Goal: Task Accomplishment & Management: Use online tool/utility

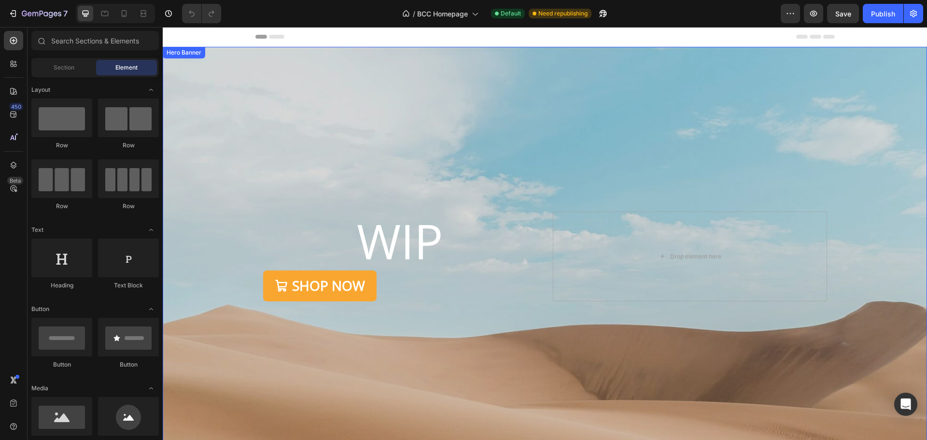
click at [471, 149] on div "Overlay" at bounding box center [545, 256] width 764 height 418
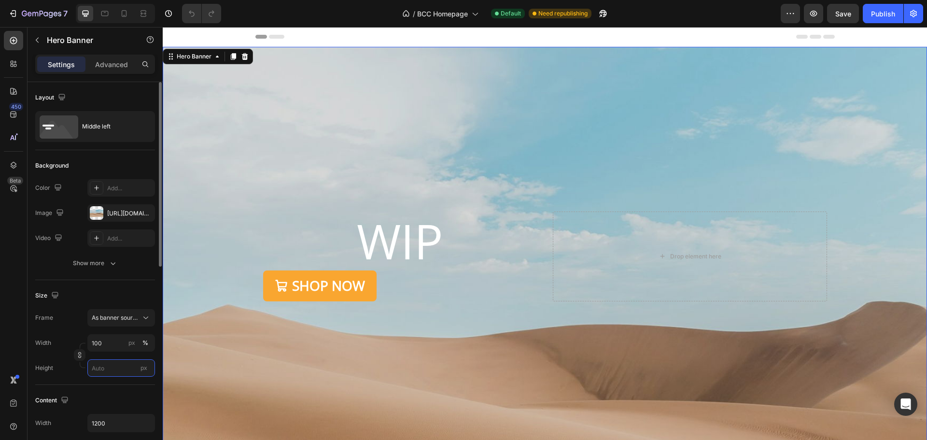
click at [108, 371] on input "px" at bounding box center [121, 367] width 68 height 17
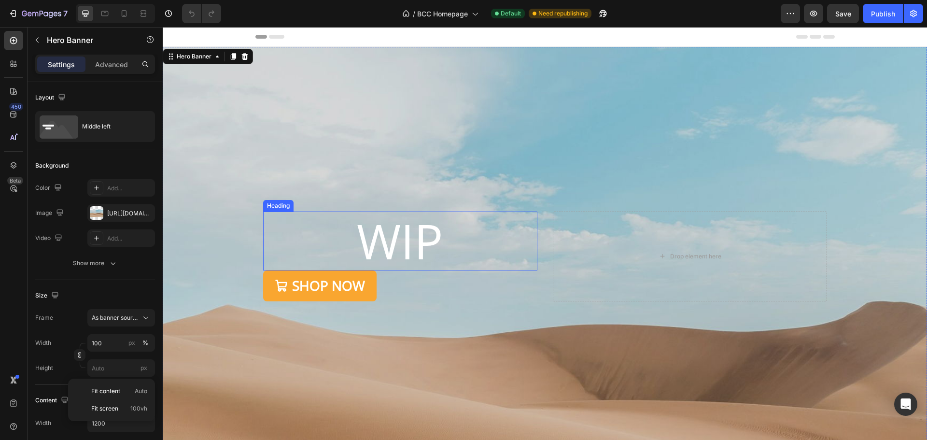
click at [373, 244] on h2 "WIP" at bounding box center [400, 240] width 274 height 59
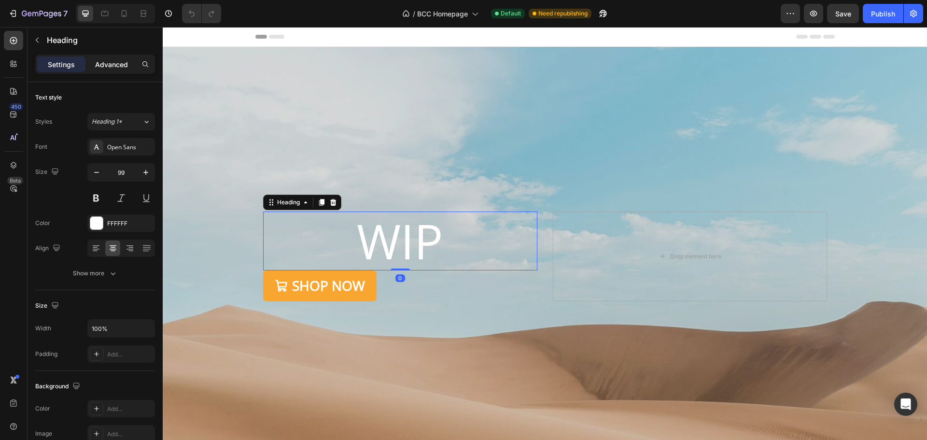
click at [119, 58] on div "Advanced" at bounding box center [111, 63] width 48 height 15
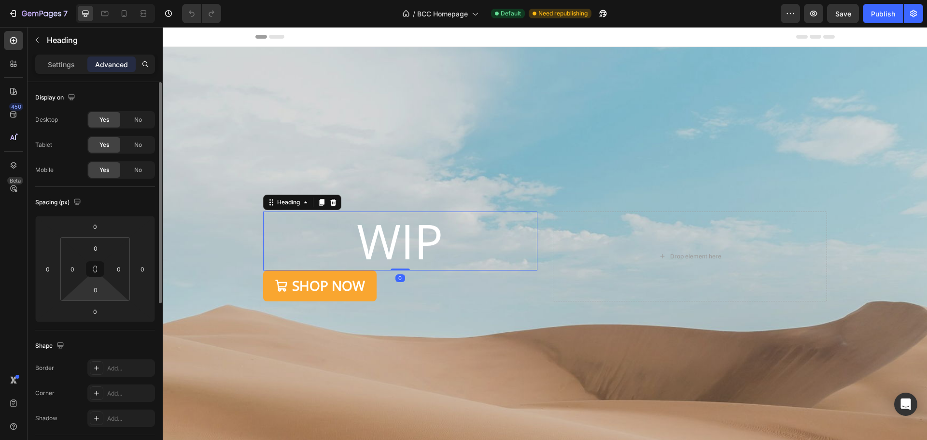
scroll to position [285, 0]
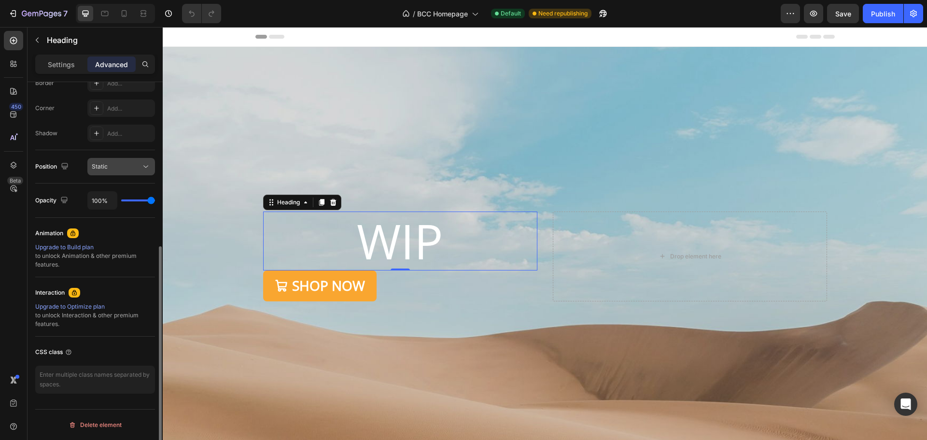
click at [124, 159] on button "Static" at bounding box center [121, 166] width 68 height 17
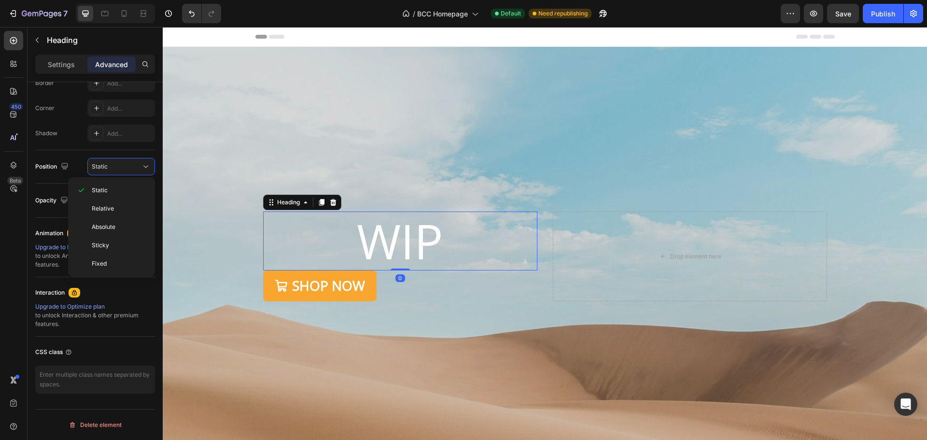
click at [259, 136] on div "Overlay" at bounding box center [545, 256] width 764 height 418
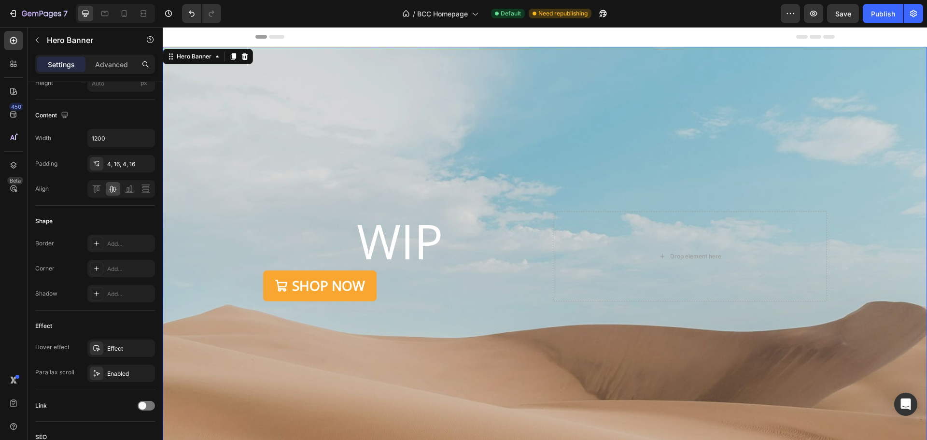
scroll to position [0, 0]
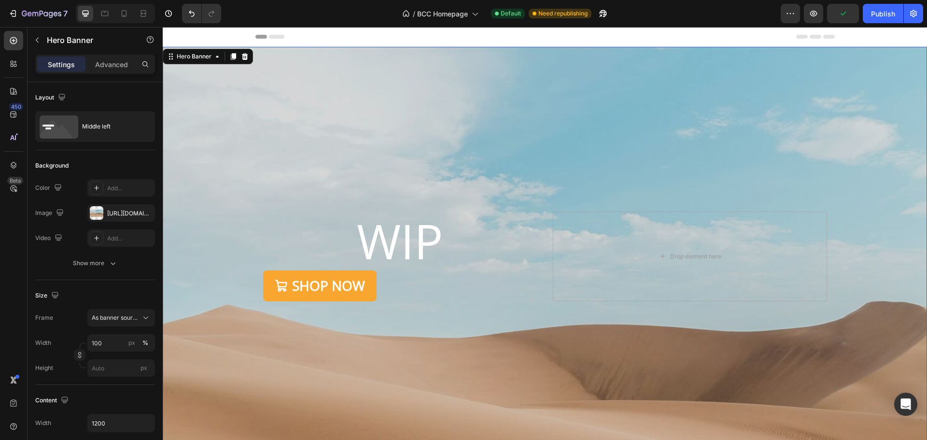
drag, startPoint x: 445, startPoint y: 134, endPoint x: 419, endPoint y: 121, distance: 29.8
click at [445, 133] on div "Overlay" at bounding box center [545, 256] width 764 height 418
click at [248, 55] on icon at bounding box center [245, 57] width 8 height 8
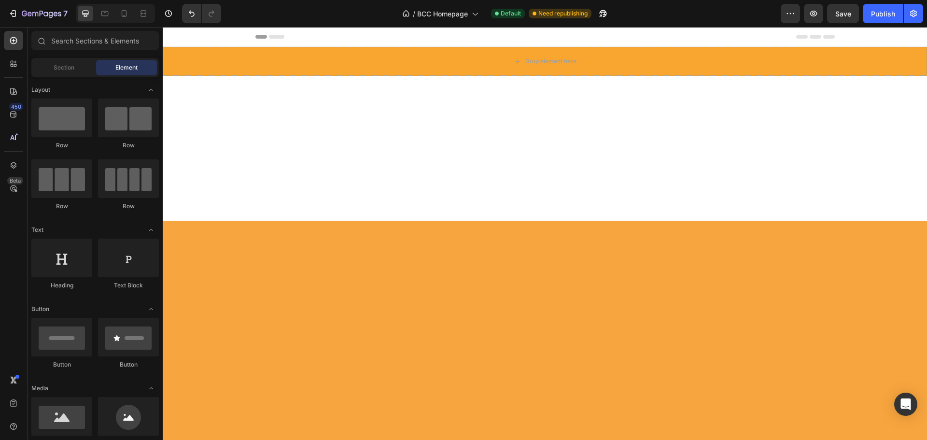
click at [578, 168] on div at bounding box center [545, 148] width 764 height 145
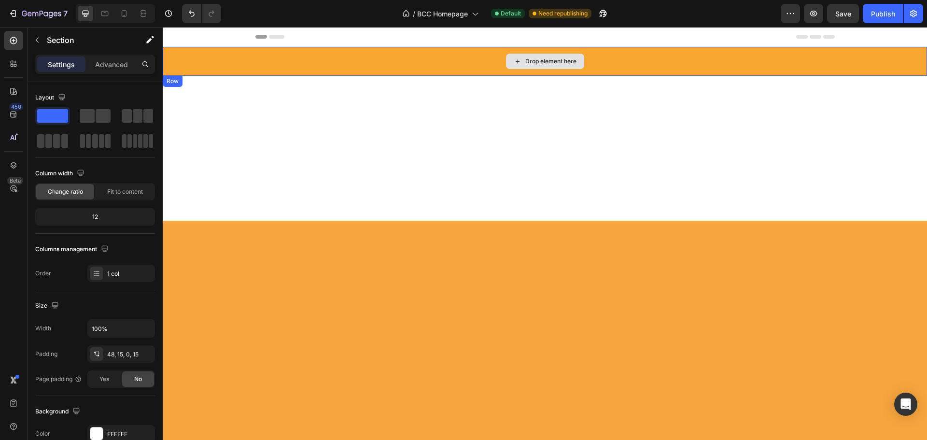
click at [419, 57] on div "Drop element here" at bounding box center [545, 61] width 764 height 29
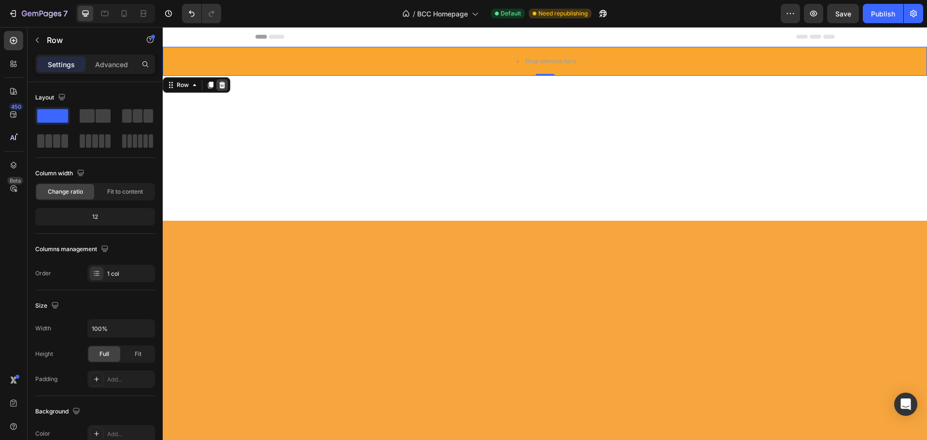
click at [224, 85] on icon at bounding box center [222, 85] width 6 height 7
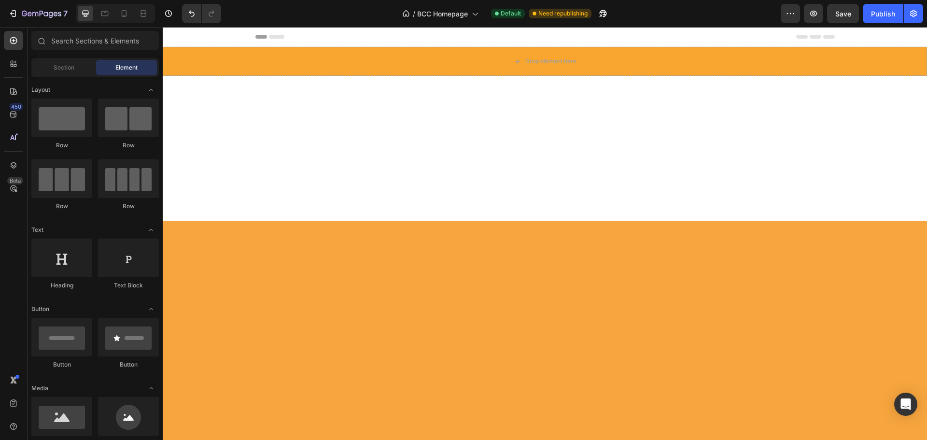
click at [374, 134] on div at bounding box center [545, 148] width 764 height 145
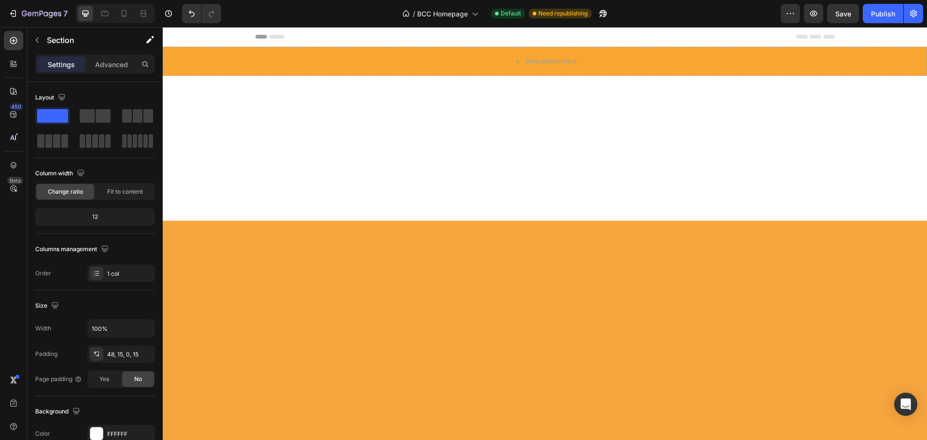
click at [263, 154] on div at bounding box center [545, 148] width 764 height 145
click at [355, 122] on div at bounding box center [545, 148] width 764 height 145
click at [437, 253] on div at bounding box center [545, 381] width 764 height 320
drag, startPoint x: 253, startPoint y: 145, endPoint x: 233, endPoint y: 123, distance: 30.1
click at [253, 145] on div at bounding box center [545, 148] width 764 height 145
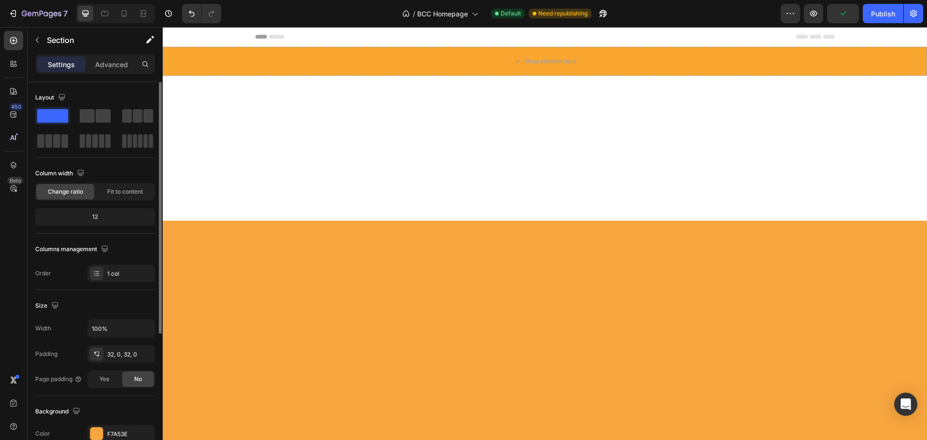
click at [441, 285] on div at bounding box center [545, 381] width 764 height 320
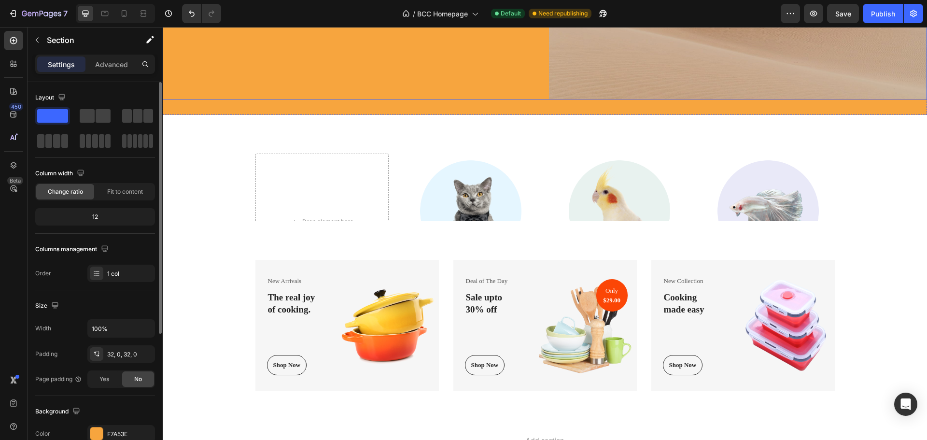
scroll to position [546, 0]
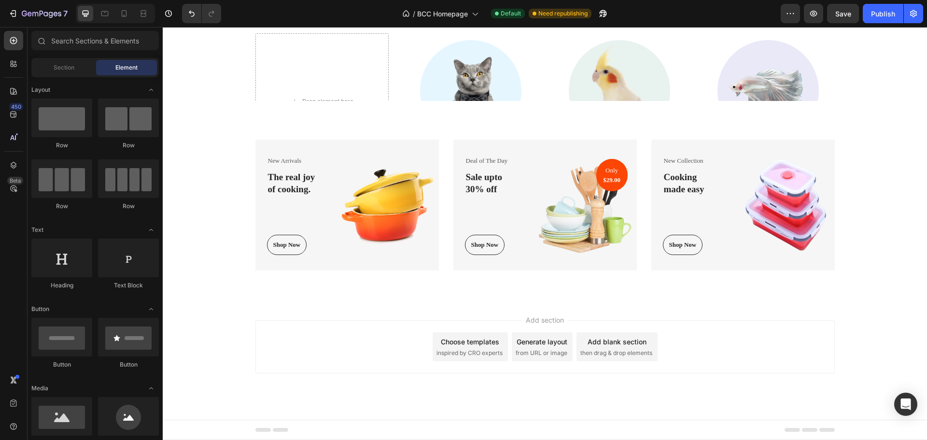
click at [341, 337] on div "Add section Choose templates inspired by CRO experts Generate layout from URL o…" at bounding box center [544, 346] width 579 height 53
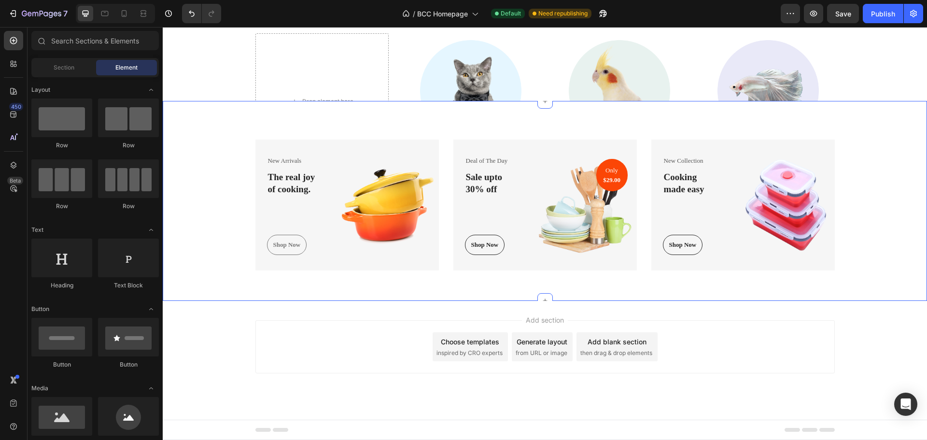
click at [295, 251] on button "Shop Now" at bounding box center [287, 245] width 40 height 20
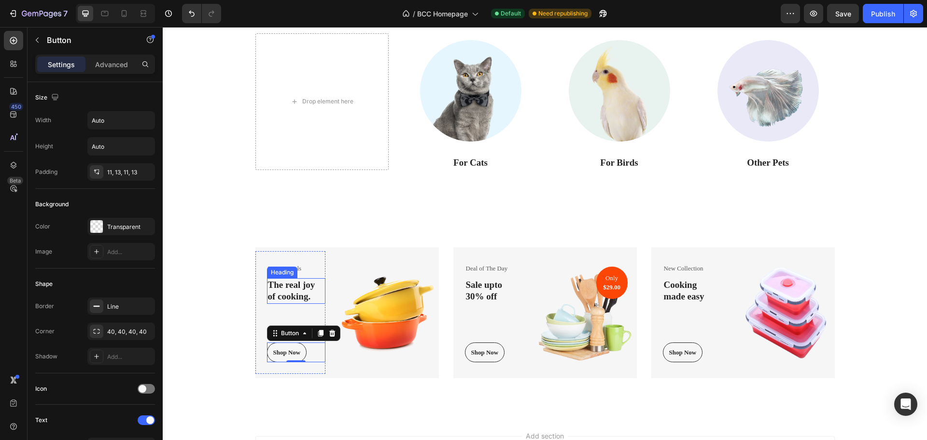
click at [330, 276] on div "New Arrivals Text block The real joy of cooking. Heading Shop Now Button 0 Row …" at bounding box center [346, 312] width 183 height 131
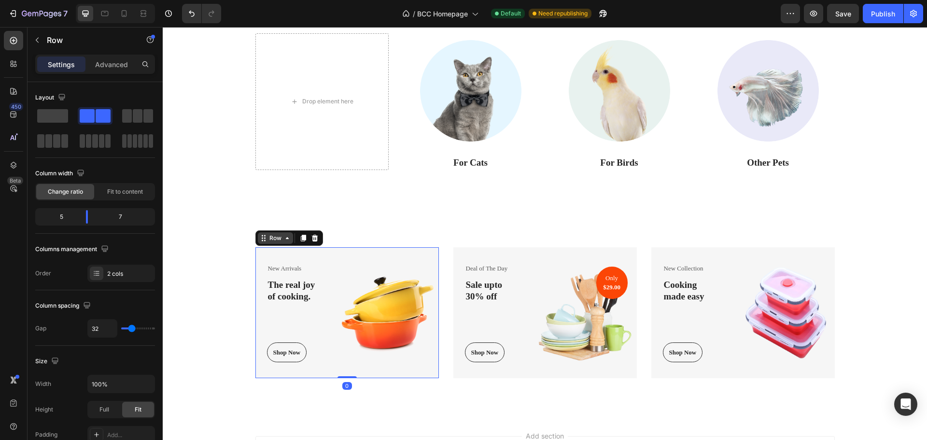
click at [287, 236] on icon at bounding box center [287, 238] width 8 height 8
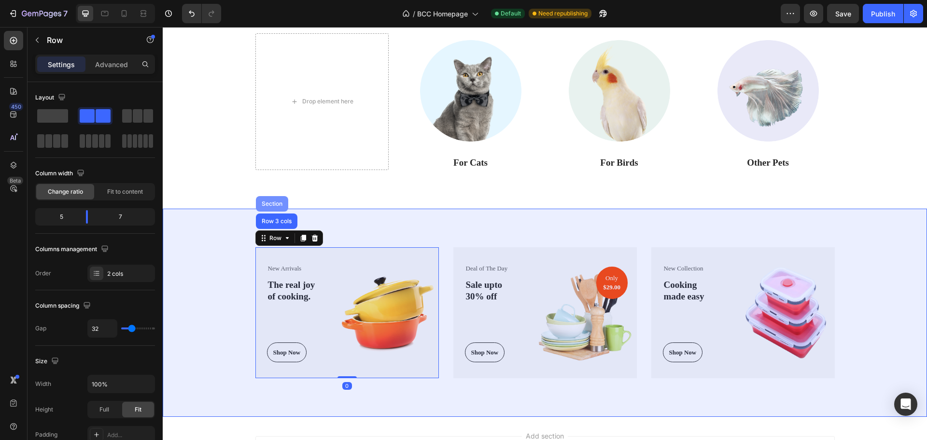
click at [271, 204] on div "Section" at bounding box center [272, 204] width 25 height 6
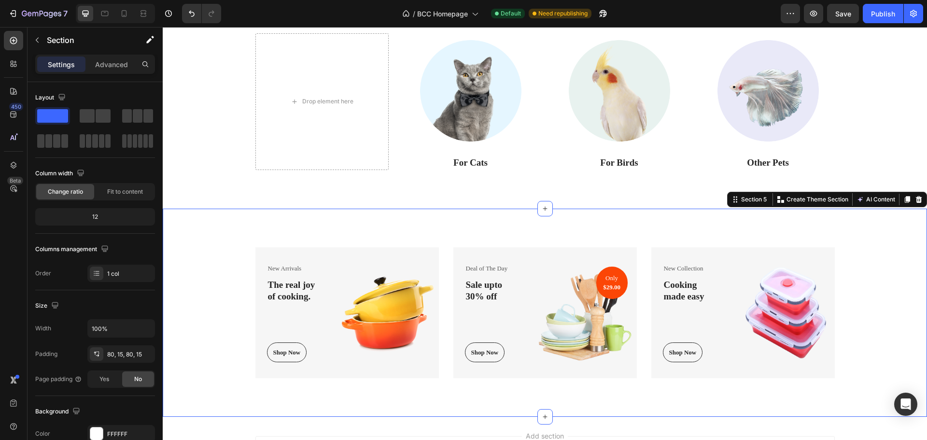
click at [914, 201] on icon at bounding box center [918, 199] width 8 height 8
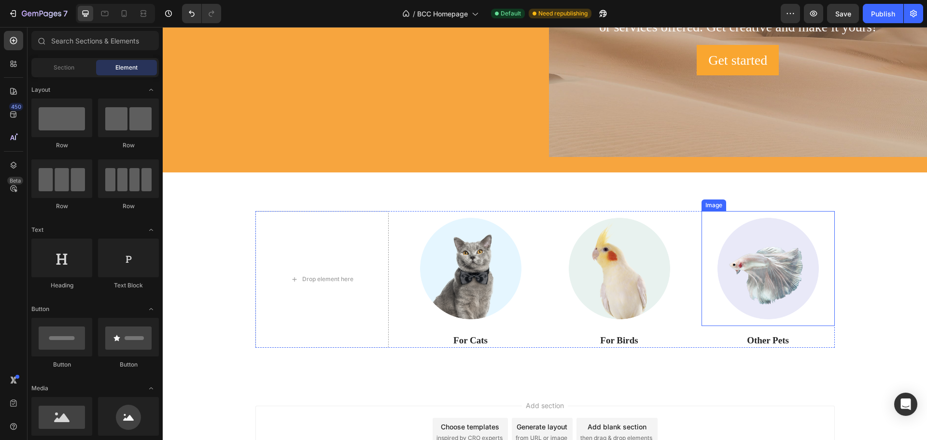
scroll to position [261, 0]
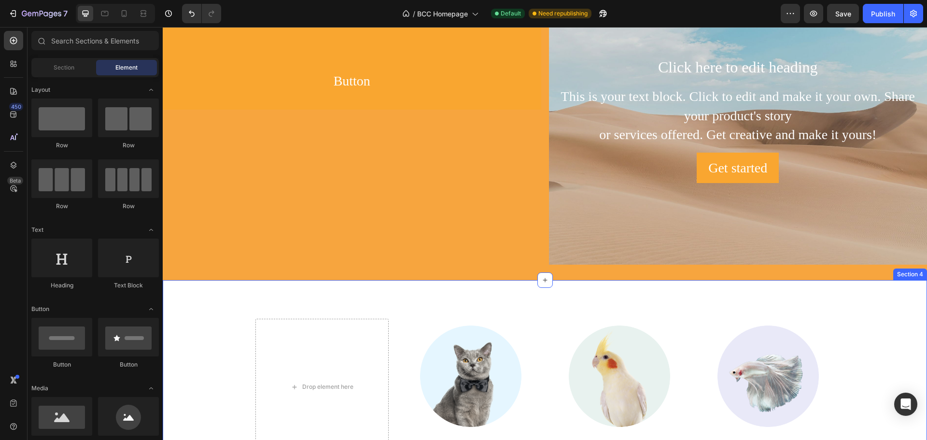
click at [230, 362] on div "Drop element here Image For Cats Heading Image For Birds Heading Image Other Pe…" at bounding box center [544, 387] width 749 height 137
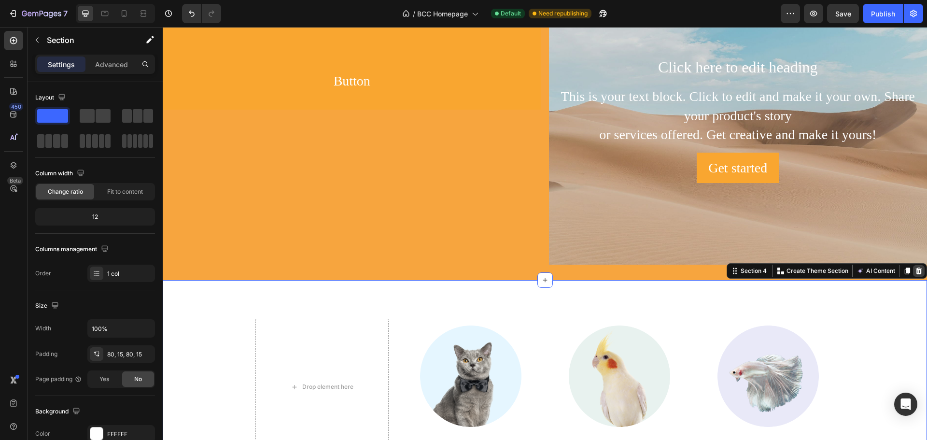
click at [915, 272] on icon at bounding box center [918, 270] width 6 height 7
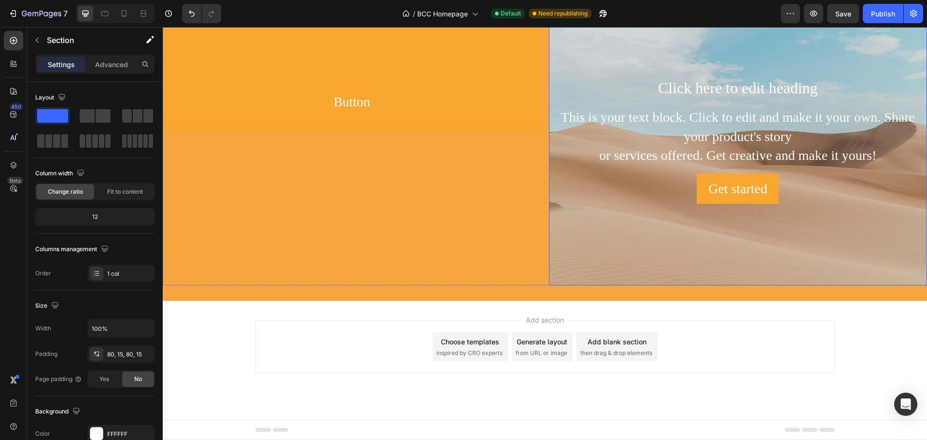
scroll to position [240, 0]
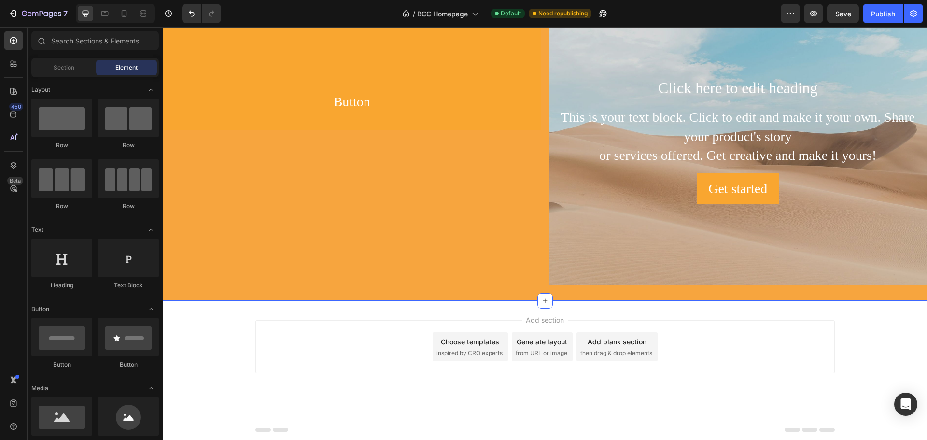
click at [340, 298] on div "Button Button Click here to edit heading Heading This is your text block. Click…" at bounding box center [545, 140] width 764 height 320
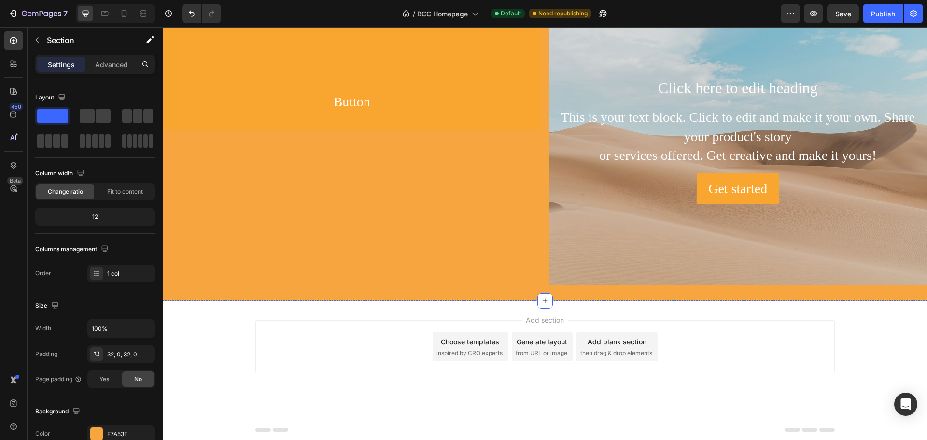
scroll to position [0, 0]
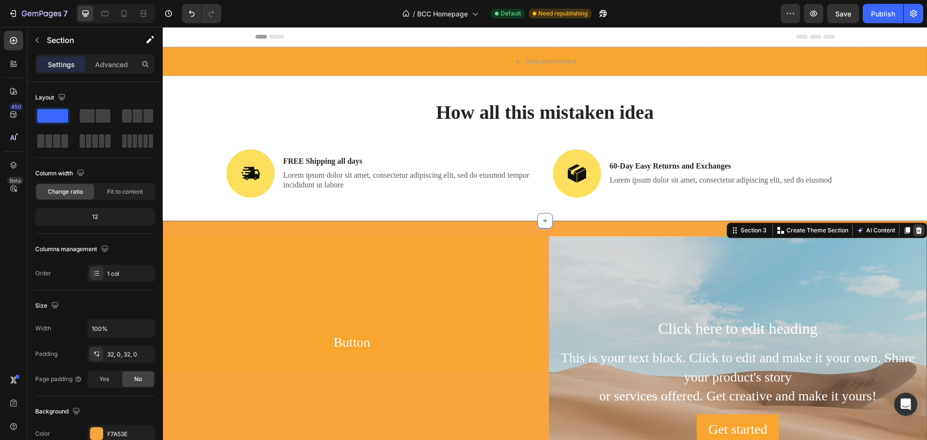
click at [915, 229] on icon at bounding box center [918, 230] width 6 height 7
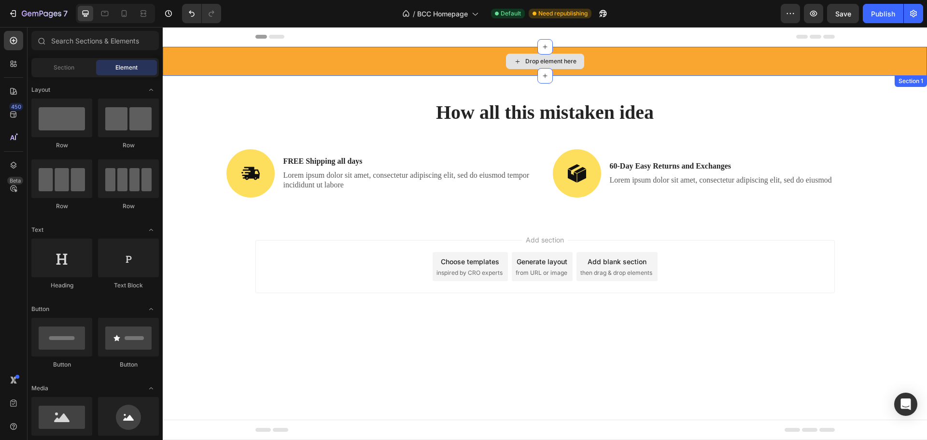
click at [198, 66] on div "Drop element here" at bounding box center [545, 61] width 764 height 29
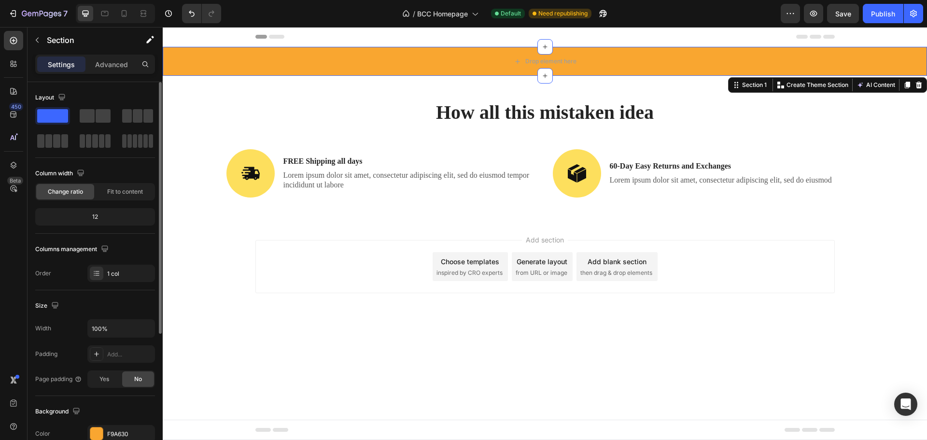
scroll to position [193, 0]
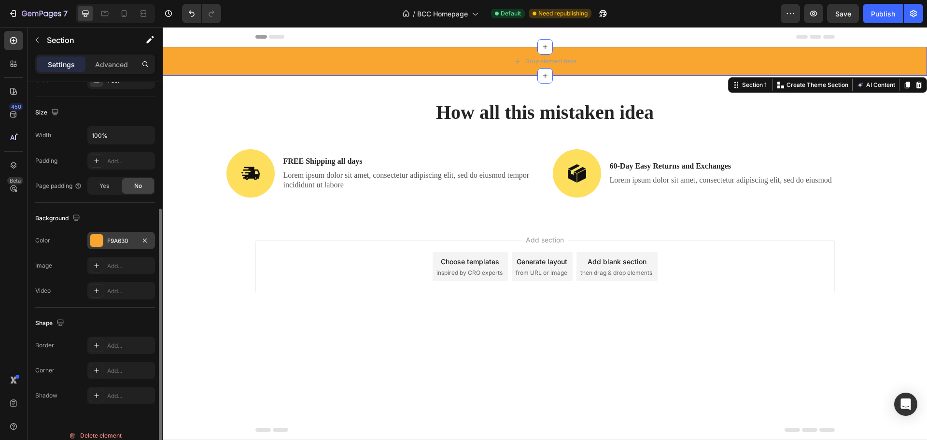
click at [88, 242] on div "F9A630" at bounding box center [121, 240] width 68 height 17
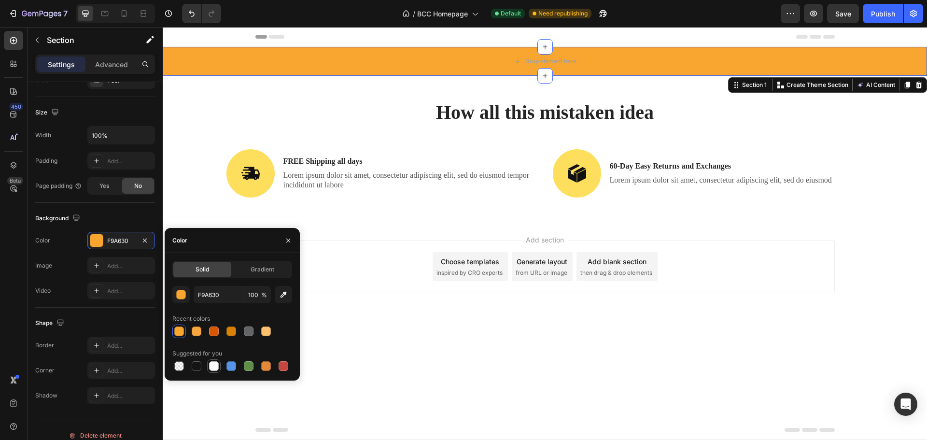
drag, startPoint x: 215, startPoint y: 367, endPoint x: 219, endPoint y: 363, distance: 5.5
click at [215, 366] on div at bounding box center [214, 366] width 10 height 10
type input "FFFFFF"
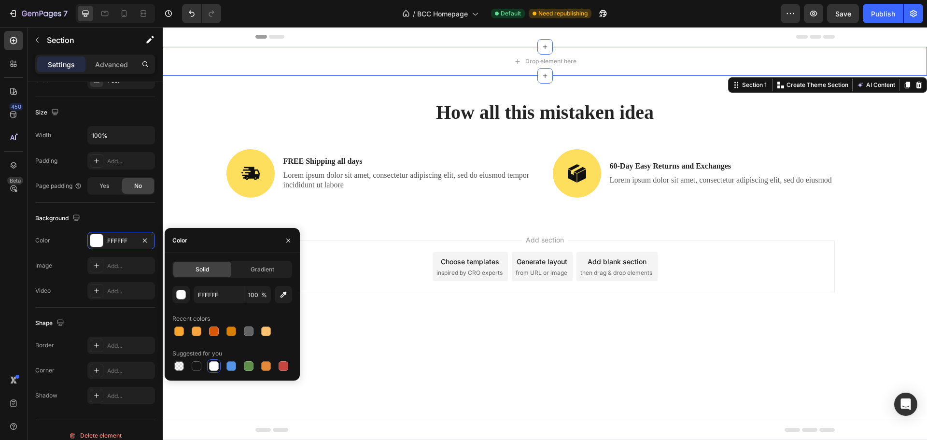
click at [755, 274] on div "Add section Choose templates inspired by CRO experts Generate layout from URL o…" at bounding box center [544, 266] width 579 height 53
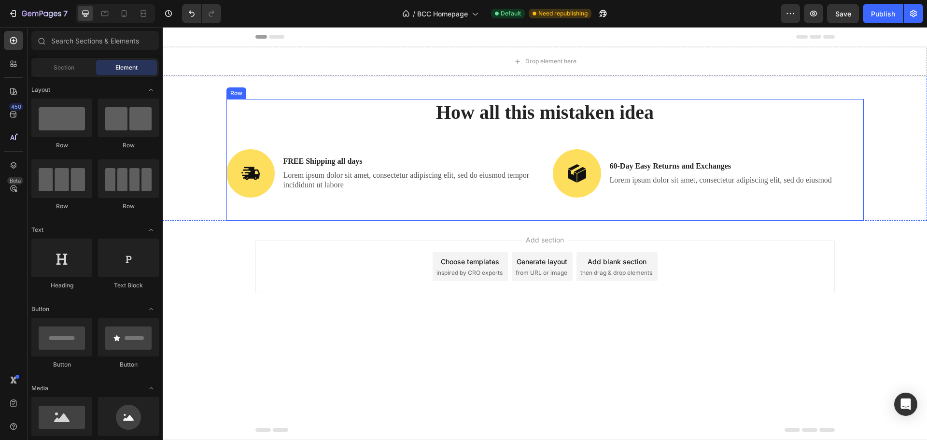
click at [792, 121] on h2 "How all this mistaken idea" at bounding box center [544, 112] width 637 height 27
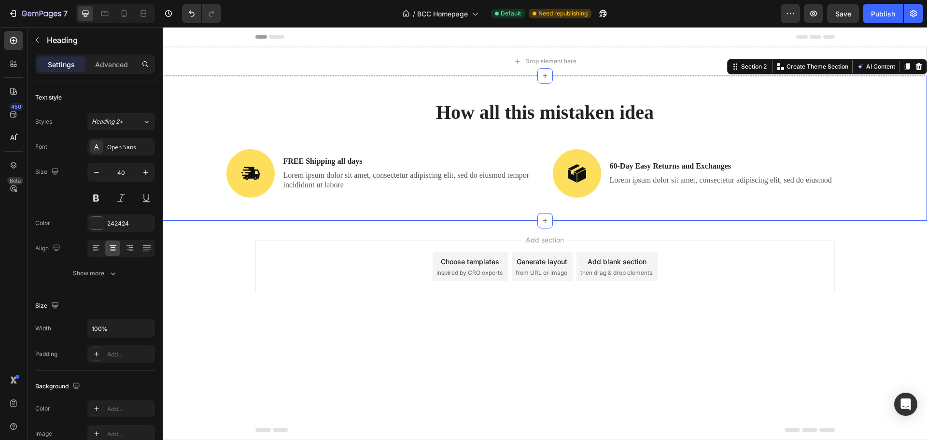
click at [923, 107] on div "How all this mistaken idea Heading Image FREE Shipping all days Text Block Lore…" at bounding box center [545, 148] width 764 height 145
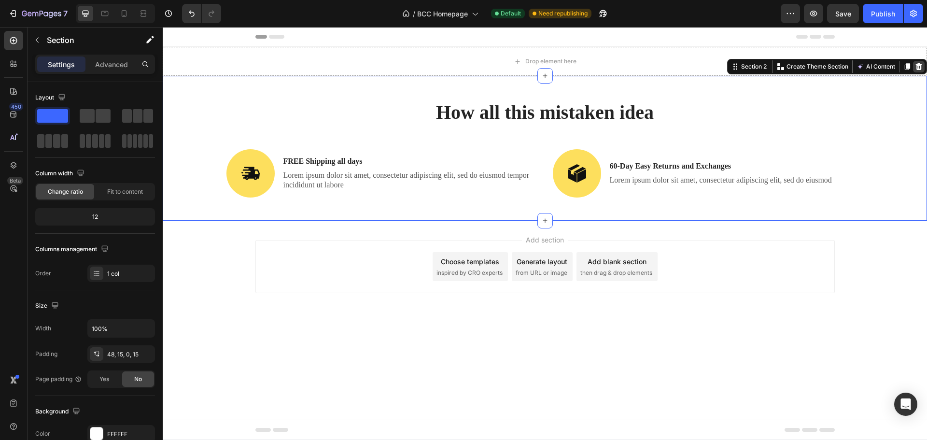
click at [918, 67] on icon at bounding box center [918, 66] width 6 height 7
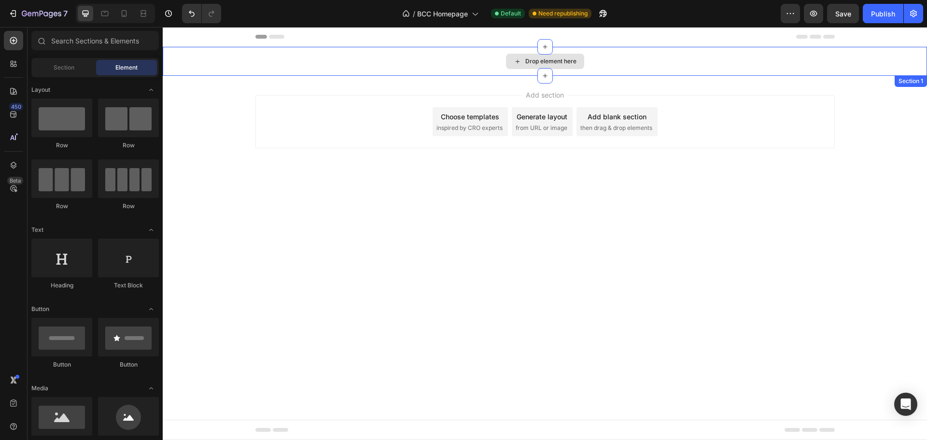
click at [669, 63] on div "Drop element here" at bounding box center [545, 61] width 764 height 29
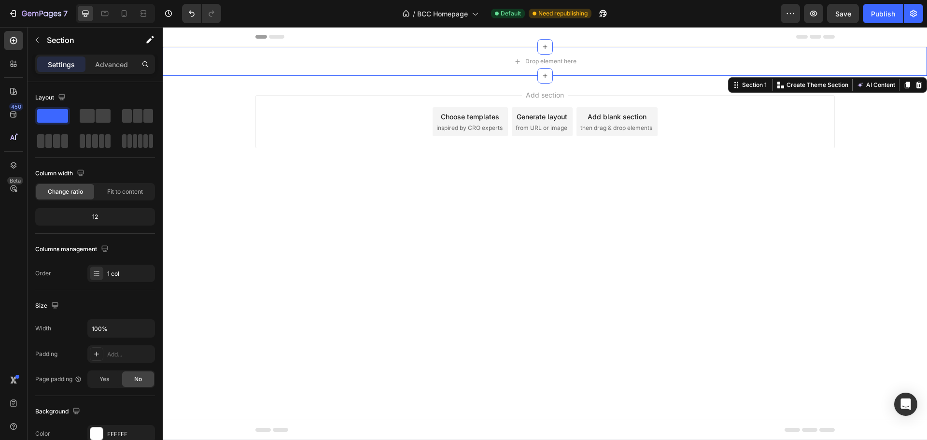
click at [568, 263] on body "Header Drop element here Section 1 You can create reusable sections Create Them…" at bounding box center [545, 233] width 764 height 413
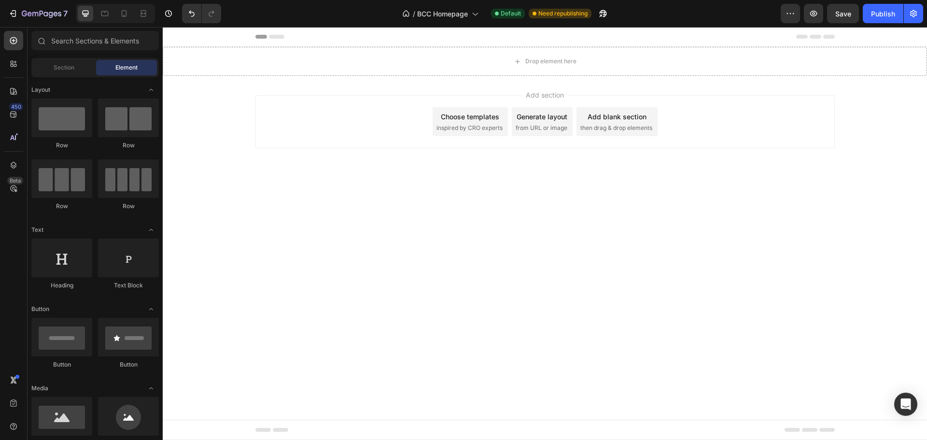
click at [582, 226] on body "Header Drop element here Section 1 Root Start with Sections from sidebar Add se…" at bounding box center [545, 233] width 764 height 413
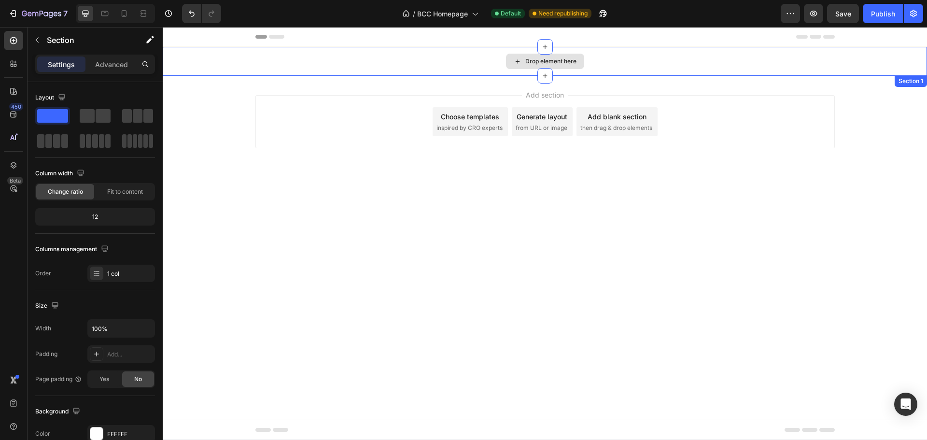
click at [272, 56] on div "Drop element here" at bounding box center [545, 61] width 764 height 29
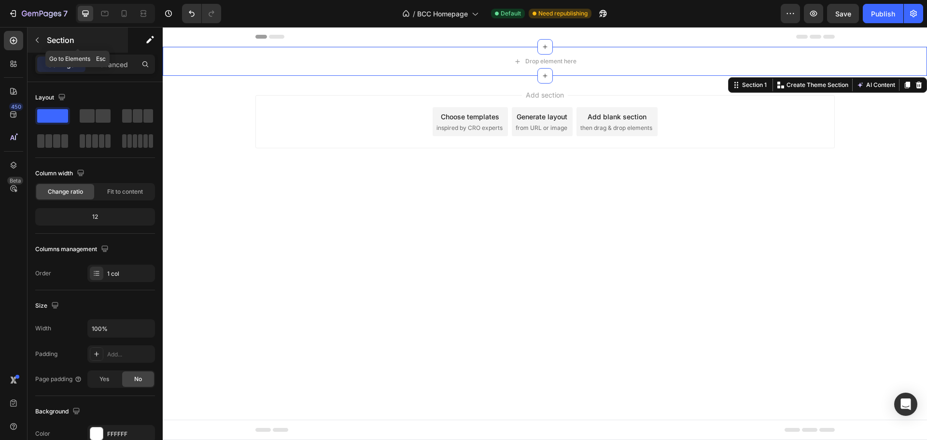
click at [44, 34] on div at bounding box center [36, 39] width 15 height 15
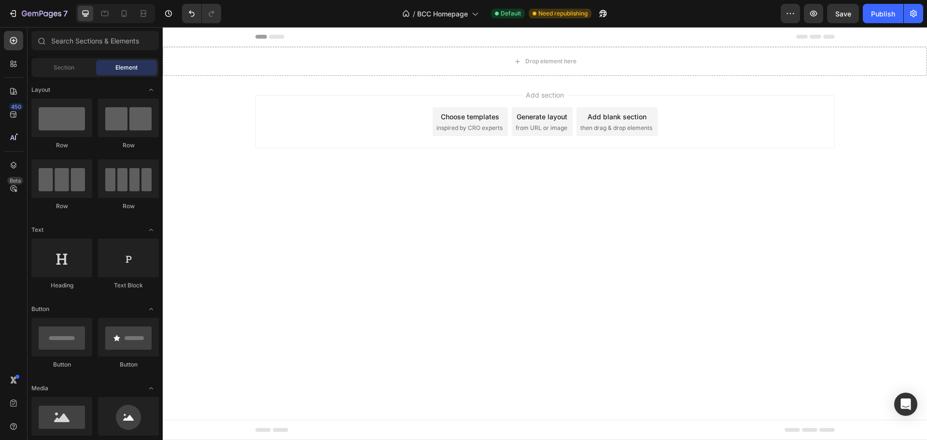
click at [125, 66] on span "Element" at bounding box center [126, 67] width 22 height 9
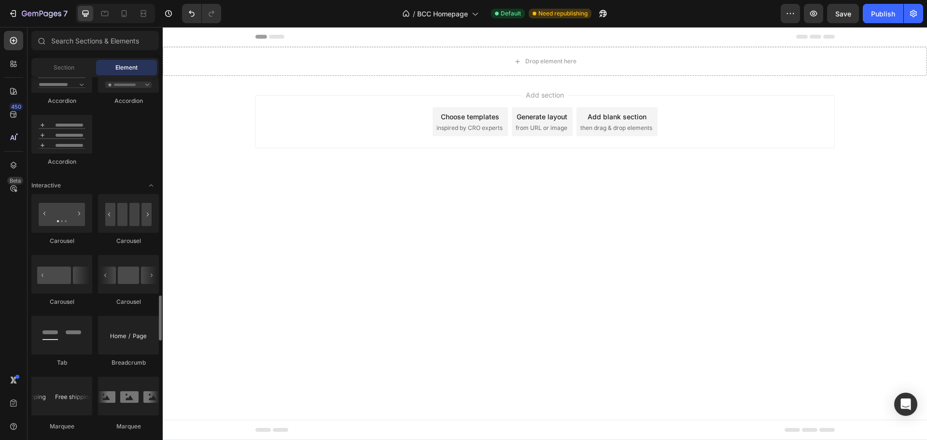
scroll to position [965, 0]
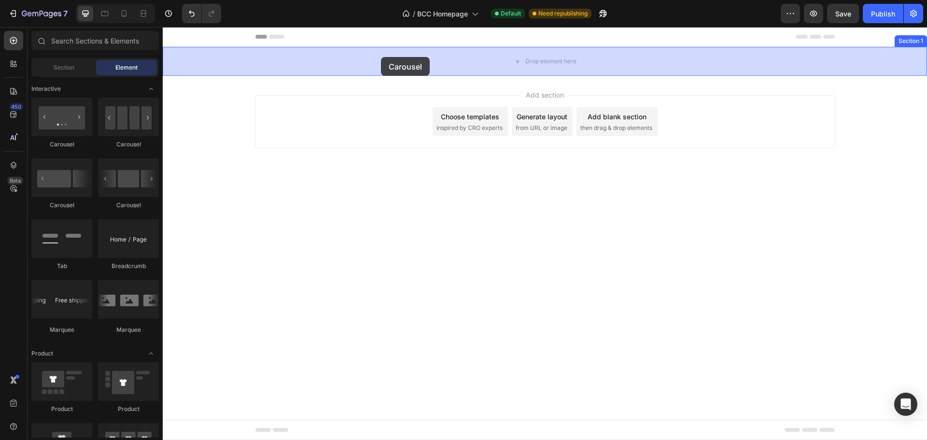
drag, startPoint x: 231, startPoint y: 204, endPoint x: 381, endPoint y: 57, distance: 209.9
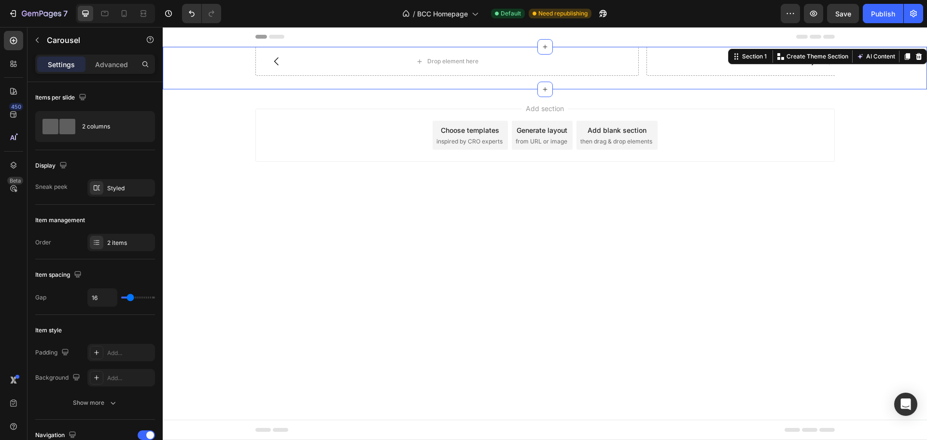
click at [218, 67] on div "Drop element here Drop element here [GEOGRAPHIC_DATA]" at bounding box center [545, 68] width 764 height 42
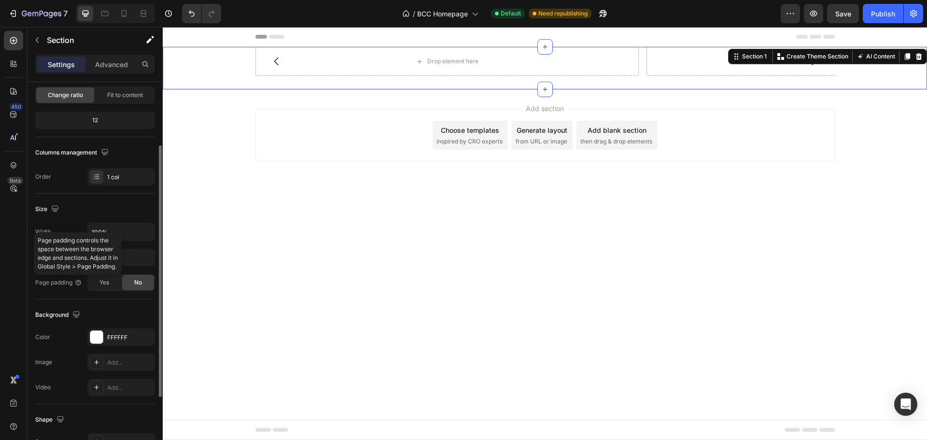
scroll to position [193, 0]
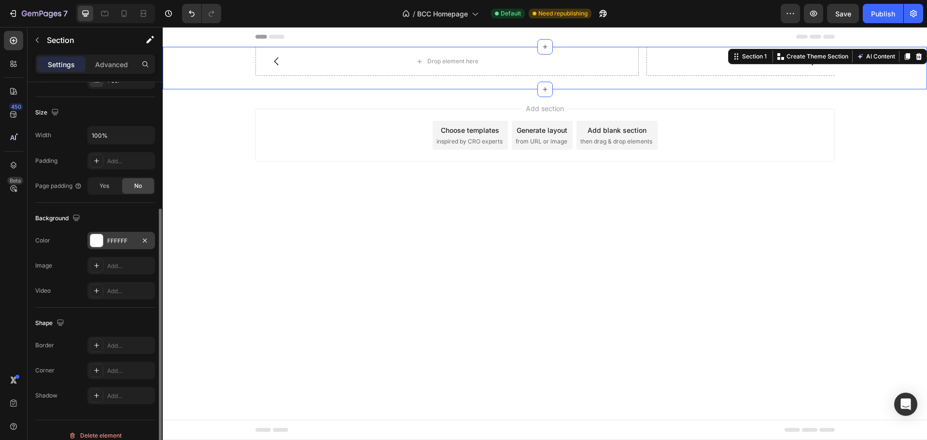
click at [101, 234] on div at bounding box center [96, 240] width 13 height 13
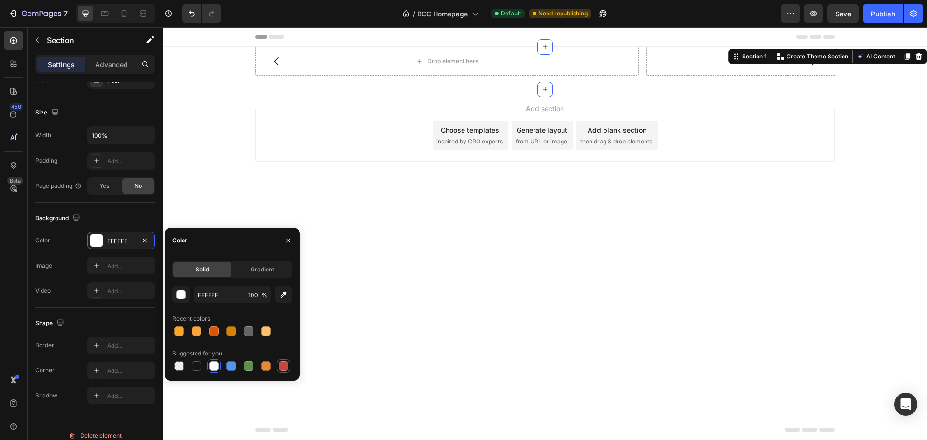
click at [286, 366] on div at bounding box center [283, 366] width 10 height 10
type input "C5453F"
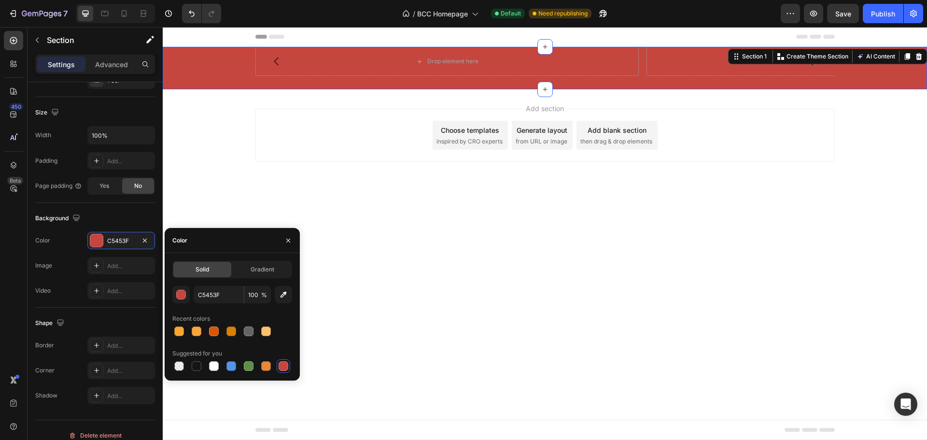
click at [637, 259] on body "Header Drop element here Drop element here Carousel Section 1 You can create re…" at bounding box center [545, 233] width 764 height 413
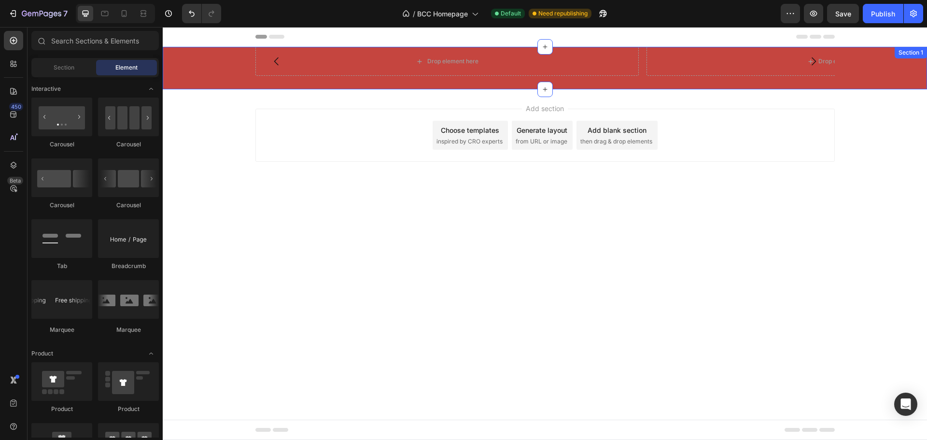
click at [212, 69] on div "Drop element here Drop element here [GEOGRAPHIC_DATA]" at bounding box center [545, 68] width 764 height 42
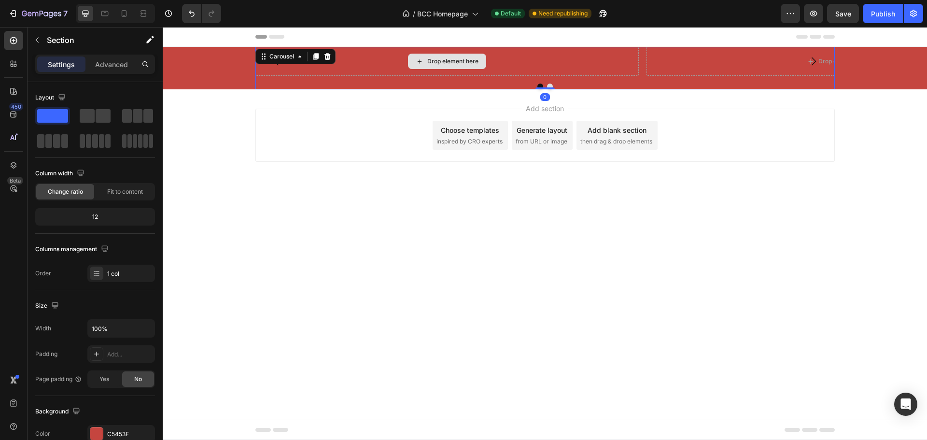
click at [305, 57] on div "Drop element here Drop element here Carousel 0" at bounding box center [544, 68] width 579 height 42
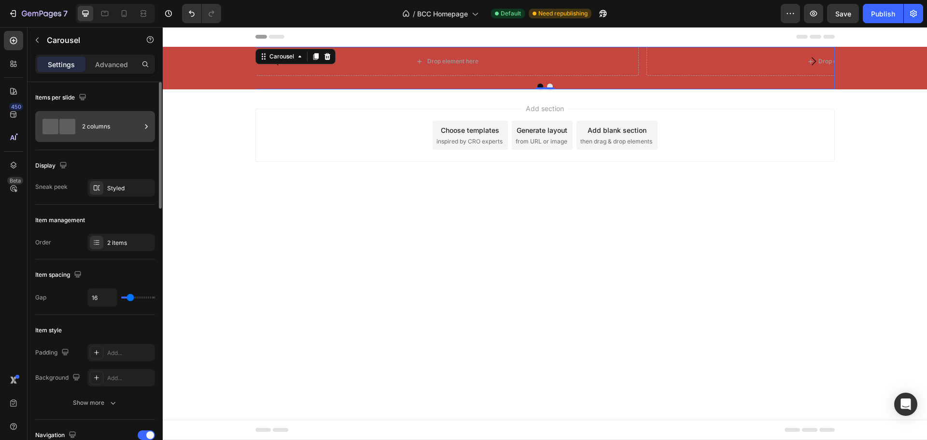
click at [101, 125] on div "2 columns" at bounding box center [111, 126] width 59 height 22
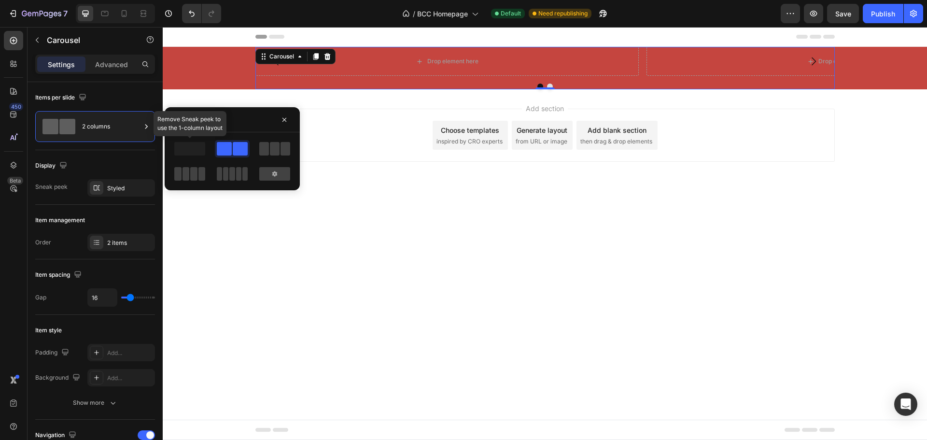
click at [190, 145] on span at bounding box center [189, 149] width 31 height 14
click at [379, 239] on body "Header Drop element here Drop element here Carousel 0 Section 1 Root Start with…" at bounding box center [545, 233] width 764 height 413
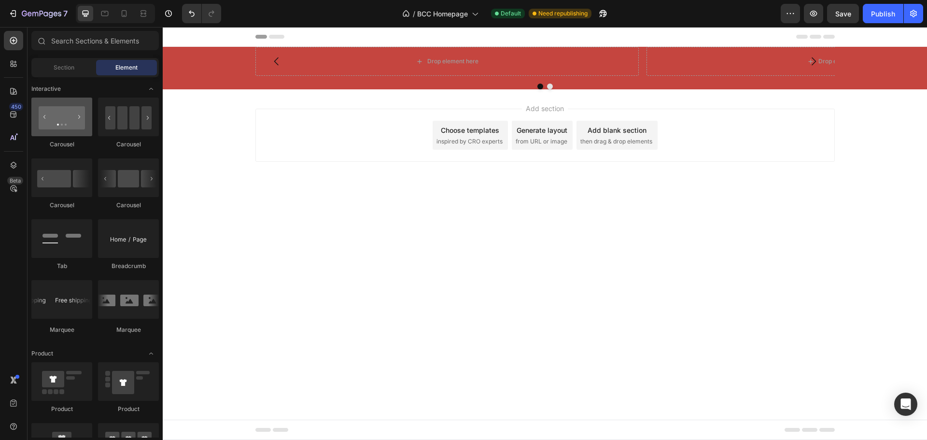
click at [73, 131] on div at bounding box center [61, 116] width 61 height 39
click at [76, 129] on div at bounding box center [61, 116] width 61 height 39
click at [261, 68] on div "Drop element here" at bounding box center [447, 61] width 384 height 29
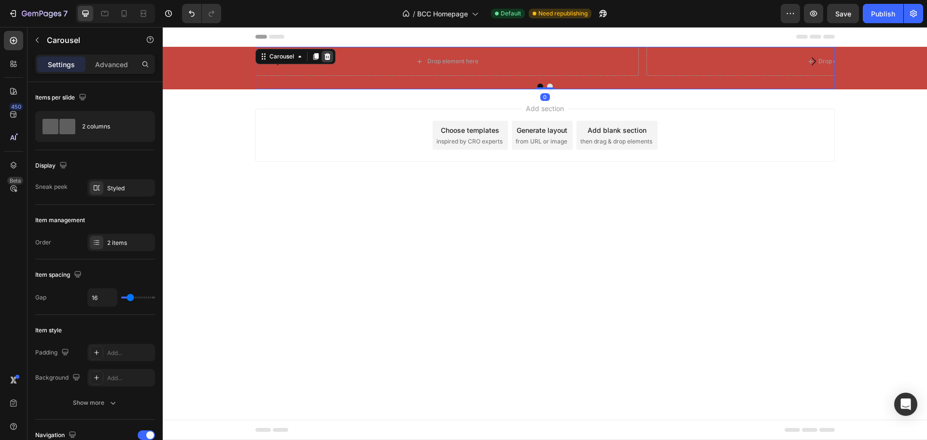
click at [325, 56] on icon at bounding box center [327, 56] width 6 height 7
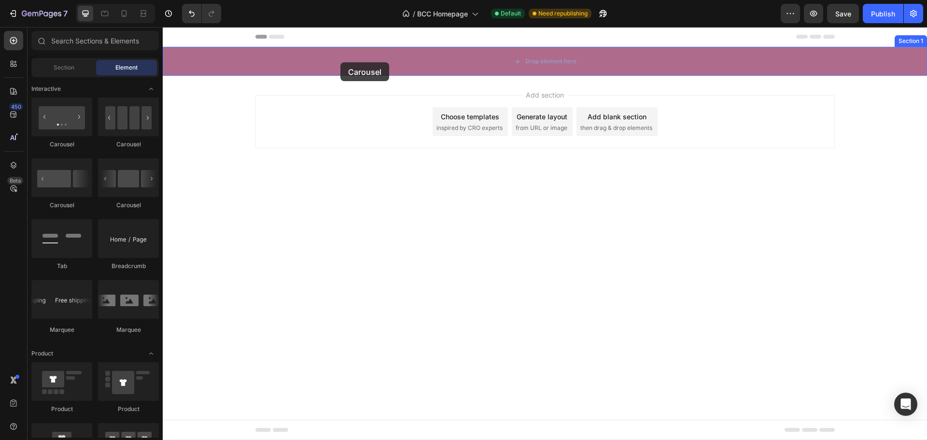
drag, startPoint x: 316, startPoint y: 134, endPoint x: 340, endPoint y: 62, distance: 75.8
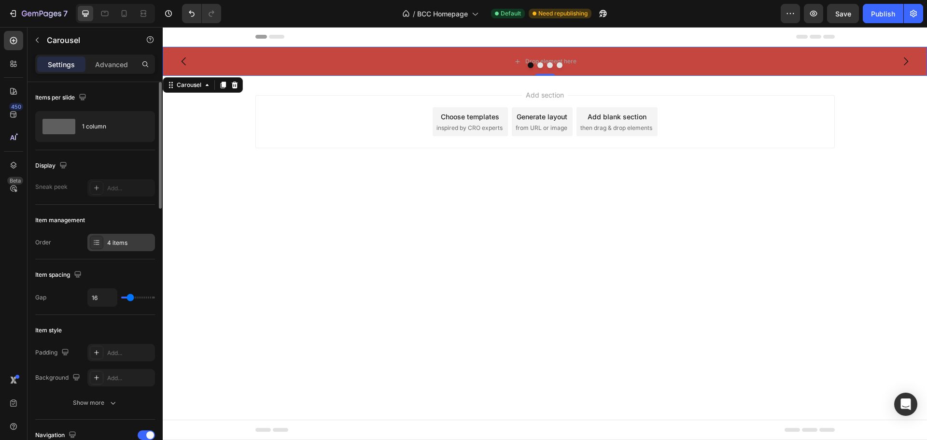
click at [94, 241] on icon at bounding box center [97, 242] width 8 height 8
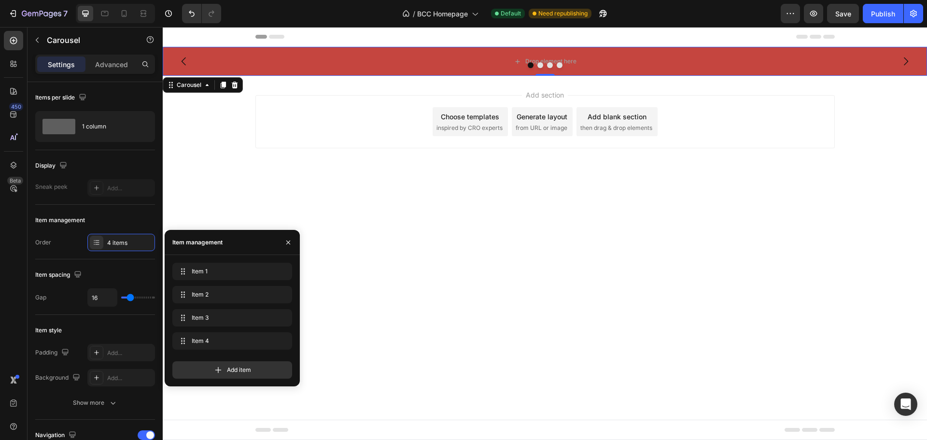
click at [305, 174] on div "Add section Choose templates inspired by CRO experts Generate layout from URL o…" at bounding box center [545, 135] width 764 height 119
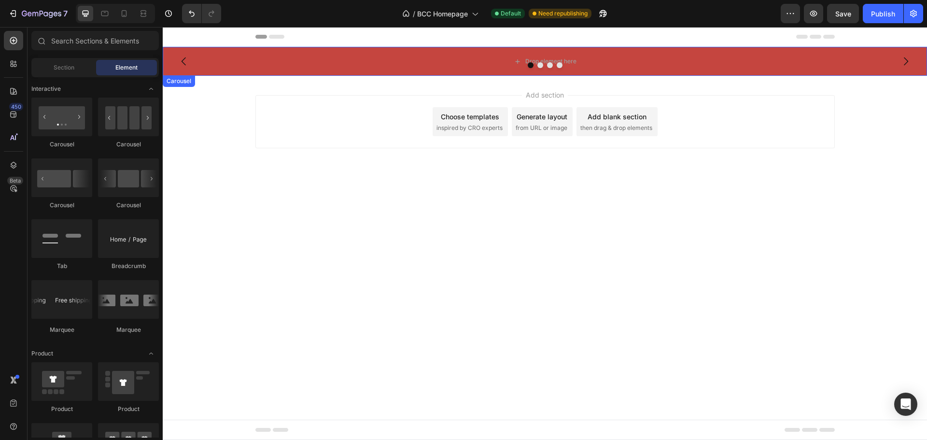
click at [180, 60] on icon "Carousel Back Arrow" at bounding box center [184, 61] width 12 height 12
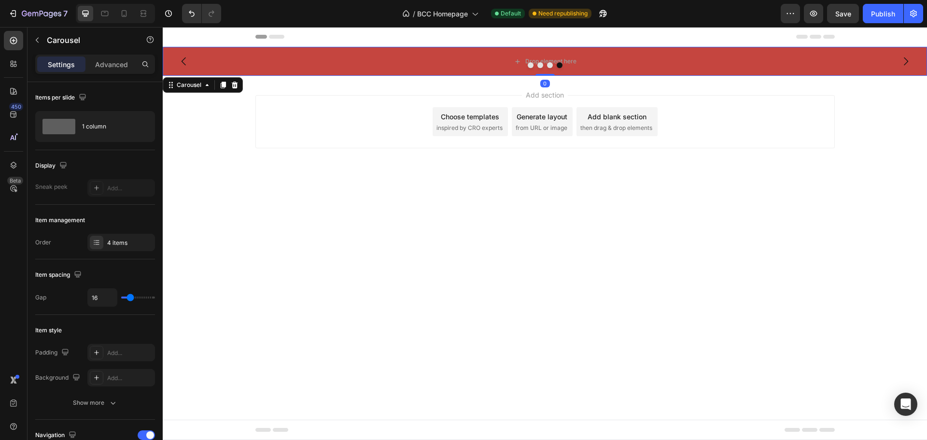
click at [180, 60] on icon "Carousel Back Arrow" at bounding box center [184, 61] width 12 height 12
click at [41, 37] on icon "button" at bounding box center [37, 40] width 8 height 8
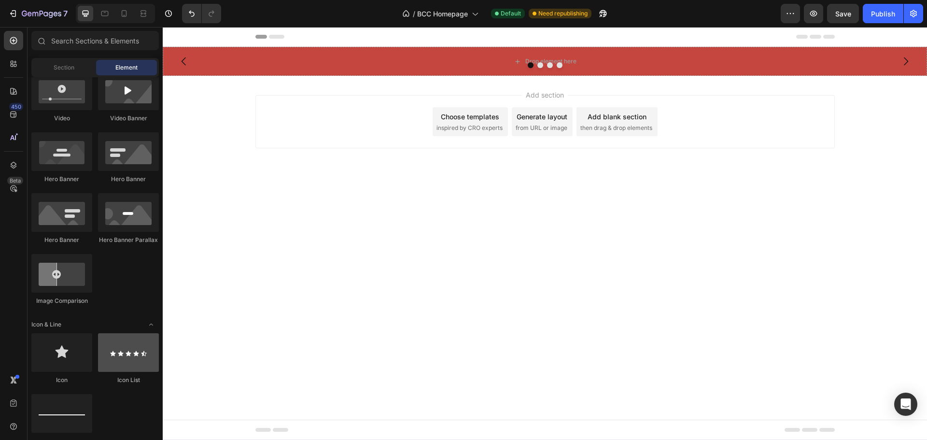
scroll to position [290, 0]
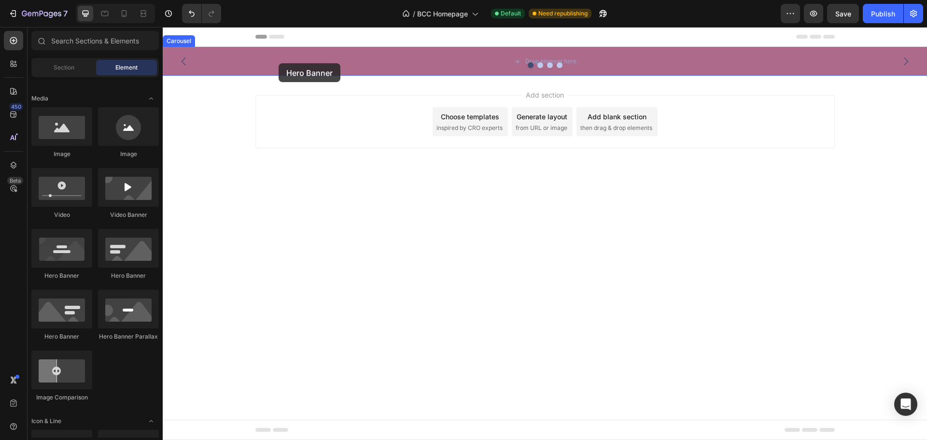
drag, startPoint x: 285, startPoint y: 282, endPoint x: 278, endPoint y: 63, distance: 218.7
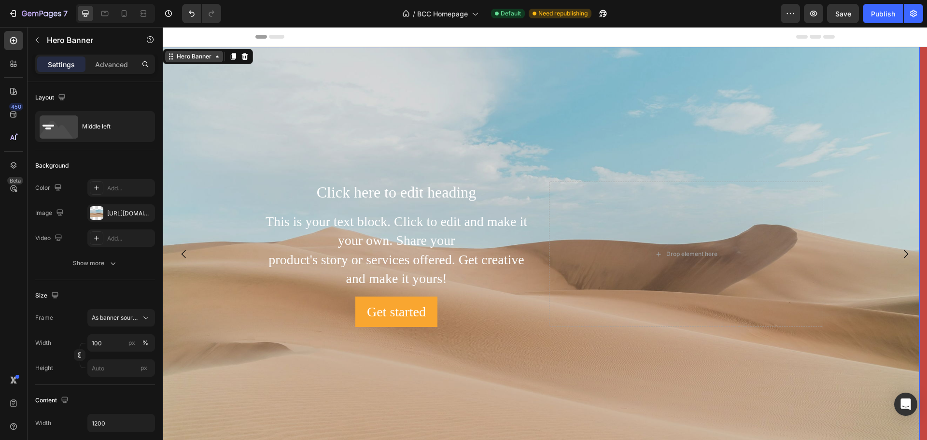
click at [186, 51] on div "Hero Banner" at bounding box center [194, 57] width 58 height 12
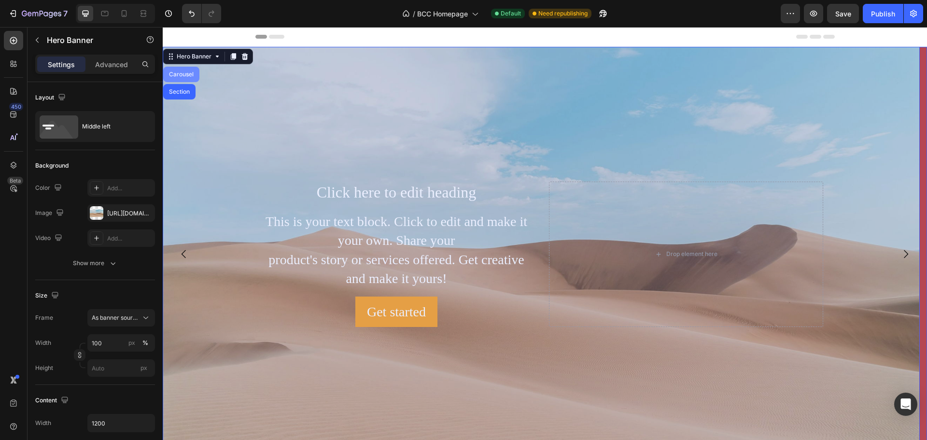
click at [177, 74] on div "Carousel" at bounding box center [181, 74] width 28 height 6
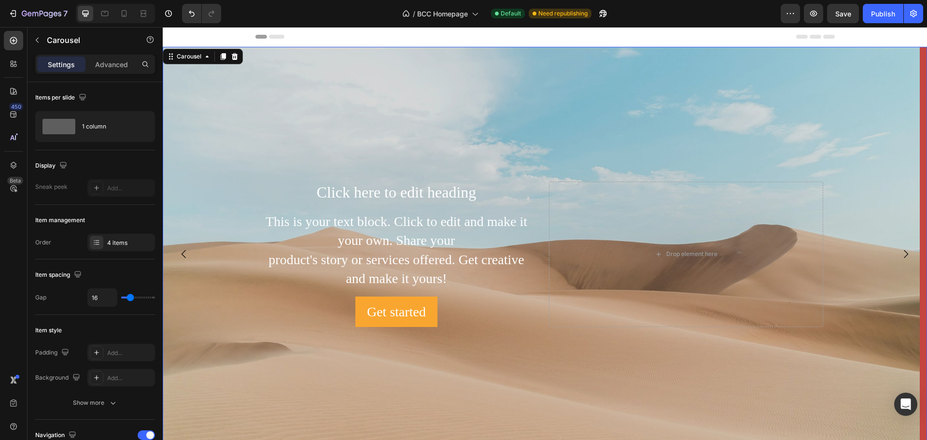
click at [900, 248] on icon "Carousel Next Arrow" at bounding box center [906, 254] width 12 height 12
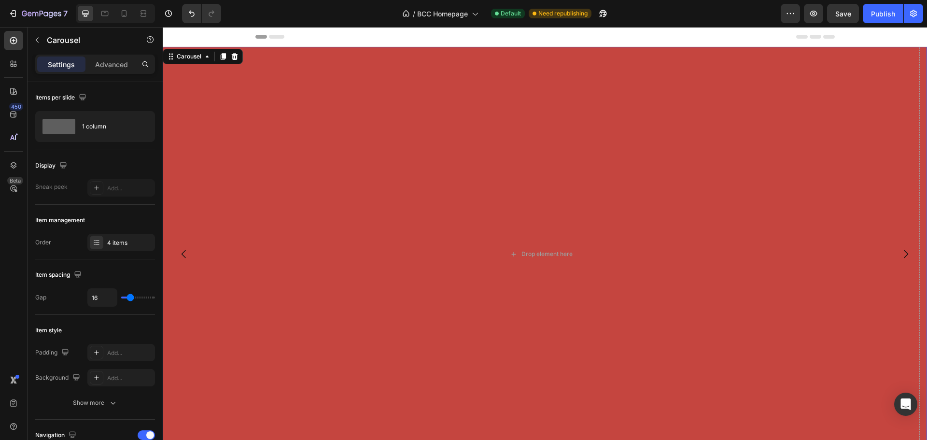
click at [180, 251] on icon "Carousel Back Arrow" at bounding box center [184, 254] width 12 height 12
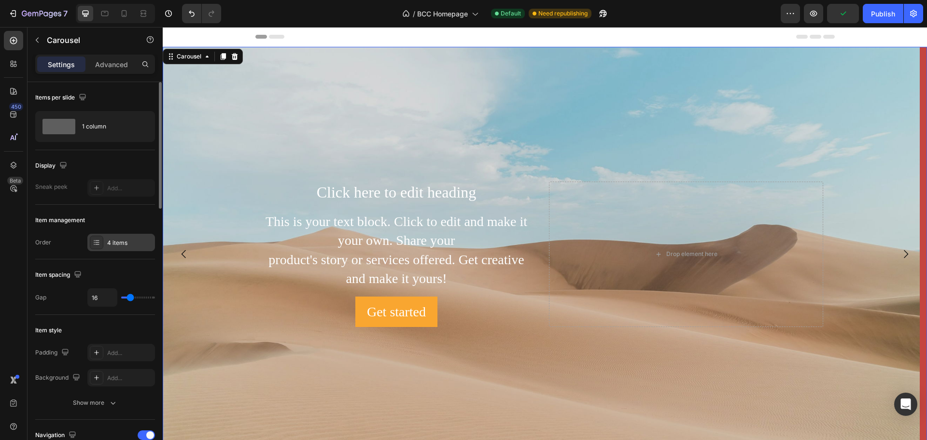
click at [110, 248] on div "4 items" at bounding box center [121, 242] width 68 height 17
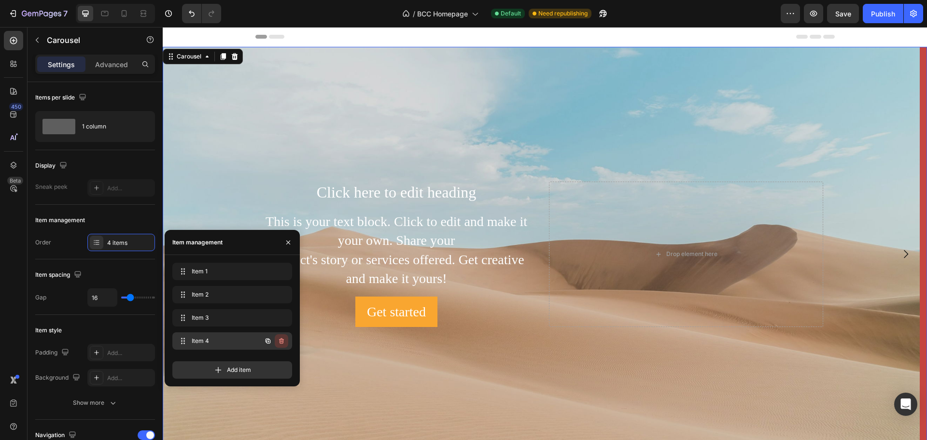
click at [281, 340] on icon "button" at bounding box center [281, 341] width 8 height 8
click at [279, 340] on div "Delete" at bounding box center [275, 340] width 18 height 9
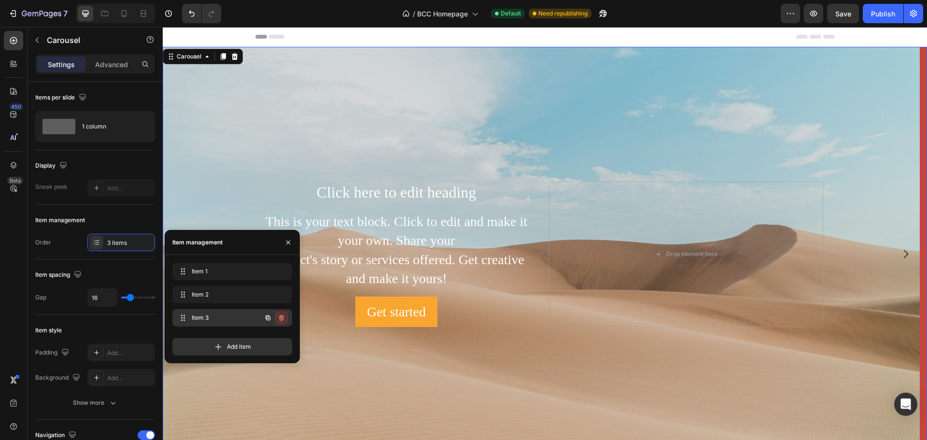
click at [281, 317] on icon "button" at bounding box center [281, 318] width 8 height 8
click at [281, 317] on div "Delete" at bounding box center [275, 317] width 18 height 9
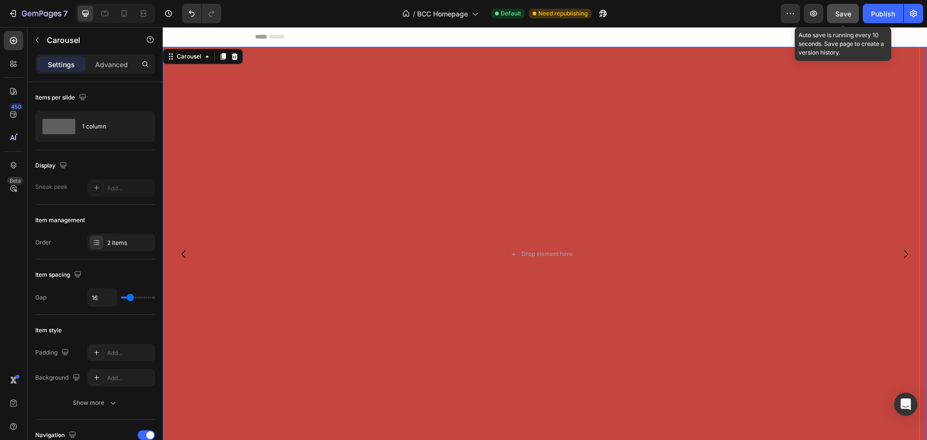
click at [852, 13] on button "Save" at bounding box center [843, 13] width 32 height 19
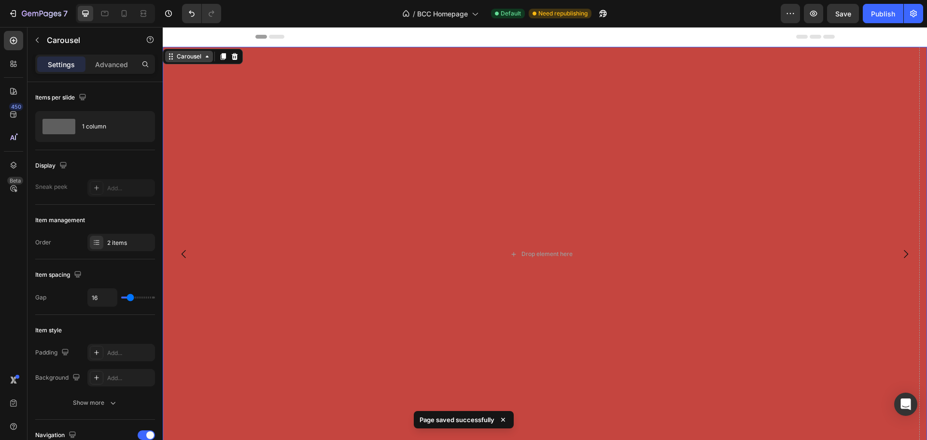
click at [203, 60] on div "Carousel" at bounding box center [189, 56] width 28 height 9
click at [238, 110] on div "Drop element here" at bounding box center [541, 254] width 757 height 415
click at [238, 205] on div "Drop element here" at bounding box center [541, 254] width 757 height 415
click at [188, 259] on icon "Carousel Back Arrow" at bounding box center [184, 254] width 12 height 12
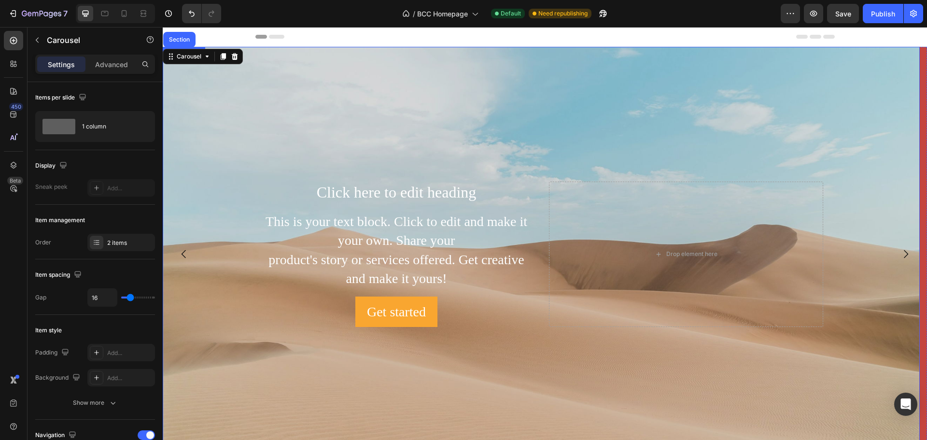
click at [266, 127] on div "Background Image" at bounding box center [541, 254] width 757 height 415
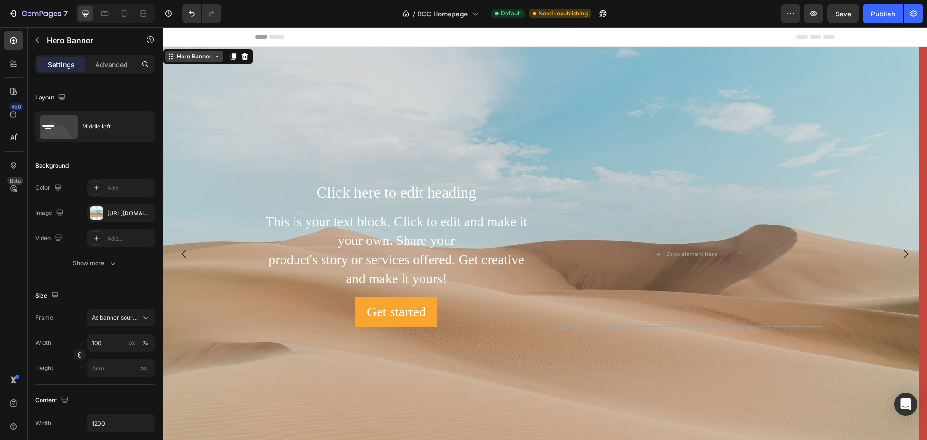
click at [218, 55] on icon at bounding box center [217, 57] width 8 height 8
click at [217, 57] on icon at bounding box center [217, 57] width 8 height 8
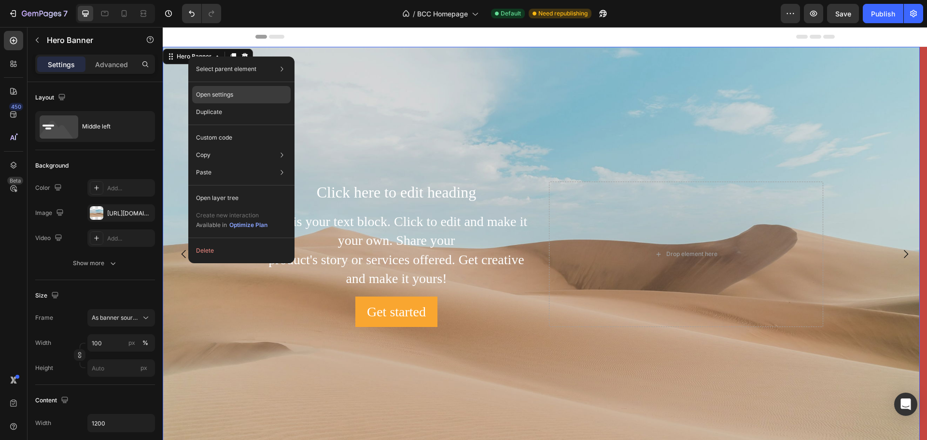
drag, startPoint x: 227, startPoint y: 95, endPoint x: 65, endPoint y: 67, distance: 164.9
click at [227, 95] on p "Open settings" at bounding box center [214, 94] width 37 height 9
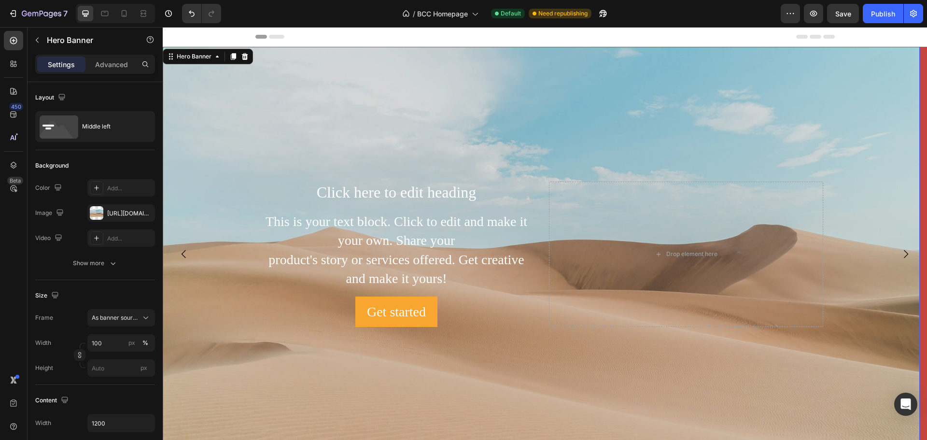
click at [393, 80] on div "Background Image" at bounding box center [541, 254] width 757 height 415
click at [845, 14] on span "Save" at bounding box center [843, 14] width 16 height 8
click at [212, 56] on div "Hero Banner" at bounding box center [194, 56] width 39 height 9
click at [141, 318] on icon at bounding box center [146, 318] width 10 height 10
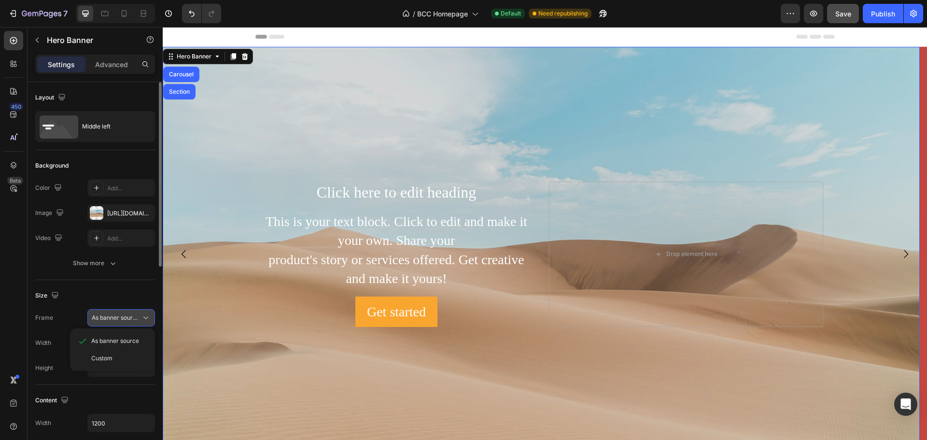
click at [144, 316] on icon at bounding box center [146, 318] width 10 height 10
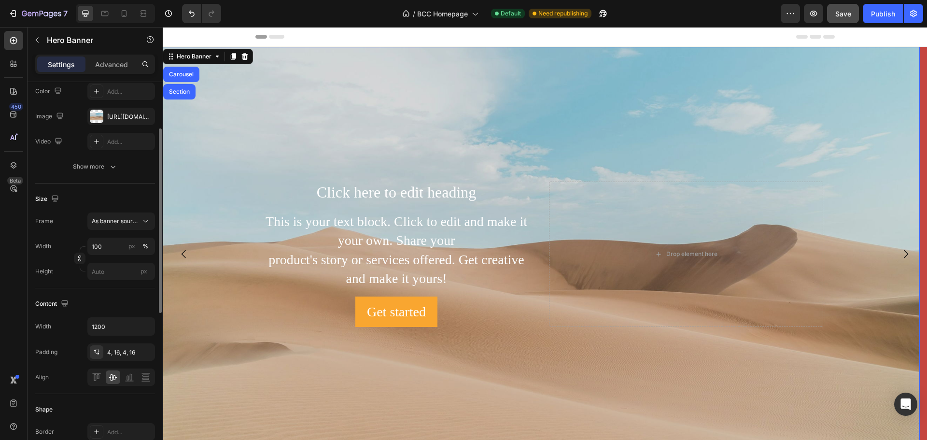
scroll to position [193, 0]
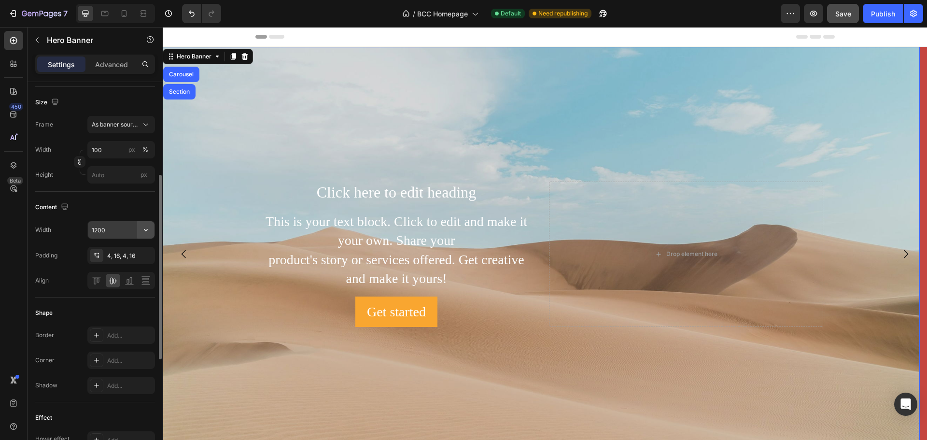
click at [147, 229] on icon "button" at bounding box center [146, 230] width 4 height 2
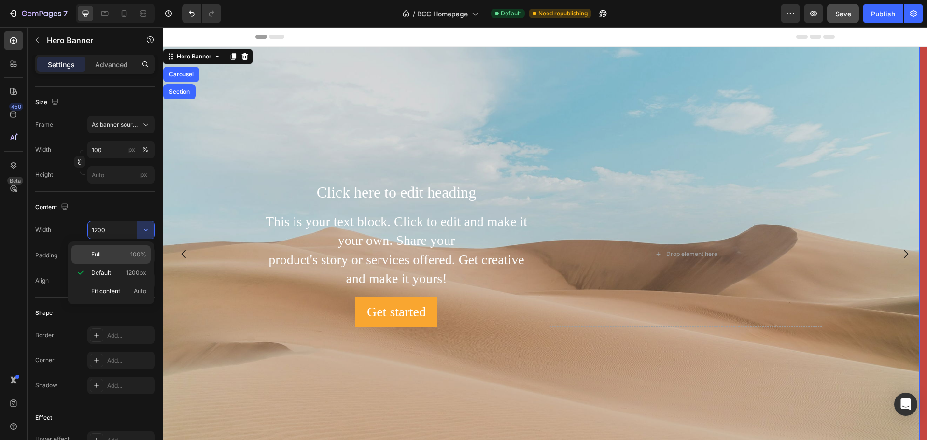
click at [94, 255] on span "Full" at bounding box center [96, 254] width 10 height 9
type input "100%"
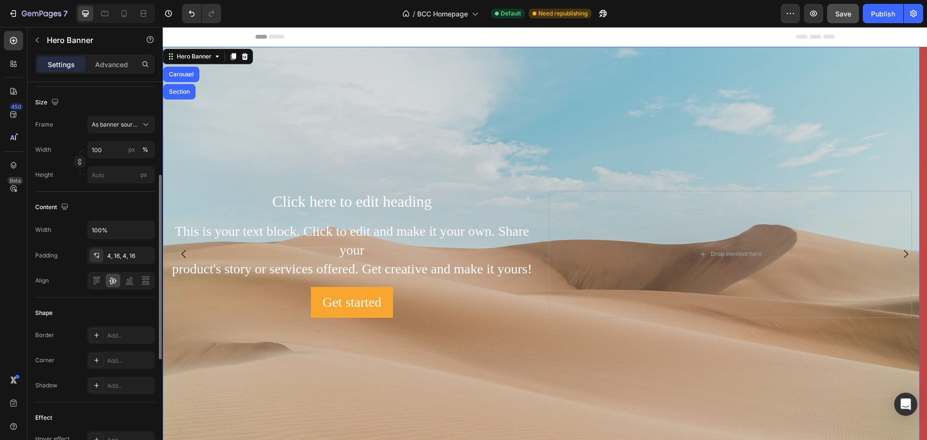
scroll to position [97, 0]
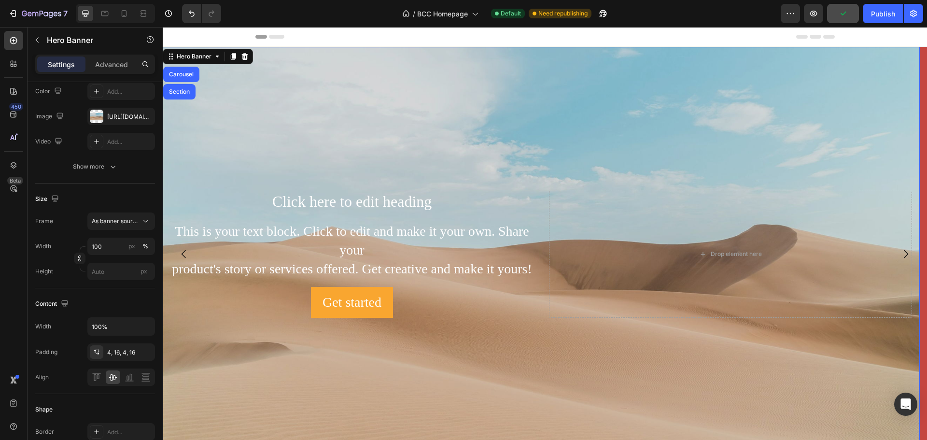
click at [738, 38] on div "Header" at bounding box center [544, 36] width 579 height 19
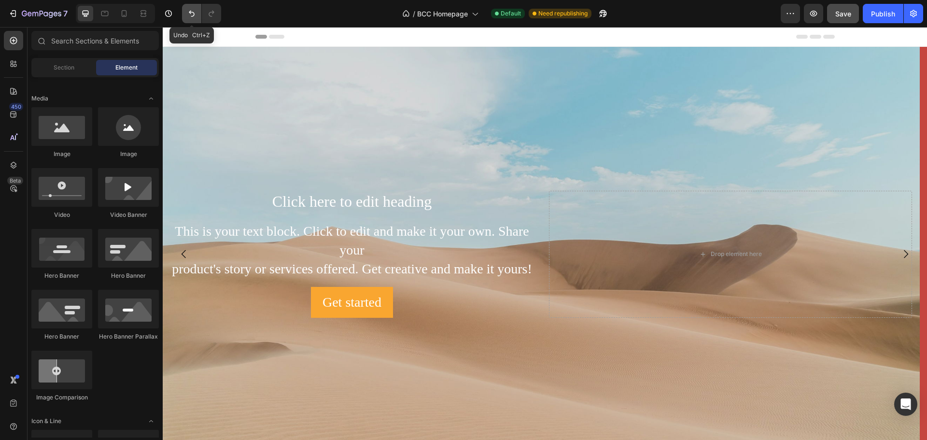
click at [193, 9] on icon "Undo/Redo" at bounding box center [192, 14] width 10 height 10
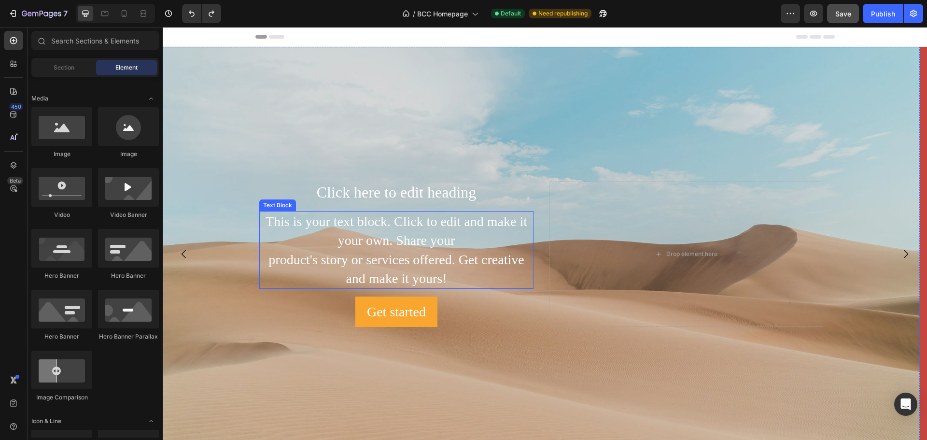
click at [313, 249] on div "This is your text block. Click to edit and make it your own. Share your product…" at bounding box center [396, 250] width 274 height 78
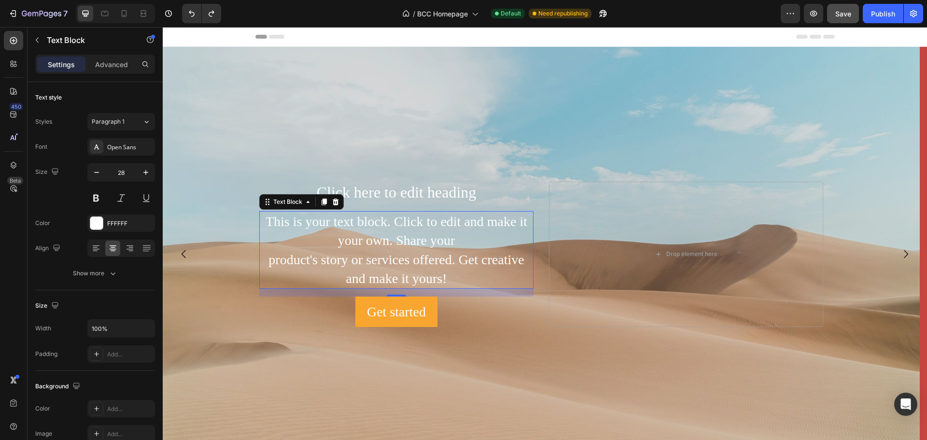
click at [418, 246] on div "This is your text block. Click to edit and make it your own. Share your product…" at bounding box center [396, 250] width 274 height 78
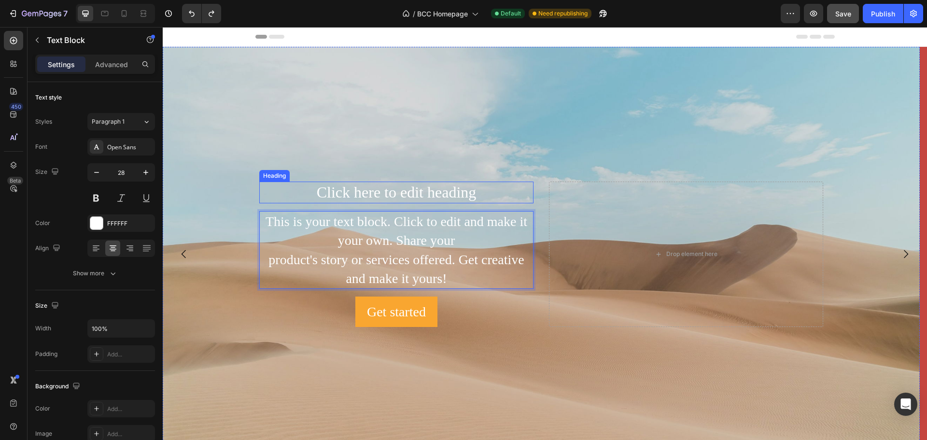
click at [342, 196] on h2 "Click here to edit heading" at bounding box center [396, 192] width 274 height 22
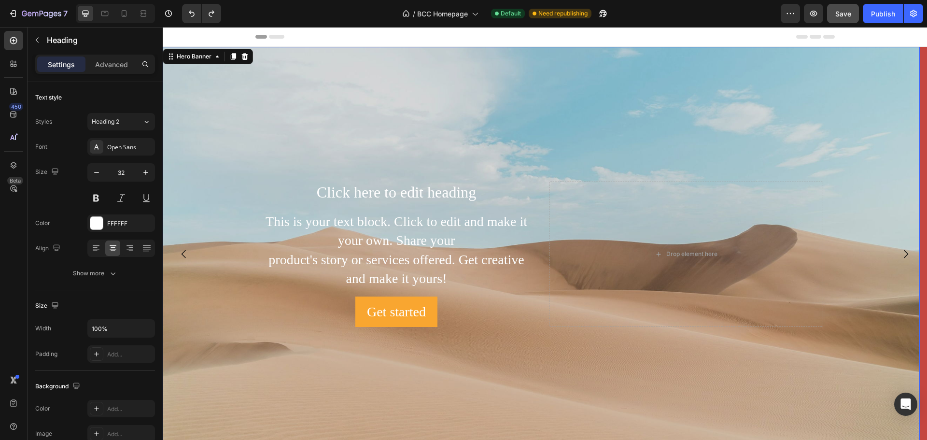
click at [264, 72] on div "Background Image" at bounding box center [541, 254] width 757 height 415
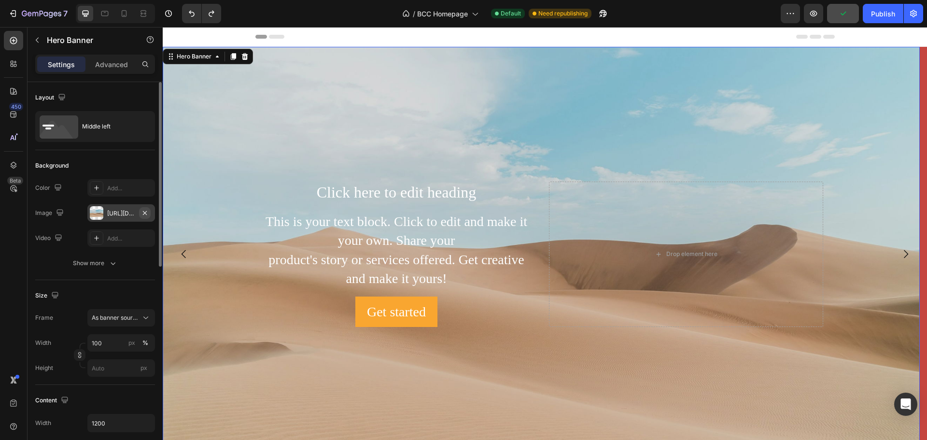
click at [146, 213] on icon "button" at bounding box center [145, 213] width 8 height 8
type input "Auto"
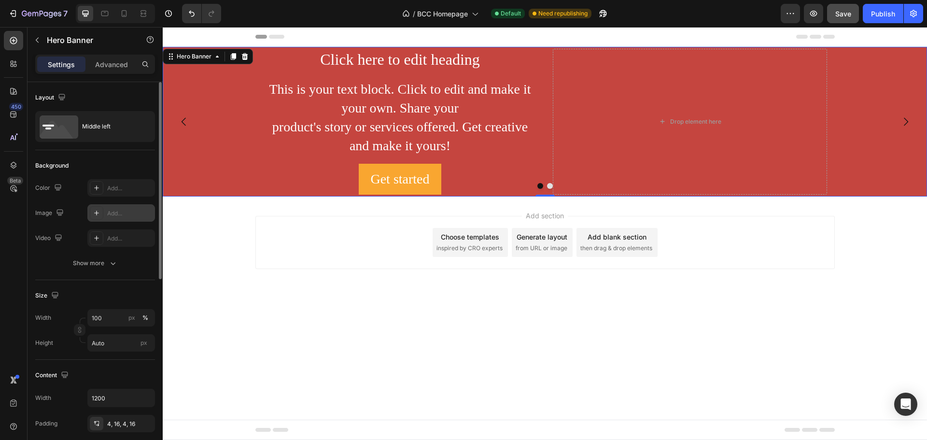
click at [113, 212] on div "Add..." at bounding box center [129, 213] width 45 height 9
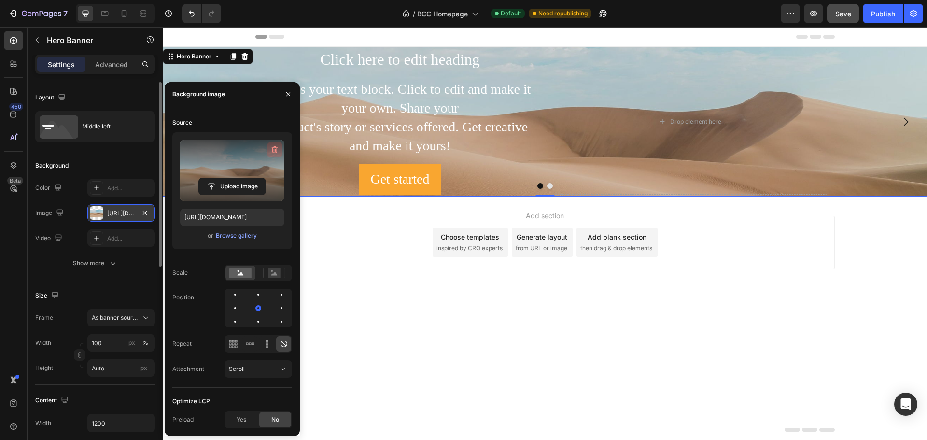
click at [273, 149] on icon "button" at bounding box center [275, 150] width 10 height 10
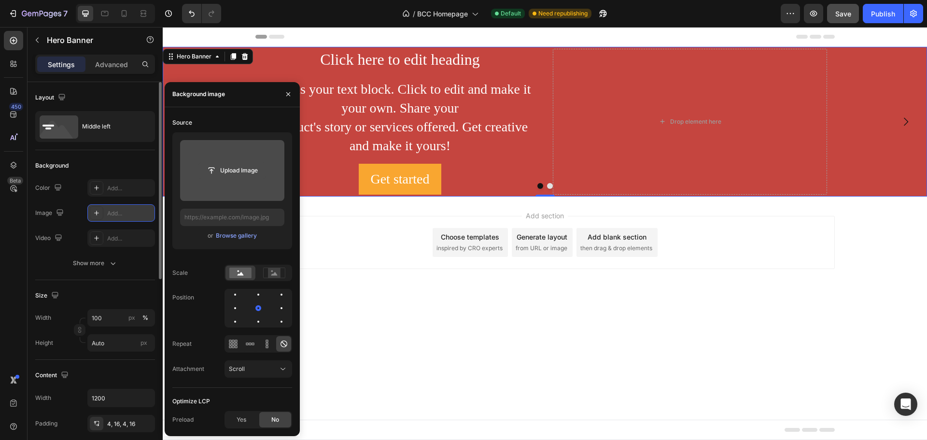
click at [229, 172] on input "file" at bounding box center [232, 170] width 67 height 16
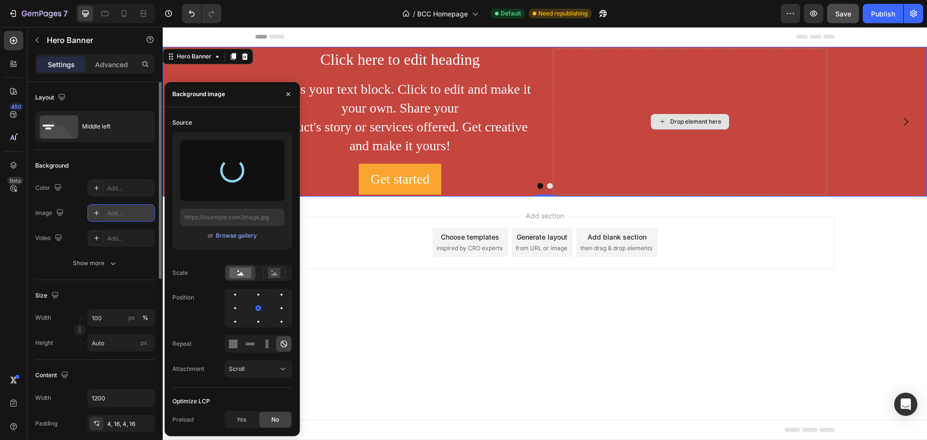
type input "[URL][DOMAIN_NAME]"
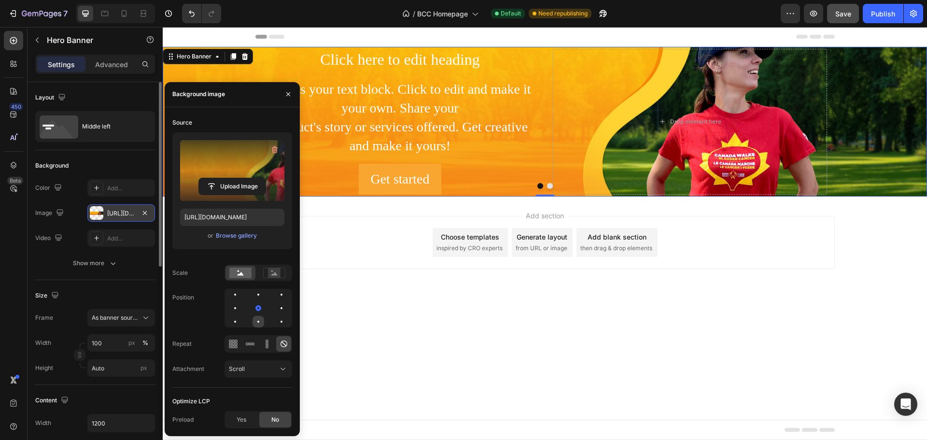
click at [259, 322] on div at bounding box center [258, 321] width 2 height 2
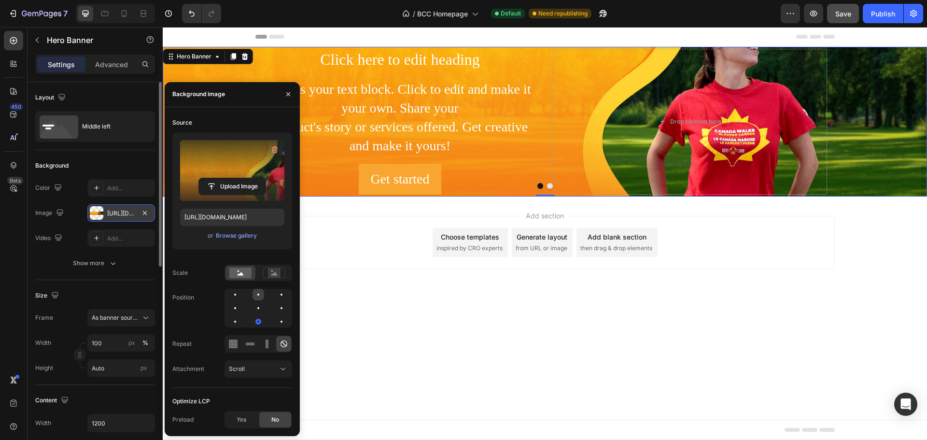
click at [256, 292] on div at bounding box center [258, 295] width 12 height 12
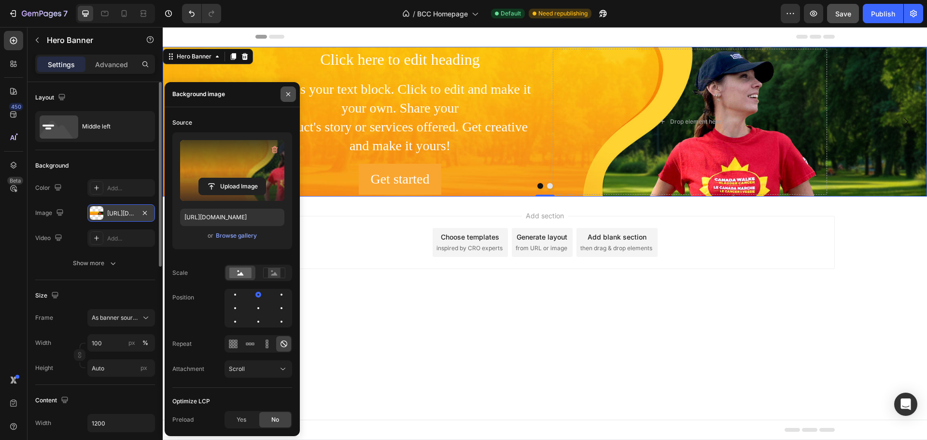
click at [291, 94] on icon "button" at bounding box center [288, 94] width 8 height 8
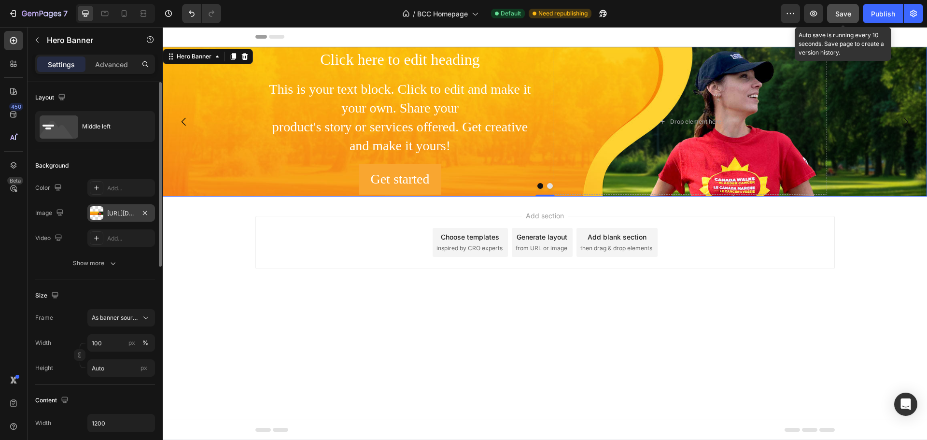
click at [840, 10] on span "Save" at bounding box center [843, 14] width 16 height 8
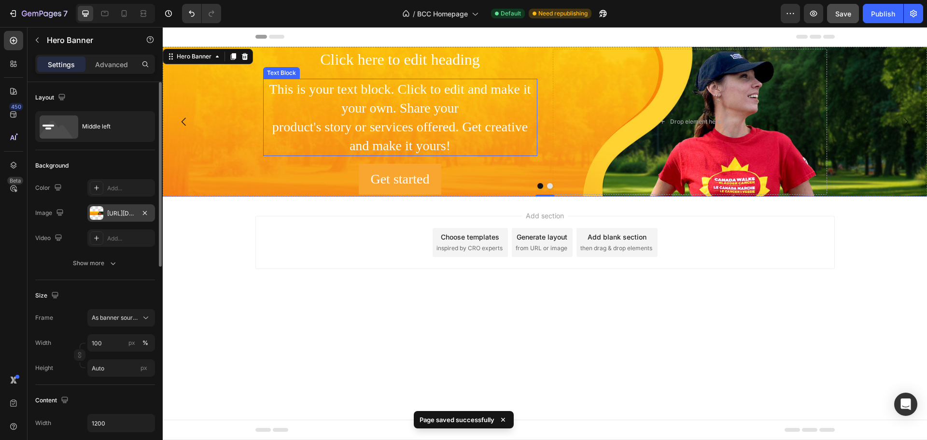
click at [415, 124] on p "This is your text block. Click to edit and make it your own. Share your product…" at bounding box center [400, 118] width 272 height 76
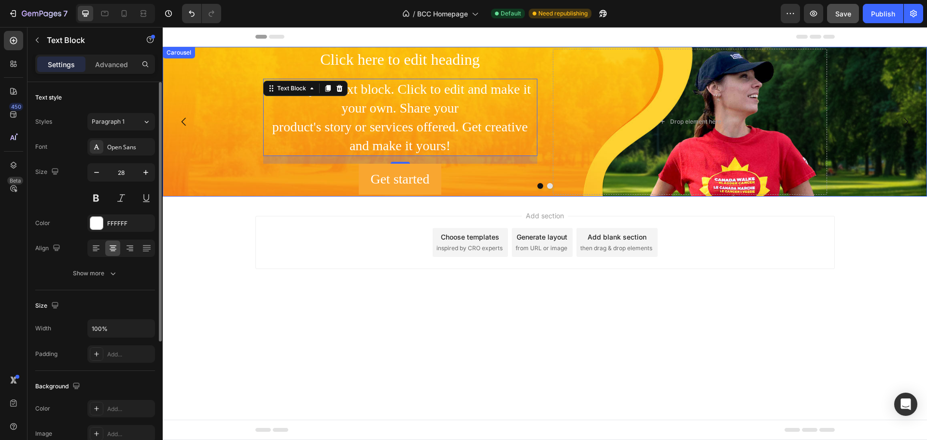
click at [263, 187] on div at bounding box center [545, 186] width 764 height 6
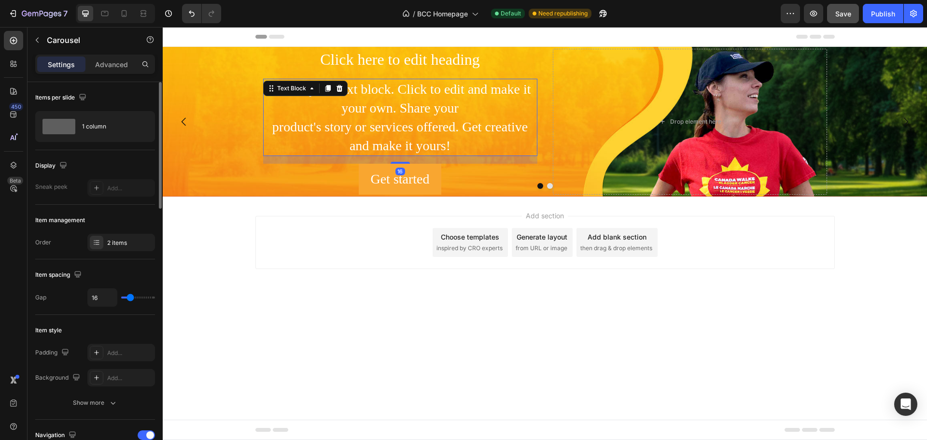
click at [283, 116] on p "This is your text block. Click to edit and make it your own. Share your product…" at bounding box center [400, 118] width 272 height 76
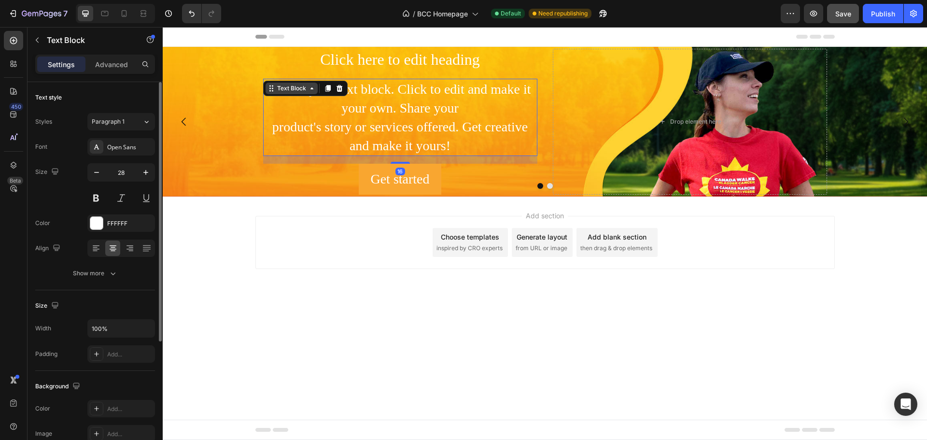
click at [280, 88] on div "Text Block" at bounding box center [291, 88] width 33 height 9
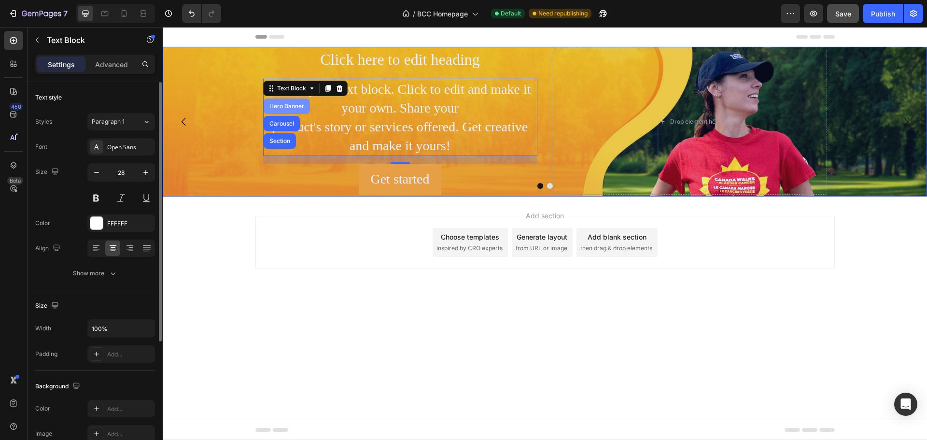
click at [286, 103] on div "Hero Banner" at bounding box center [286, 106] width 39 height 6
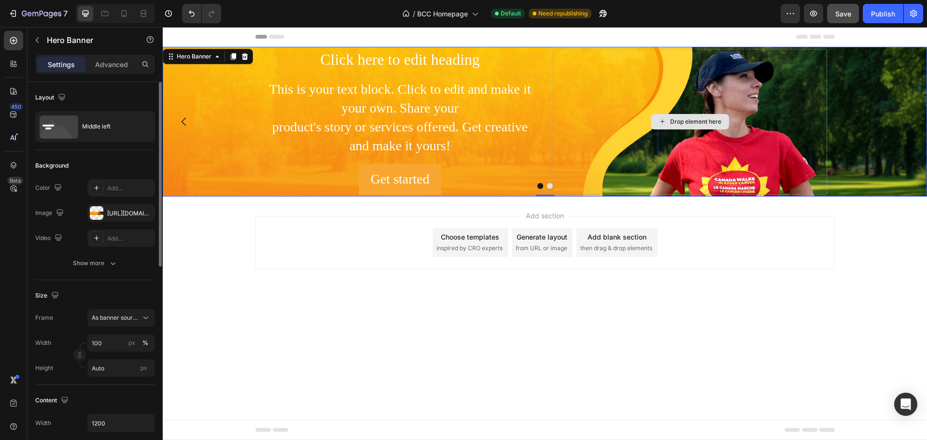
click at [574, 70] on div "Drop element here" at bounding box center [690, 122] width 274 height 146
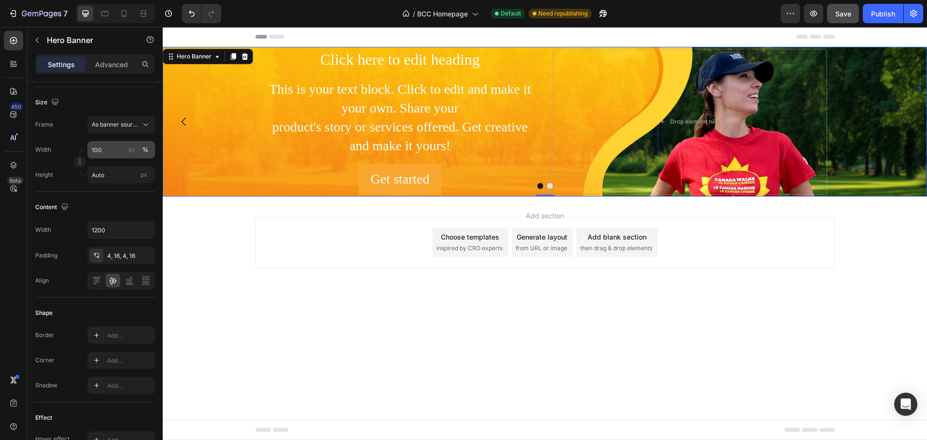
scroll to position [0, 0]
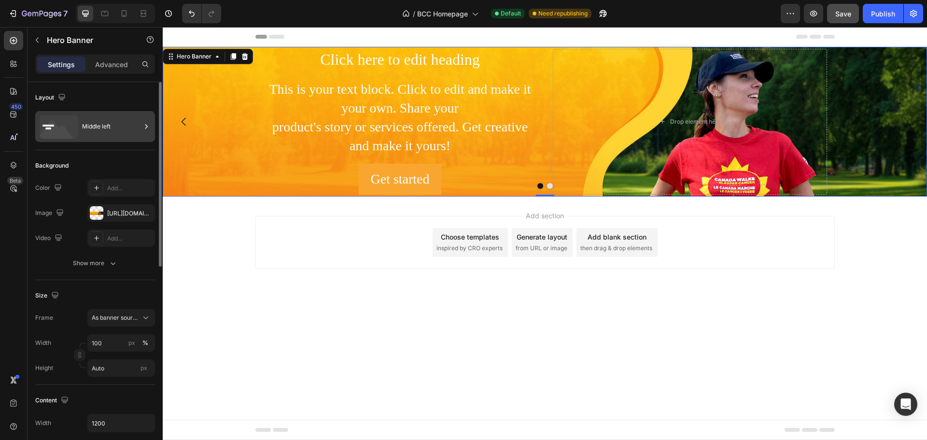
click at [91, 125] on div "Middle left" at bounding box center [111, 126] width 59 height 22
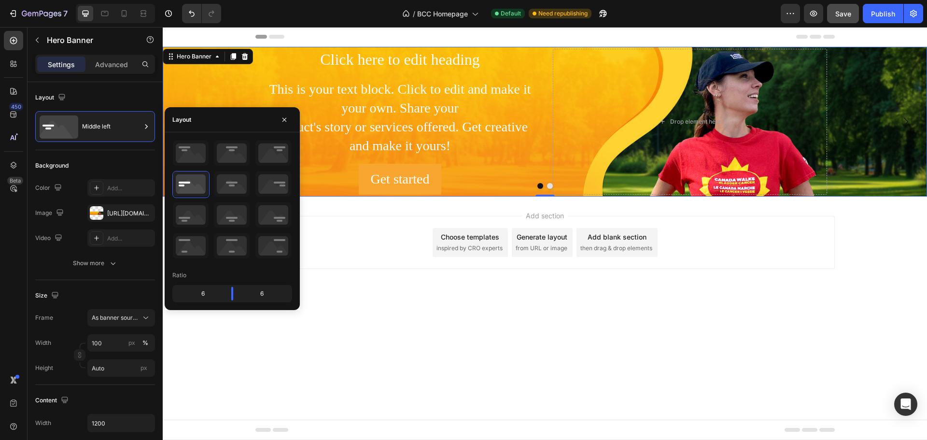
click at [203, 292] on div "6" at bounding box center [198, 294] width 49 height 14
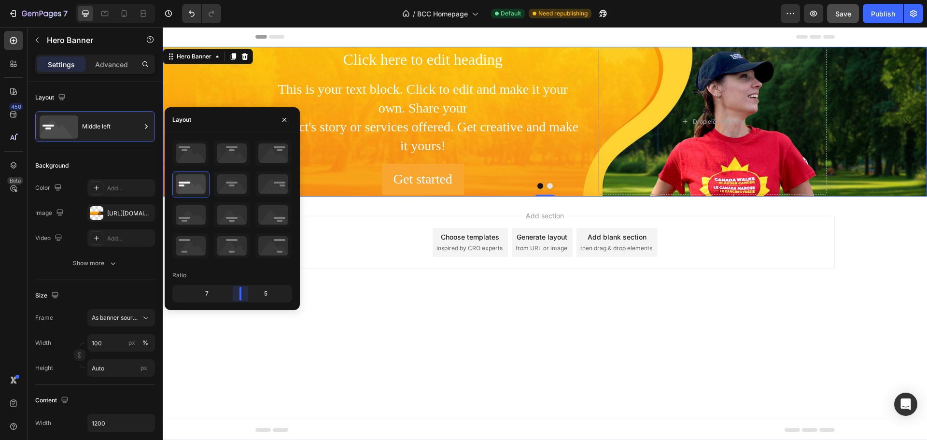
click at [240, 0] on body "7 / BCC Homepage Default Need republishing Preview Save Publish 450 Beta Sectio…" at bounding box center [463, 0] width 927 height 0
drag, startPoint x: 492, startPoint y: 332, endPoint x: 488, endPoint y: 305, distance: 26.3
click at [492, 331] on body "Header Click here to edit heading Heading This is your text block. Click to edi…" at bounding box center [545, 233] width 764 height 413
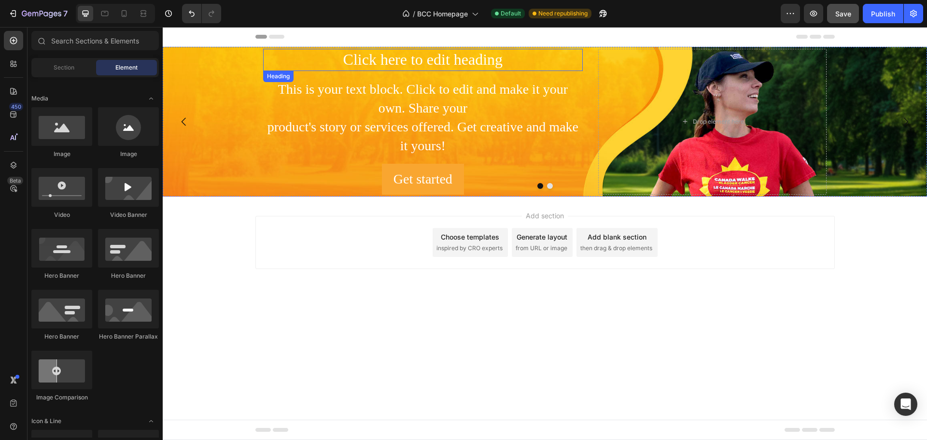
click at [414, 49] on h2 "Click here to edit heading" at bounding box center [423, 60] width 320 height 22
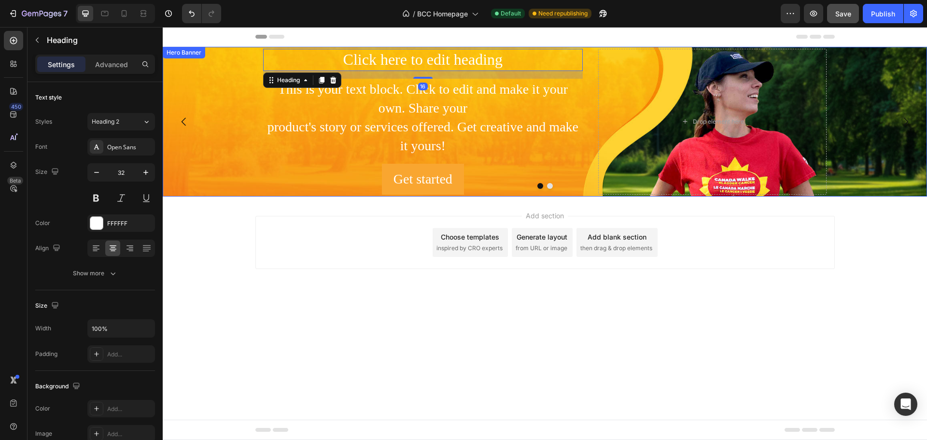
click at [180, 51] on div "Hero Banner" at bounding box center [184, 52] width 39 height 9
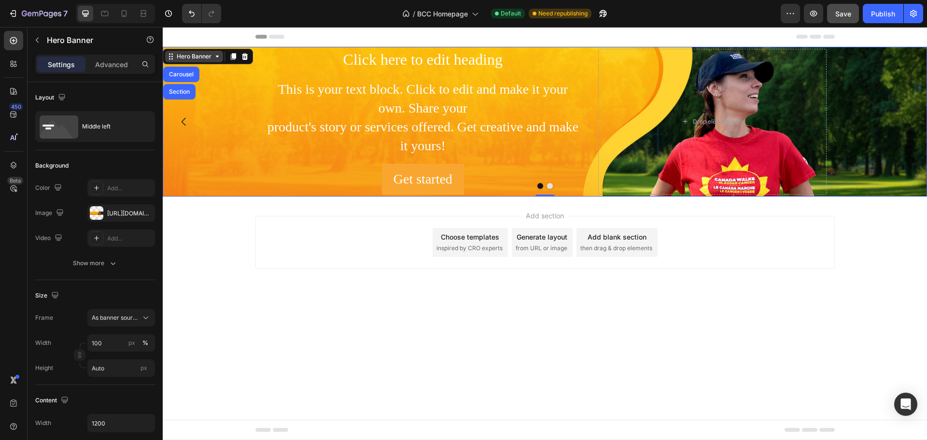
click at [194, 60] on div "Hero Banner" at bounding box center [194, 56] width 39 height 9
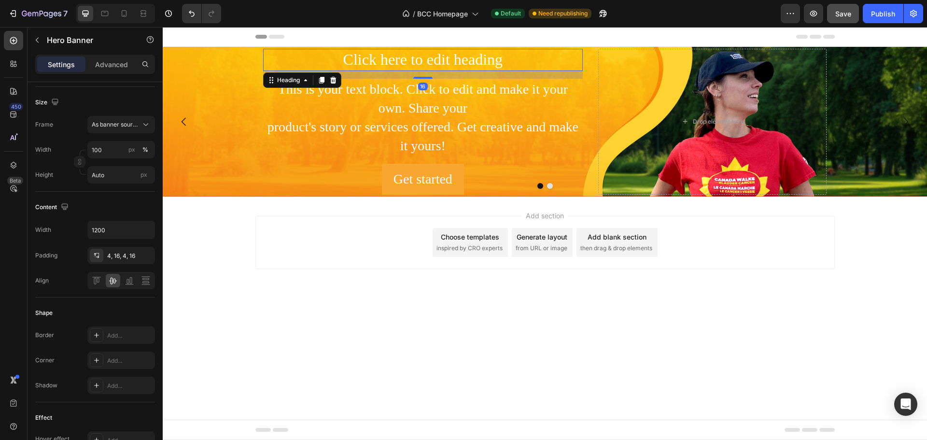
click at [513, 68] on h2 "Click here to edit heading" at bounding box center [423, 60] width 320 height 22
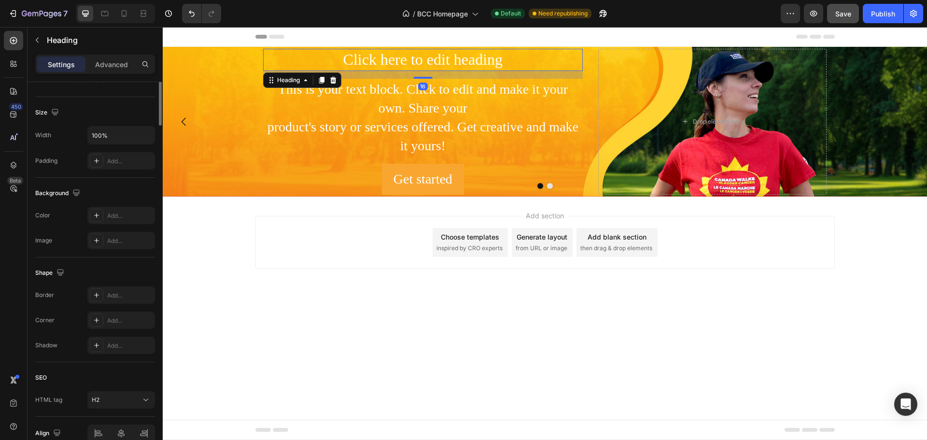
scroll to position [0, 0]
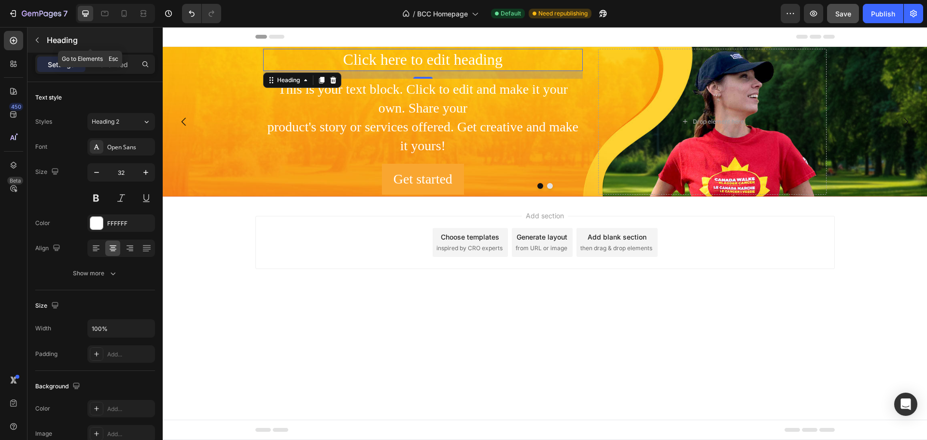
click at [37, 40] on icon "button" at bounding box center [37, 40] width 8 height 8
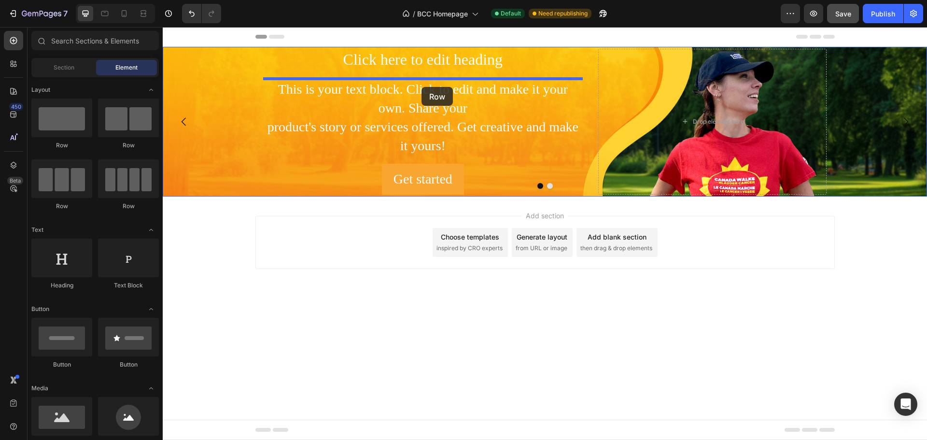
drag, startPoint x: 287, startPoint y: 149, endPoint x: 421, endPoint y: 87, distance: 148.1
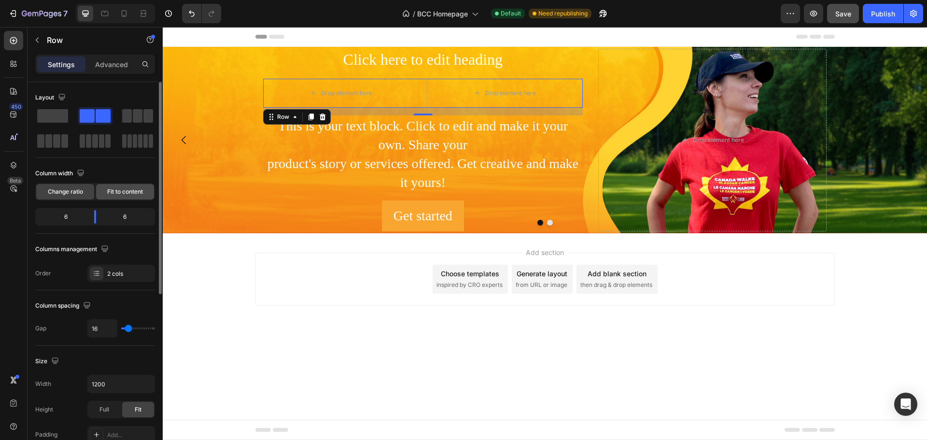
click at [113, 193] on span "Fit to content" at bounding box center [125, 191] width 36 height 9
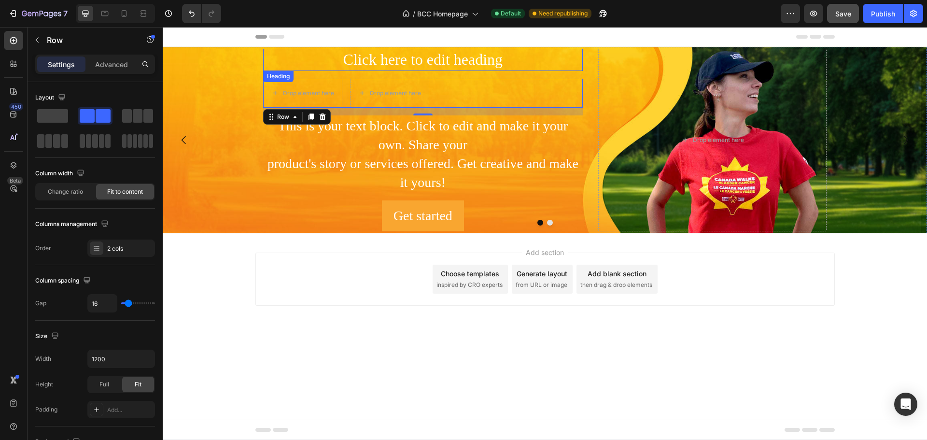
click at [346, 62] on h2 "Click here to edit heading" at bounding box center [423, 60] width 320 height 22
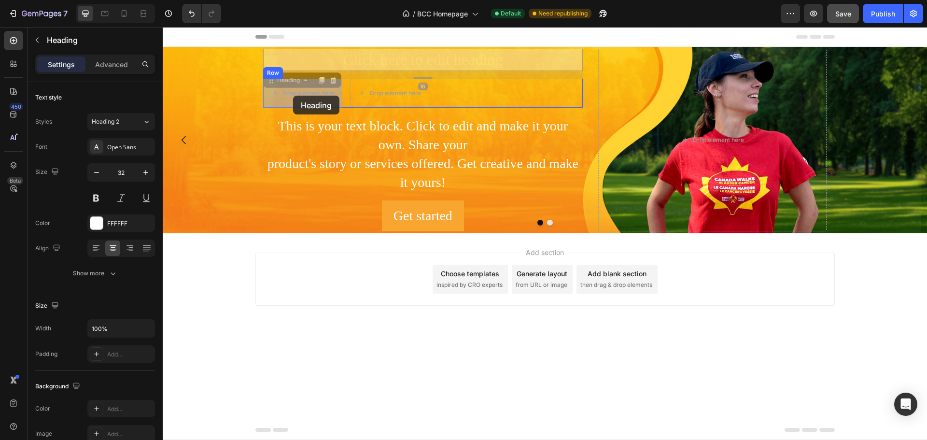
drag, startPoint x: 293, startPoint y: 79, endPoint x: 293, endPoint y: 96, distance: 16.4
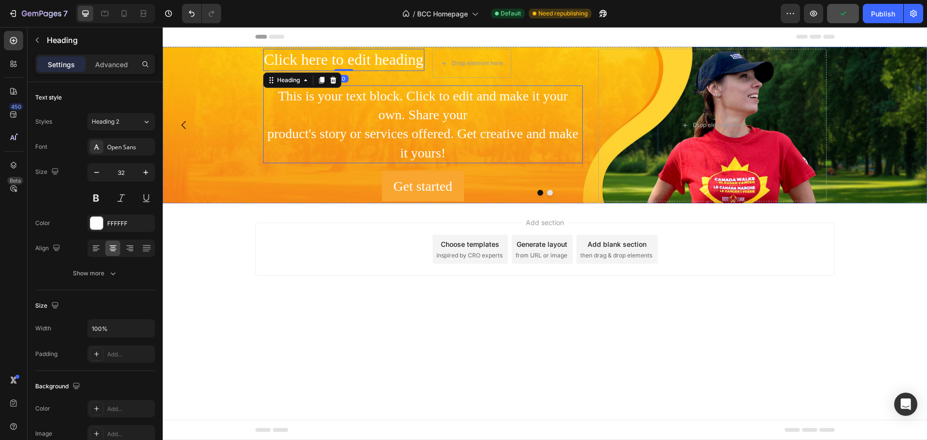
click at [285, 98] on p "This is your text block. Click to edit and make it your own. Share your product…" at bounding box center [423, 124] width 318 height 76
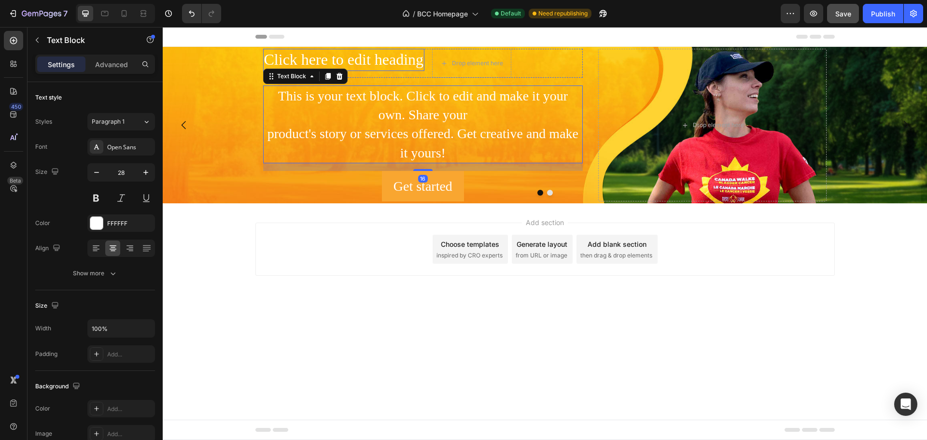
click at [315, 53] on h2 "Click here to edit heading" at bounding box center [344, 60] width 162 height 22
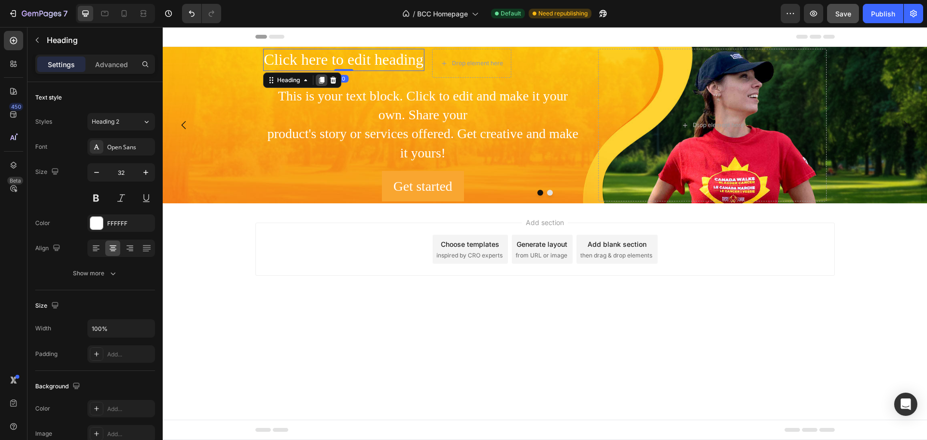
click at [323, 79] on icon at bounding box center [321, 80] width 5 height 7
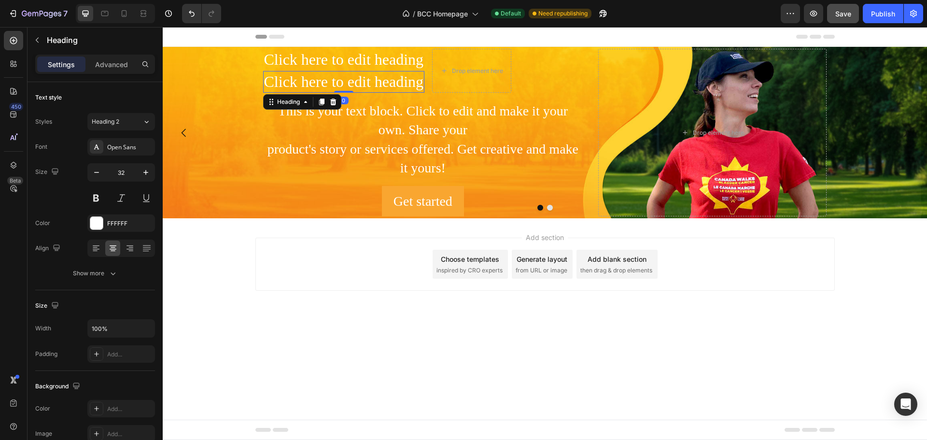
click at [281, 81] on h2 "Click here to edit heading" at bounding box center [344, 82] width 162 height 22
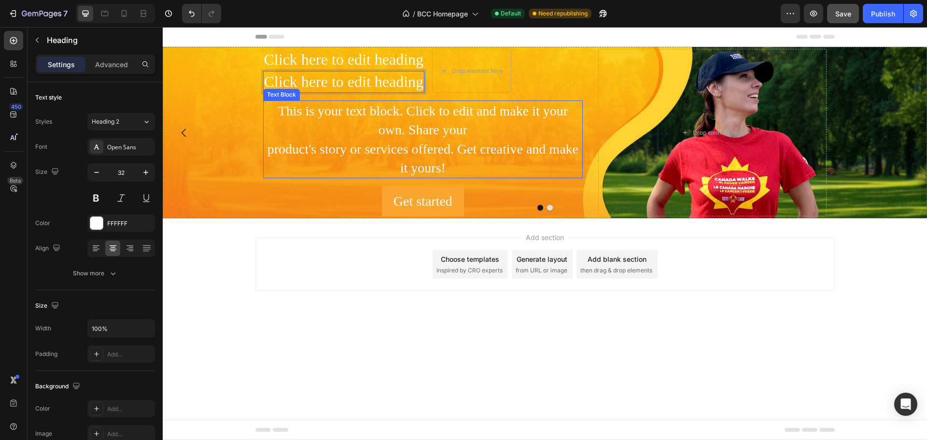
click at [339, 106] on p "This is your text block. Click to edit and make it your own. Share your product…" at bounding box center [423, 139] width 318 height 76
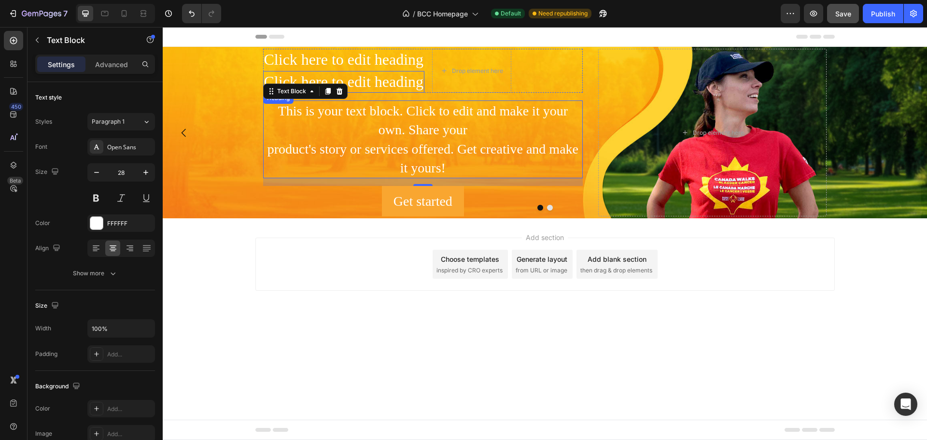
click at [290, 72] on p "Click here to edit heading" at bounding box center [344, 82] width 160 height 20
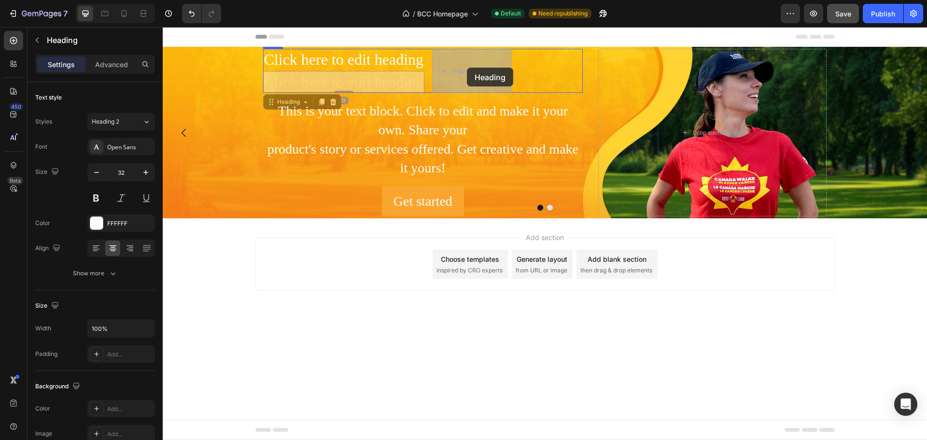
drag, startPoint x: 284, startPoint y: 101, endPoint x: 467, endPoint y: 68, distance: 185.4
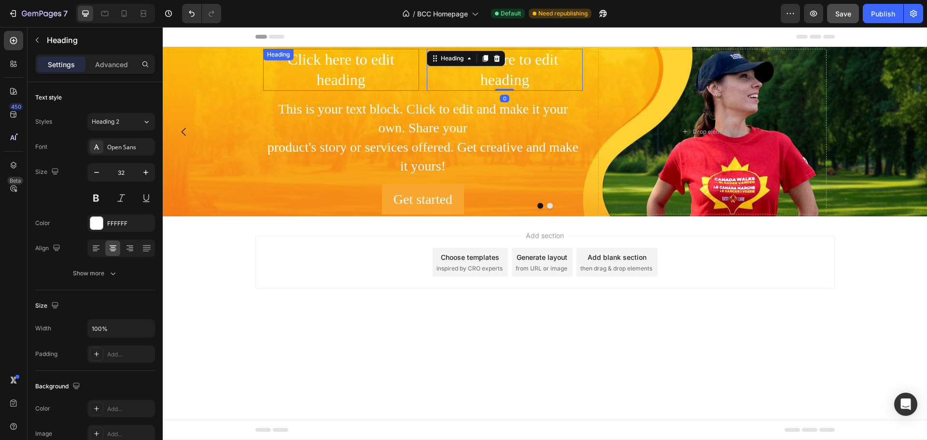
click at [330, 70] on h2 "Click here to edit heading" at bounding box center [341, 70] width 156 height 42
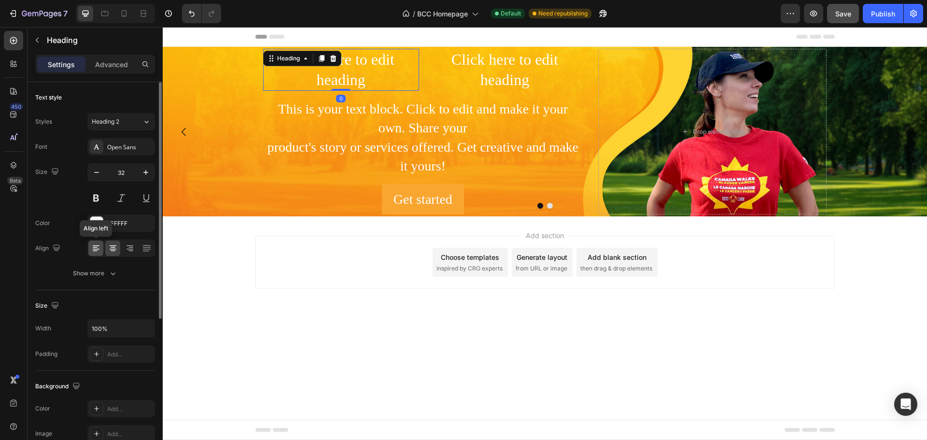
click at [91, 248] on icon at bounding box center [96, 248] width 10 height 10
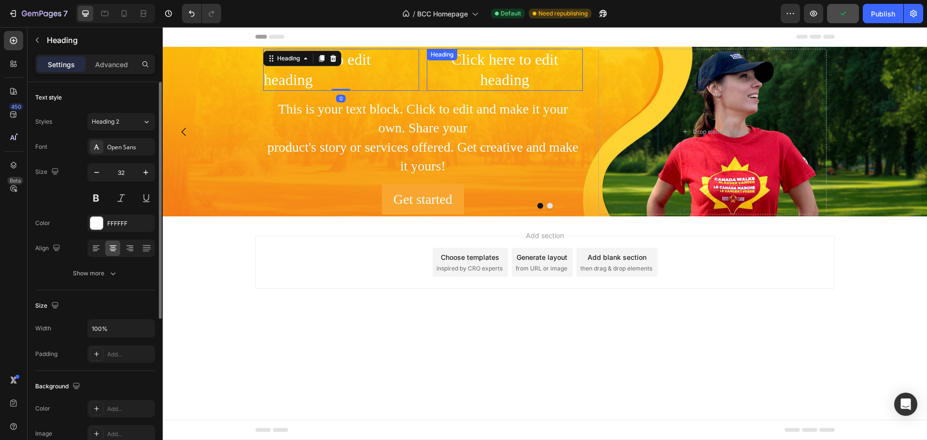
click at [480, 59] on div "Click here to edit heading Heading" at bounding box center [505, 70] width 156 height 42
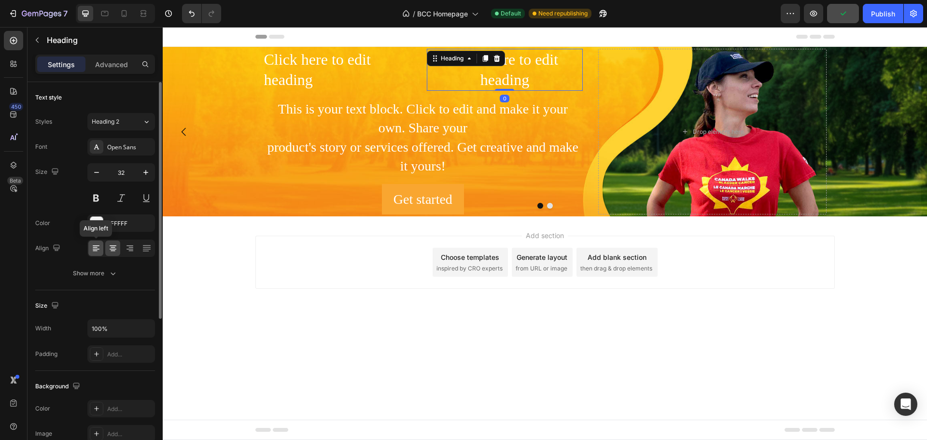
click at [94, 247] on icon at bounding box center [95, 247] width 5 height 1
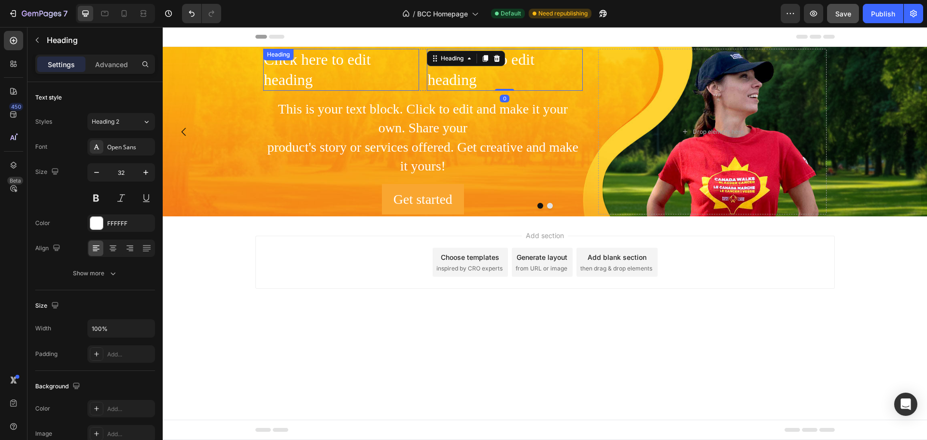
click at [315, 63] on div "Click here to edit heading Heading" at bounding box center [341, 70] width 156 height 42
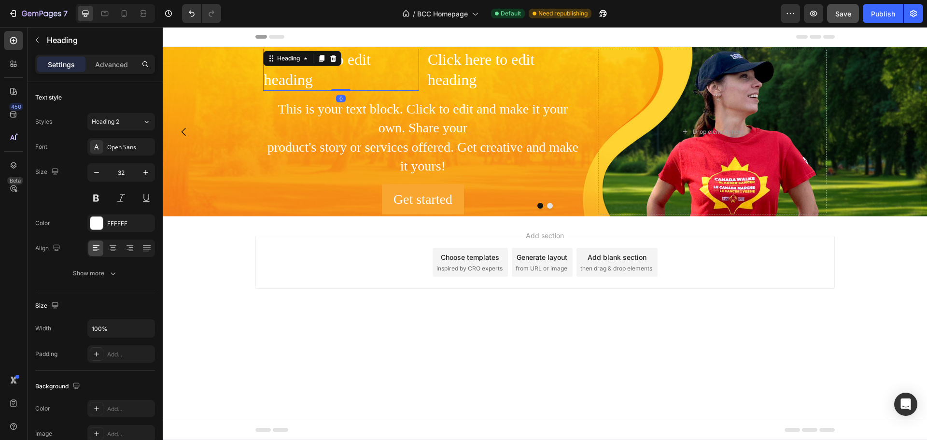
click at [316, 63] on div "Heading" at bounding box center [302, 58] width 78 height 15
click at [347, 68] on h2 "Click here to edit heading" at bounding box center [341, 70] width 156 height 42
click at [347, 68] on p "Click here to edit heading" at bounding box center [341, 70] width 154 height 40
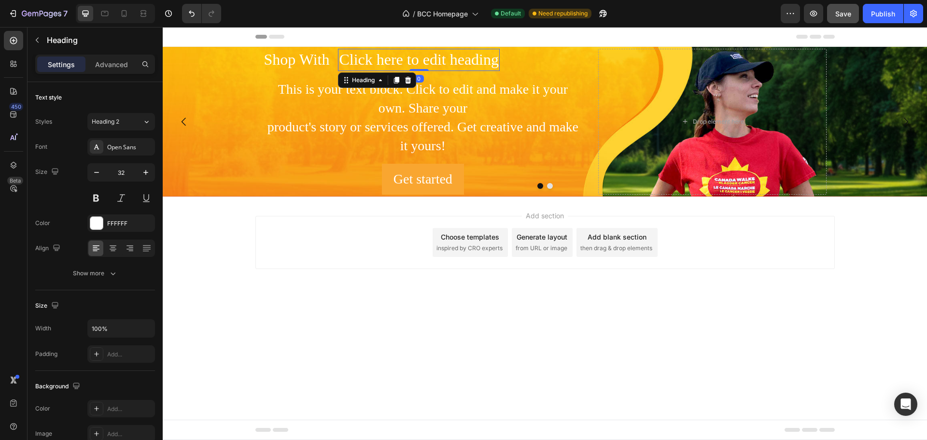
click at [380, 57] on h2 "Click here to edit heading" at bounding box center [419, 60] width 162 height 22
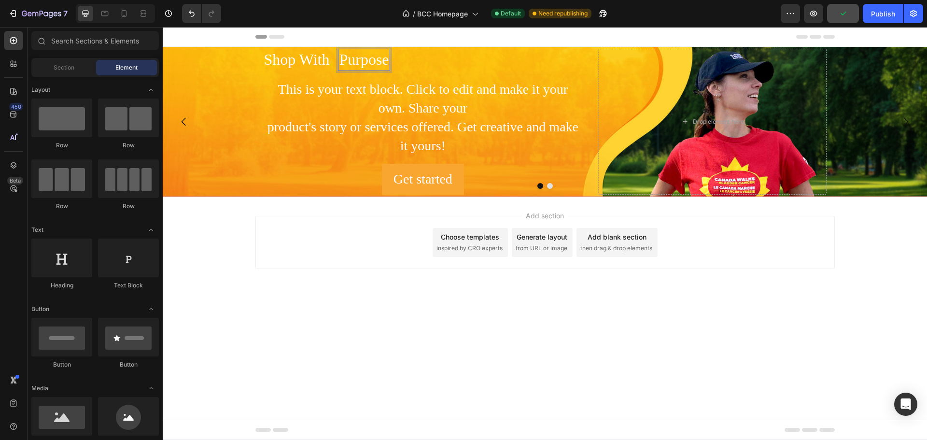
click at [409, 400] on body "Header Shop With Heading Purpose Heading 0 Row This is your text block. Click t…" at bounding box center [545, 233] width 764 height 413
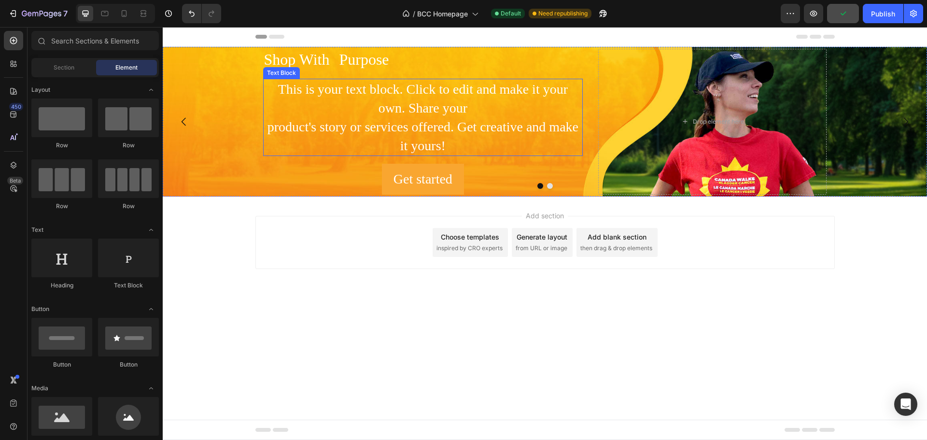
click at [405, 132] on p "This is your text block. Click to edit and make it your own. Share your product…" at bounding box center [423, 118] width 318 height 76
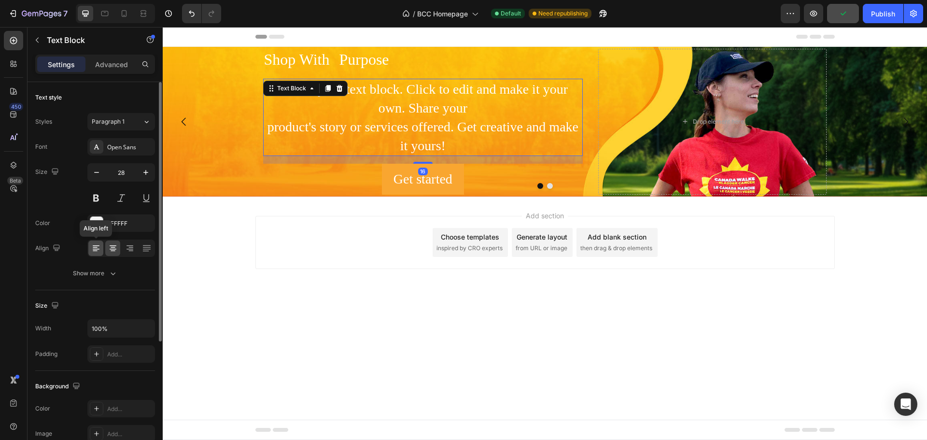
click at [94, 247] on icon at bounding box center [96, 248] width 10 height 10
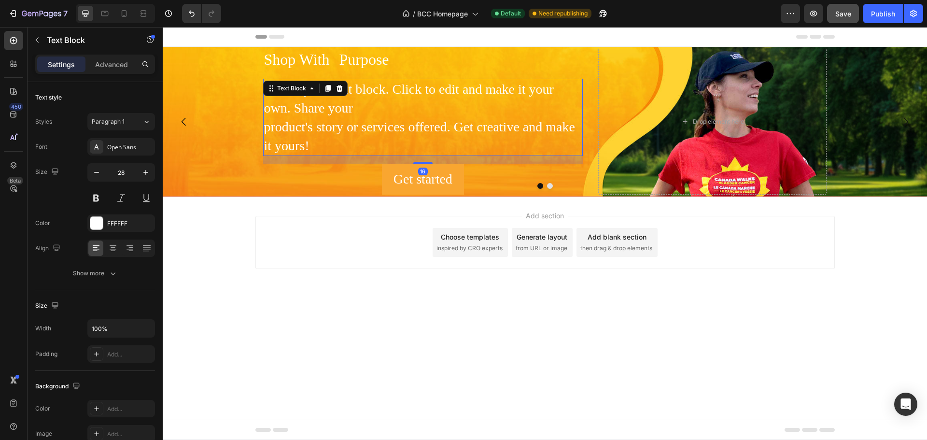
click at [392, 291] on div "Add section Choose templates inspired by CRO experts Generate layout from URL o…" at bounding box center [545, 255] width 764 height 119
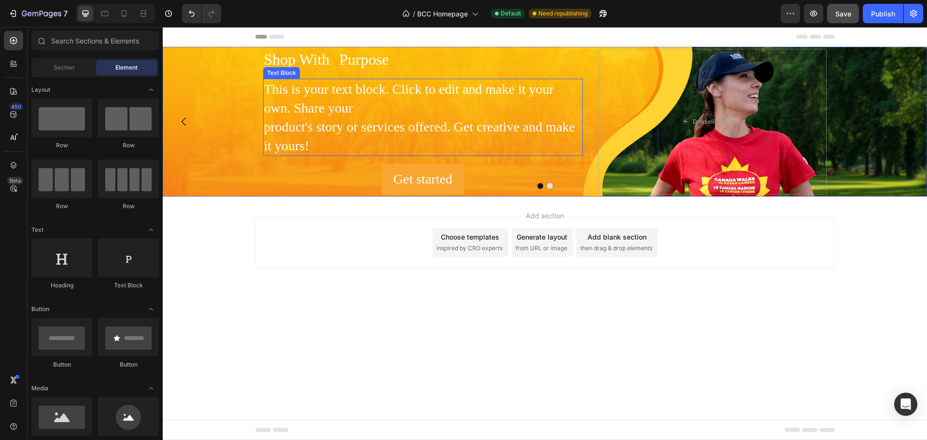
click at [344, 133] on p "This is your text block. Click to edit and make it your own. Share your product…" at bounding box center [423, 118] width 318 height 76
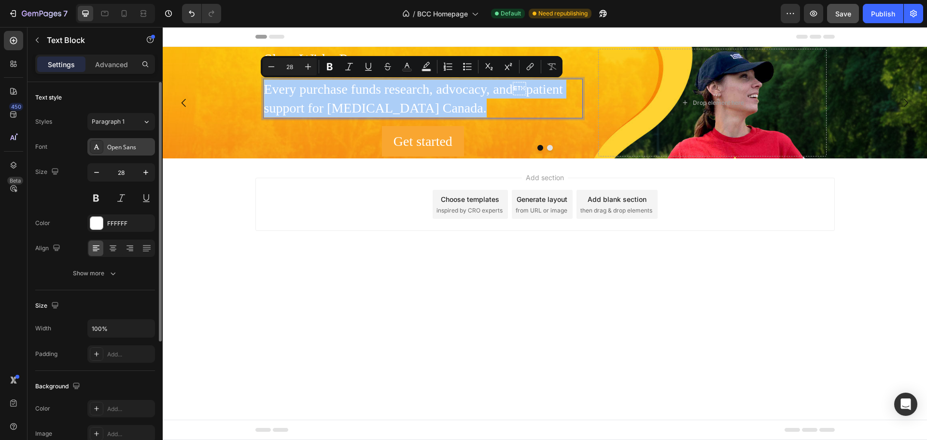
click at [136, 143] on div "Open Sans" at bounding box center [129, 147] width 45 height 9
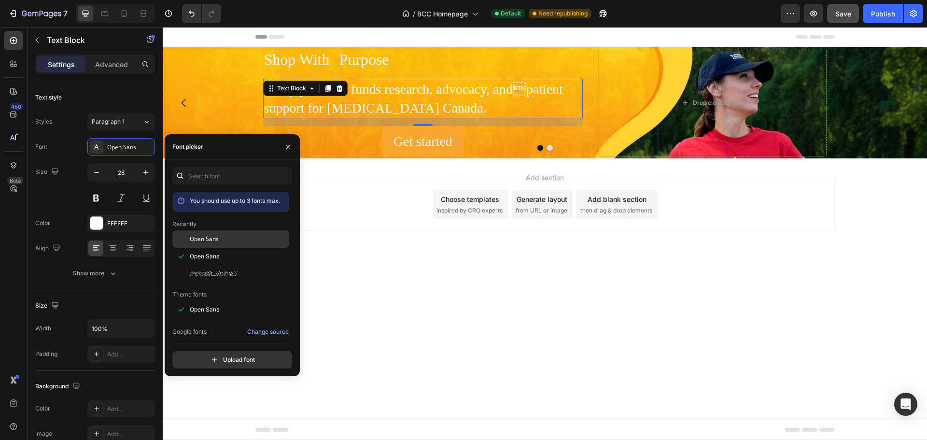
click at [203, 238] on span "Open Sans" at bounding box center [204, 239] width 29 height 9
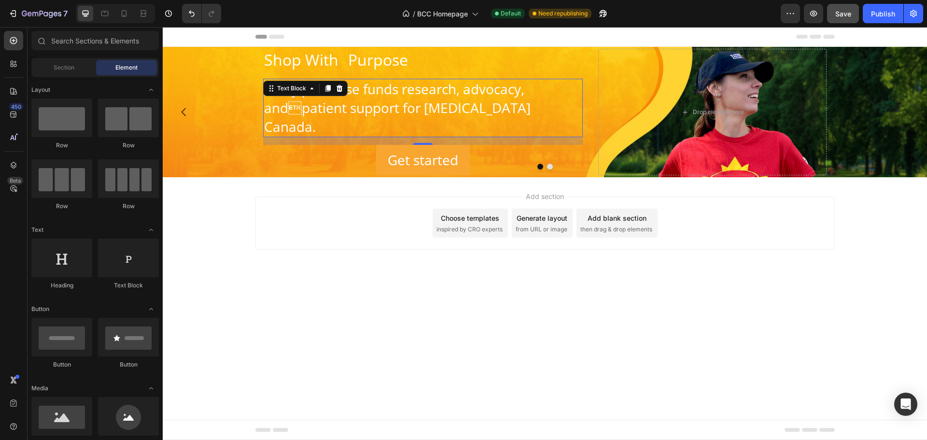
click at [476, 295] on body "Header Shop With Heading Purpose Heading Row Every purchase funds research, adv…" at bounding box center [545, 233] width 764 height 413
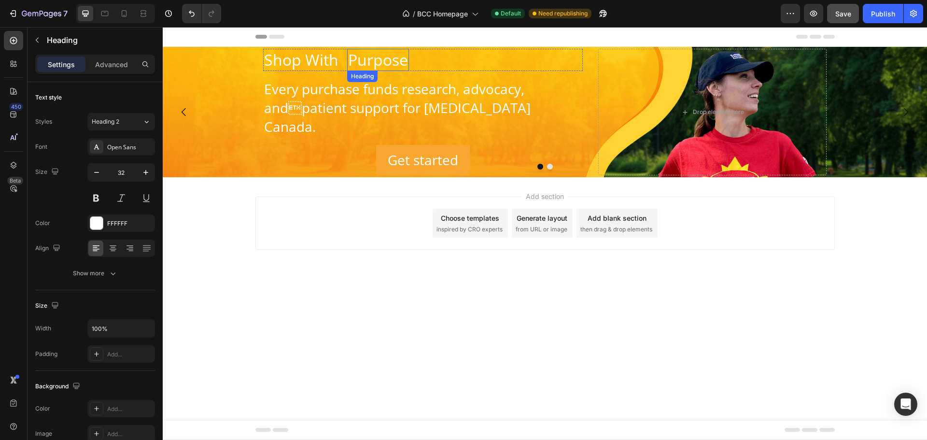
click at [396, 65] on p "Purpose" at bounding box center [378, 60] width 60 height 20
click at [120, 147] on div "Open Sans" at bounding box center [129, 147] width 45 height 9
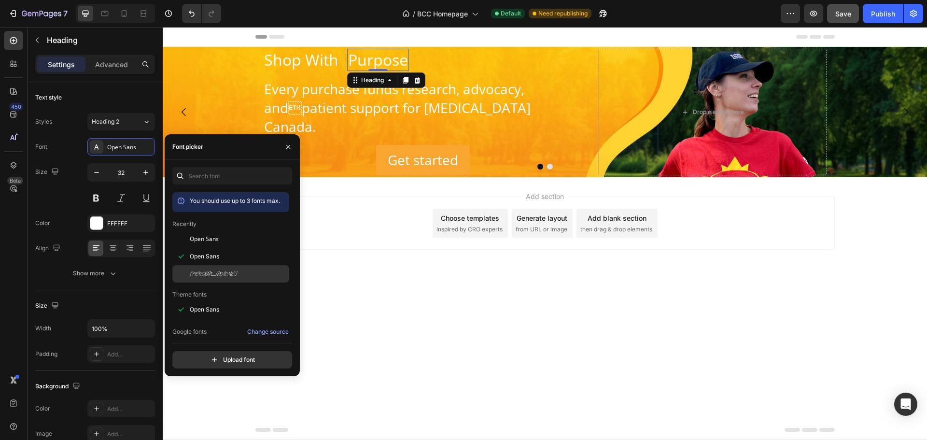
click at [197, 278] on div "[PERSON_NAME]" at bounding box center [230, 273] width 117 height 17
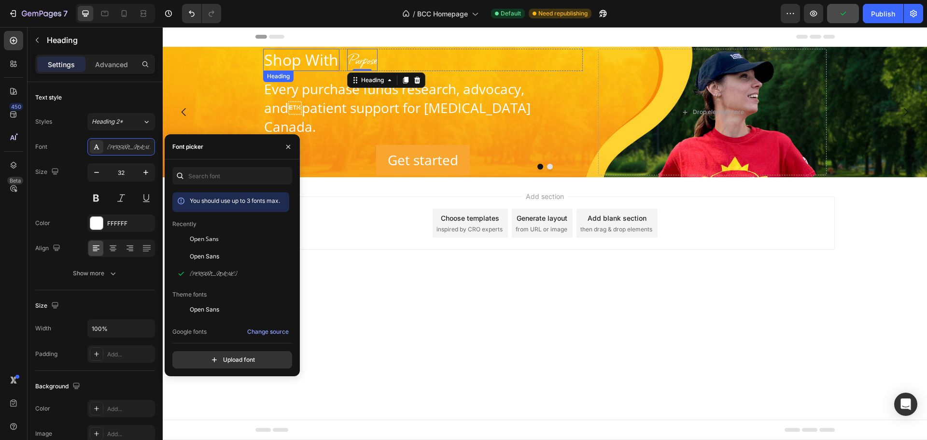
click at [309, 59] on p "Shop With" at bounding box center [301, 60] width 74 height 20
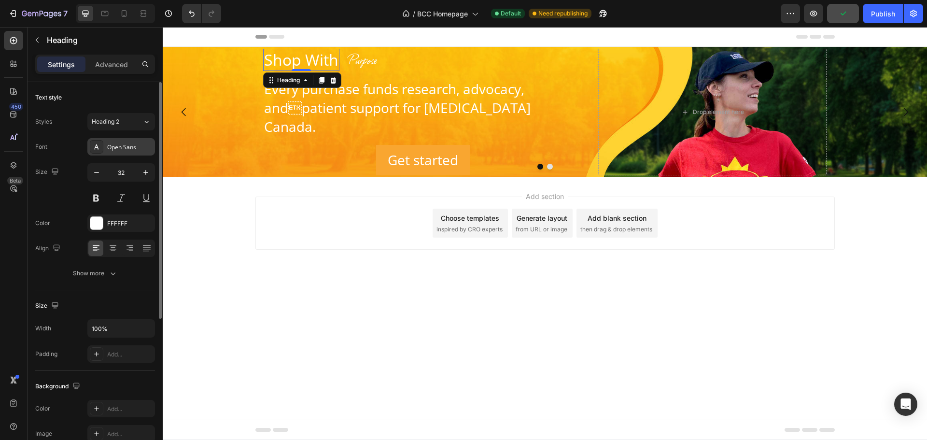
click at [134, 151] on div "Open Sans" at bounding box center [129, 147] width 45 height 9
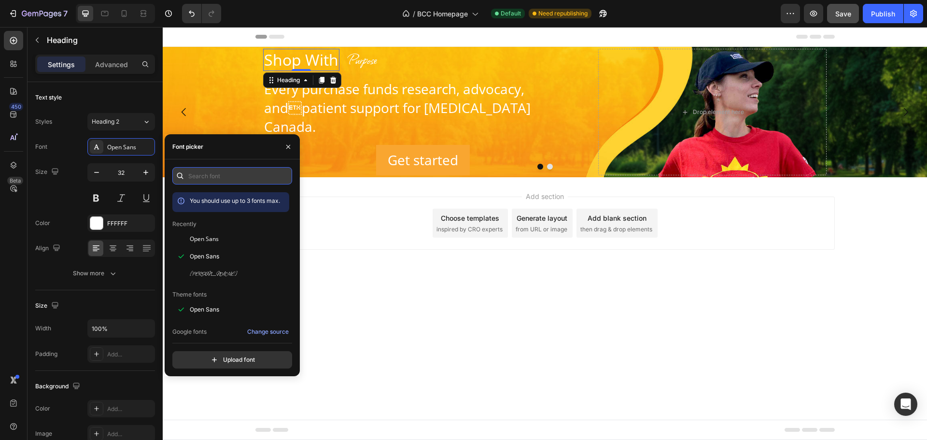
click at [213, 183] on input "text" at bounding box center [232, 175] width 120 height 17
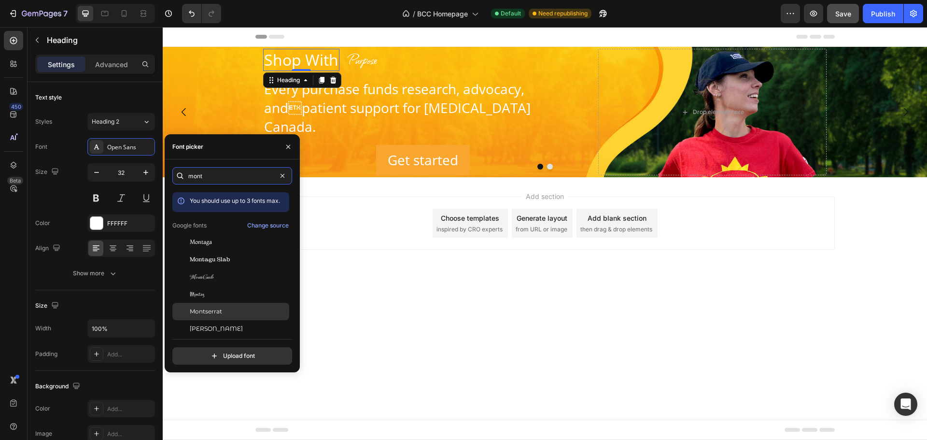
type input "mont"
click at [214, 313] on span "Montserrat" at bounding box center [206, 311] width 32 height 9
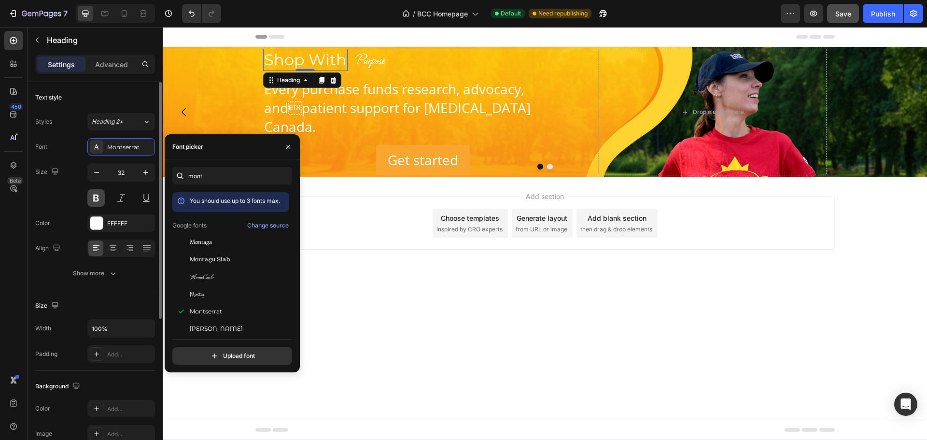
click at [97, 200] on button at bounding box center [95, 197] width 17 height 17
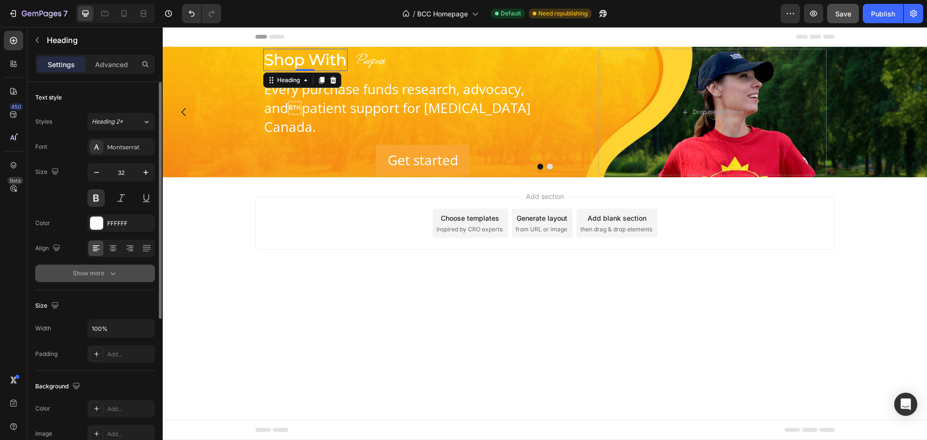
click at [105, 270] on div "Show more" at bounding box center [95, 273] width 45 height 10
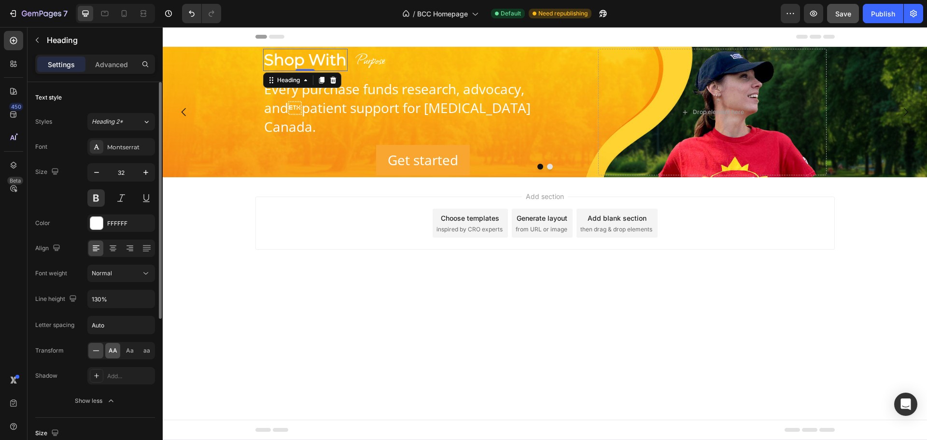
click at [109, 354] on span "AA" at bounding box center [113, 350] width 9 height 9
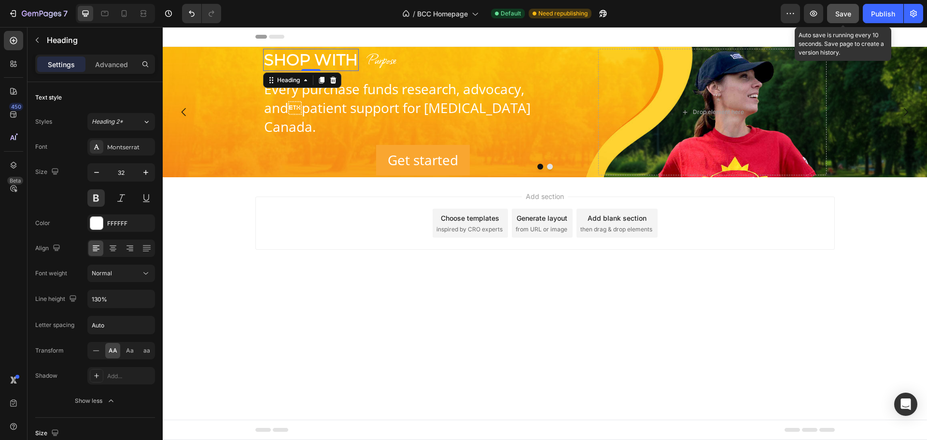
click at [838, 11] on span "Save" at bounding box center [843, 14] width 16 height 8
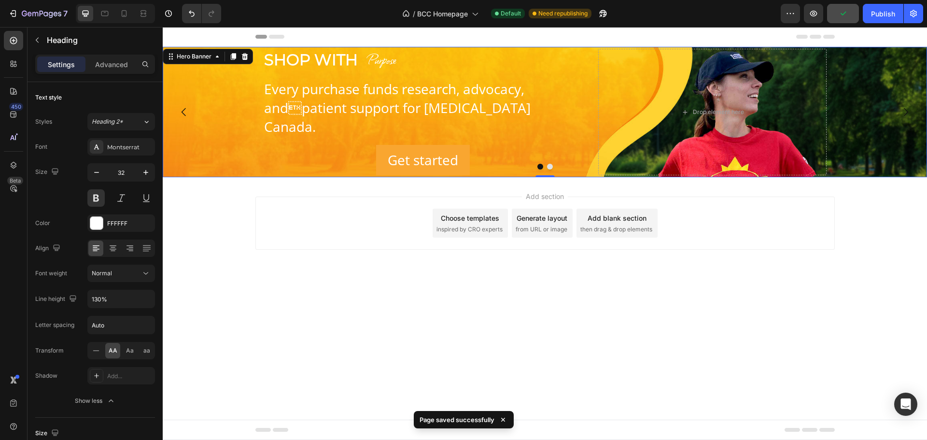
click at [190, 125] on div "Background Image" at bounding box center [545, 112] width 764 height 130
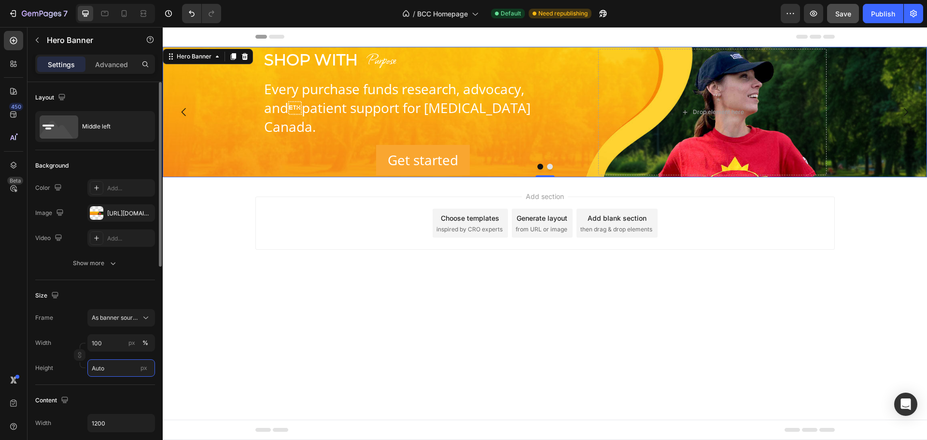
click at [113, 373] on input "Auto" at bounding box center [121, 367] width 68 height 17
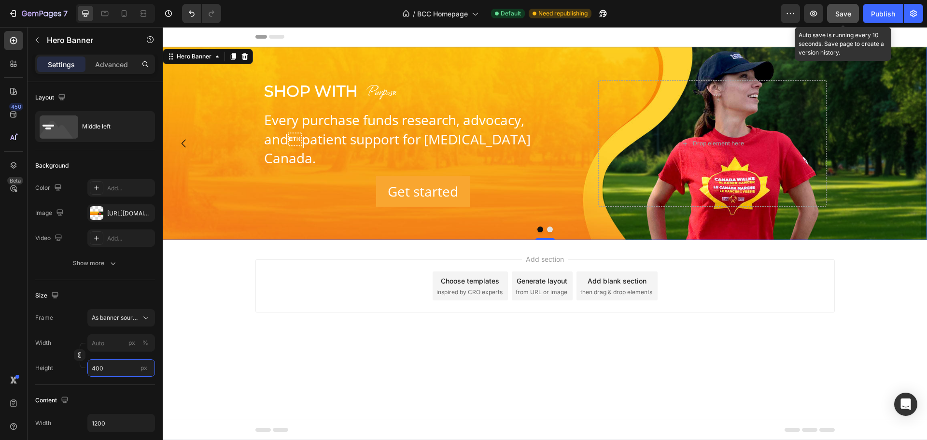
type input "400"
click at [843, 10] on span "Save" at bounding box center [843, 14] width 16 height 8
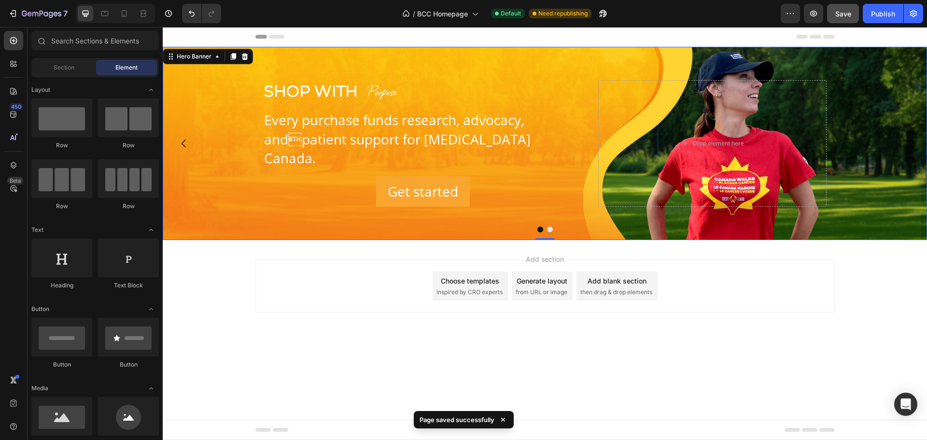
click at [740, 356] on div "Add section Choose templates inspired by CRO experts Generate layout from URL o…" at bounding box center [545, 299] width 764 height 119
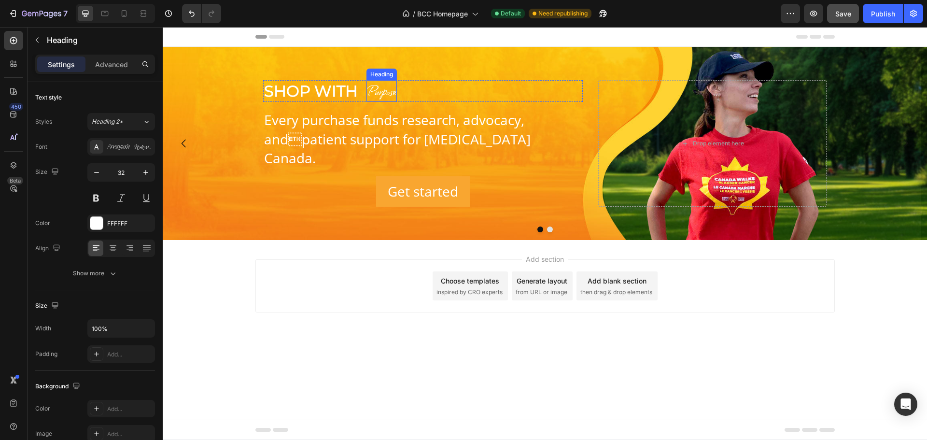
click at [381, 102] on div "Purpose Heading" at bounding box center [381, 91] width 30 height 22
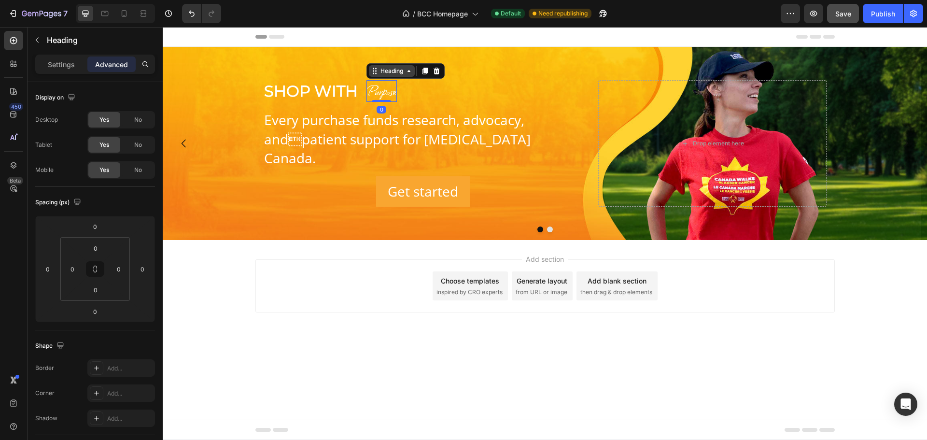
click at [390, 75] on div "Heading" at bounding box center [391, 71] width 27 height 9
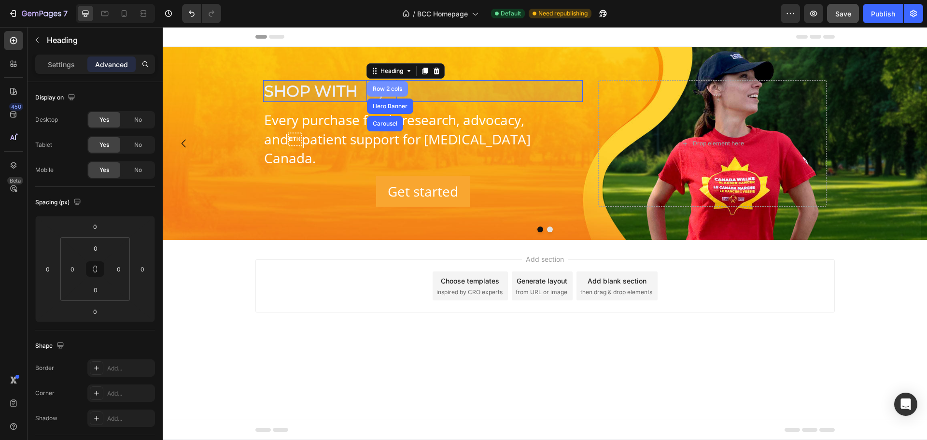
click at [385, 94] on div "Row 2 cols" at bounding box center [387, 88] width 41 height 15
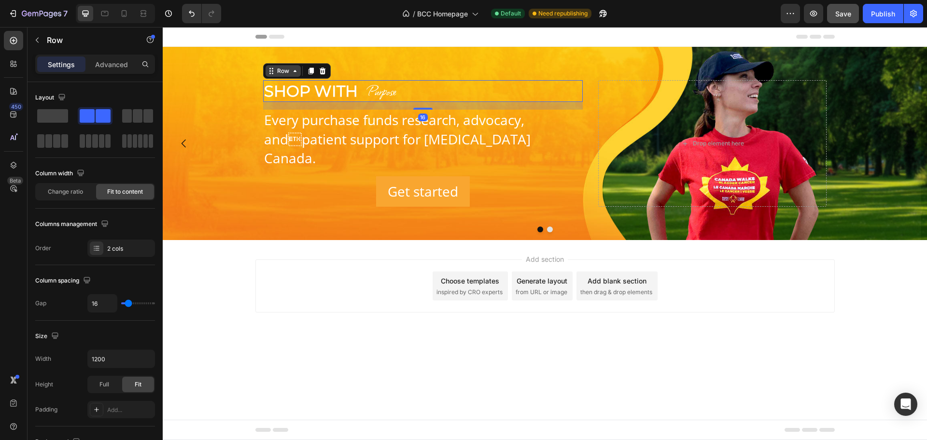
click at [283, 75] on div "Row" at bounding box center [283, 71] width 16 height 9
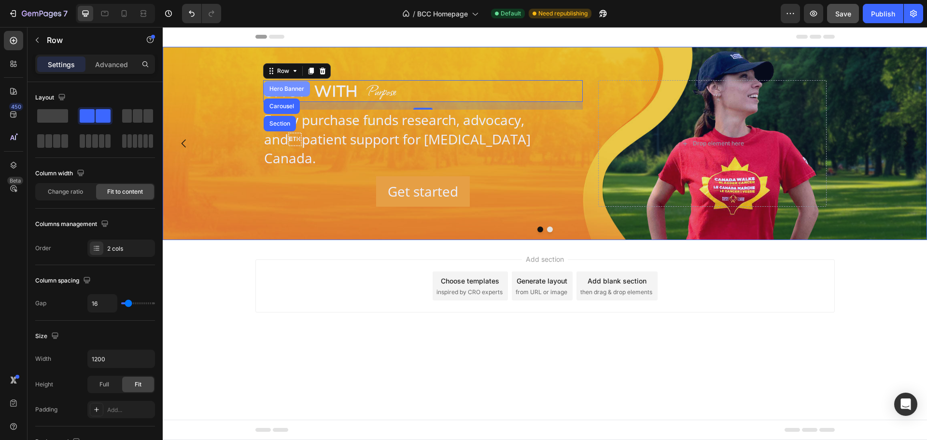
click at [276, 92] on div "Hero Banner" at bounding box center [286, 89] width 39 height 6
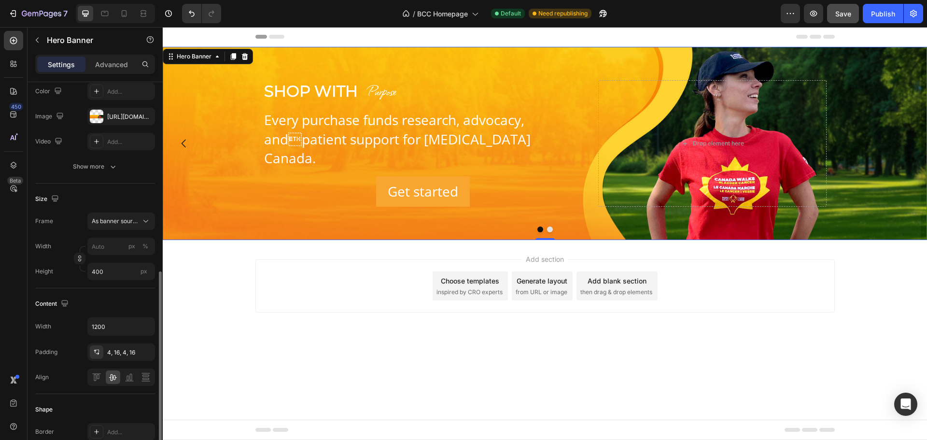
scroll to position [193, 0]
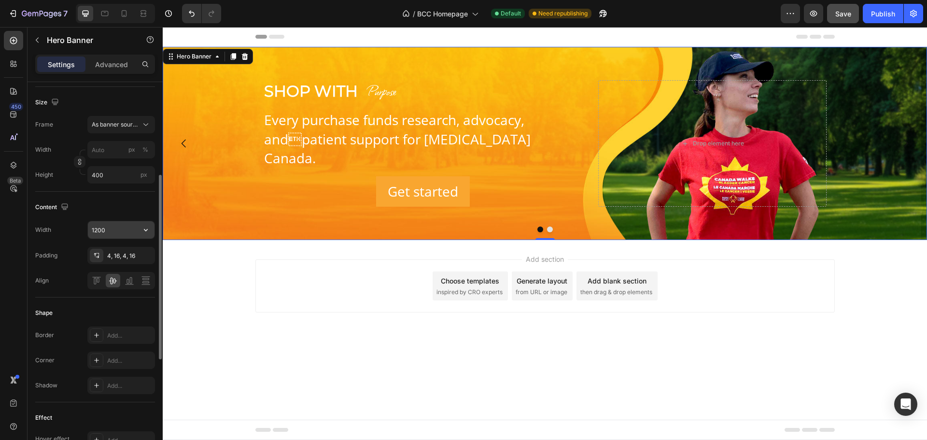
click at [142, 232] on icon "button" at bounding box center [146, 230] width 10 height 10
click at [106, 255] on p "Full 100%" at bounding box center [118, 254] width 55 height 9
type input "100%"
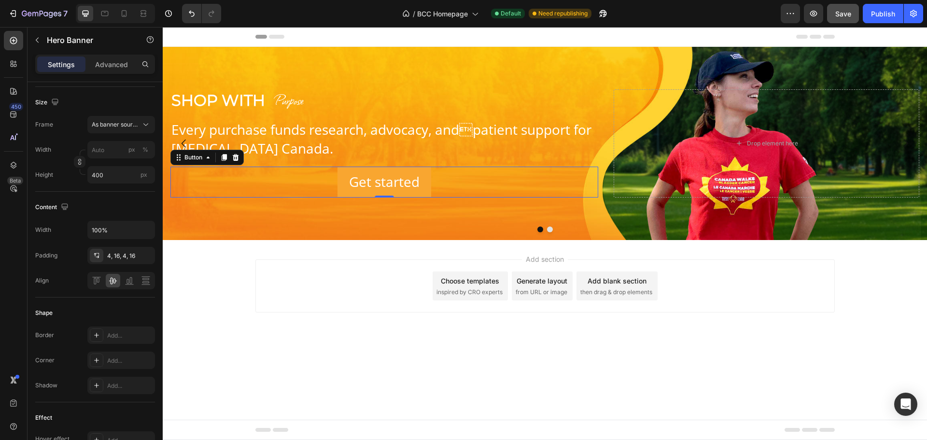
click at [331, 179] on div "Get started Button 0" at bounding box center [384, 181] width 428 height 30
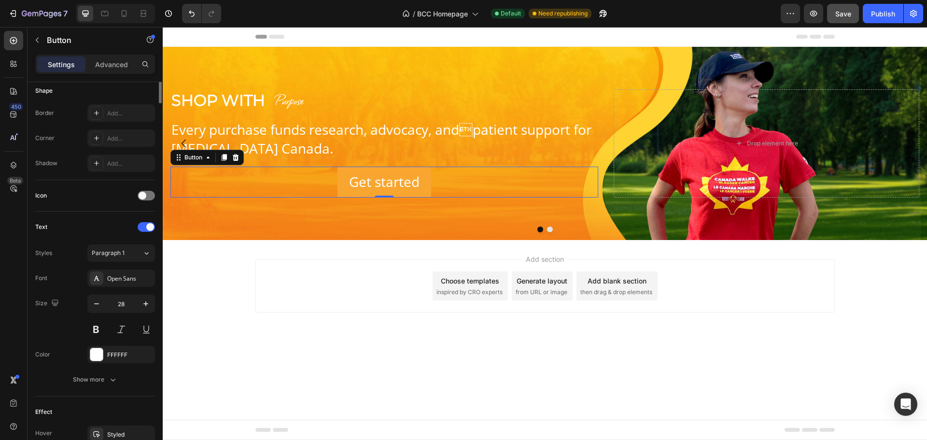
scroll to position [0, 0]
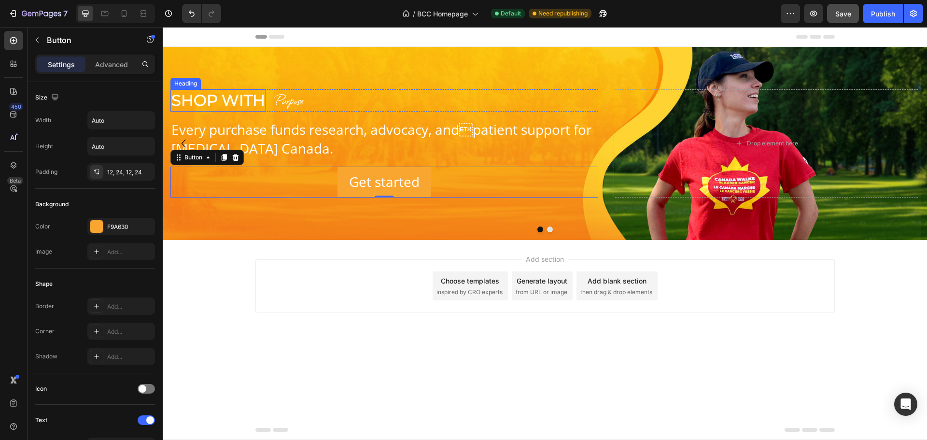
click at [212, 98] on p "Shop With" at bounding box center [218, 100] width 94 height 20
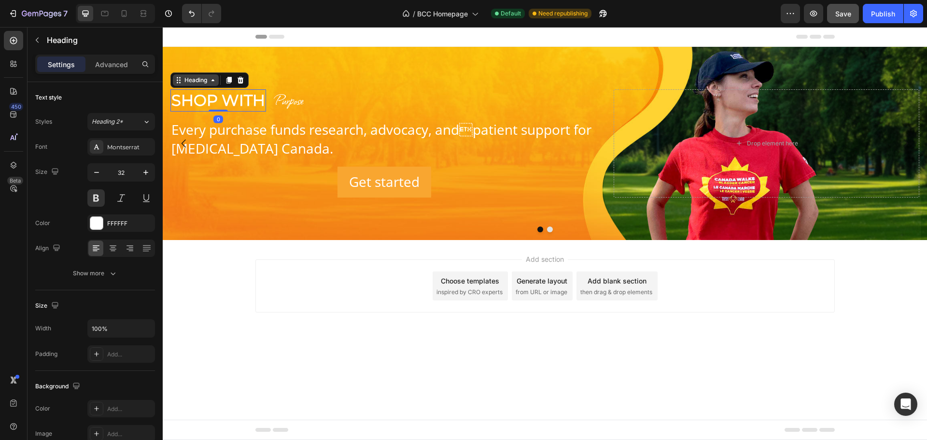
click at [194, 80] on div "Heading" at bounding box center [195, 80] width 27 height 9
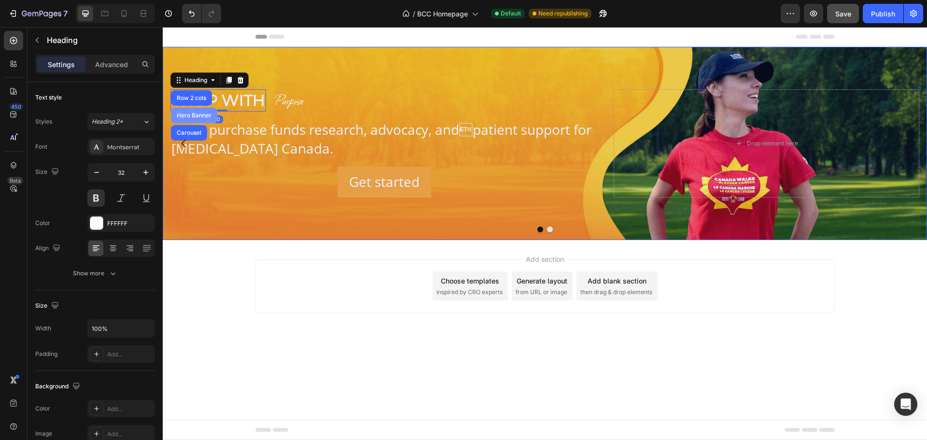
click at [190, 113] on div "Hero Banner" at bounding box center [194, 115] width 39 height 6
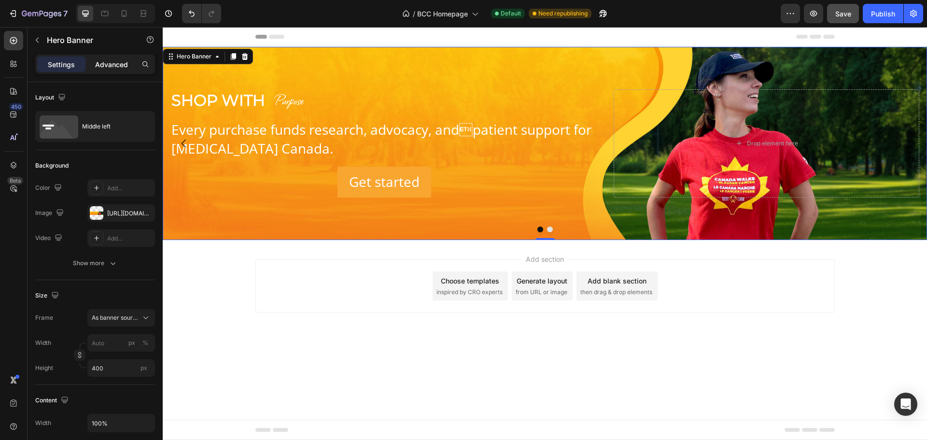
click at [113, 69] on div "Advanced" at bounding box center [111, 63] width 48 height 15
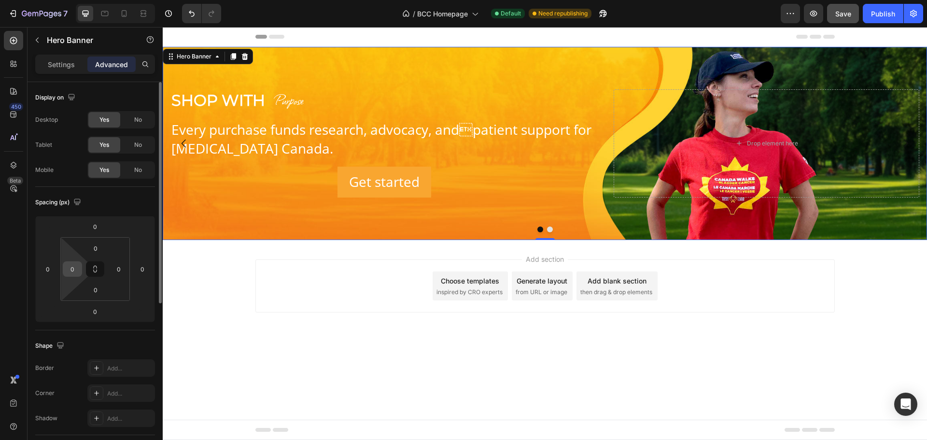
click at [72, 273] on input "0" at bounding box center [72, 269] width 14 height 14
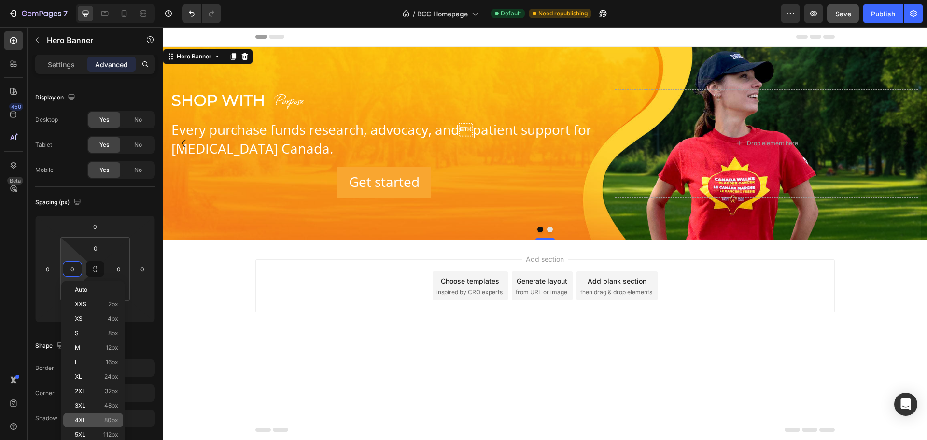
click at [82, 420] on span "4XL" at bounding box center [80, 419] width 11 height 7
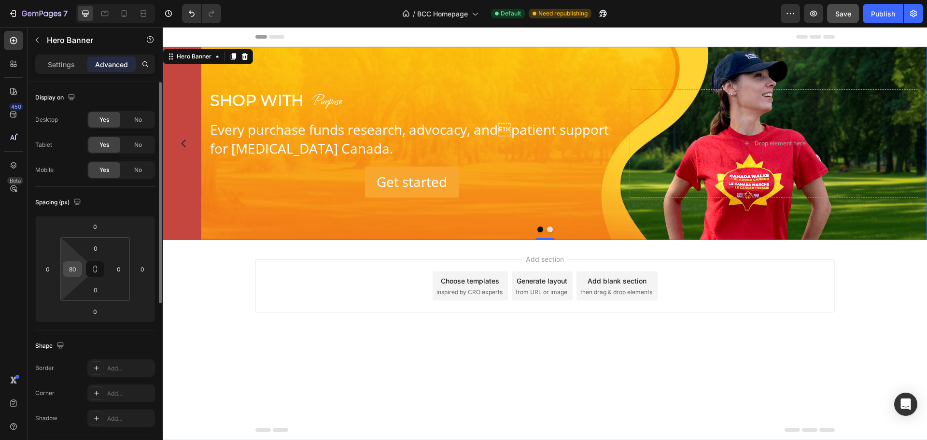
click at [75, 273] on input "80" at bounding box center [72, 269] width 14 height 14
type input "0"
drag, startPoint x: 359, startPoint y: 363, endPoint x: 363, endPoint y: 360, distance: 5.5
click at [360, 363] on body "Header Shop With Heading Purpose Heading Row Every purchase funds research, adv…" at bounding box center [545, 233] width 764 height 413
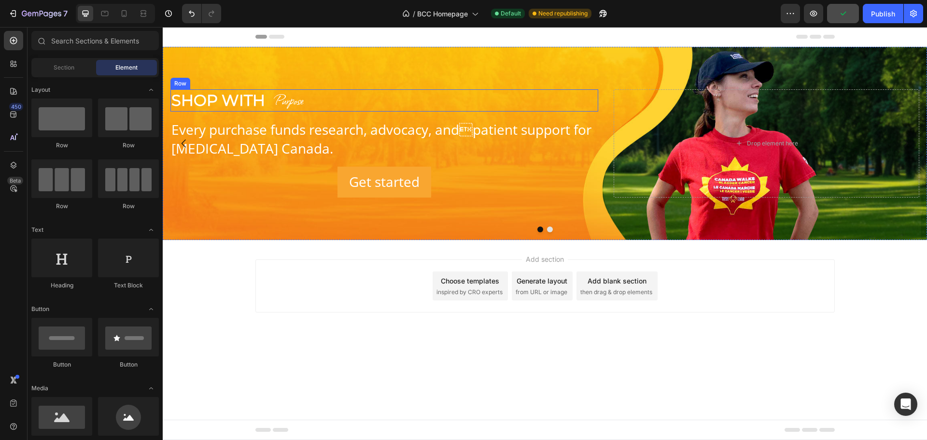
click at [266, 109] on div "Shop With Heading Purpose Heading Row" at bounding box center [384, 100] width 428 height 22
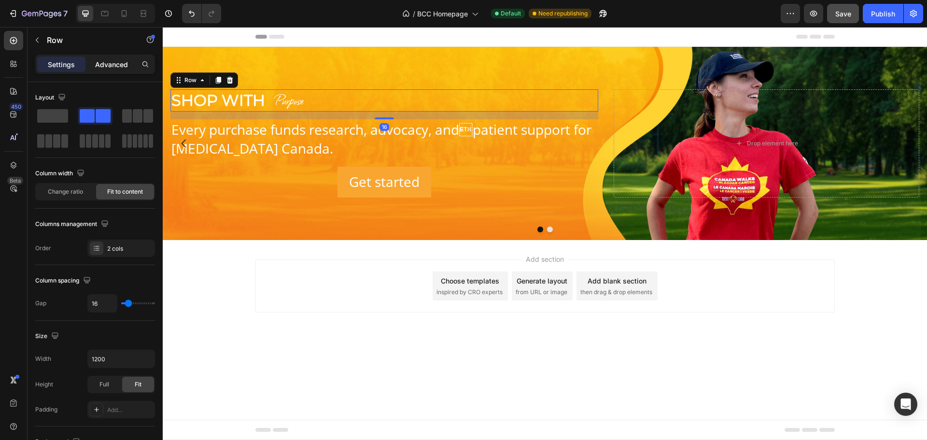
click at [114, 60] on p "Advanced" at bounding box center [111, 64] width 33 height 10
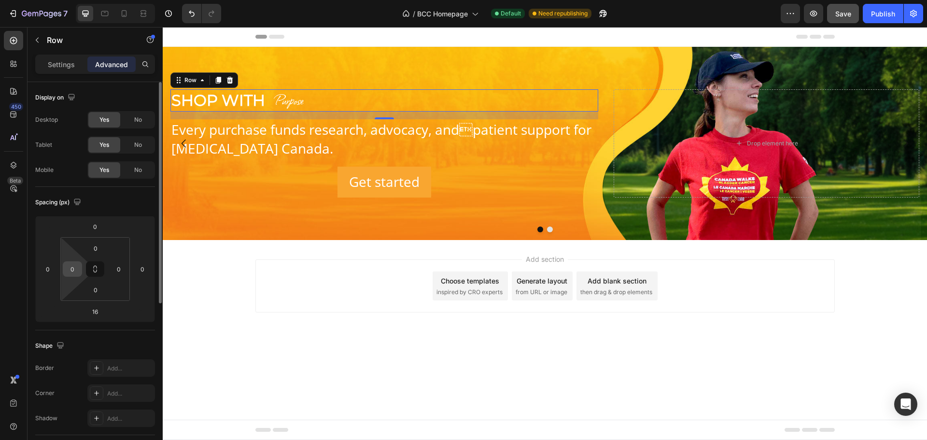
click at [74, 267] on input "0" at bounding box center [72, 269] width 14 height 14
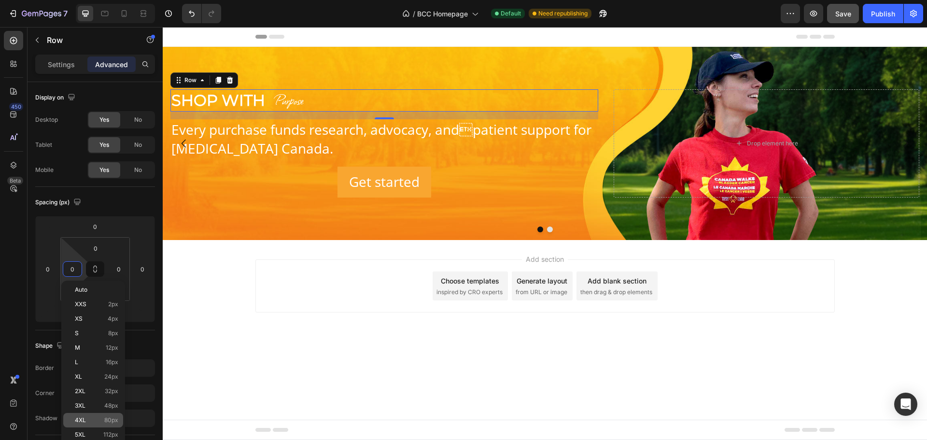
click at [83, 414] on div "4XL 80px" at bounding box center [93, 420] width 60 height 14
type input "80"
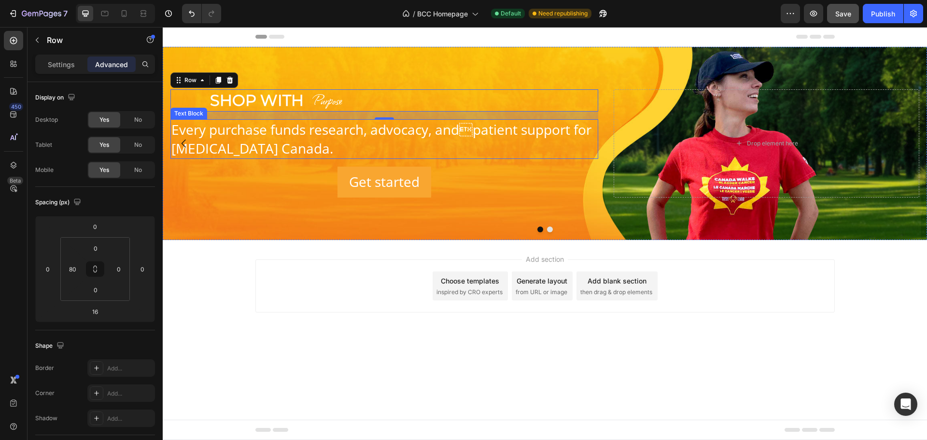
click at [208, 127] on p "Every purchase funds research, advocacy, andpatient support for [MEDICAL_DATA]…" at bounding box center [384, 139] width 426 height 38
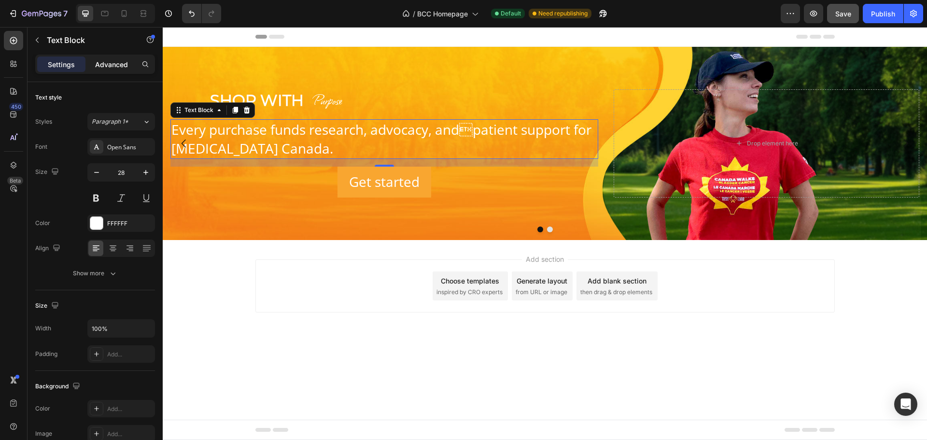
click at [119, 61] on p "Advanced" at bounding box center [111, 64] width 33 height 10
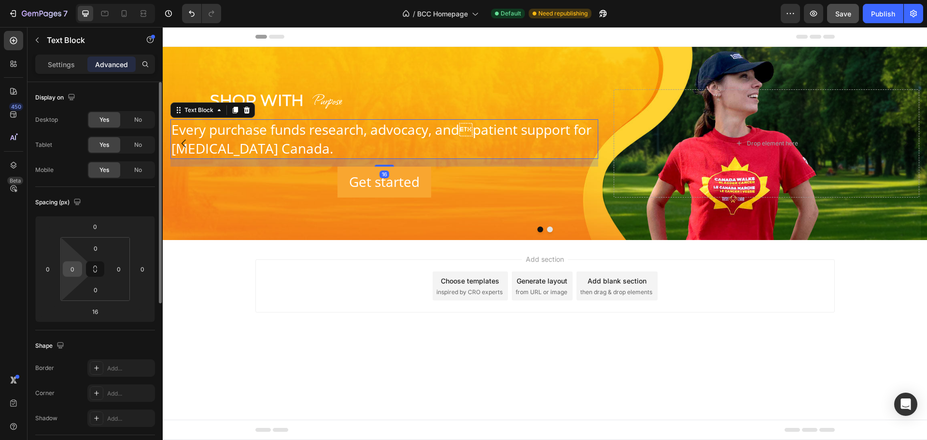
click at [74, 272] on input "0" at bounding box center [72, 269] width 14 height 14
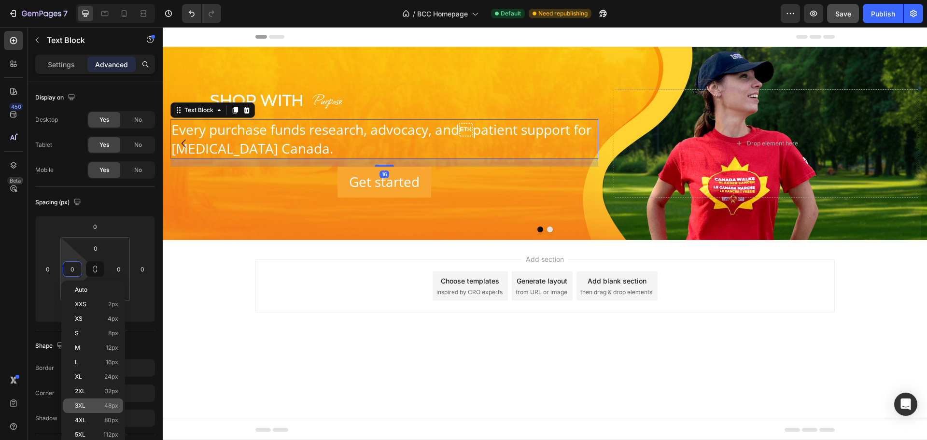
drag, startPoint x: 114, startPoint y: 418, endPoint x: 122, endPoint y: 404, distance: 16.4
click at [114, 418] on span "80px" at bounding box center [111, 419] width 14 height 7
type input "80"
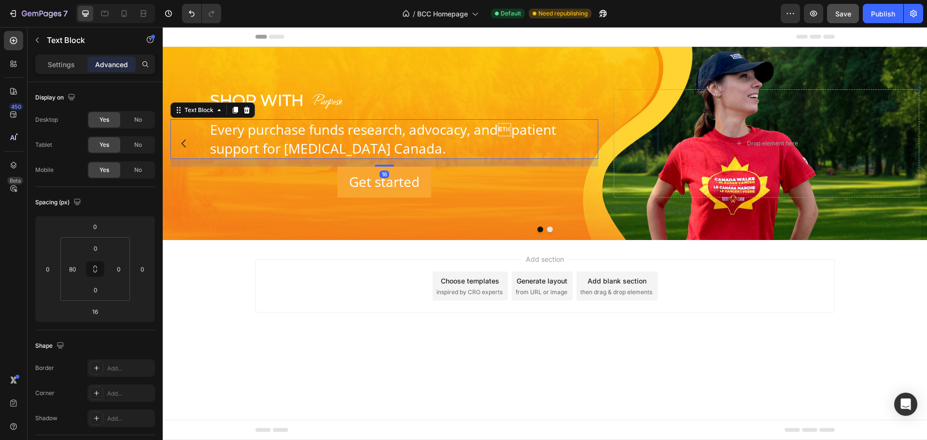
click at [338, 327] on div "Add section Choose templates inspired by CRO experts Generate layout from URL o…" at bounding box center [545, 299] width 764 height 119
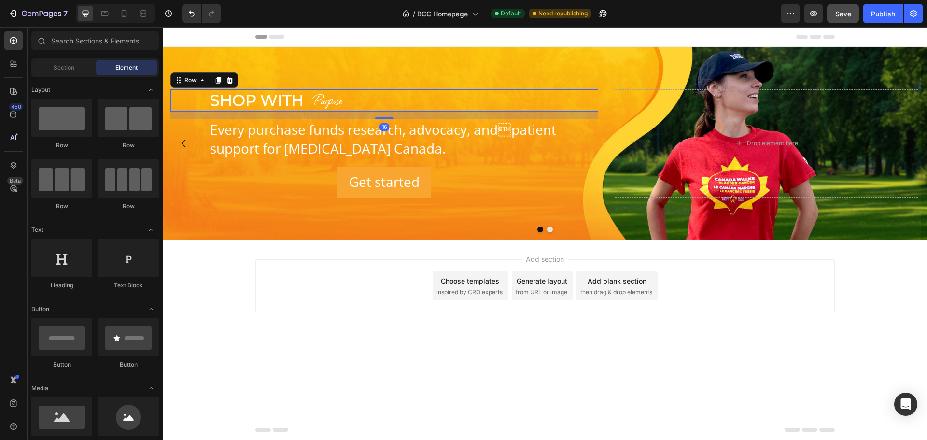
click at [371, 100] on div "Shop With Heading Purpose Heading Row 16" at bounding box center [384, 100] width 428 height 22
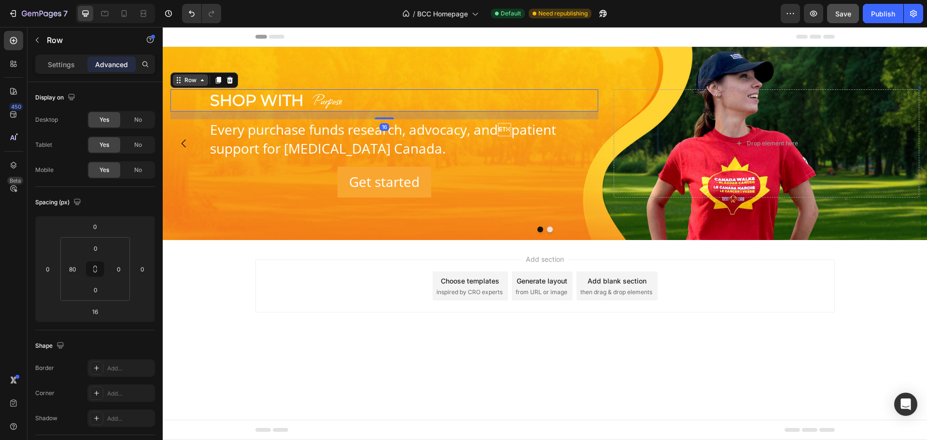
click at [203, 77] on icon at bounding box center [202, 80] width 8 height 8
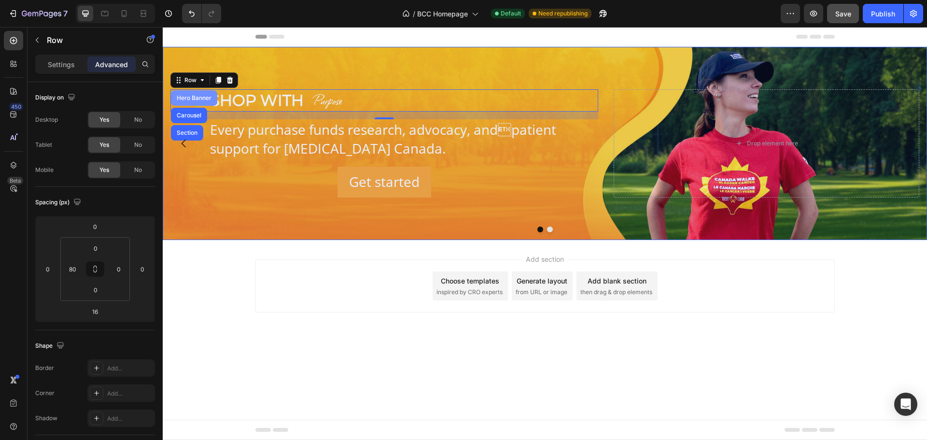
click at [184, 96] on div "Hero Banner" at bounding box center [194, 98] width 39 height 6
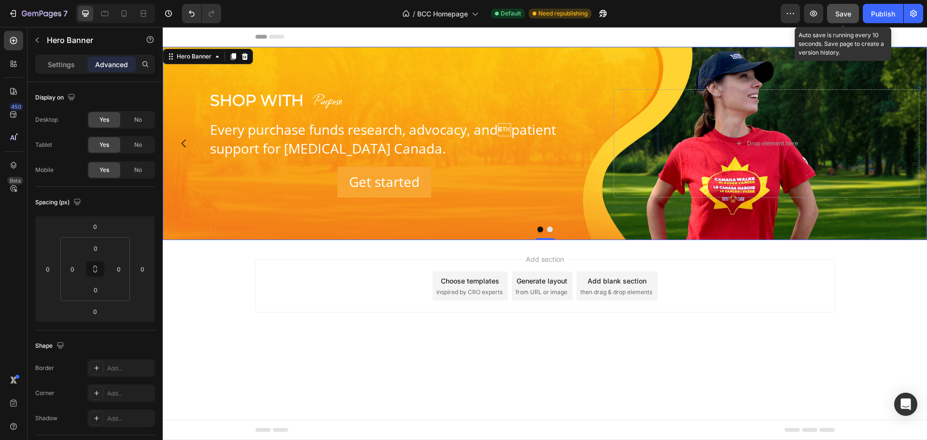
click at [843, 18] on div "Save" at bounding box center [843, 14] width 16 height 10
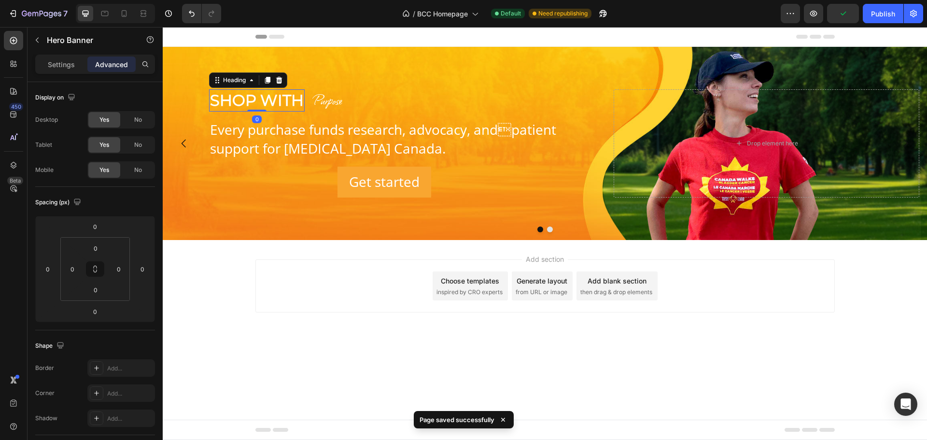
click at [253, 103] on p "Shop With" at bounding box center [257, 100] width 94 height 20
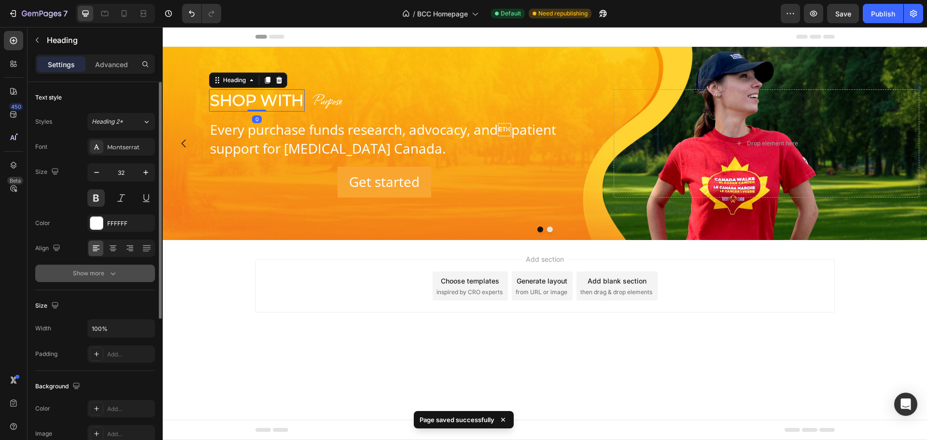
click at [97, 280] on button "Show more" at bounding box center [95, 272] width 120 height 17
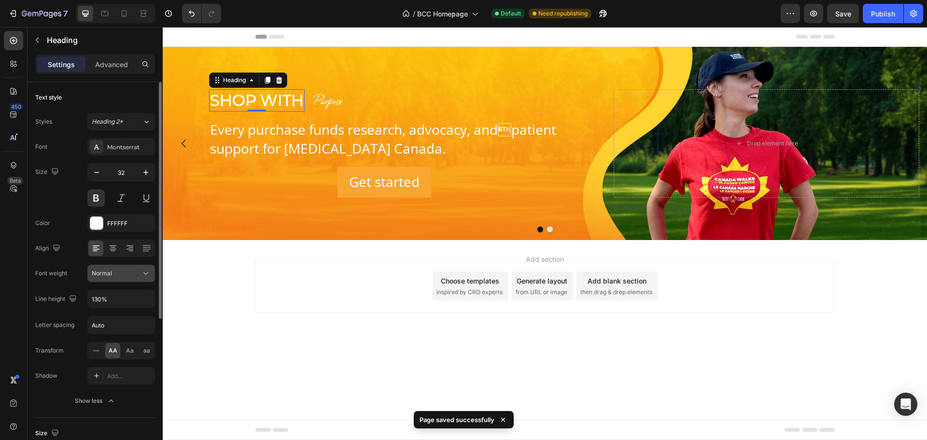
scroll to position [97, 0]
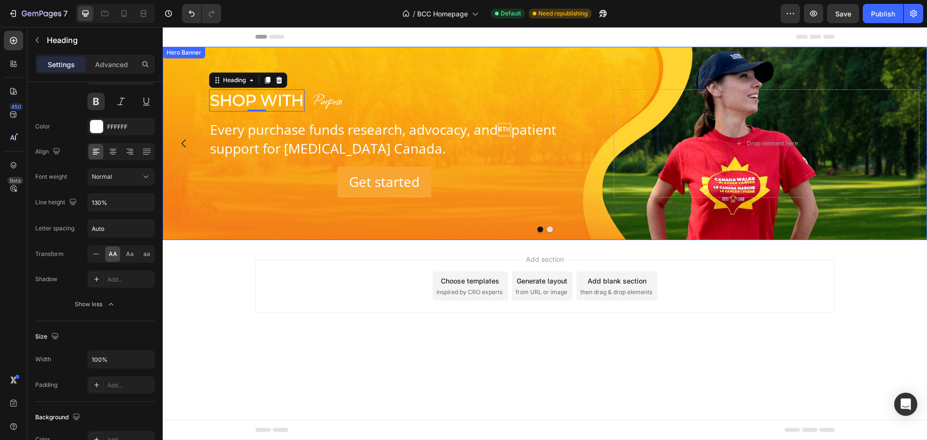
click at [368, 62] on div "Background Image" at bounding box center [545, 143] width 764 height 193
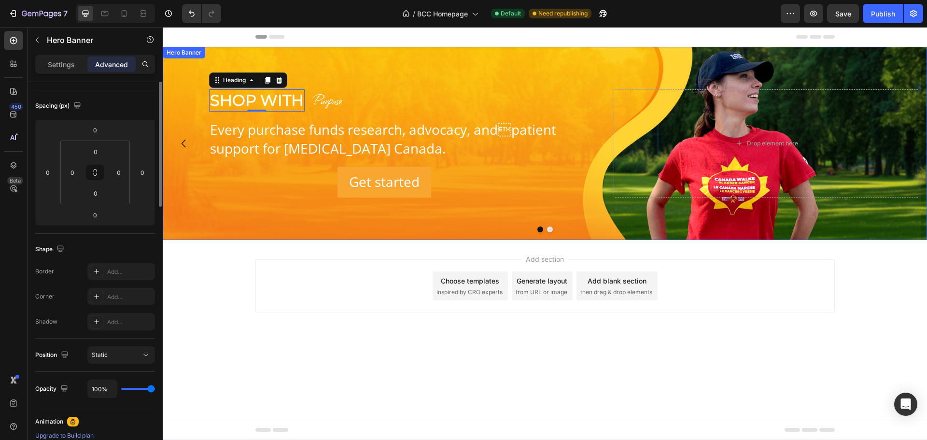
scroll to position [0, 0]
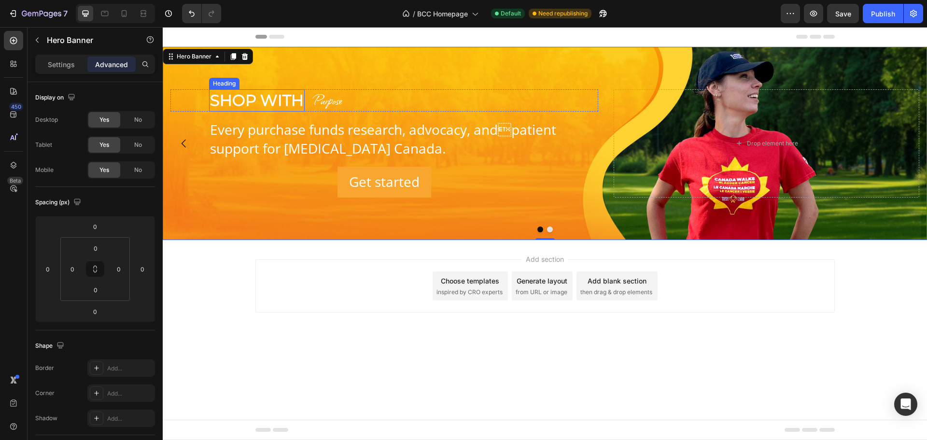
click at [254, 98] on p "Shop With" at bounding box center [257, 100] width 94 height 20
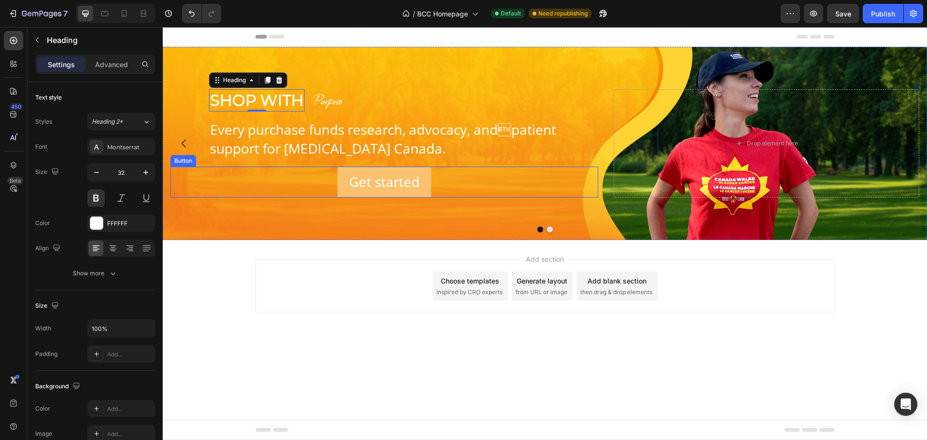
click at [424, 169] on button "Get started" at bounding box center [384, 181] width 94 height 30
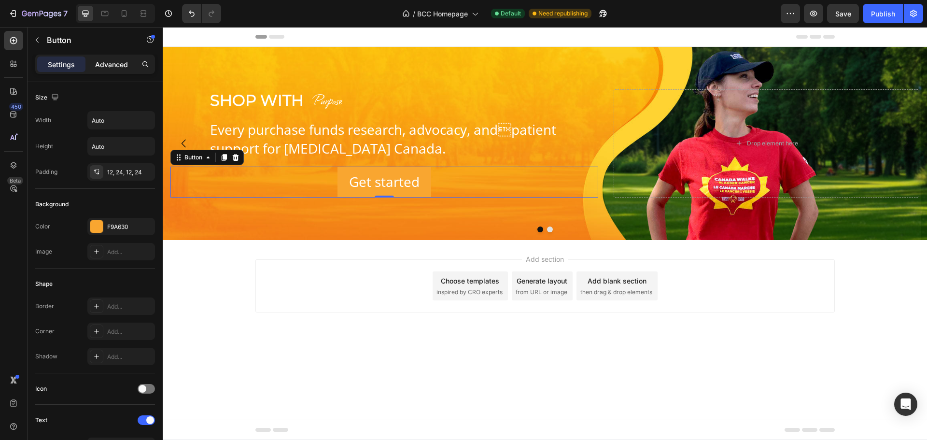
click at [117, 68] on p "Advanced" at bounding box center [111, 64] width 33 height 10
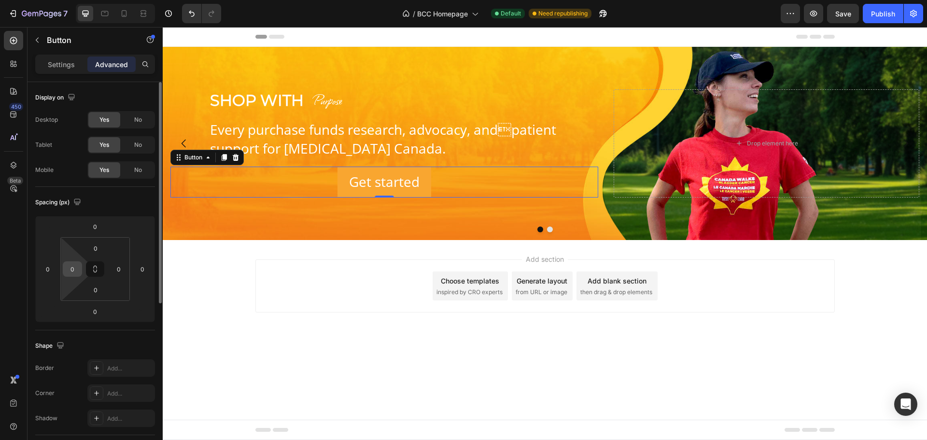
click at [73, 269] on input "0" at bounding box center [72, 269] width 14 height 14
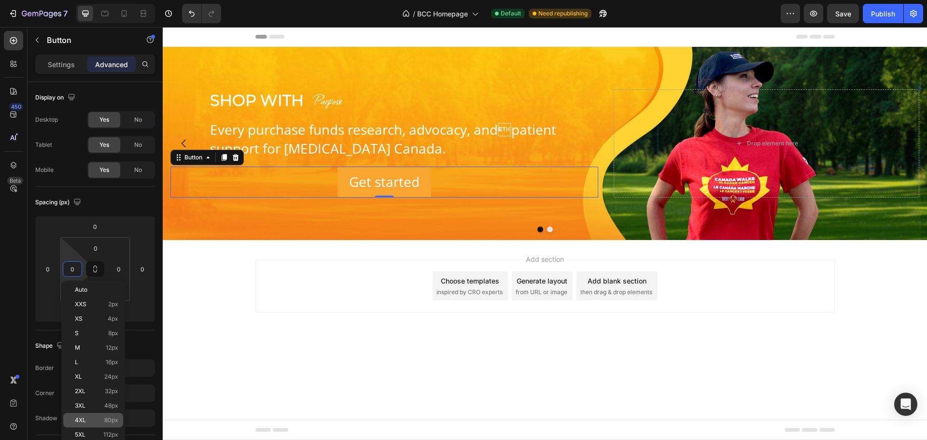
click at [108, 422] on span "80px" at bounding box center [111, 419] width 14 height 7
type input "80"
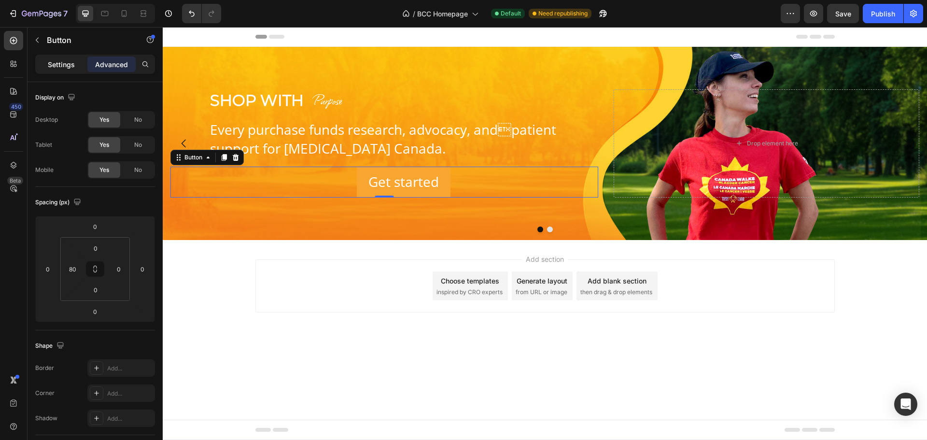
click at [45, 64] on div "Settings" at bounding box center [61, 63] width 48 height 15
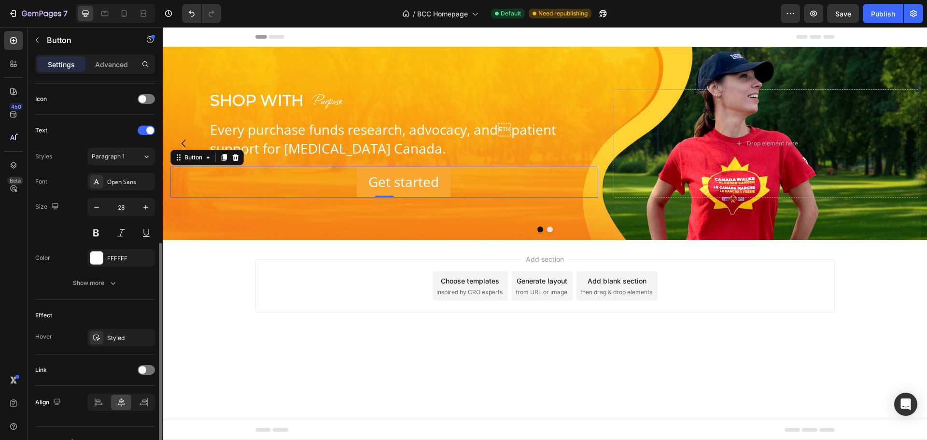
scroll to position [307, 0]
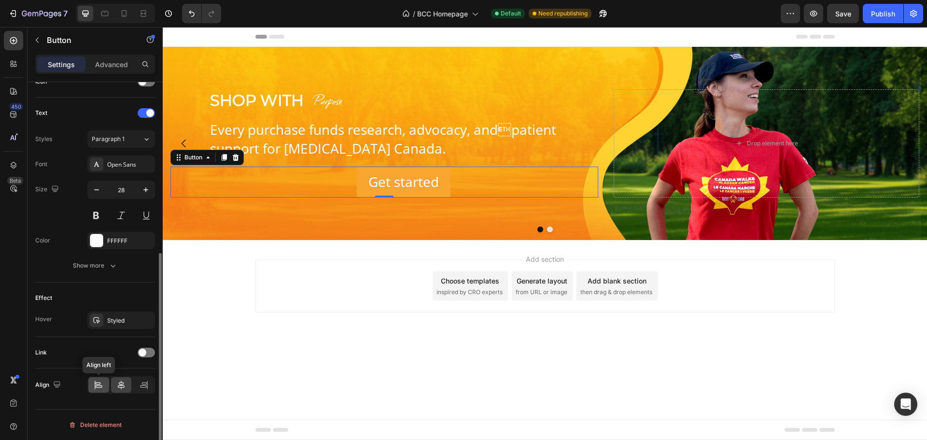
click at [96, 389] on div at bounding box center [98, 384] width 21 height 15
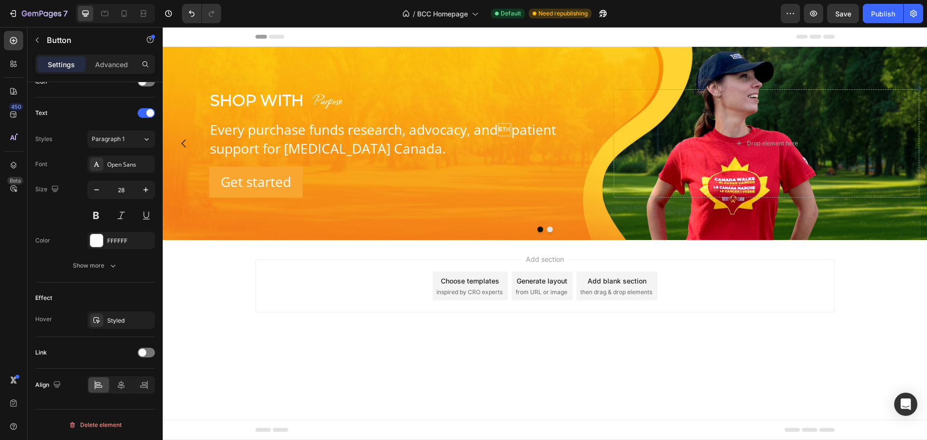
click at [434, 312] on div "Add section Choose templates inspired by CRO experts Generate layout from URL o…" at bounding box center [545, 299] width 764 height 119
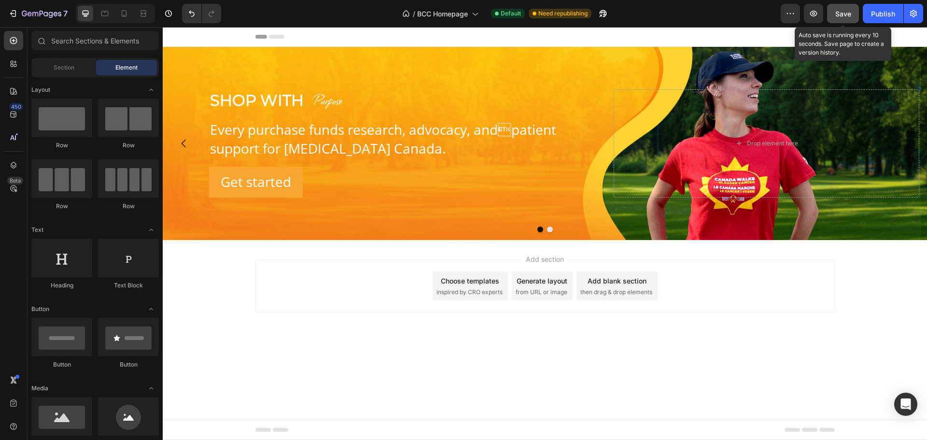
click at [843, 16] on span "Save" at bounding box center [843, 14] width 16 height 8
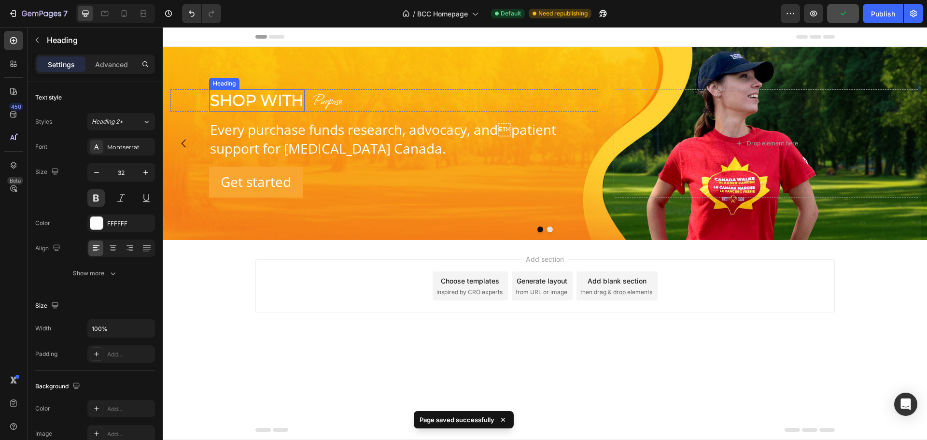
click at [225, 100] on p "Shop With" at bounding box center [257, 100] width 94 height 20
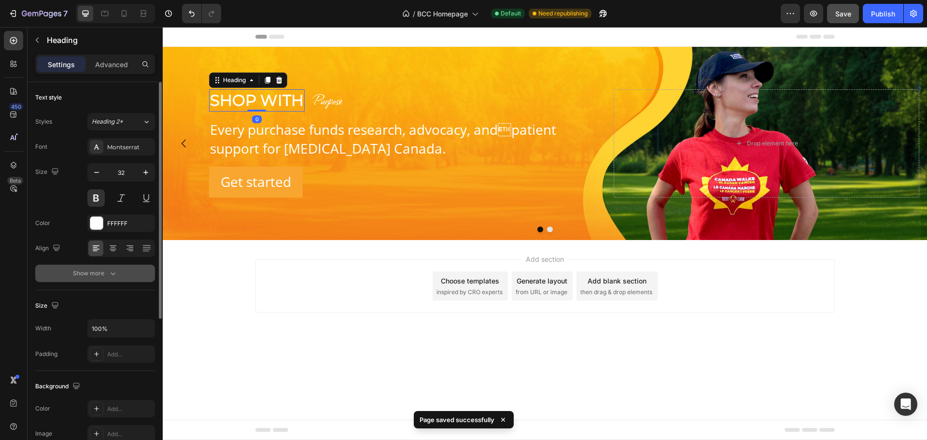
click at [105, 277] on button "Show more" at bounding box center [95, 272] width 120 height 17
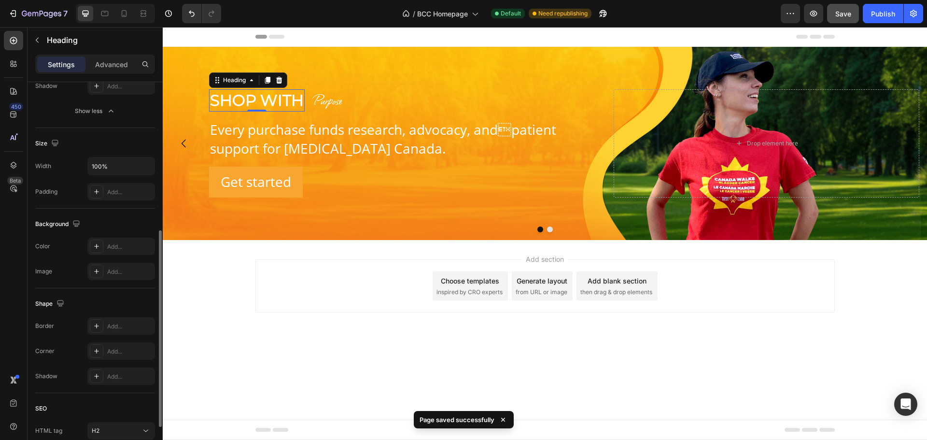
scroll to position [193, 0]
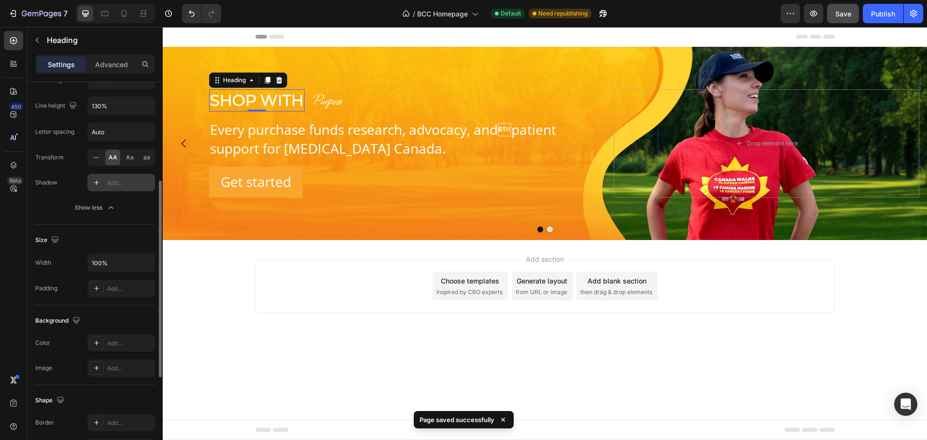
click at [125, 188] on div "Add..." at bounding box center [121, 182] width 68 height 17
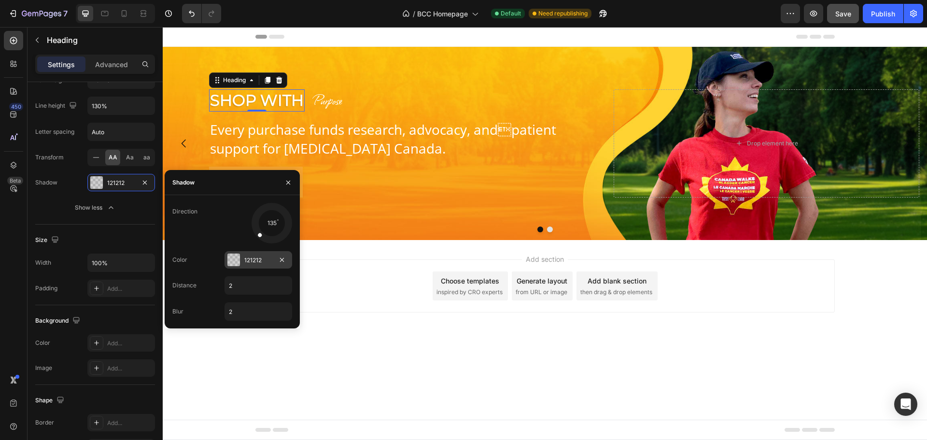
click at [263, 258] on div "121212" at bounding box center [258, 260] width 28 height 9
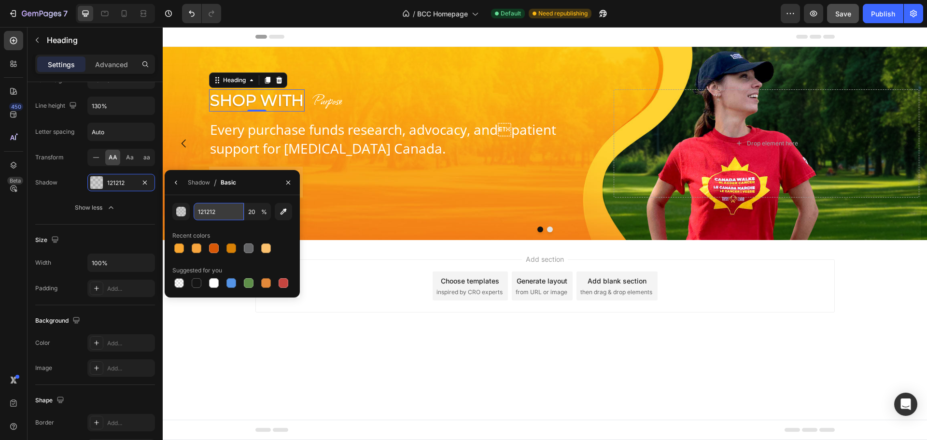
click at [224, 215] on input "121212" at bounding box center [219, 211] width 50 height 17
paste input "636466"
type input "636466"
click at [253, 209] on input "20" at bounding box center [257, 211] width 27 height 17
type input "55"
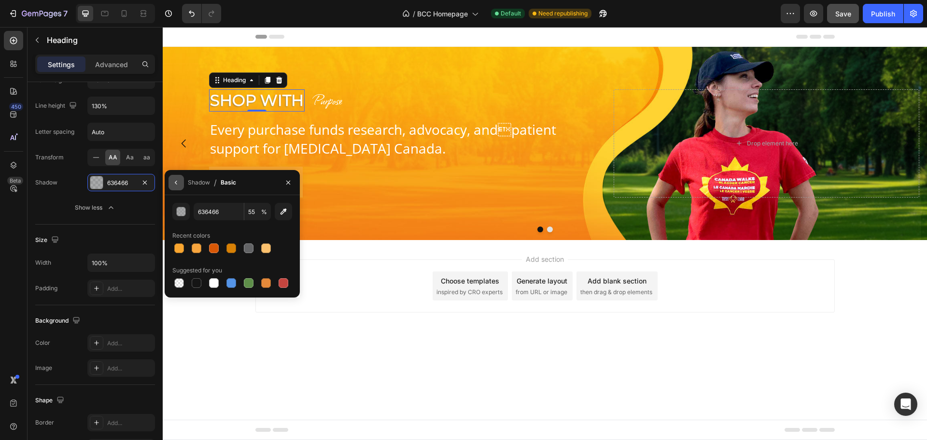
click at [172, 180] on icon "button" at bounding box center [176, 183] width 8 height 8
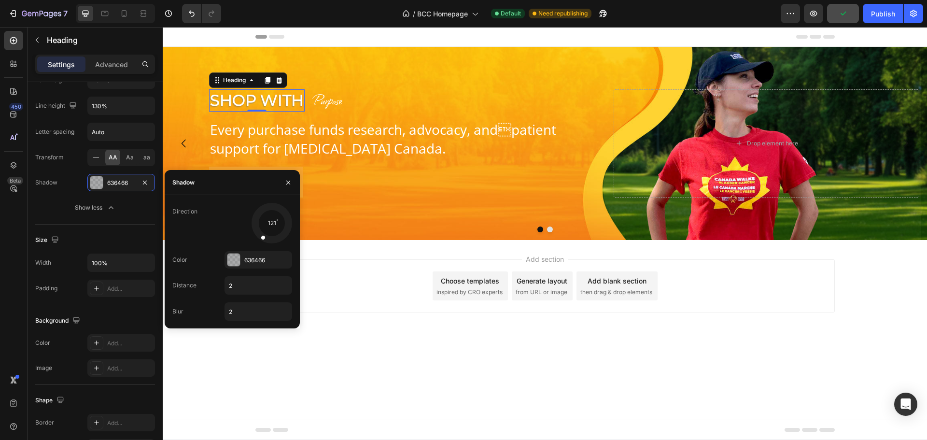
click at [261, 237] on span at bounding box center [262, 237] width 5 height 5
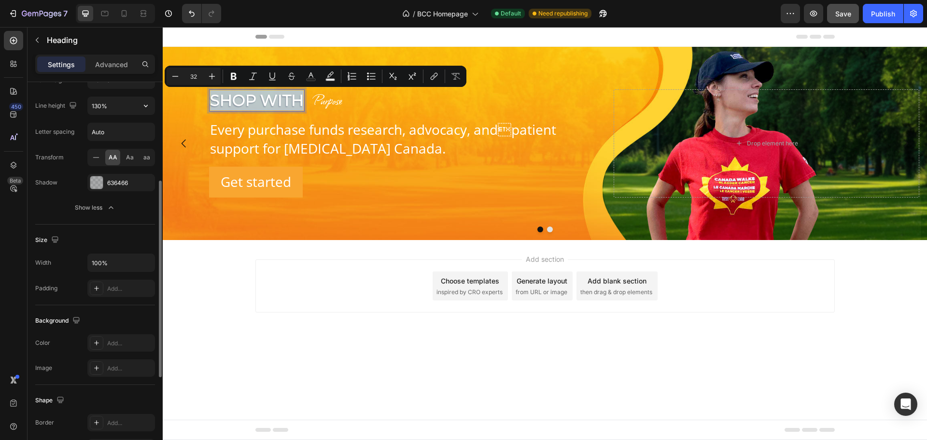
scroll to position [0, 0]
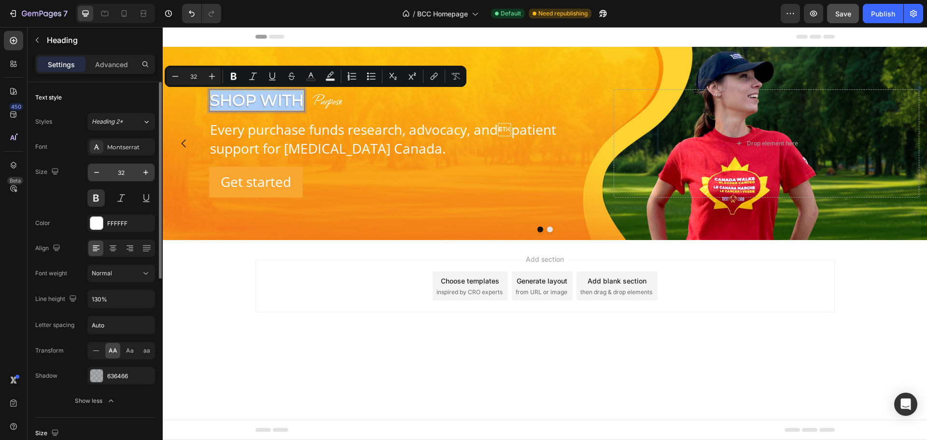
click at [130, 171] on input "32" at bounding box center [121, 172] width 32 height 17
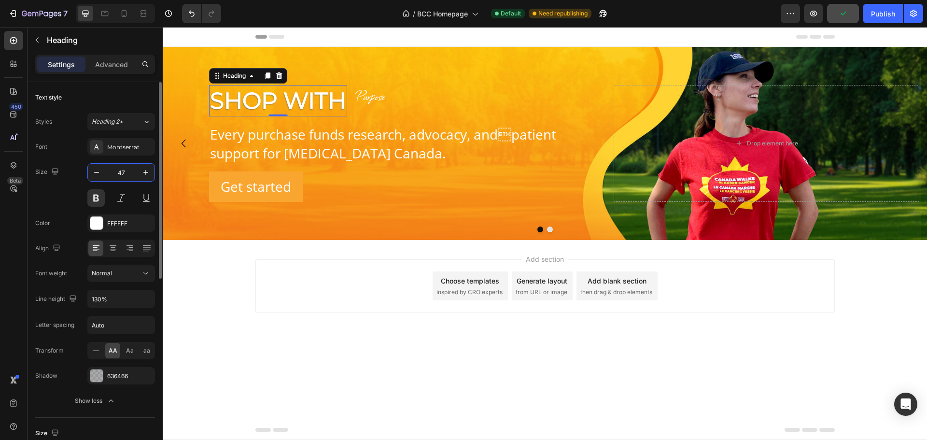
type input "48"
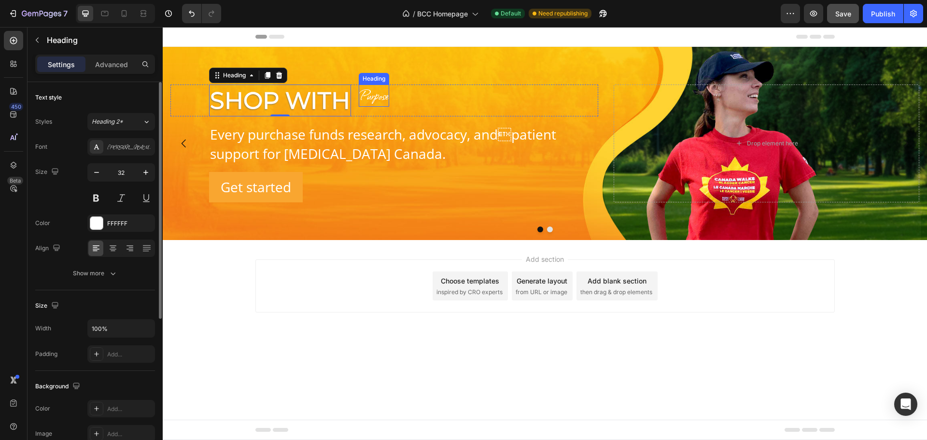
click at [379, 91] on p "Purpose" at bounding box center [374, 95] width 28 height 20
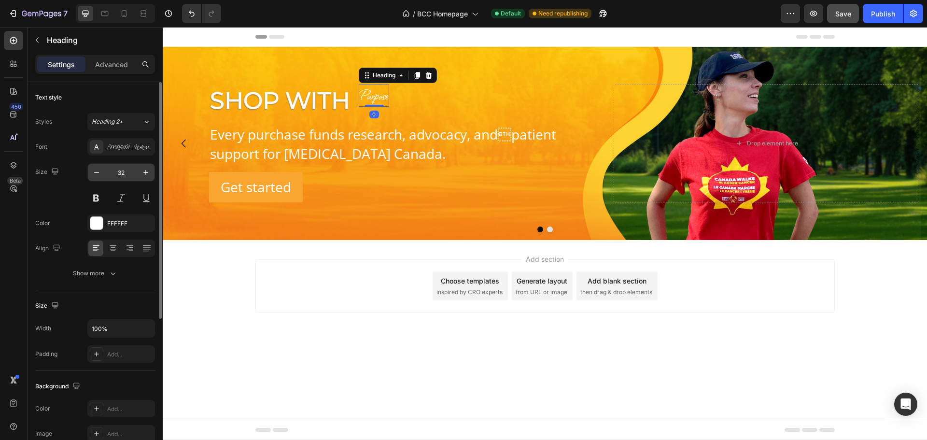
click at [131, 171] on input "32" at bounding box center [121, 172] width 32 height 17
click at [145, 172] on icon "button" at bounding box center [145, 172] width 5 height 5
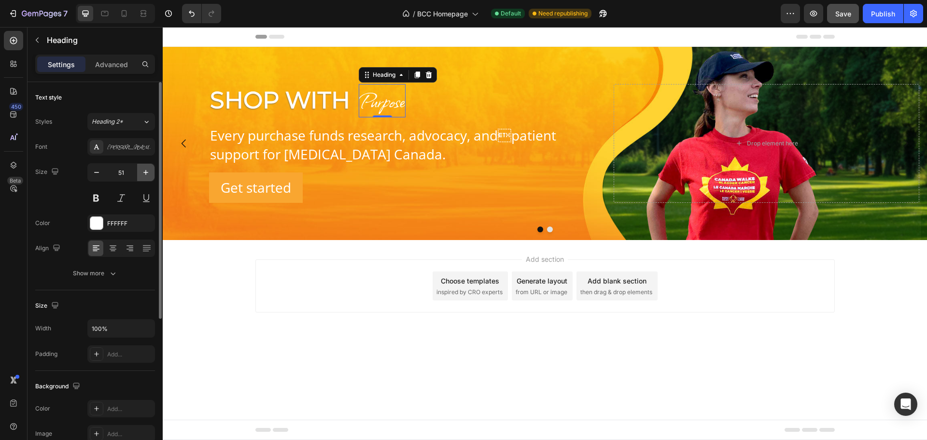
click at [145, 172] on icon "button" at bounding box center [145, 172] width 5 height 5
click at [146, 172] on icon "button" at bounding box center [145, 172] width 5 height 5
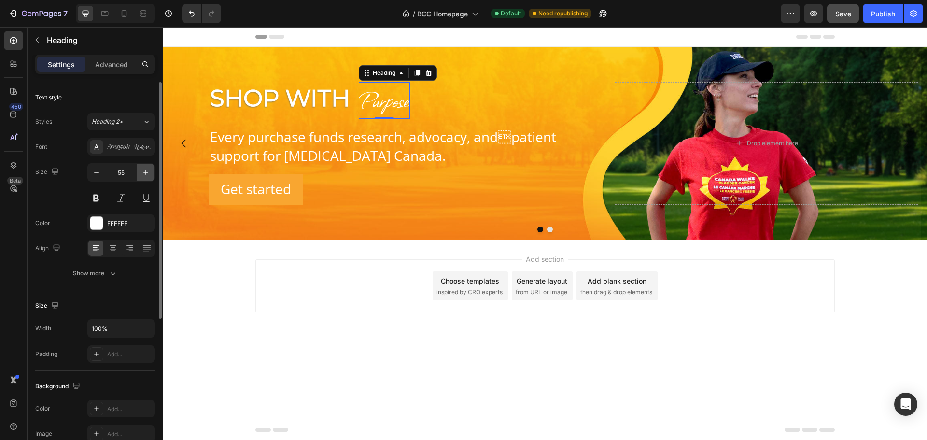
click at [146, 172] on icon "button" at bounding box center [145, 172] width 5 height 5
click at [146, 171] on icon "button" at bounding box center [145, 172] width 5 height 5
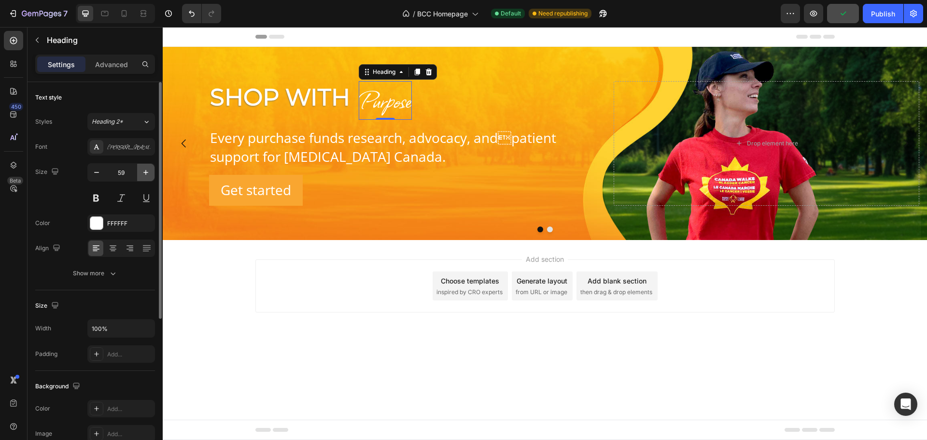
click at [146, 171] on icon "button" at bounding box center [145, 172] width 5 height 5
type input "61"
click at [122, 63] on p "Advanced" at bounding box center [111, 64] width 33 height 10
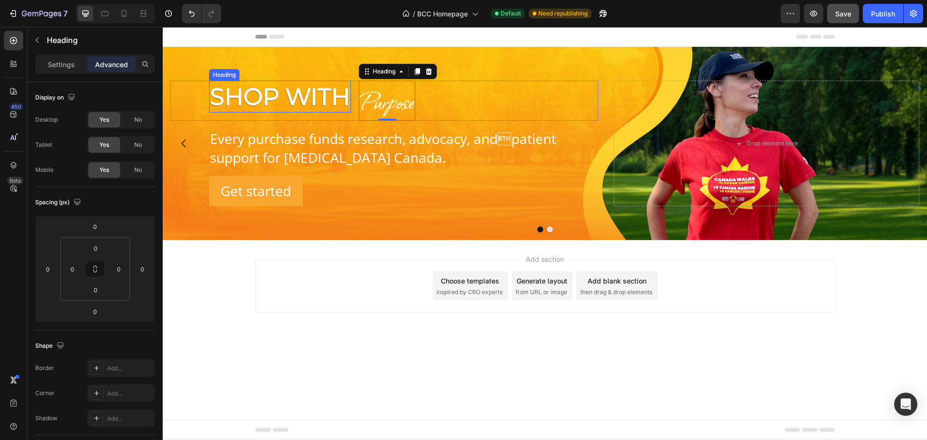
click at [282, 99] on p "Shop With" at bounding box center [280, 97] width 140 height 30
click at [374, 86] on p "Purpose" at bounding box center [387, 101] width 55 height 38
click at [55, 74] on div "Settings Advanced" at bounding box center [95, 69] width 135 height 28
click at [57, 68] on p "Settings" at bounding box center [61, 64] width 27 height 10
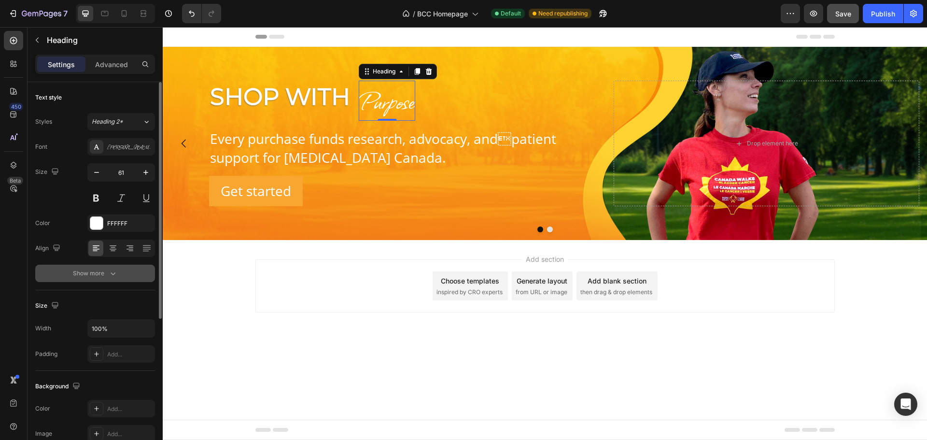
click at [116, 277] on icon "button" at bounding box center [113, 273] width 10 height 10
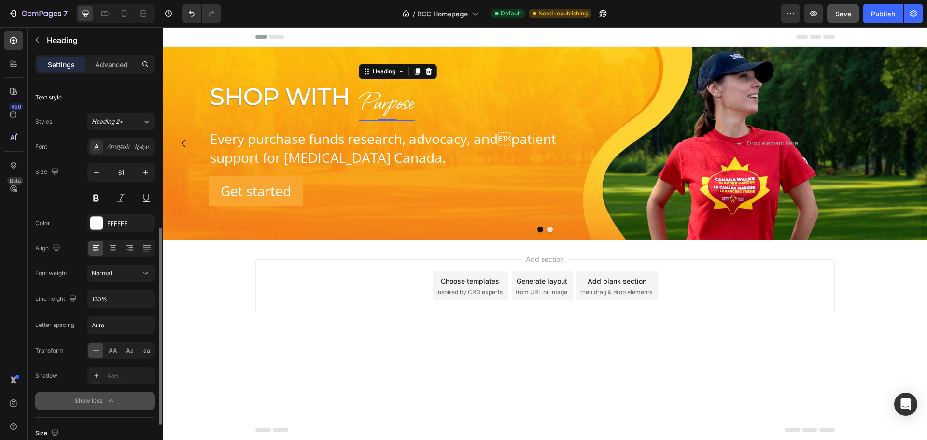
scroll to position [97, 0]
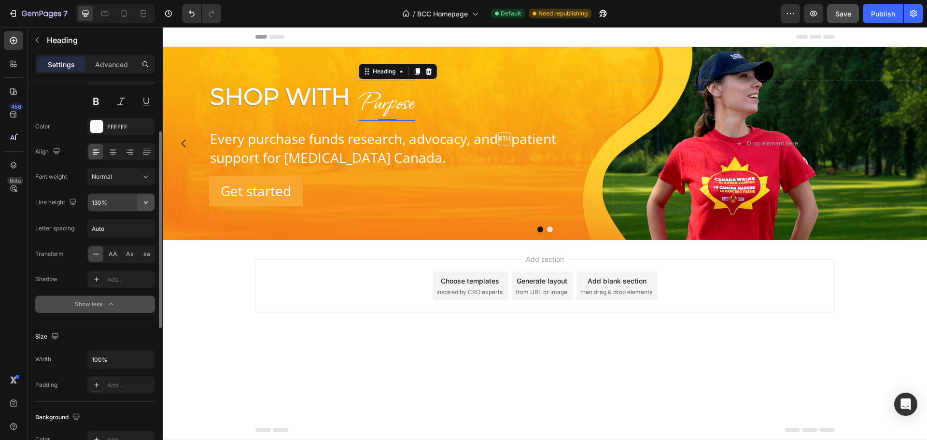
click at [145, 201] on icon "button" at bounding box center [146, 202] width 10 height 10
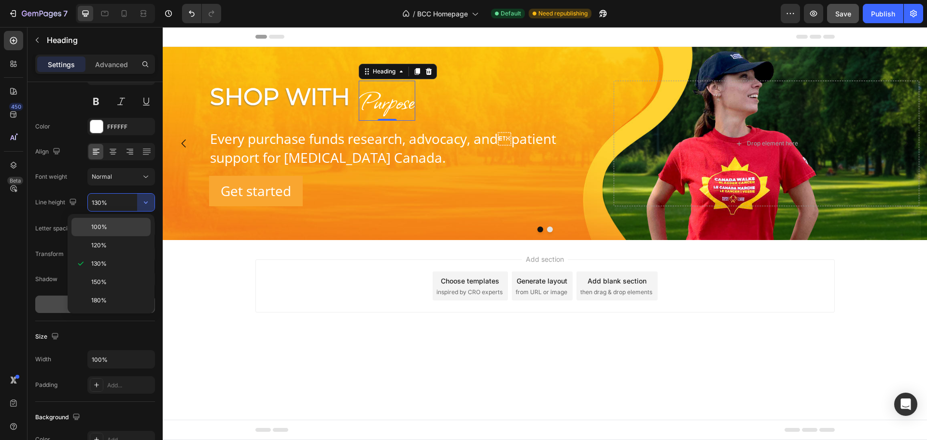
click at [94, 228] on span "100%" at bounding box center [99, 226] width 16 height 9
type input "100%"
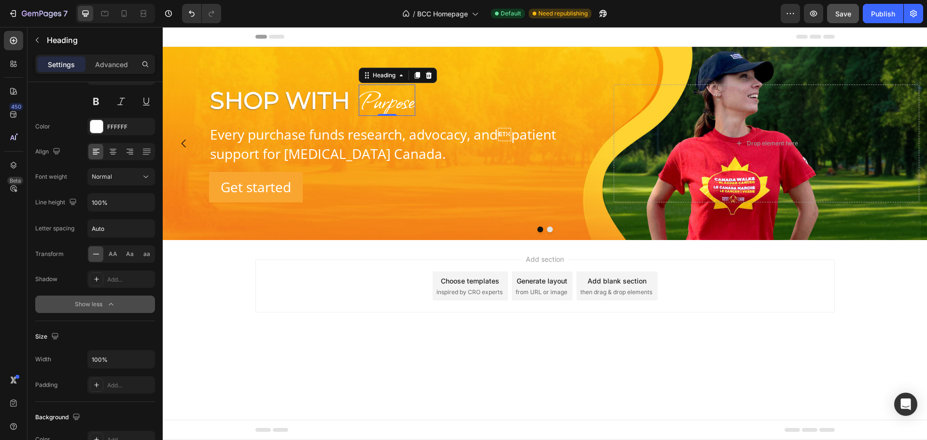
click at [844, 16] on span "Save" at bounding box center [843, 14] width 16 height 8
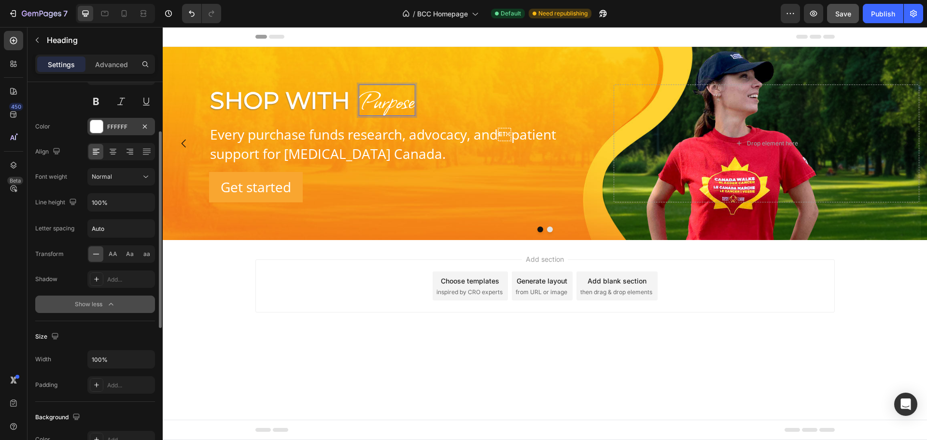
click at [97, 127] on div at bounding box center [96, 126] width 13 height 13
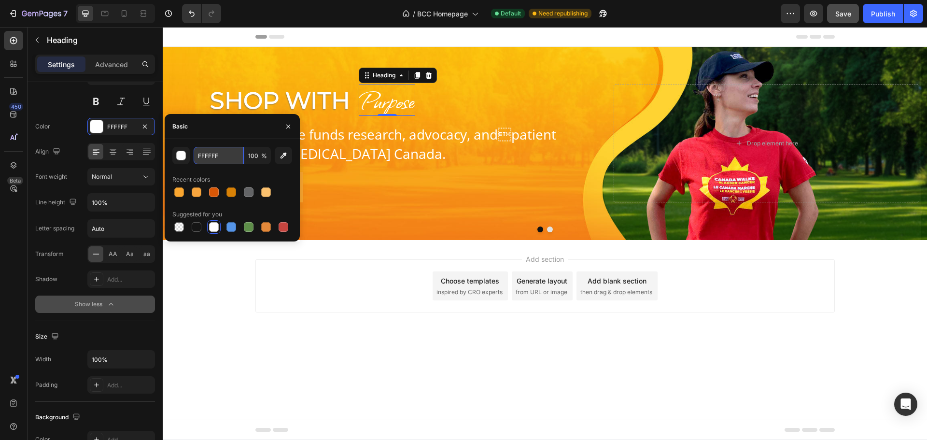
click at [218, 156] on input "FFFFFF" at bounding box center [219, 155] width 50 height 17
paste input "e05c1a"
type input "e05c1a"
click at [219, 291] on div "Add section Choose templates inspired by CRO experts Generate layout from URL o…" at bounding box center [545, 299] width 764 height 119
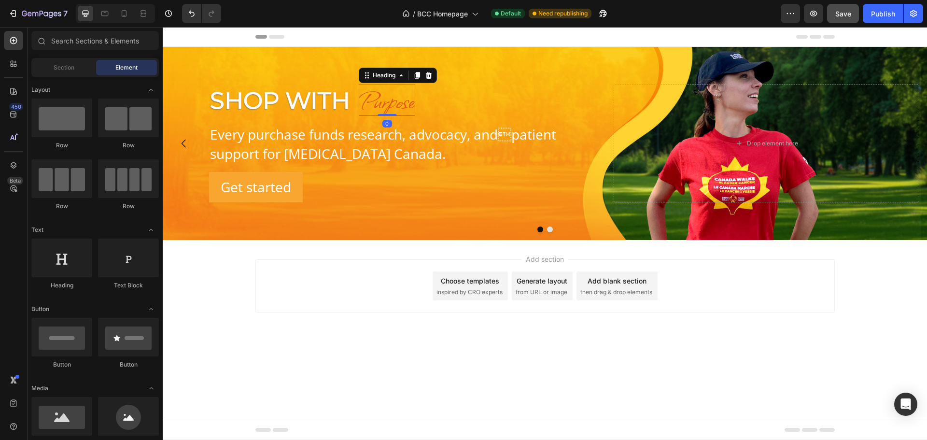
click at [386, 108] on p "Purpose" at bounding box center [387, 99] width 55 height 29
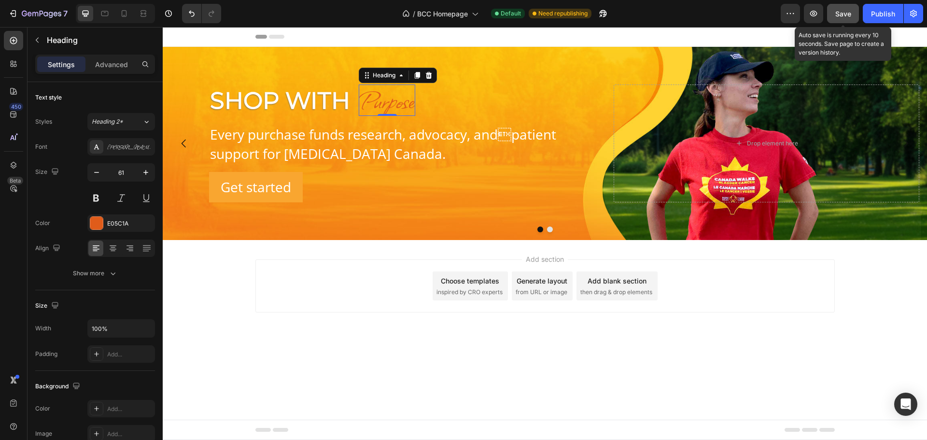
click at [844, 22] on button "Save" at bounding box center [843, 13] width 32 height 19
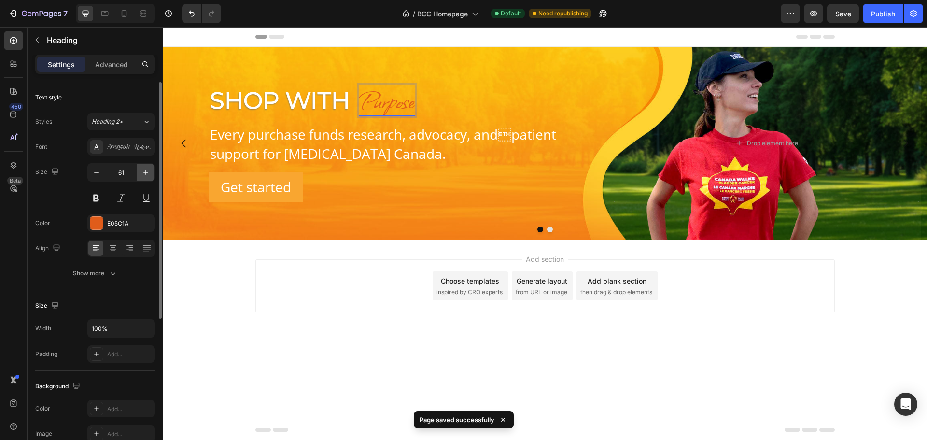
click at [147, 168] on icon "button" at bounding box center [146, 172] width 10 height 10
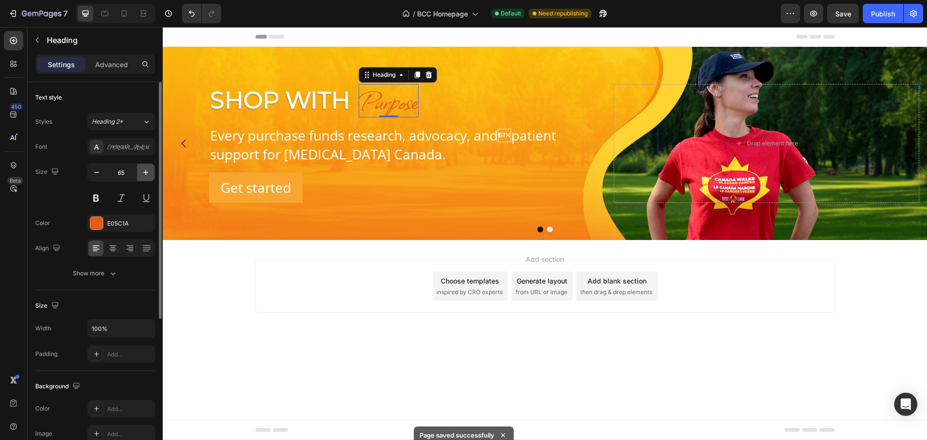
click at [147, 168] on icon "button" at bounding box center [146, 172] width 10 height 10
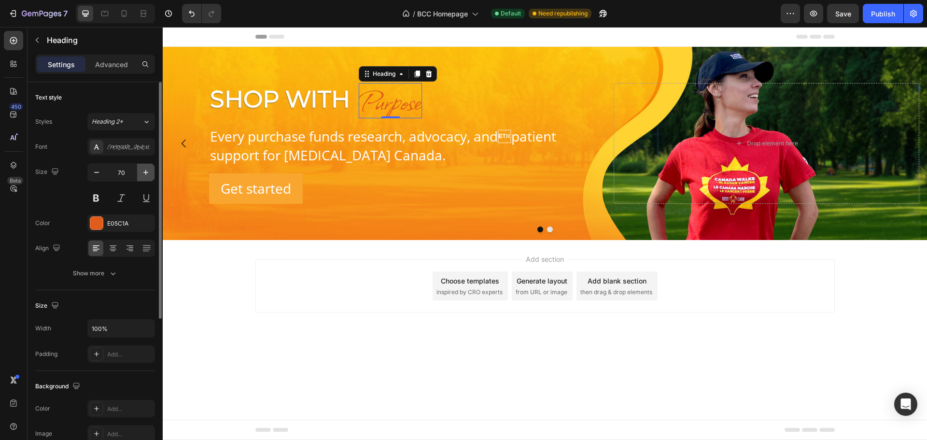
click at [147, 168] on icon "button" at bounding box center [146, 172] width 10 height 10
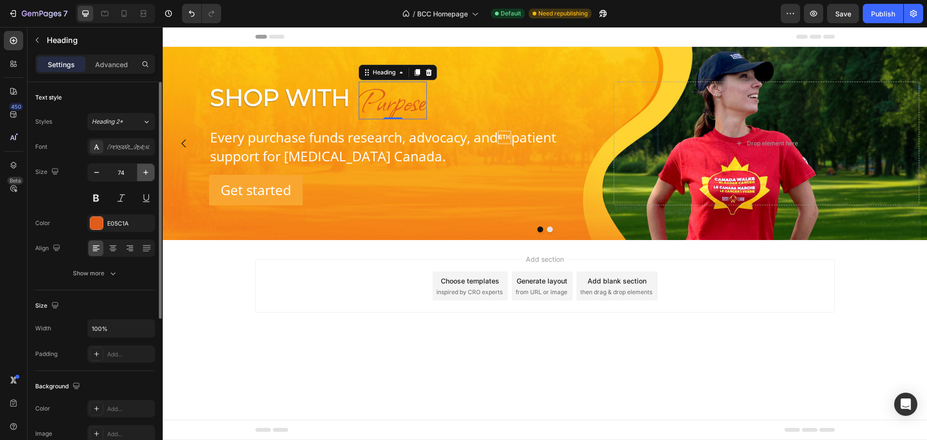
click at [147, 167] on icon "button" at bounding box center [146, 172] width 10 height 10
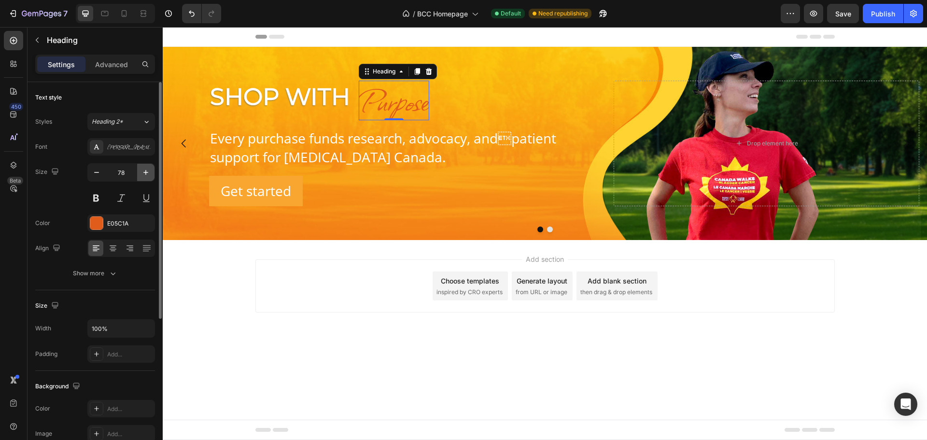
click at [147, 167] on icon "button" at bounding box center [146, 172] width 10 height 10
type input "79"
click at [112, 274] on icon "button" at bounding box center [113, 273] width 5 height 3
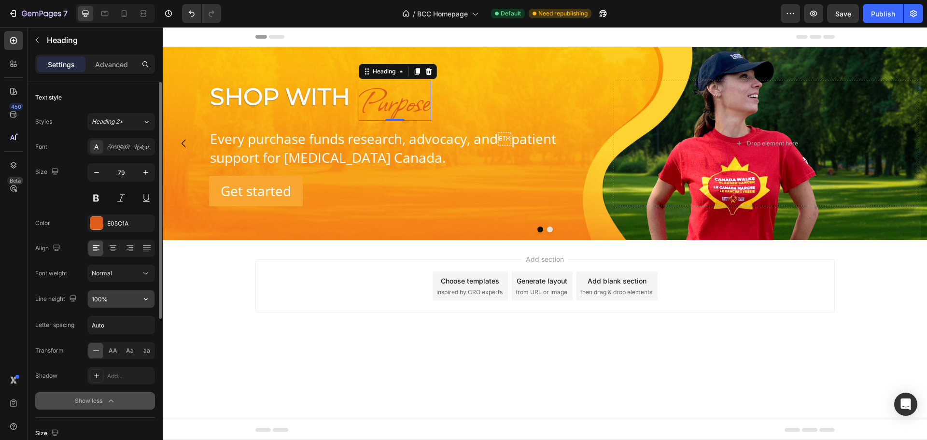
click at [119, 304] on input "100%" at bounding box center [121, 298] width 67 height 17
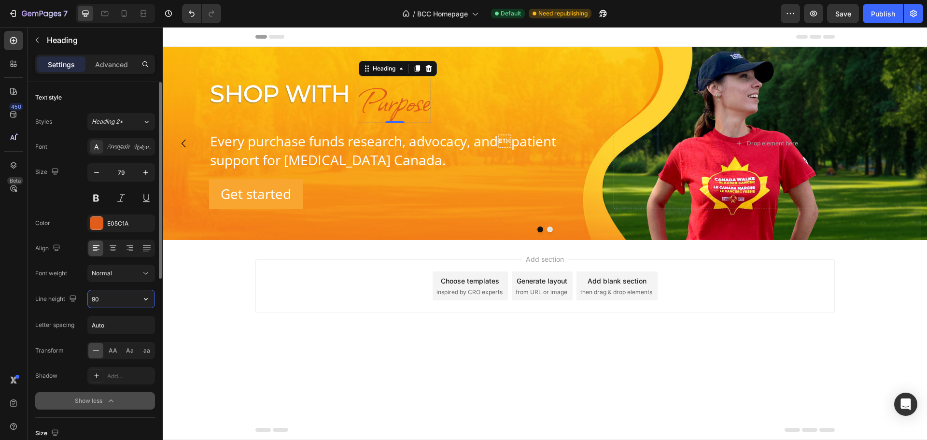
drag, startPoint x: 103, startPoint y: 295, endPoint x: 114, endPoint y: 298, distance: 11.1
click at [103, 295] on input "90" at bounding box center [121, 298] width 67 height 17
click at [149, 300] on icon "button" at bounding box center [146, 299] width 10 height 10
click at [108, 297] on input "90" at bounding box center [121, 298] width 67 height 17
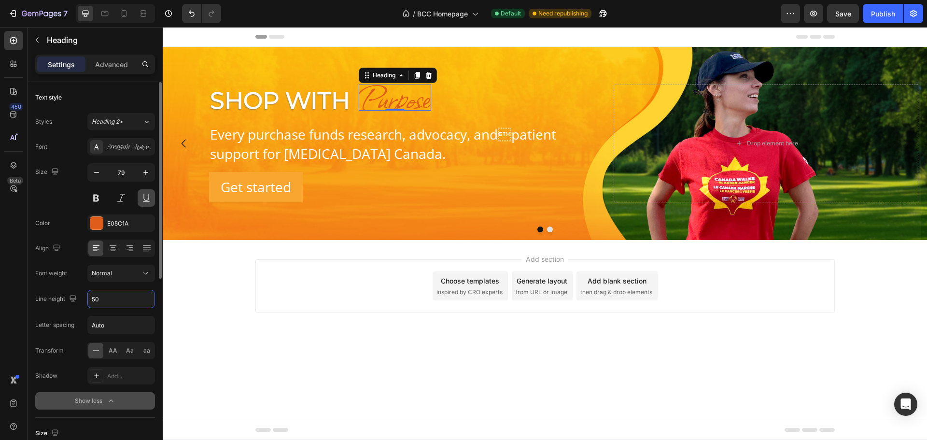
type input "50"
click at [147, 171] on icon "button" at bounding box center [146, 172] width 10 height 10
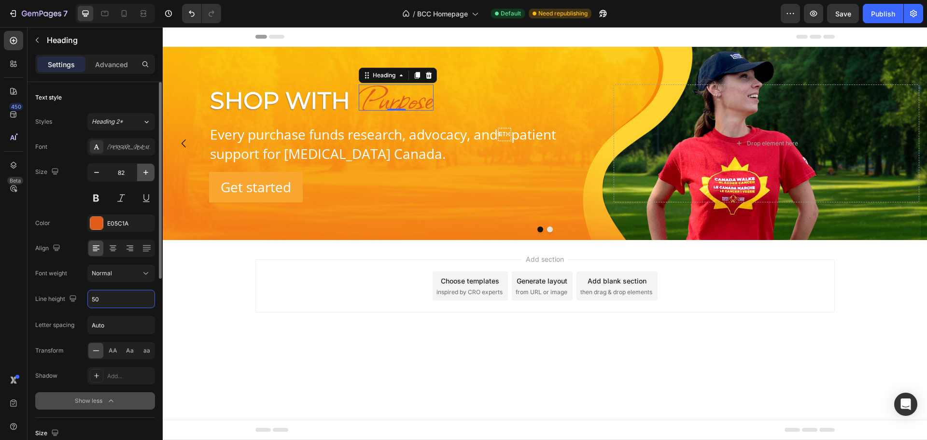
click at [147, 171] on icon "button" at bounding box center [146, 172] width 10 height 10
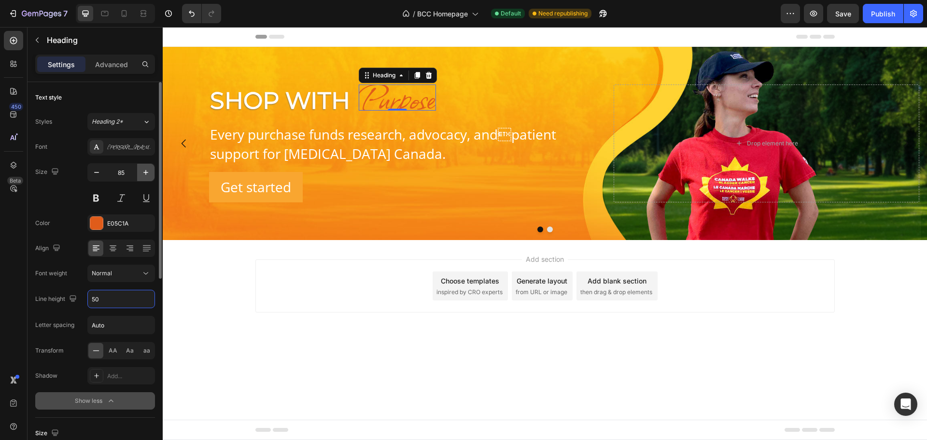
click at [147, 171] on icon "button" at bounding box center [146, 172] width 10 height 10
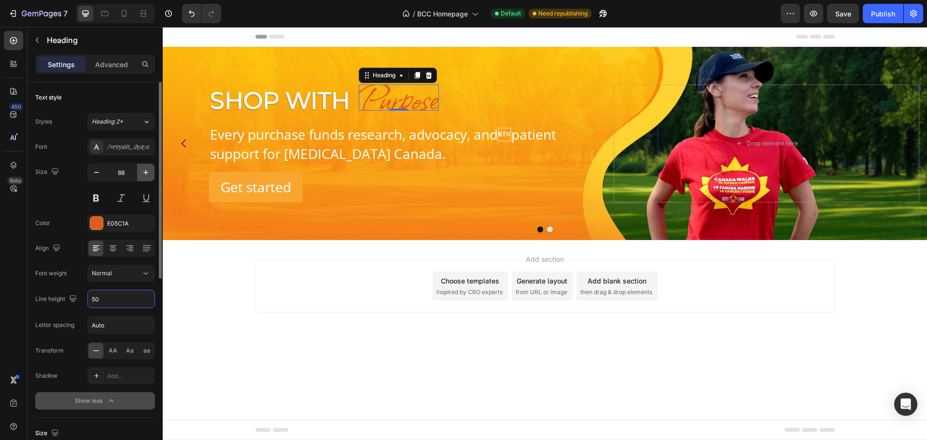
click at [147, 171] on icon "button" at bounding box center [146, 172] width 10 height 10
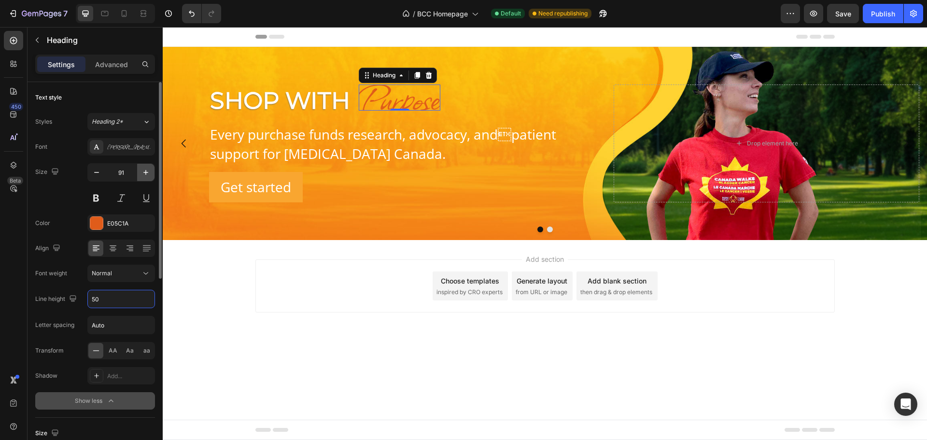
click at [147, 171] on icon "button" at bounding box center [146, 172] width 10 height 10
type input "93"
click at [126, 296] on input "50" at bounding box center [121, 298] width 67 height 17
click at [146, 300] on icon "button" at bounding box center [146, 299] width 4 height 2
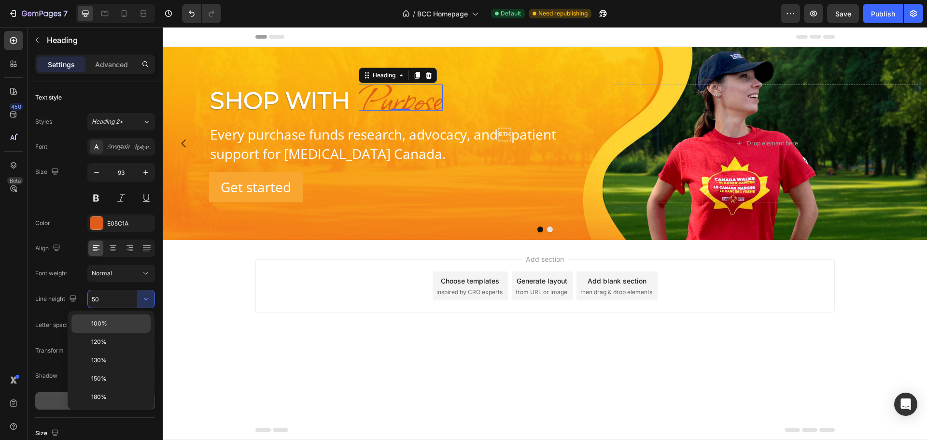
click at [108, 321] on p "100%" at bounding box center [118, 323] width 55 height 9
type input "100%"
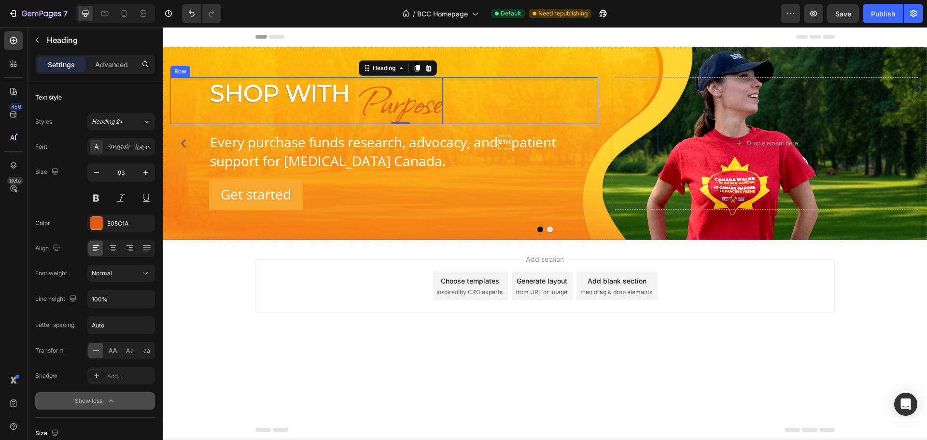
click at [178, 92] on div "Shop With Heading Purpose Heading 0 Row" at bounding box center [384, 100] width 428 height 47
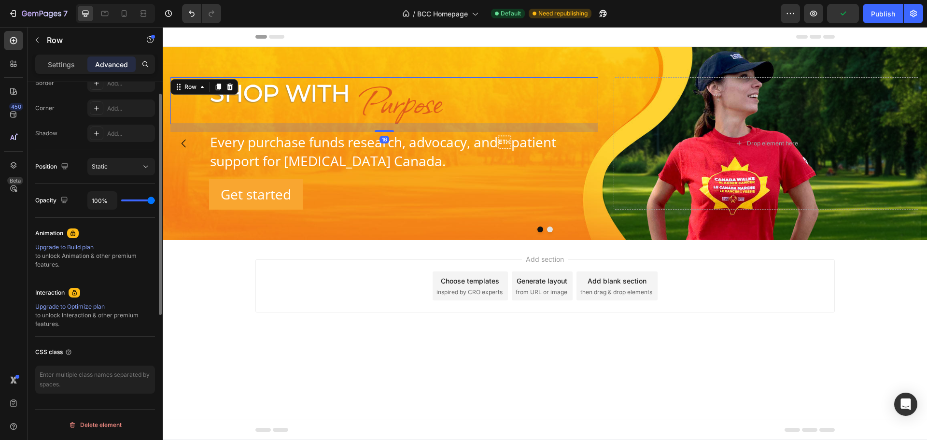
scroll to position [0, 0]
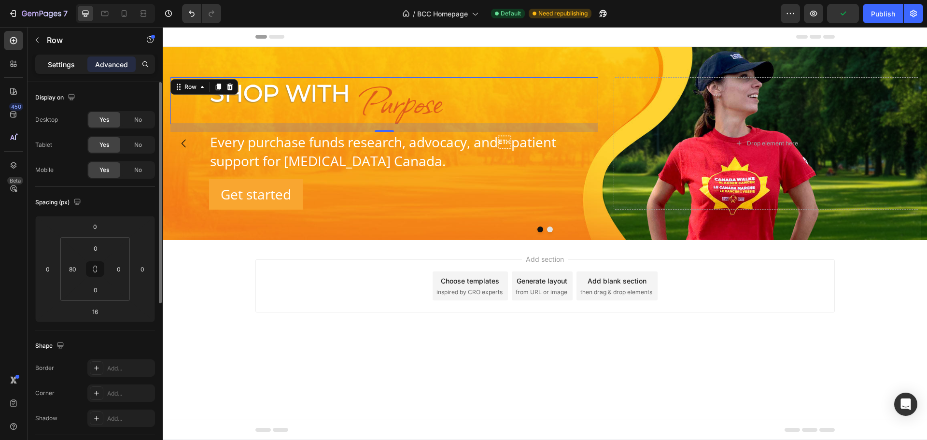
click at [56, 59] on p "Settings" at bounding box center [61, 64] width 27 height 10
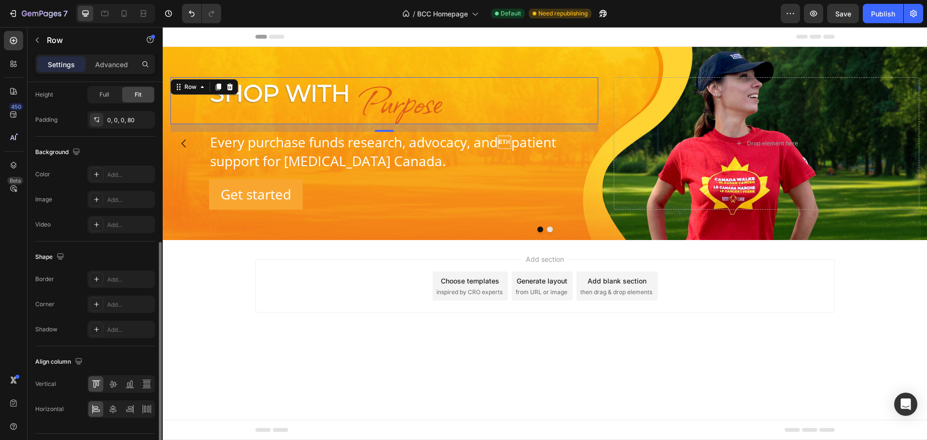
scroll to position [314, 0]
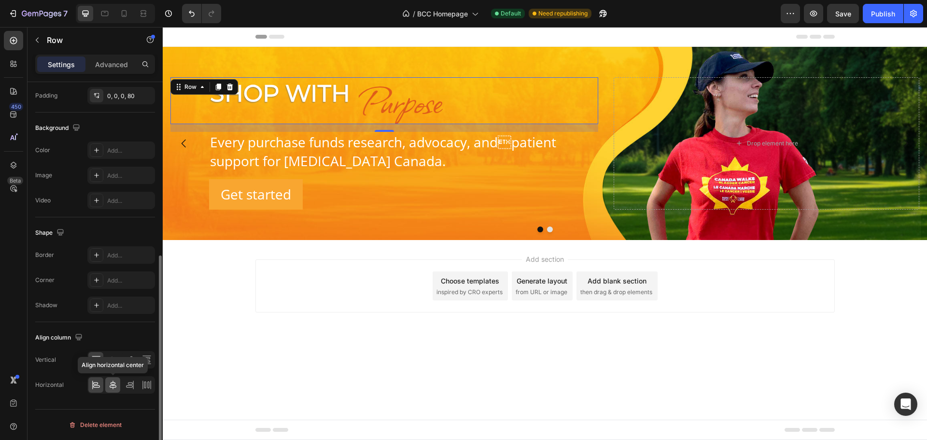
click at [111, 383] on icon at bounding box center [113, 385] width 10 height 10
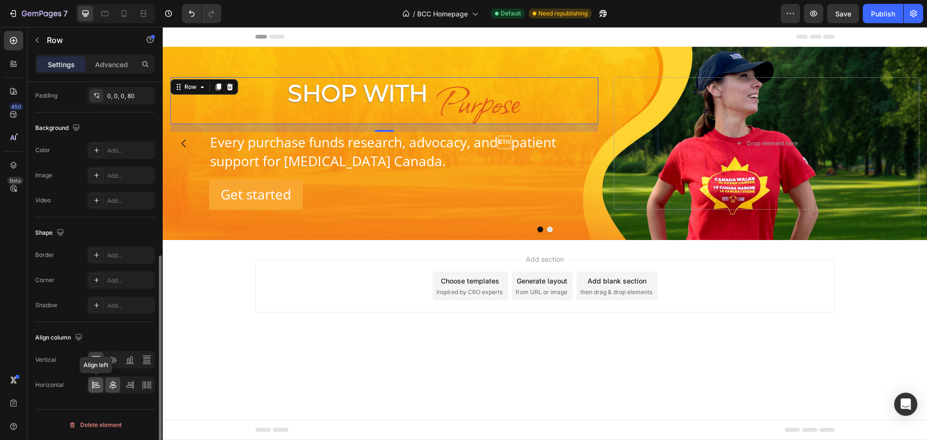
click at [92, 382] on icon at bounding box center [96, 385] width 10 height 10
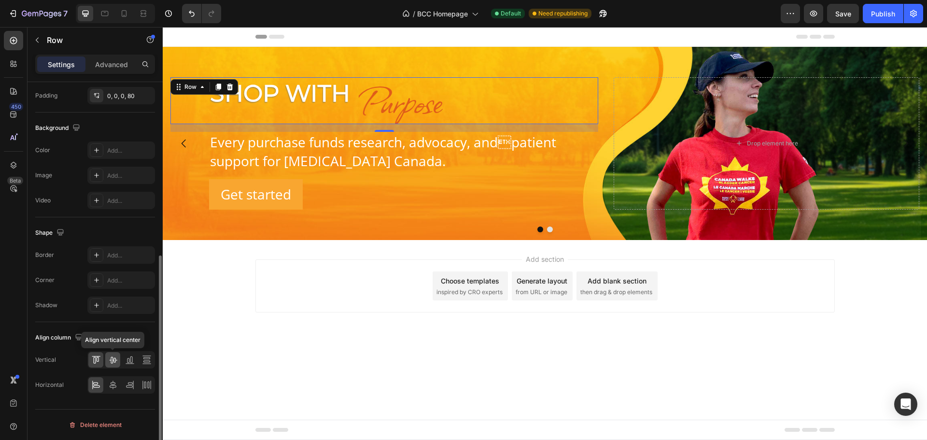
click at [114, 359] on icon at bounding box center [113, 360] width 10 height 10
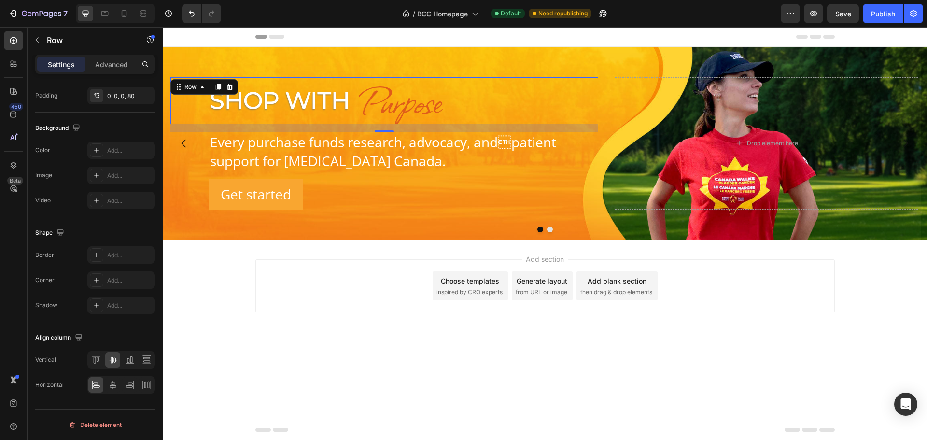
click at [720, 312] on div "Add section Choose templates inspired by CRO experts Generate layout from URL o…" at bounding box center [544, 285] width 579 height 53
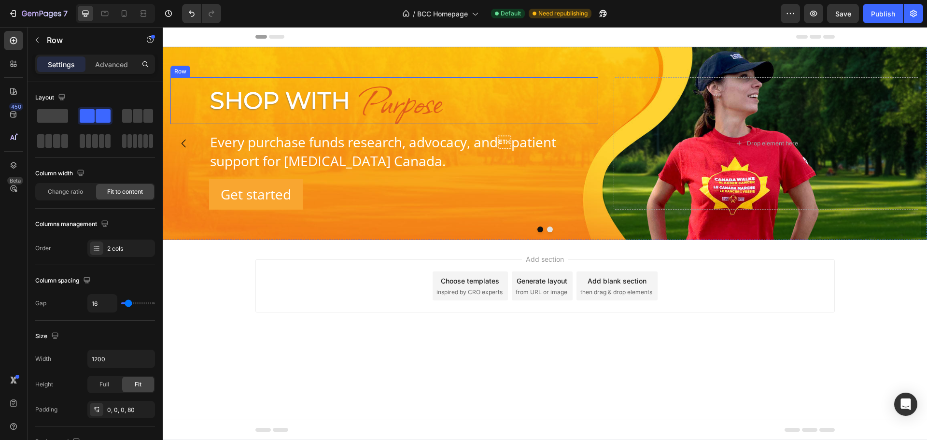
click at [199, 102] on div "Shop With Heading Purpose Heading Row" at bounding box center [384, 100] width 428 height 47
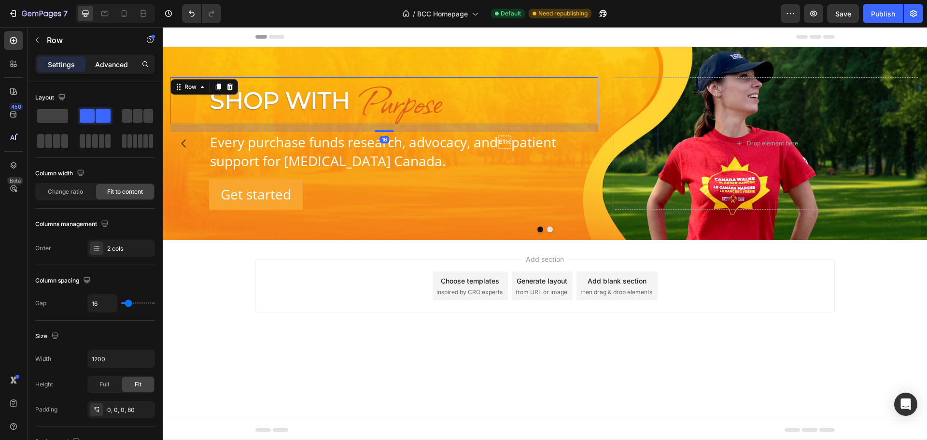
click at [114, 67] on p "Advanced" at bounding box center [111, 64] width 33 height 10
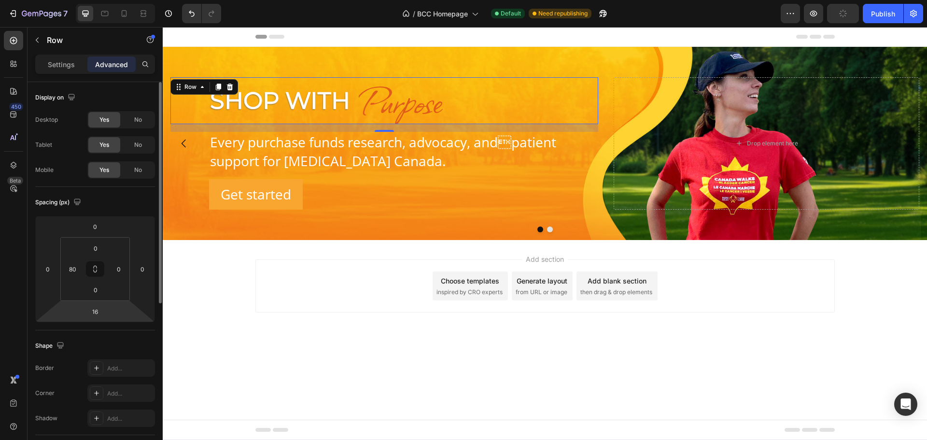
click at [109, 0] on html "7 / BCC Homepage Default Need republishing Preview Publish 450 Beta Sections(18…" at bounding box center [463, 0] width 927 height 0
type input "0"
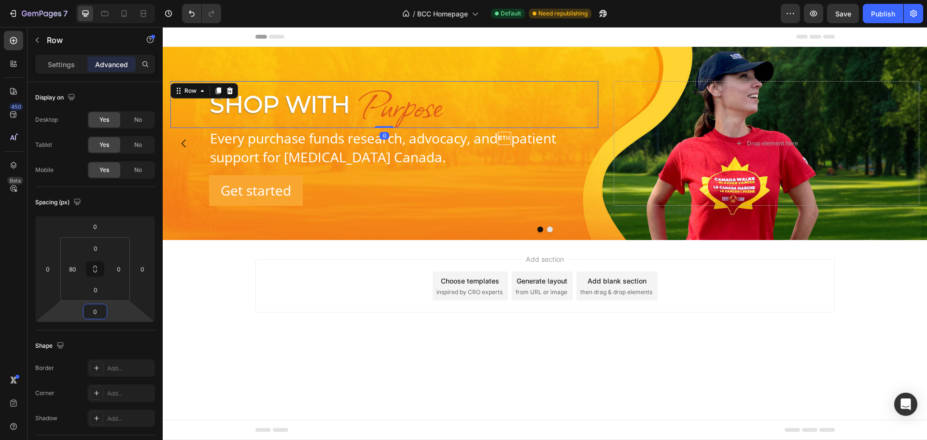
click at [411, 116] on p "Purpose" at bounding box center [401, 104] width 82 height 45
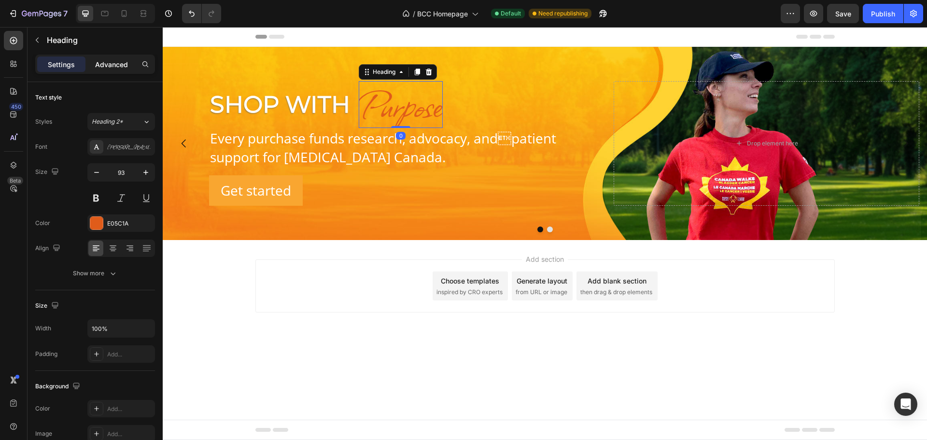
click at [113, 64] on p "Advanced" at bounding box center [111, 64] width 33 height 10
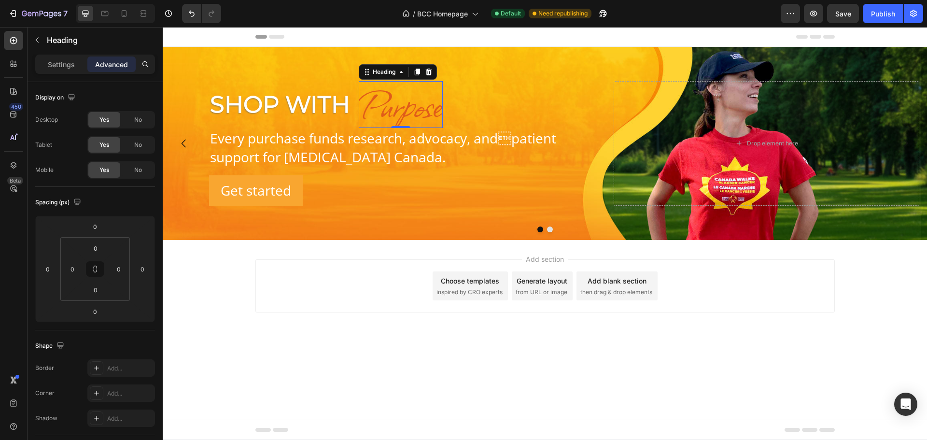
click at [387, 346] on div "Add section Choose templates inspired by CRO experts Generate layout from URL o…" at bounding box center [545, 299] width 764 height 119
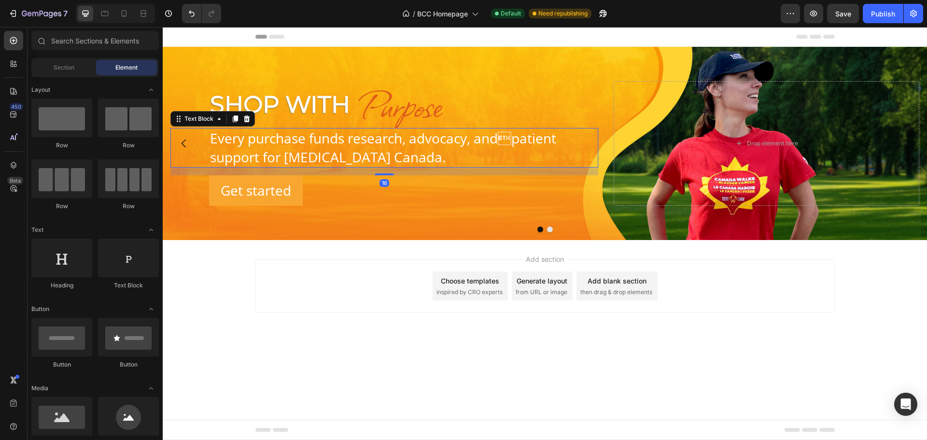
click at [297, 136] on p "Every purchase funds research, advocacy, andpatient support for [MEDICAL_DATA]…" at bounding box center [403, 148] width 387 height 38
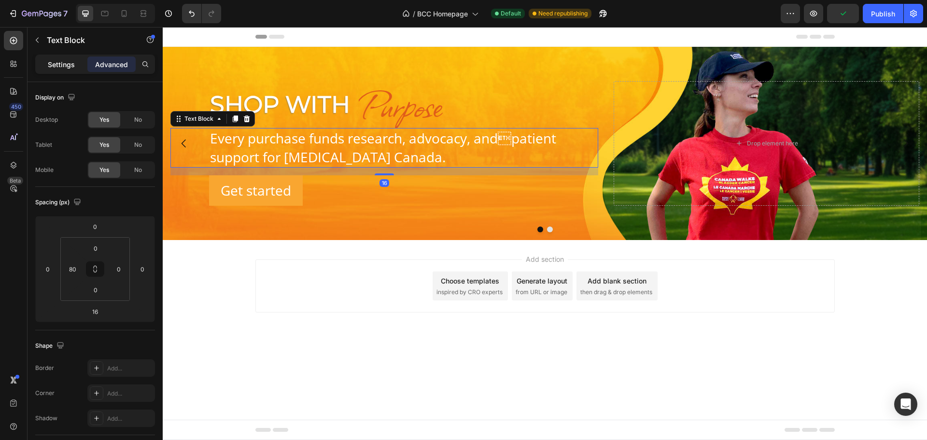
click at [63, 65] on p "Settings" at bounding box center [61, 64] width 27 height 10
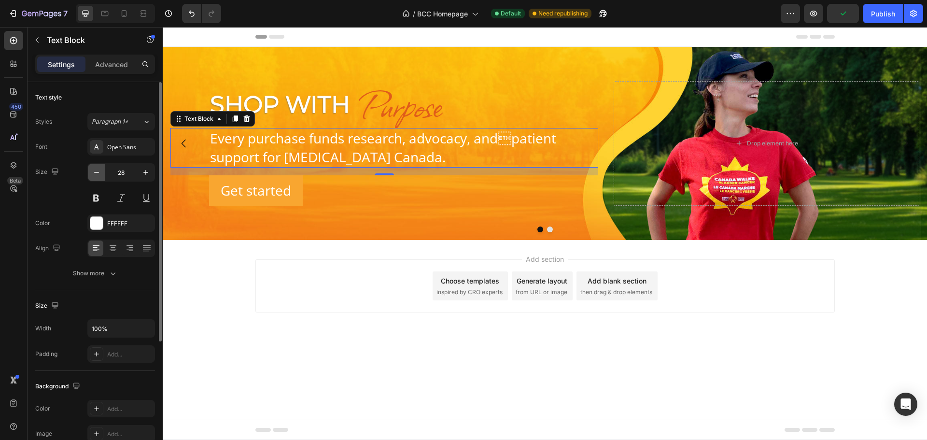
click at [92, 173] on icon "button" at bounding box center [97, 172] width 10 height 10
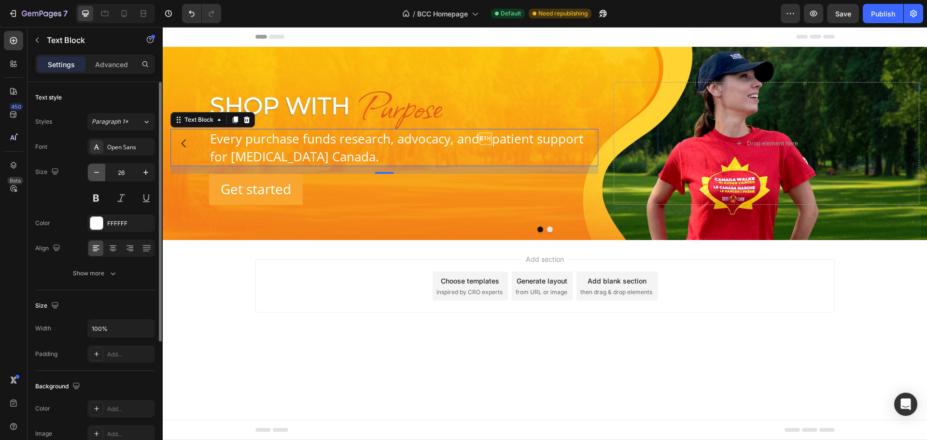
click at [92, 173] on icon "button" at bounding box center [97, 172] width 10 height 10
type input "24"
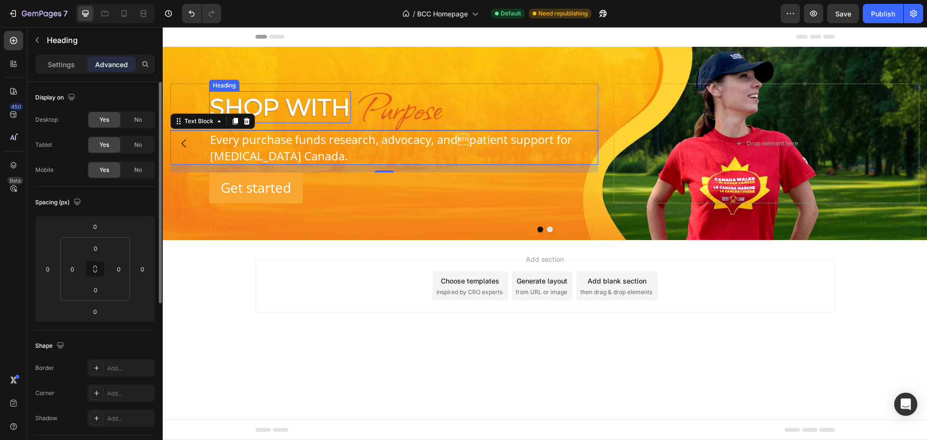
click at [245, 107] on p "Shop With" at bounding box center [280, 107] width 140 height 30
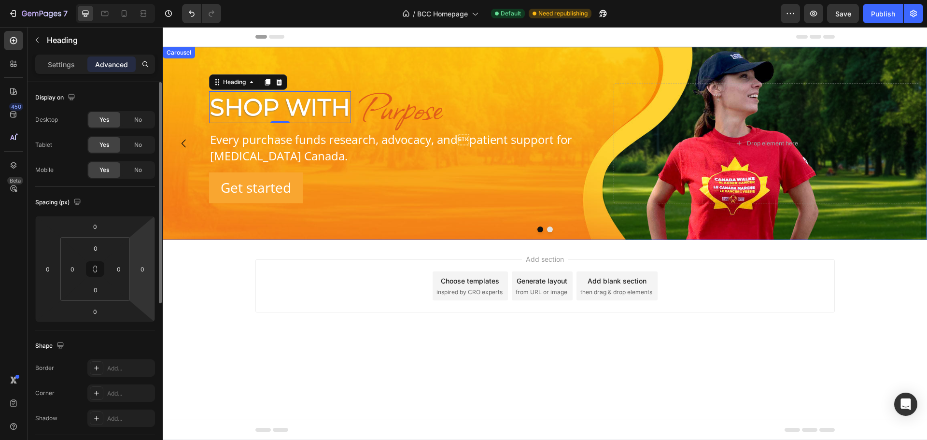
click at [182, 141] on icon "Carousel Back Arrow" at bounding box center [184, 144] width 12 height 12
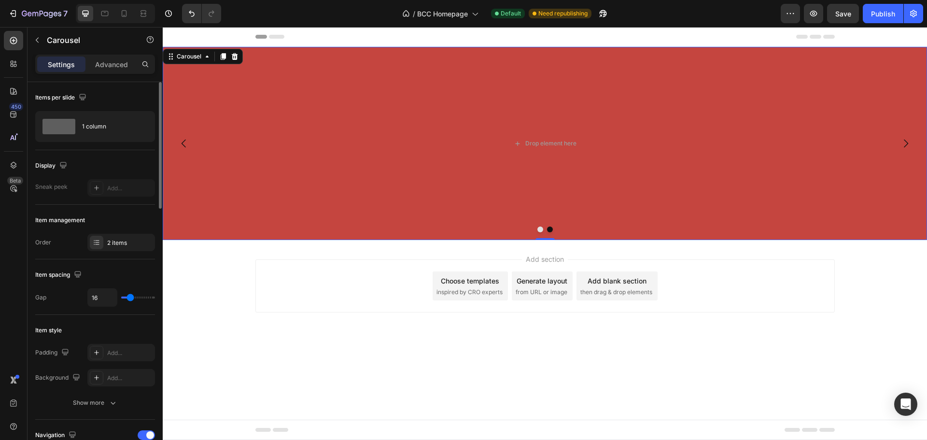
click at [903, 142] on icon "Carousel Next Arrow" at bounding box center [906, 144] width 12 height 12
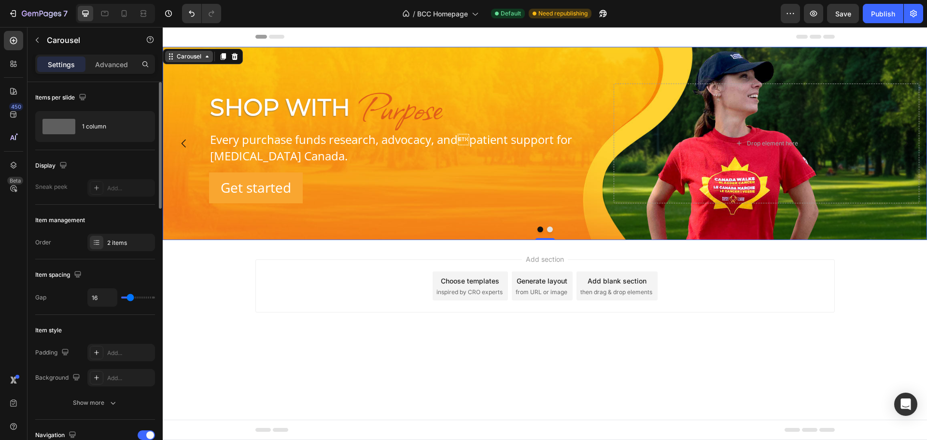
click at [206, 55] on icon at bounding box center [207, 57] width 8 height 8
click at [487, 400] on body "Header Shop With Heading Purpose Heading Row Every purchase funds research, adv…" at bounding box center [545, 233] width 764 height 413
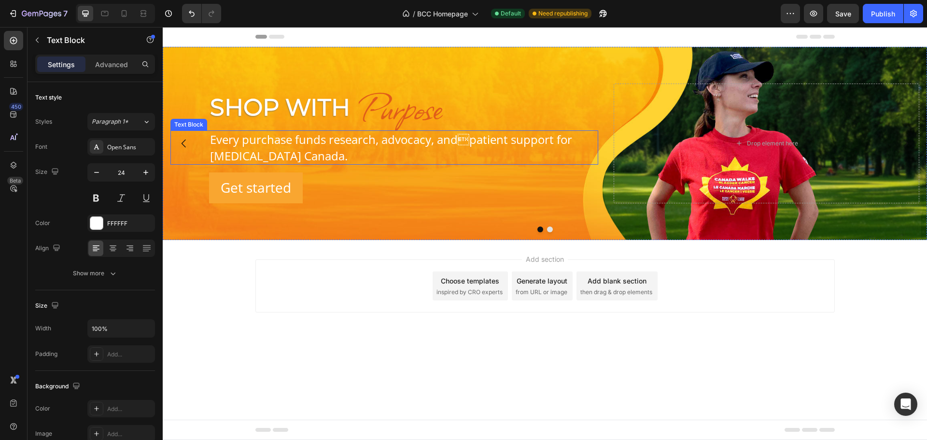
click at [269, 145] on p "Every purchase funds research, advocacy, andpatient support for [MEDICAL_DATA]…" at bounding box center [403, 147] width 387 height 32
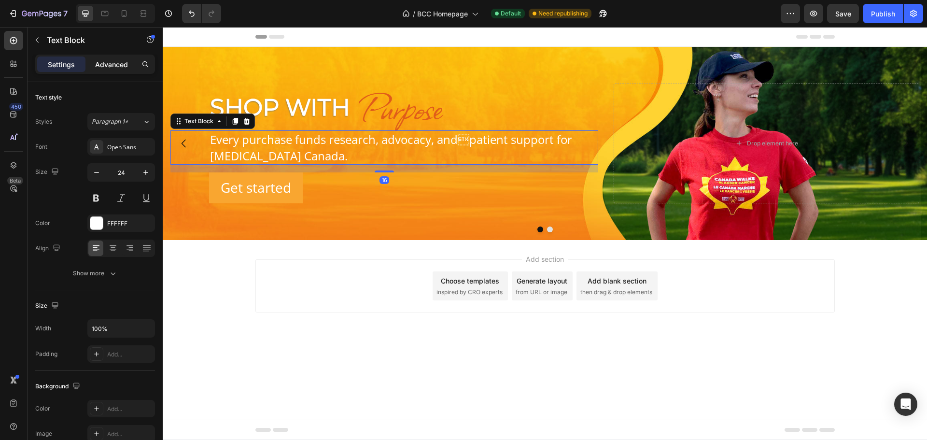
click at [104, 68] on p "Advanced" at bounding box center [111, 64] width 33 height 10
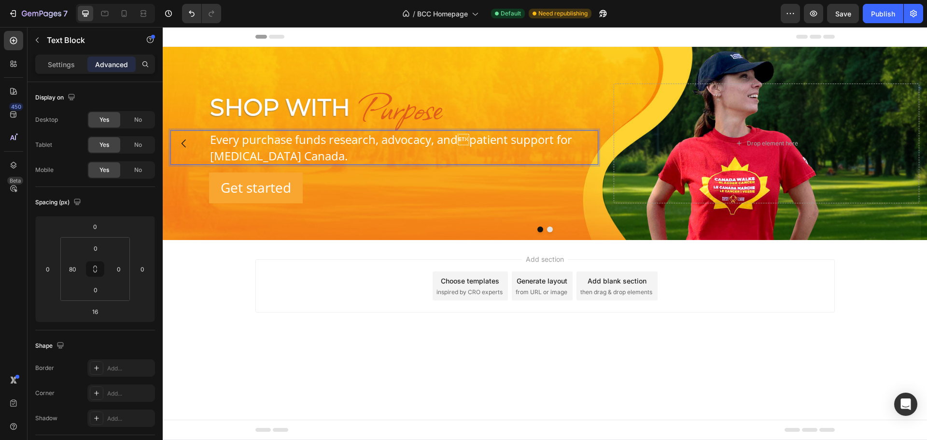
click at [574, 136] on p "Every purchase funds research, advocacy, andpatient support for [MEDICAL_DATA]…" at bounding box center [403, 147] width 387 height 32
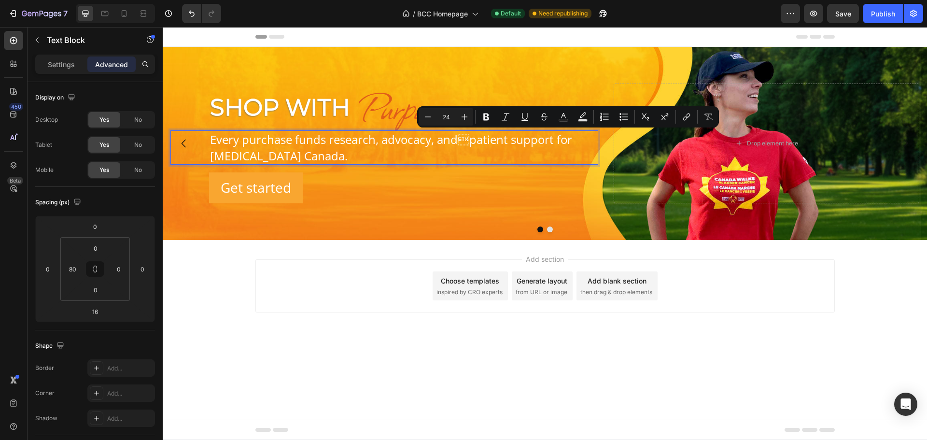
click at [572, 138] on p "Every purchase funds research, advocacy, andpatient support for [MEDICAL_DATA]…" at bounding box center [403, 147] width 387 height 32
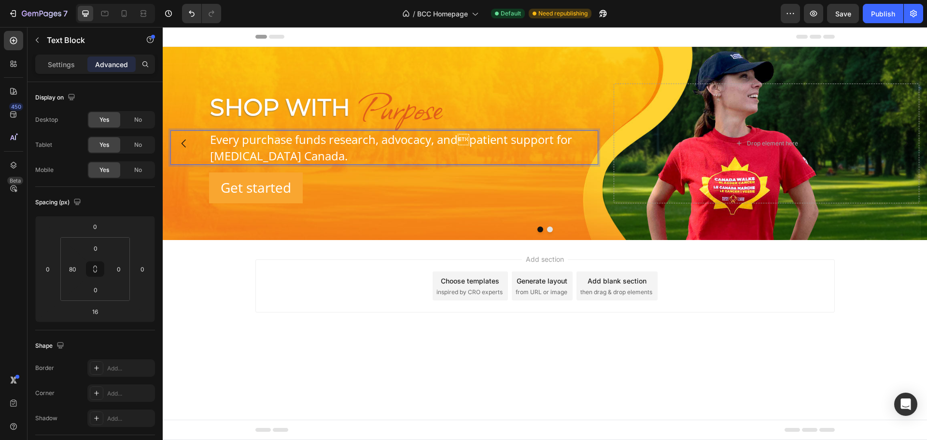
click at [572, 138] on p "Every purchase funds research, advocacy, andpatient support for [MEDICAL_DATA]…" at bounding box center [403, 147] width 387 height 32
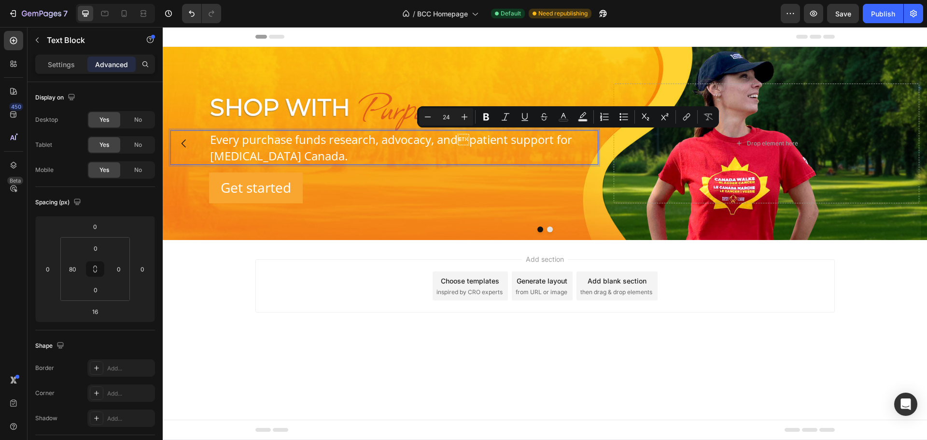
click at [573, 138] on p "Every purchase funds research, advocacy, andpatient support for [MEDICAL_DATA]…" at bounding box center [403, 147] width 387 height 32
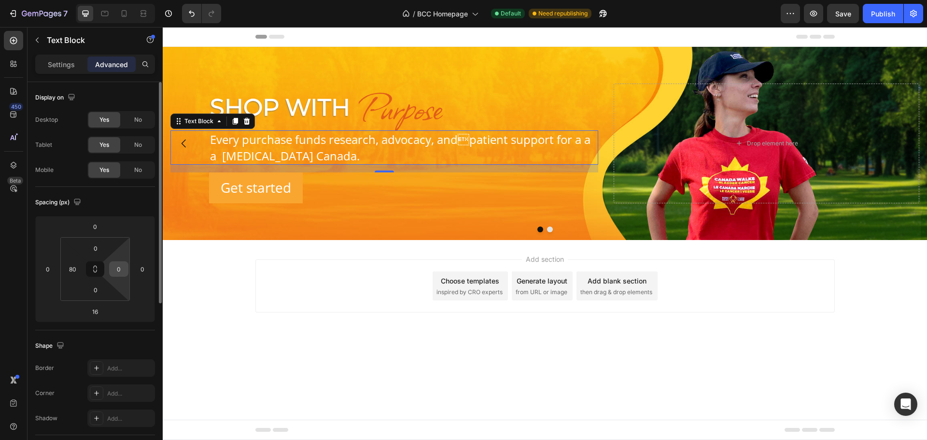
click at [119, 270] on input "0" at bounding box center [118, 269] width 14 height 14
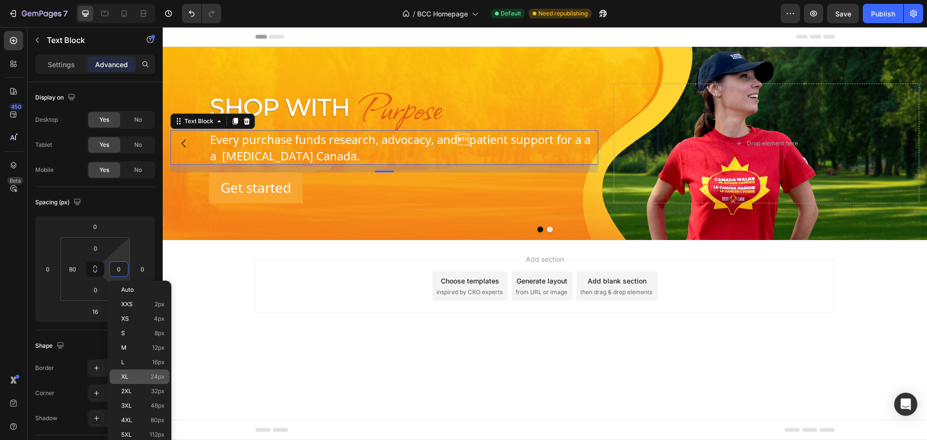
click at [145, 378] on p "XL 24px" at bounding box center [142, 376] width 43 height 7
type input "24"
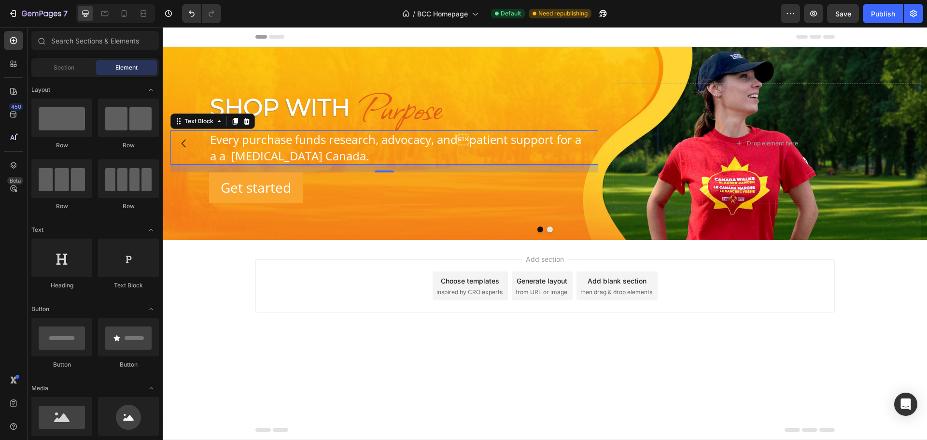
click at [426, 370] on body "Header Shop With Heading Purpose Heading Row Every purchase funds research, adv…" at bounding box center [545, 233] width 764 height 413
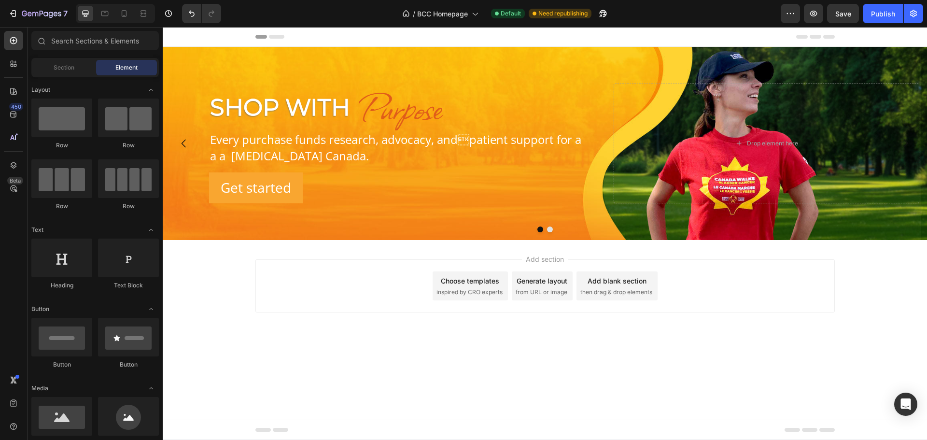
click at [498, 379] on body "Header Shop With Heading Purpose Heading Row Every purchase funds research, adv…" at bounding box center [545, 233] width 764 height 413
click at [846, 11] on span "Save" at bounding box center [843, 14] width 16 height 8
click at [313, 153] on p "Every purchase funds research, advocacy, andpatient support for a a a [MEDICAL…" at bounding box center [397, 147] width 375 height 32
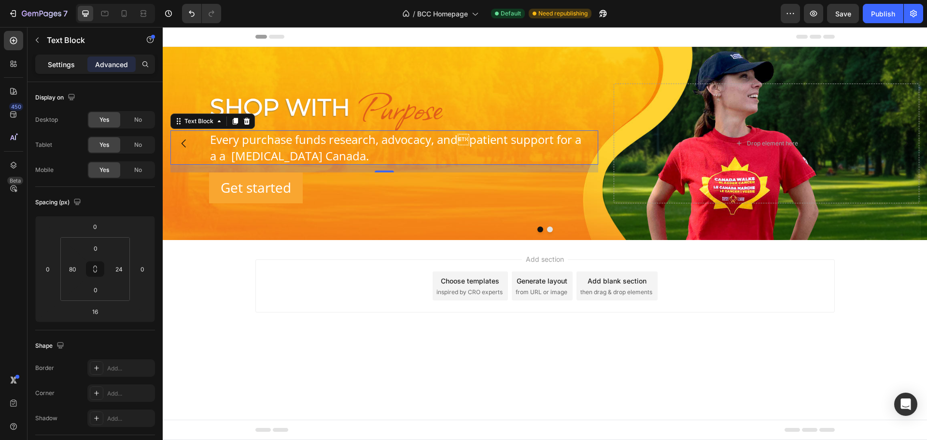
click at [63, 69] on p "Settings" at bounding box center [61, 64] width 27 height 10
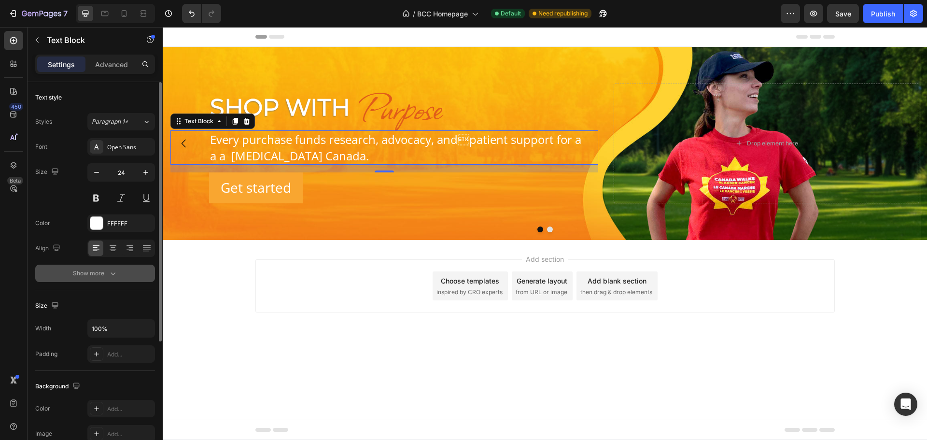
click at [90, 272] on div "Show more" at bounding box center [95, 273] width 45 height 10
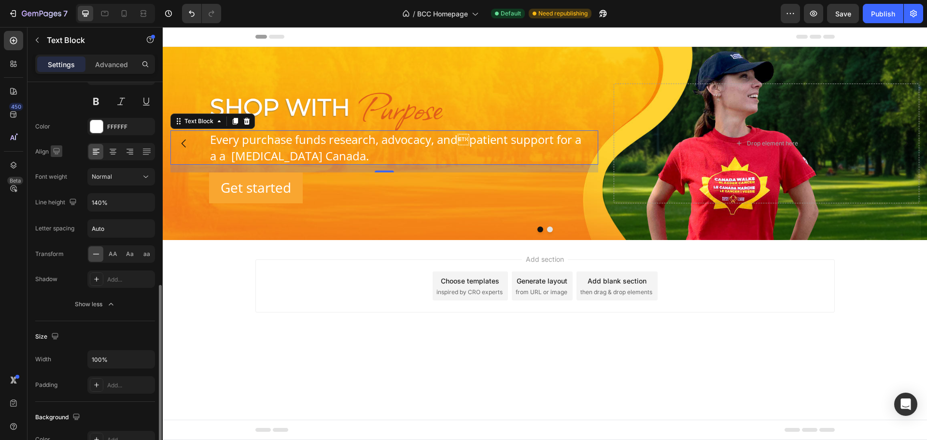
scroll to position [193, 0]
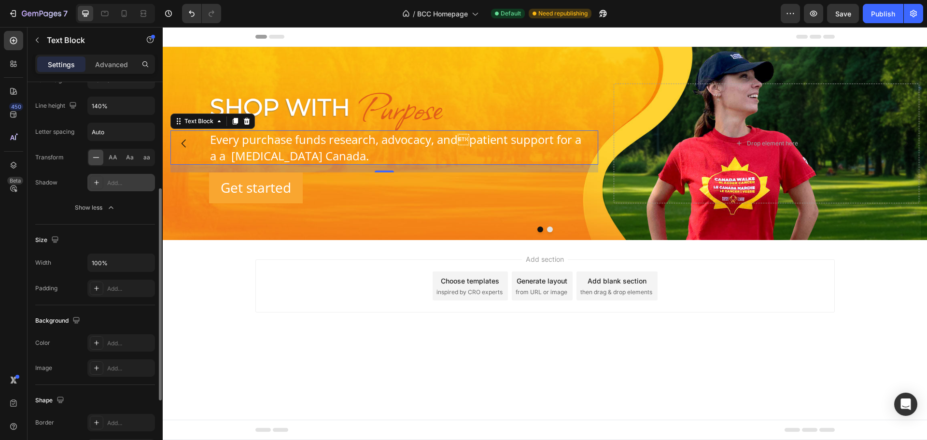
click at [108, 184] on div "Add..." at bounding box center [129, 183] width 45 height 9
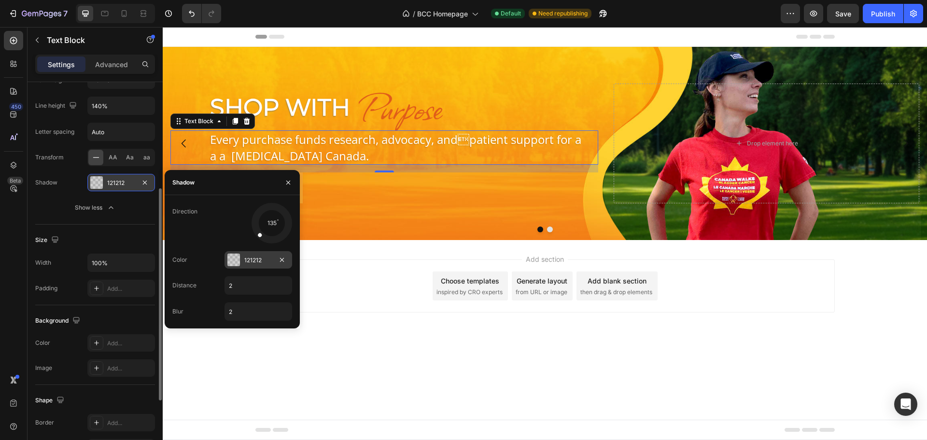
click at [261, 261] on div "121212" at bounding box center [258, 260] width 28 height 9
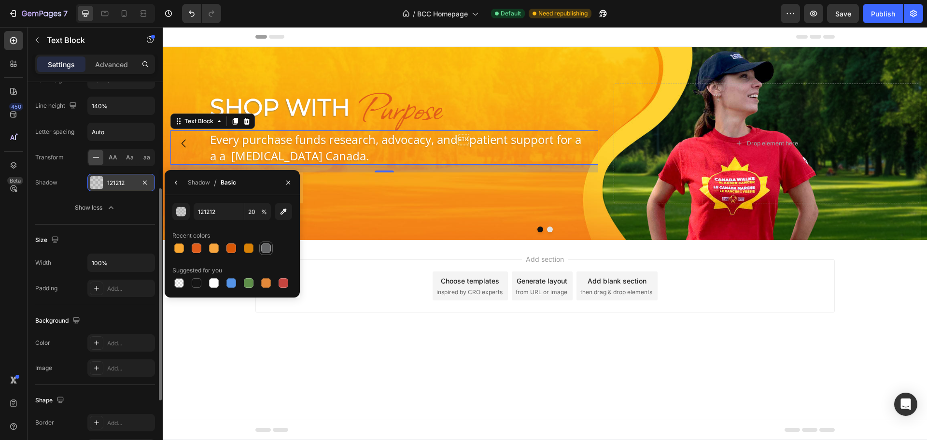
click at [267, 245] on div at bounding box center [266, 248] width 10 height 10
type input "636466"
click at [256, 214] on input "100" at bounding box center [257, 211] width 27 height 17
type input "55"
click at [245, 344] on div "Add section Choose templates inspired by CRO experts Generate layout from URL o…" at bounding box center [545, 299] width 764 height 119
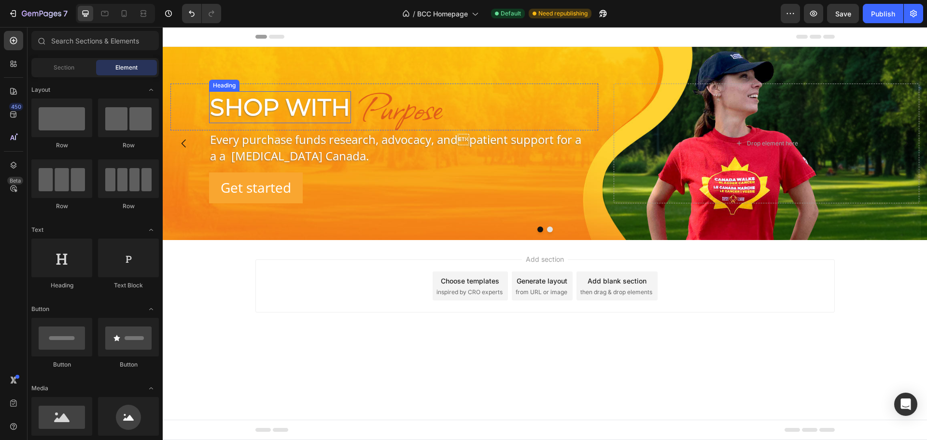
click at [254, 108] on p "Shop With" at bounding box center [280, 107] width 140 height 30
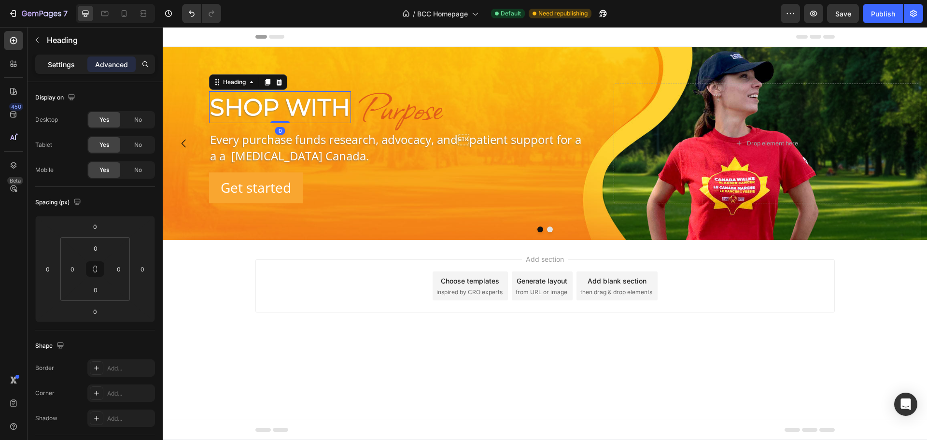
click at [56, 64] on p "Settings" at bounding box center [61, 64] width 27 height 10
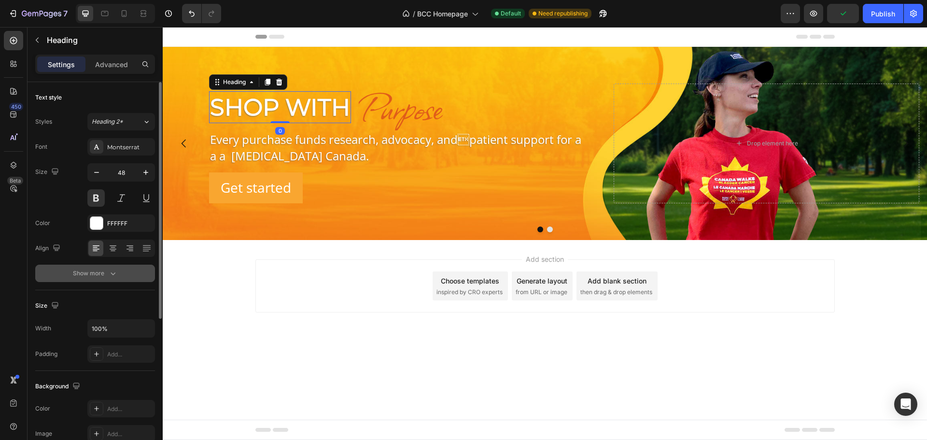
click at [99, 272] on div "Show more" at bounding box center [95, 273] width 45 height 10
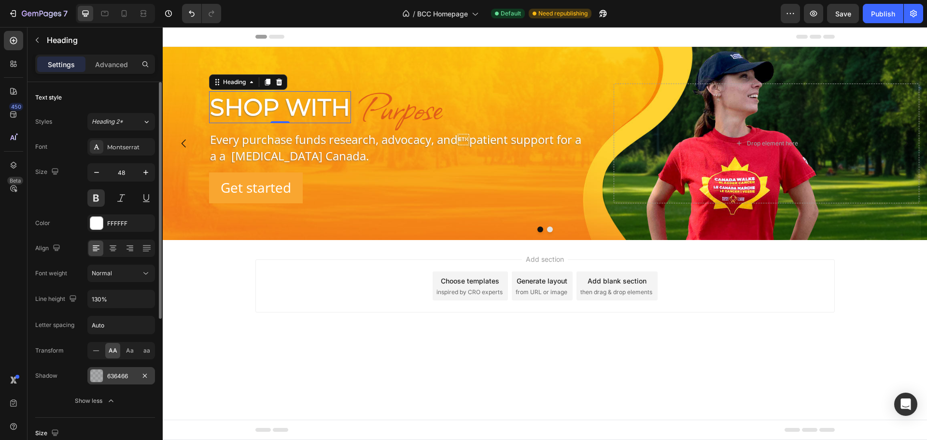
click at [97, 378] on div at bounding box center [96, 375] width 13 height 13
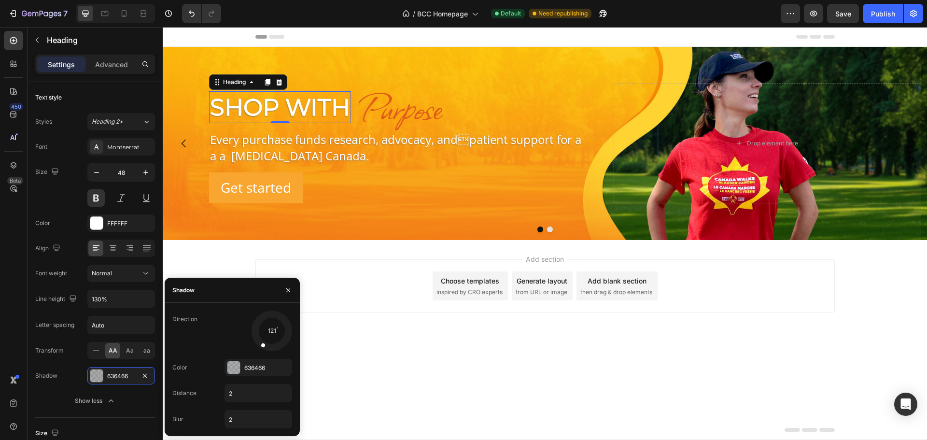
click at [278, 329] on div at bounding box center [271, 330] width 43 height 43
drag, startPoint x: 287, startPoint y: 332, endPoint x: 257, endPoint y: 350, distance: 34.8
click at [257, 350] on div at bounding box center [271, 330] width 43 height 43
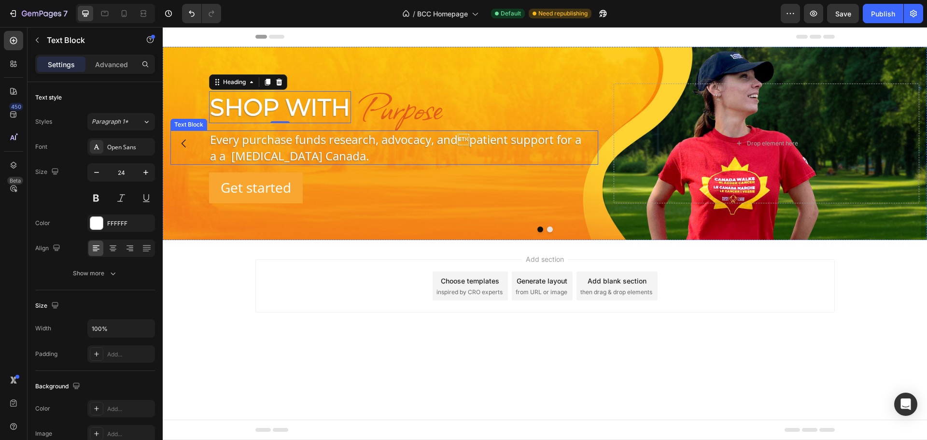
click at [257, 152] on p "Every purchase funds research, advocacy, andpatient support for a a a [MEDICAL…" at bounding box center [397, 147] width 375 height 32
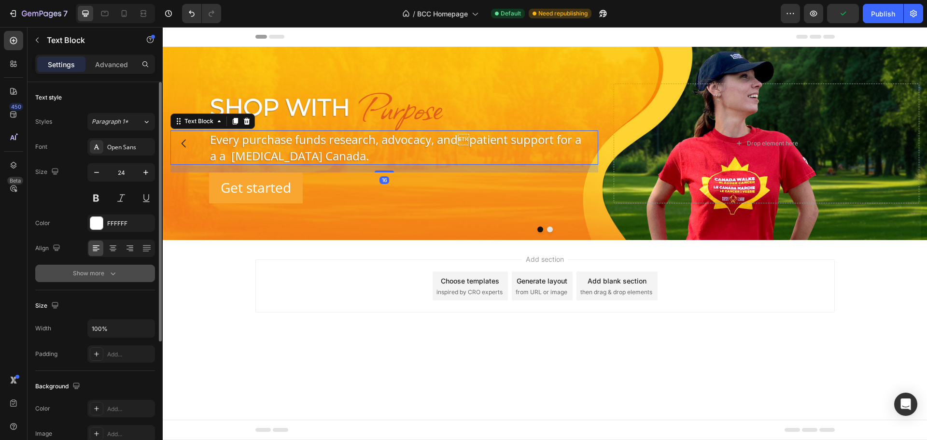
click at [104, 267] on button "Show more" at bounding box center [95, 272] width 120 height 17
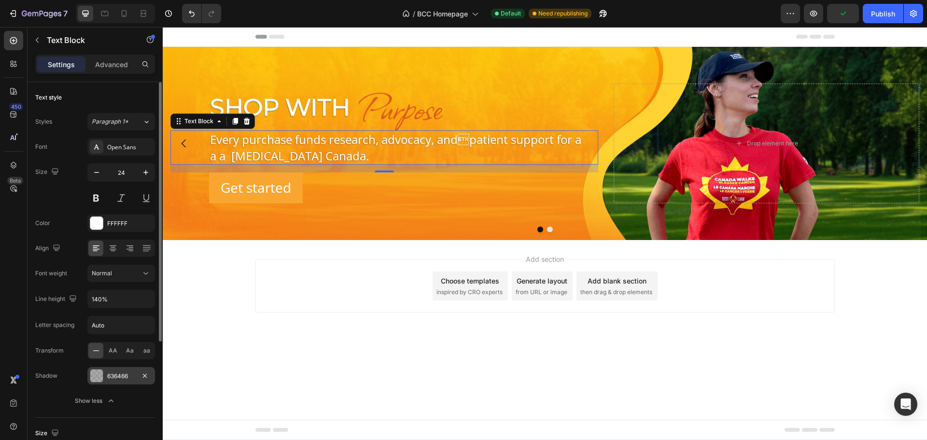
click at [115, 376] on div "636466" at bounding box center [121, 376] width 28 height 9
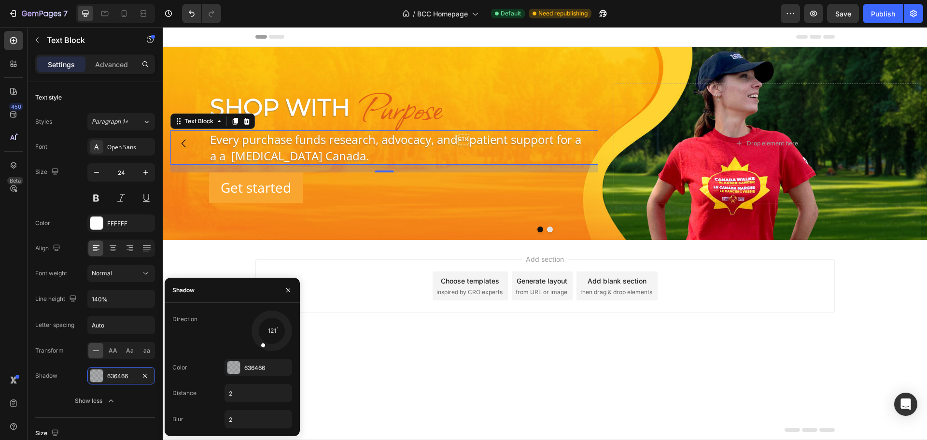
click at [260, 346] on div at bounding box center [266, 339] width 16 height 21
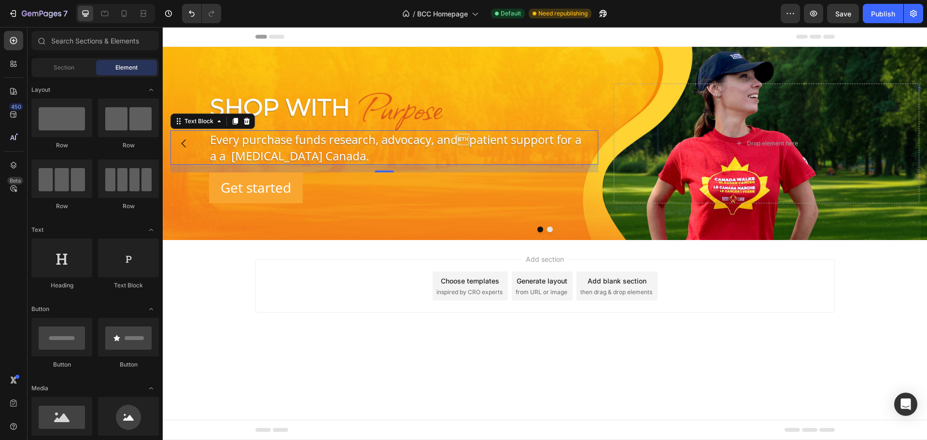
click at [379, 335] on div "Add section Choose templates inspired by CRO experts Generate layout from URL o…" at bounding box center [545, 299] width 764 height 119
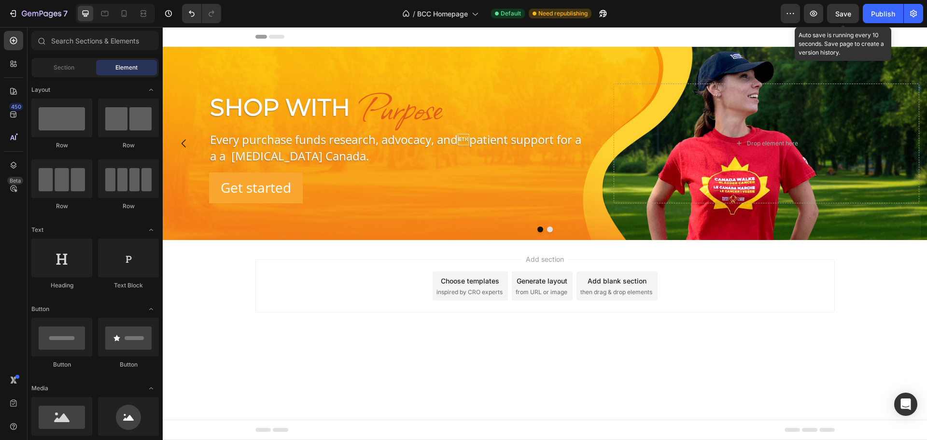
click at [849, 13] on span "Save" at bounding box center [843, 14] width 16 height 8
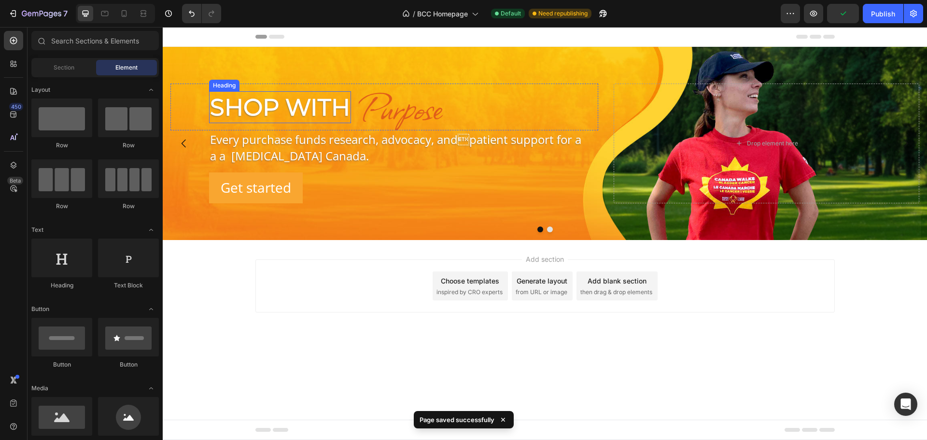
click at [258, 116] on p "Shop With" at bounding box center [280, 107] width 140 height 30
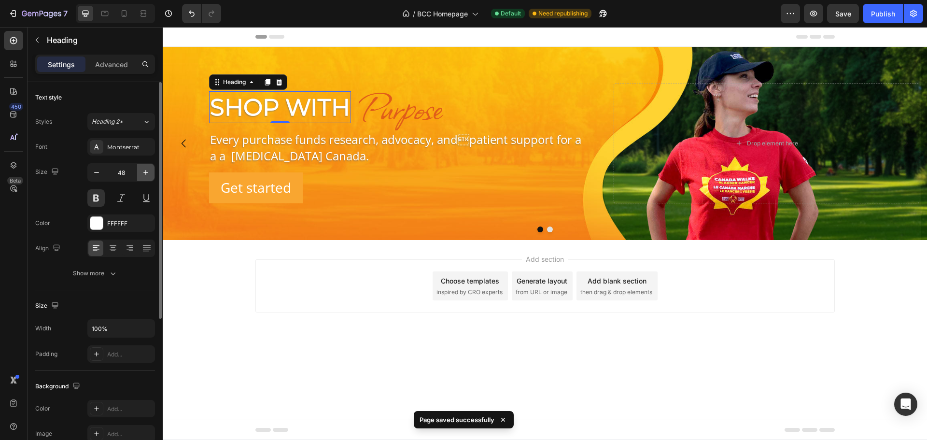
click at [146, 176] on icon "button" at bounding box center [146, 172] width 10 height 10
type input "50"
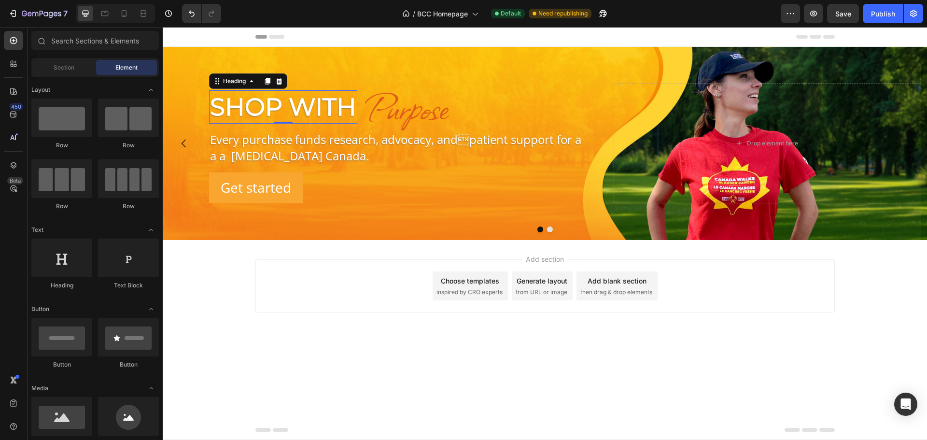
click at [456, 361] on body "Header Shop With Heading 0 Purpose Heading Row Every purchase funds research, a…" at bounding box center [545, 233] width 764 height 413
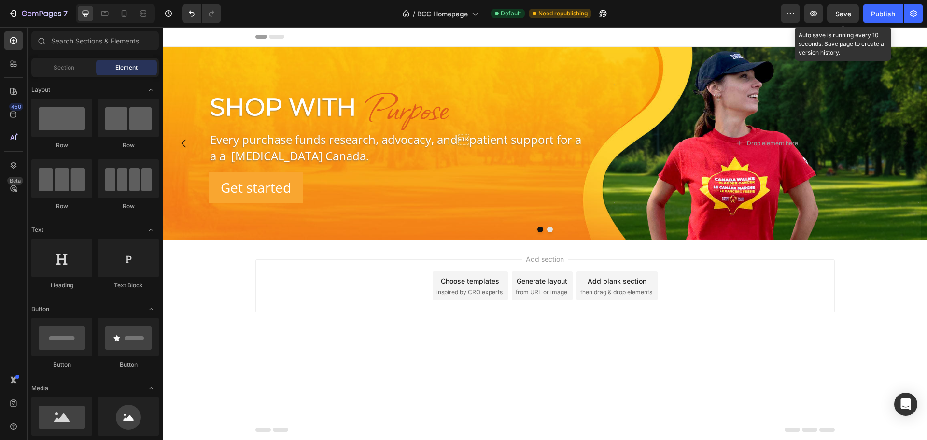
click at [839, 17] on span "Save" at bounding box center [843, 14] width 16 height 8
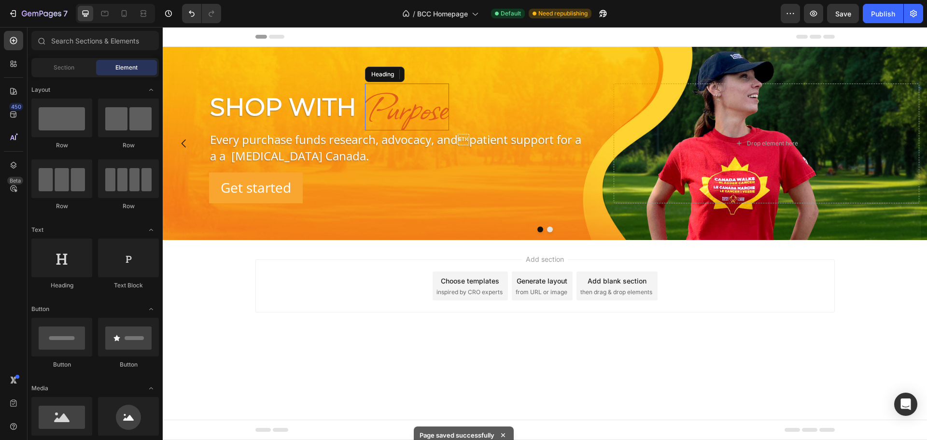
click at [416, 111] on p "Purpose" at bounding box center [407, 106] width 82 height 45
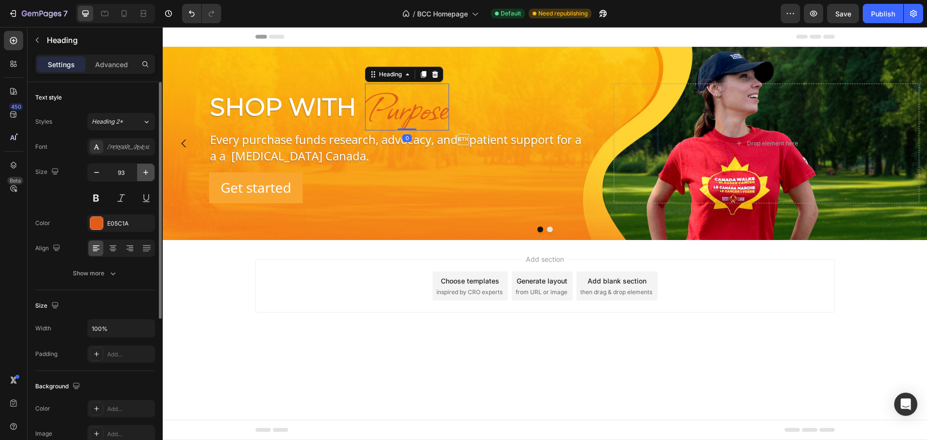
click at [147, 173] on icon "button" at bounding box center [146, 172] width 10 height 10
click at [144, 171] on icon "button" at bounding box center [146, 172] width 10 height 10
type input "97"
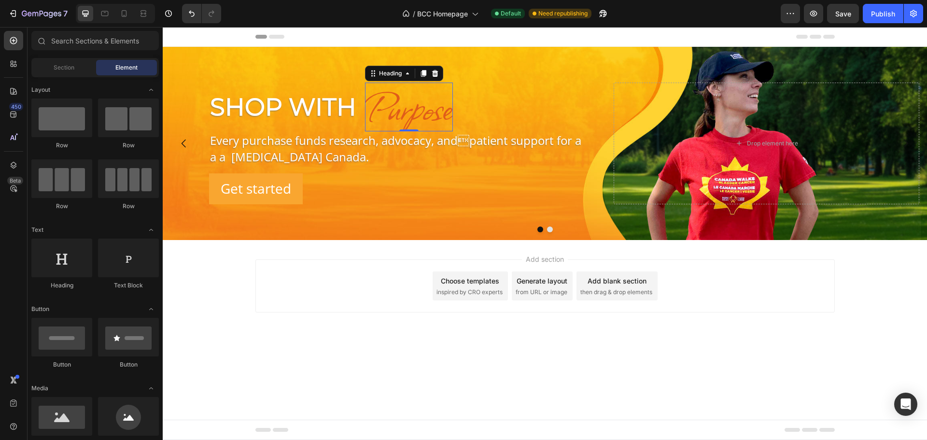
click at [602, 321] on div "Add section Choose templates inspired by CRO experts Generate layout from URL o…" at bounding box center [545, 299] width 764 height 119
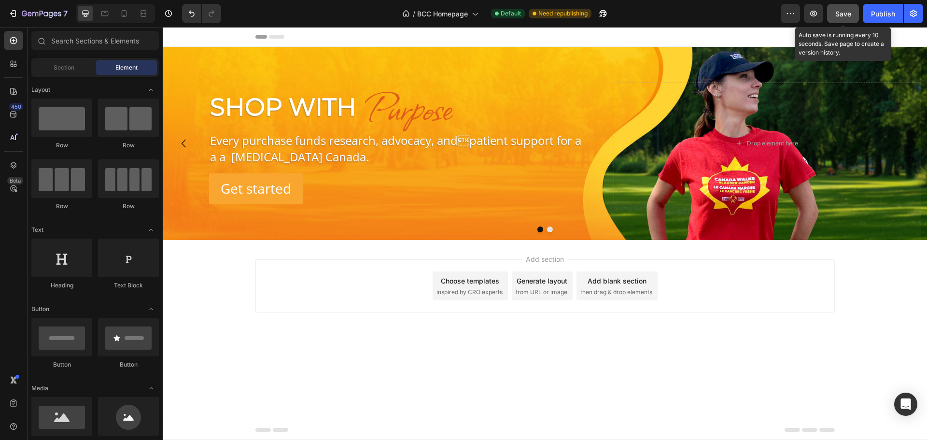
click at [833, 20] on button "Save" at bounding box center [843, 13] width 32 height 19
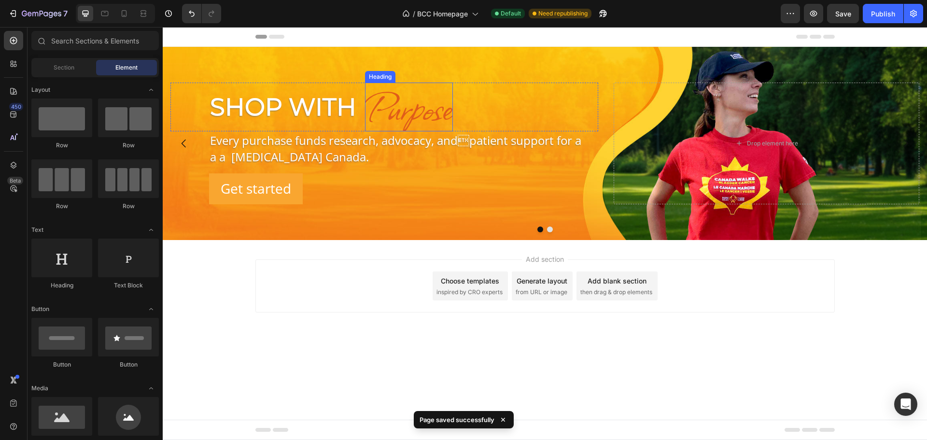
click at [426, 123] on p "Purpose" at bounding box center [409, 106] width 86 height 47
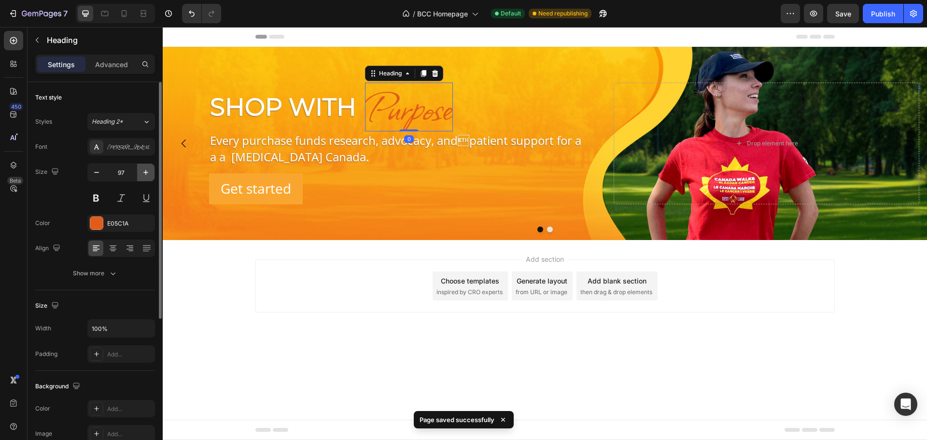
click at [146, 171] on icon "button" at bounding box center [145, 172] width 5 height 5
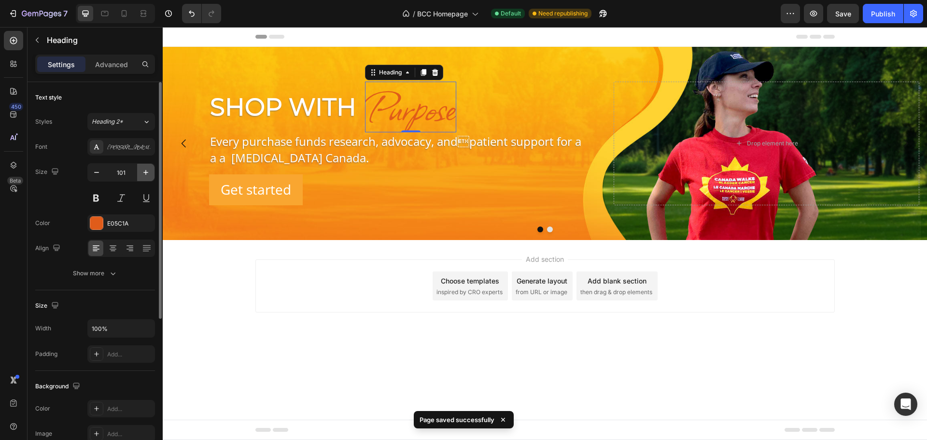
click at [146, 171] on icon "button" at bounding box center [145, 172] width 5 height 5
click at [146, 171] on icon "button" at bounding box center [146, 172] width 10 height 10
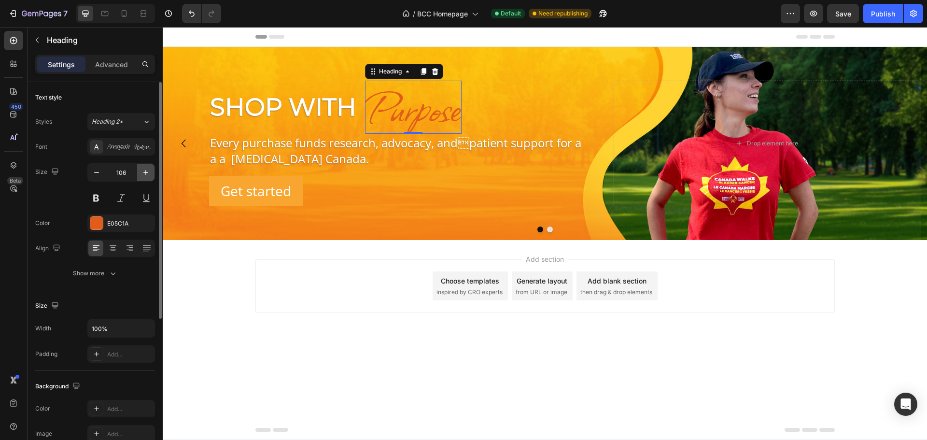
click at [146, 171] on icon "button" at bounding box center [146, 172] width 10 height 10
type input "107"
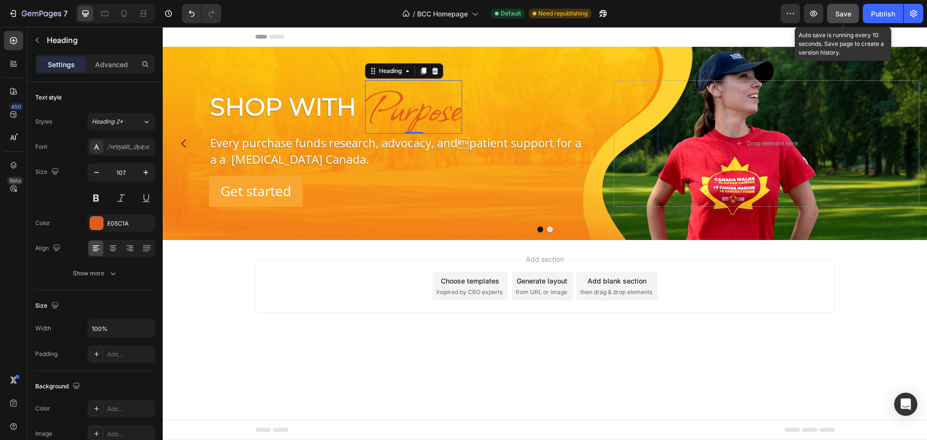
click at [832, 10] on button "Save" at bounding box center [843, 13] width 32 height 19
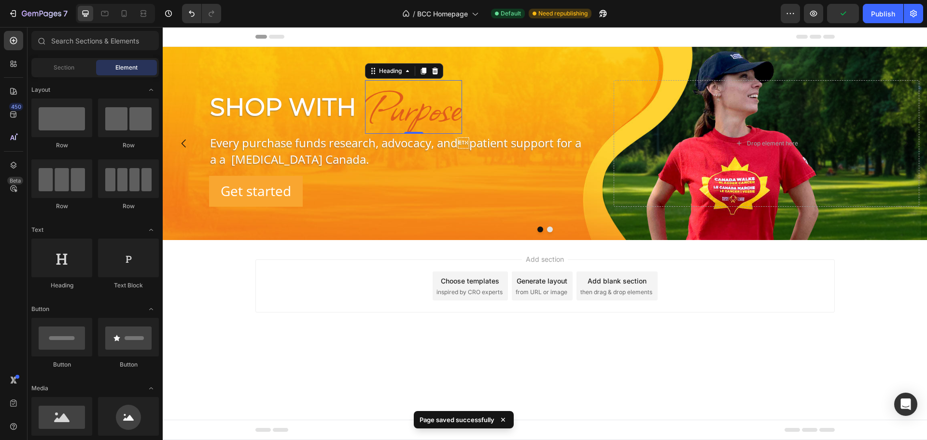
click at [386, 370] on body "Header Shop With Heading Purpose Heading 0 Row Every purchase funds research, a…" at bounding box center [545, 233] width 764 height 413
click at [434, 109] on p "Purpose" at bounding box center [413, 107] width 95 height 52
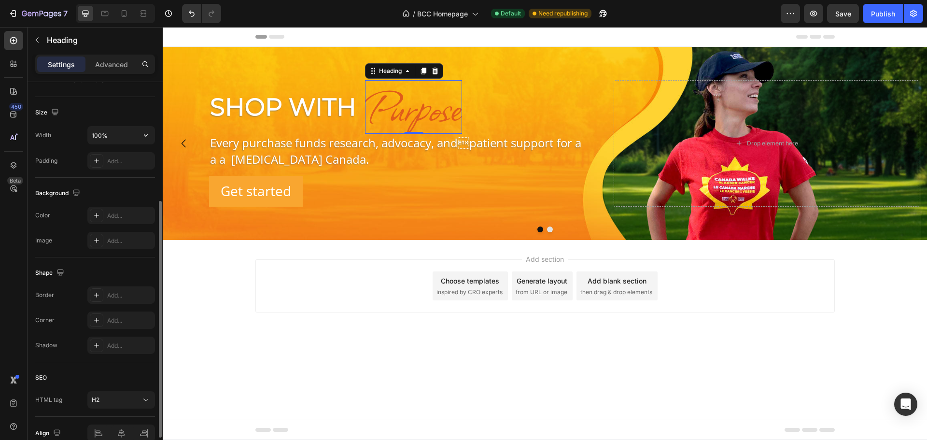
scroll to position [0, 0]
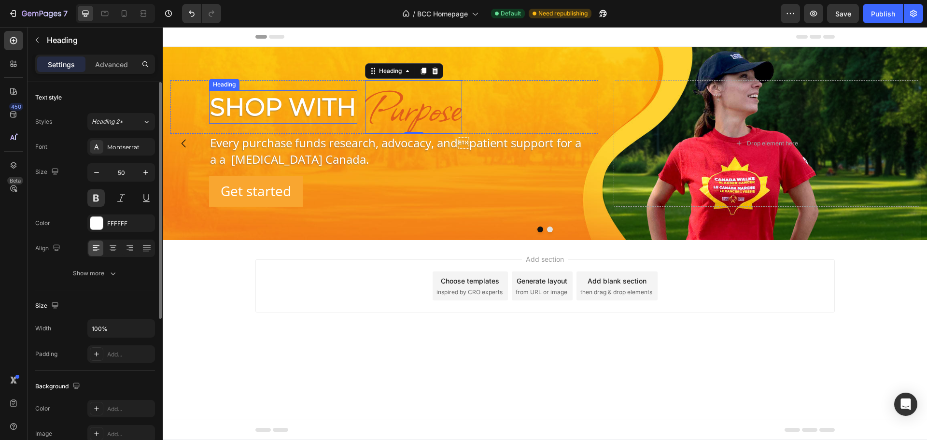
click at [278, 91] on p "Shop With" at bounding box center [283, 106] width 146 height 31
click at [404, 93] on p "Purpose" at bounding box center [413, 107] width 95 height 52
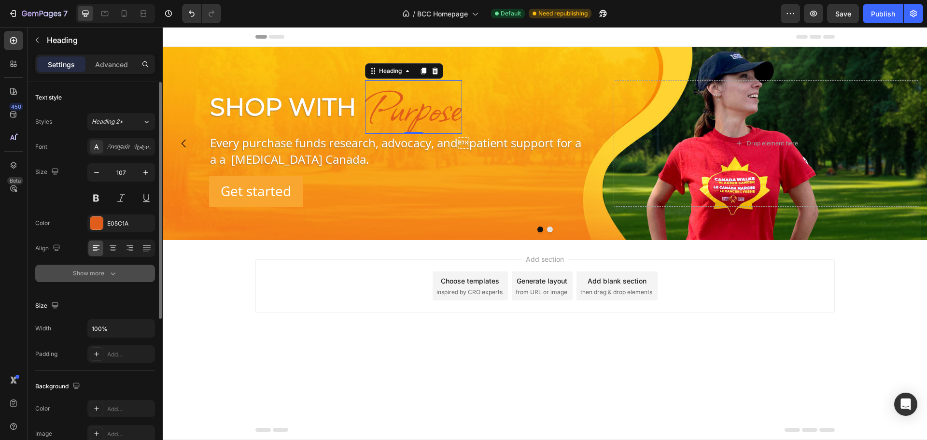
click at [115, 281] on button "Show more" at bounding box center [95, 272] width 120 height 17
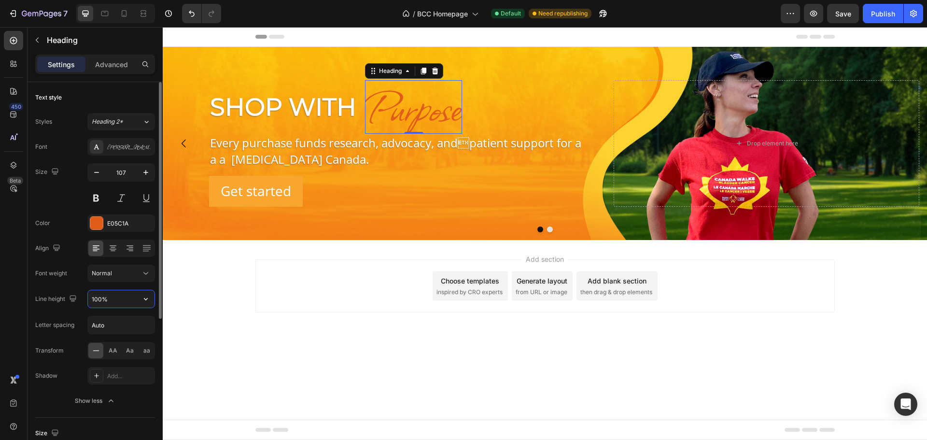
click at [108, 297] on input "100%" at bounding box center [121, 298] width 67 height 17
type input "105%"
click at [716, 365] on body "Header Shop With Heading Purpose Heading 0 Row Every purchase funds research, a…" at bounding box center [545, 233] width 764 height 413
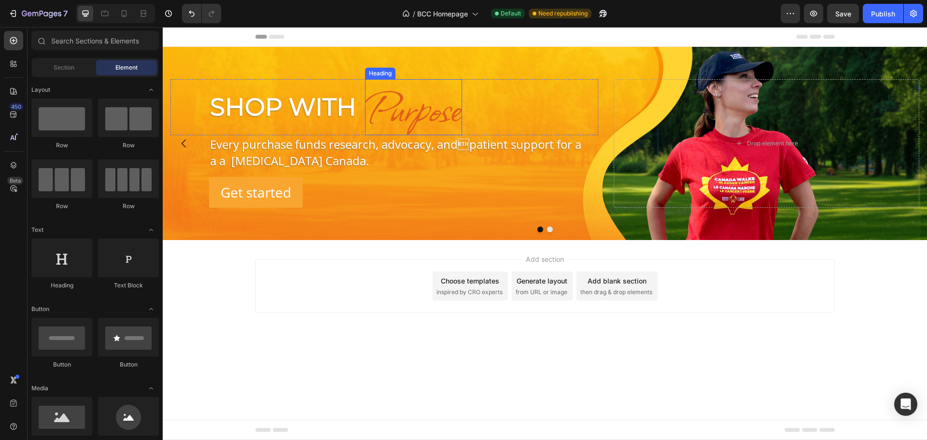
click at [386, 94] on div "Purpose Heading" at bounding box center [413, 107] width 97 height 56
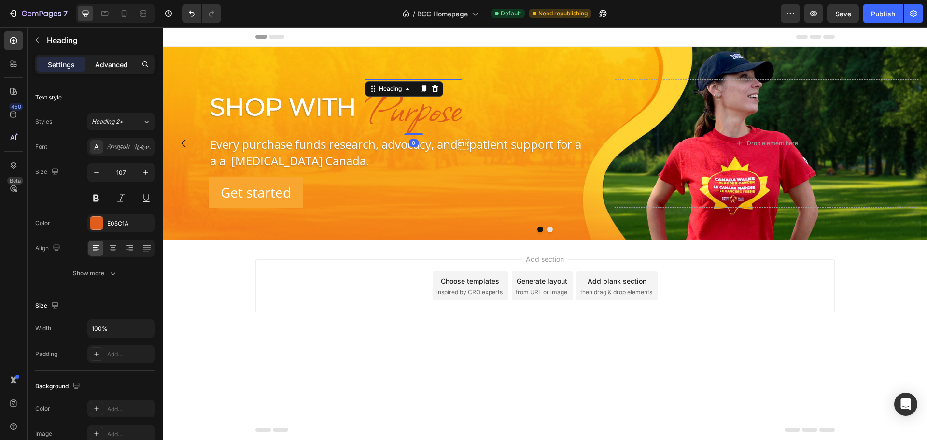
click at [101, 58] on div "Advanced" at bounding box center [111, 63] width 48 height 15
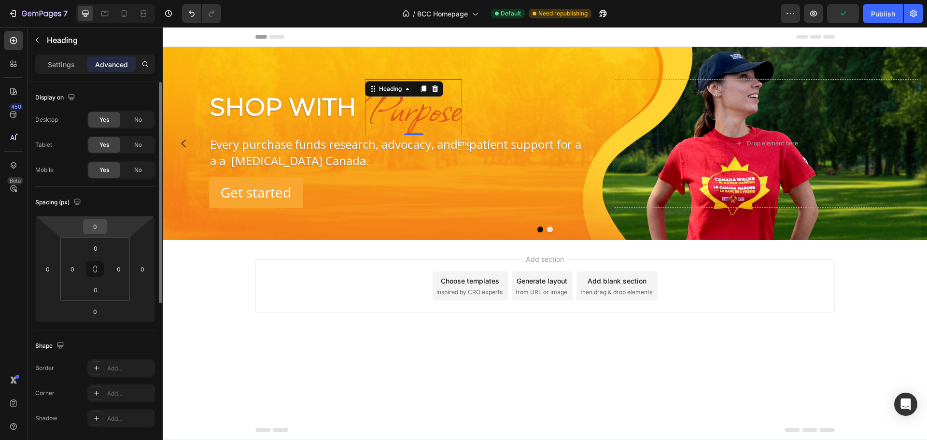
click at [96, 231] on input "0" at bounding box center [94, 226] width 19 height 14
type input "-5"
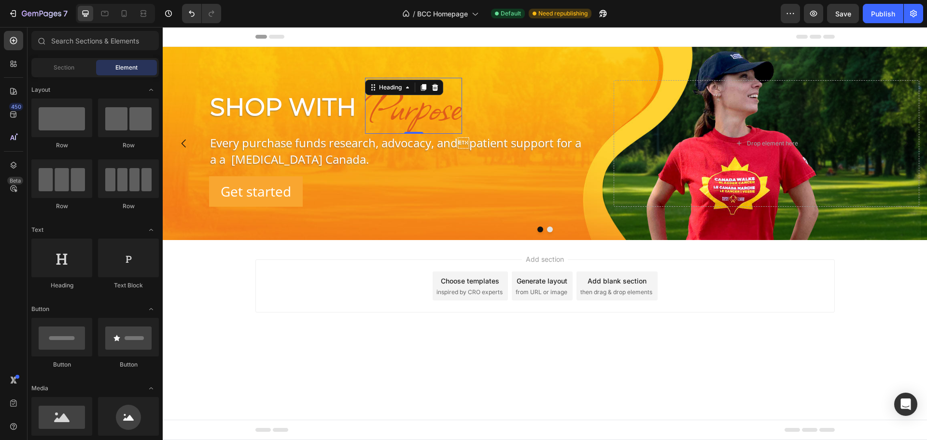
click at [848, 334] on div "Add section Choose templates inspired by CRO experts Generate layout from URL o…" at bounding box center [545, 299] width 764 height 119
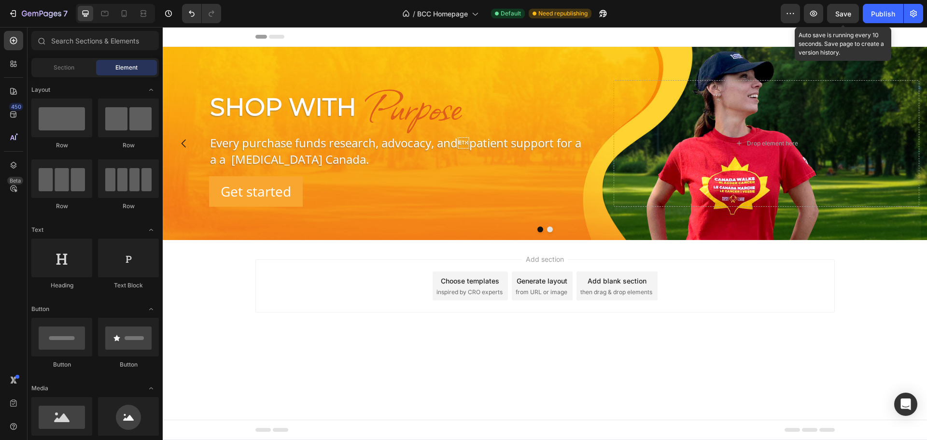
click at [841, 14] on span "Save" at bounding box center [843, 14] width 16 height 8
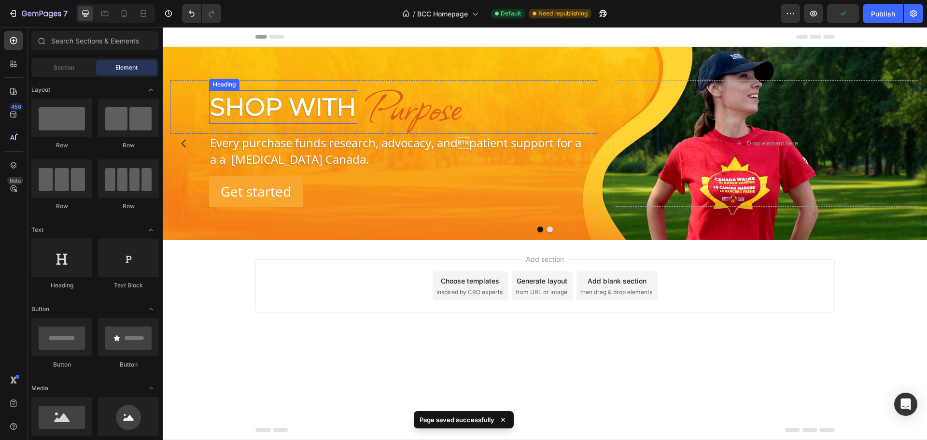
click at [283, 94] on p "Shop With" at bounding box center [283, 106] width 146 height 31
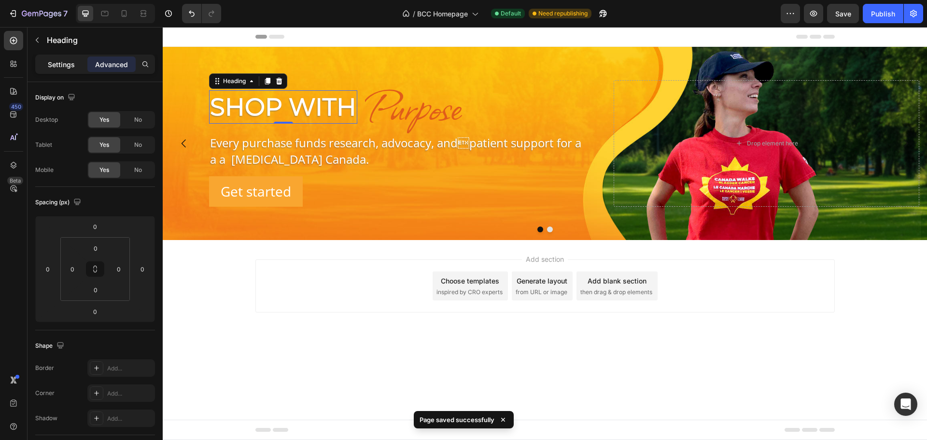
click at [61, 67] on p "Settings" at bounding box center [61, 64] width 27 height 10
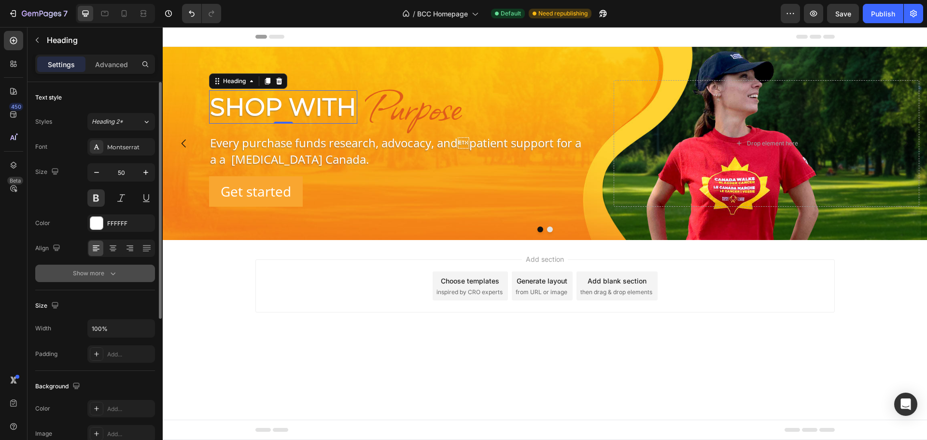
click at [95, 270] on div "Show more" at bounding box center [95, 273] width 45 height 10
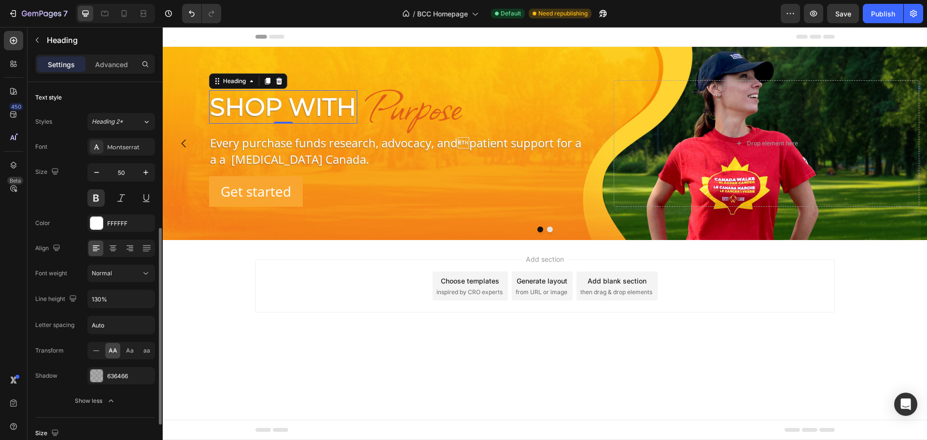
scroll to position [97, 0]
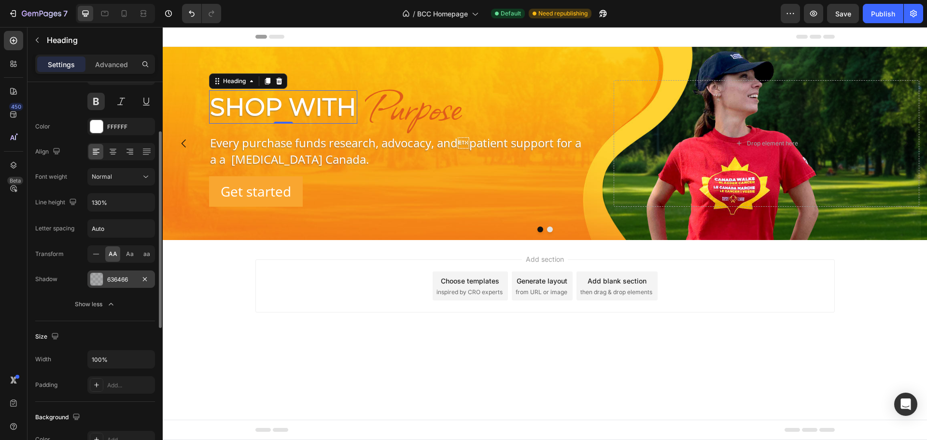
click at [124, 277] on div "636466" at bounding box center [121, 279] width 28 height 9
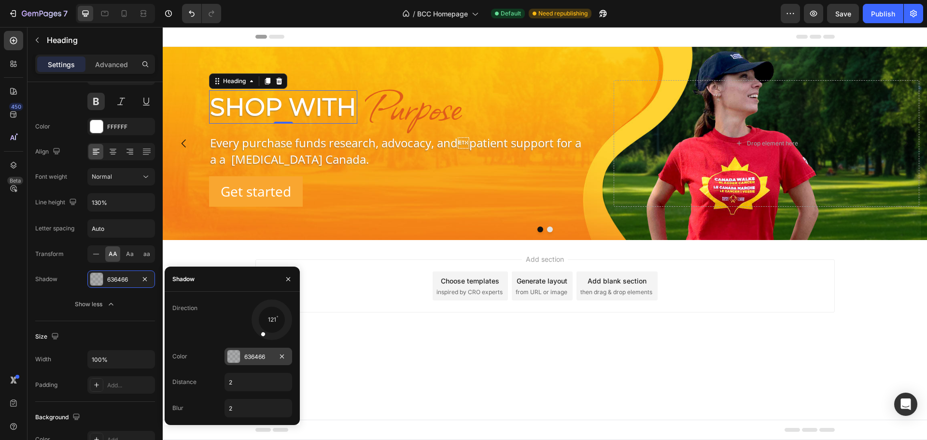
click at [249, 360] on div "636466" at bounding box center [258, 356] width 28 height 9
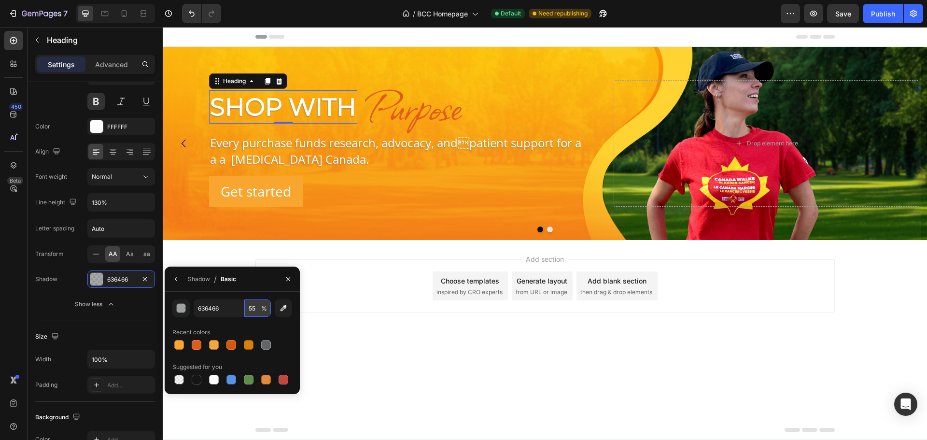
click at [256, 308] on input "55" at bounding box center [257, 307] width 27 height 17
type input "65"
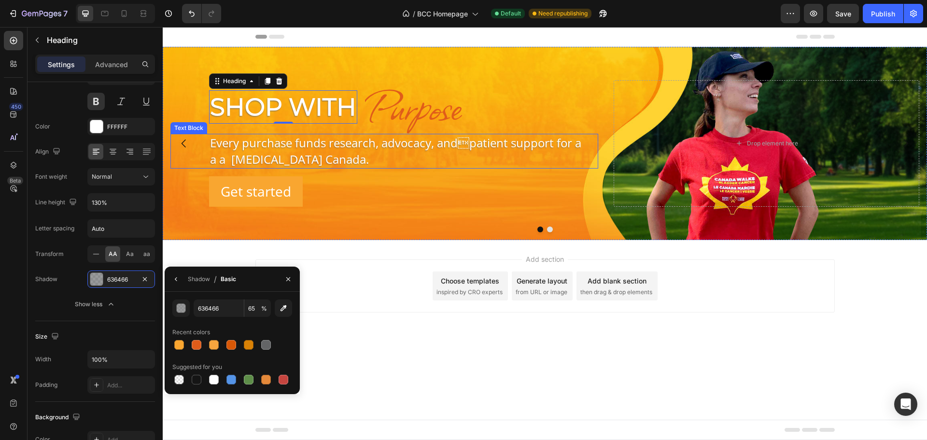
click at [298, 146] on p "Every purchase funds research, advocacy, andpatient support for a a a [MEDICAL…" at bounding box center [397, 151] width 375 height 32
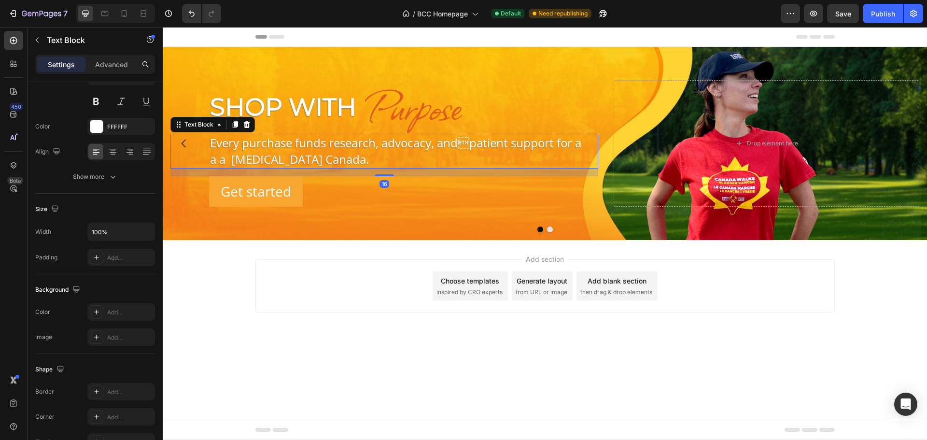
scroll to position [0, 0]
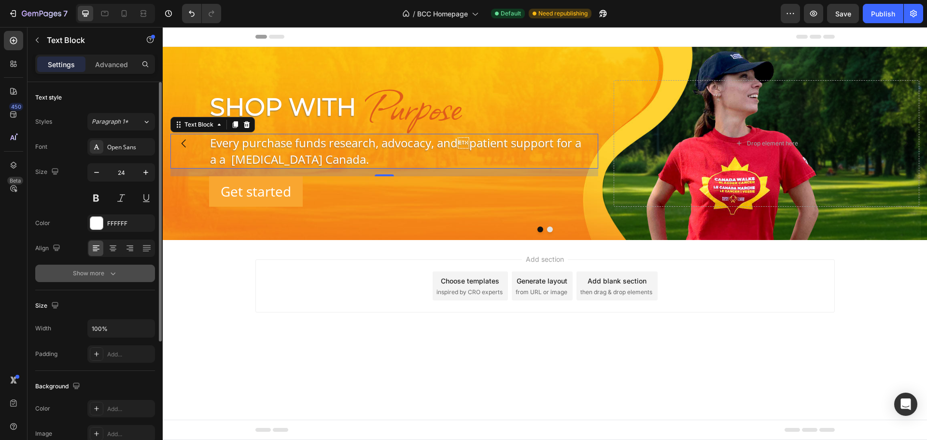
click at [102, 269] on div "Show more" at bounding box center [95, 273] width 45 height 10
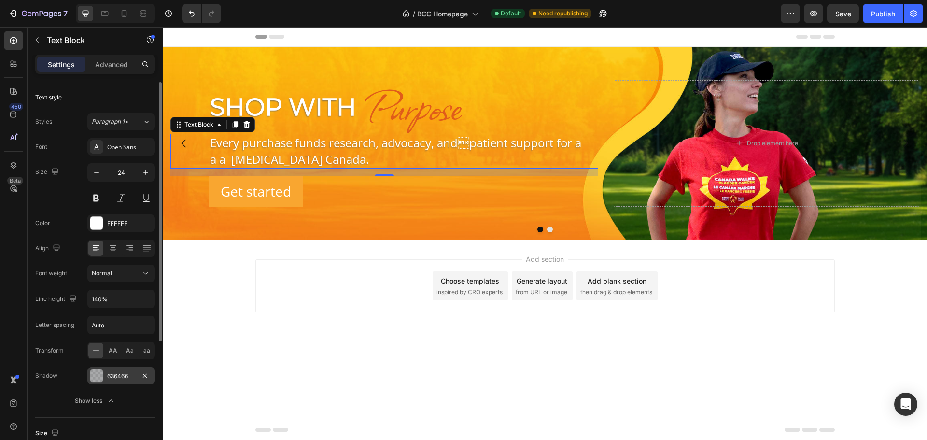
click at [124, 376] on div "636466" at bounding box center [121, 376] width 28 height 9
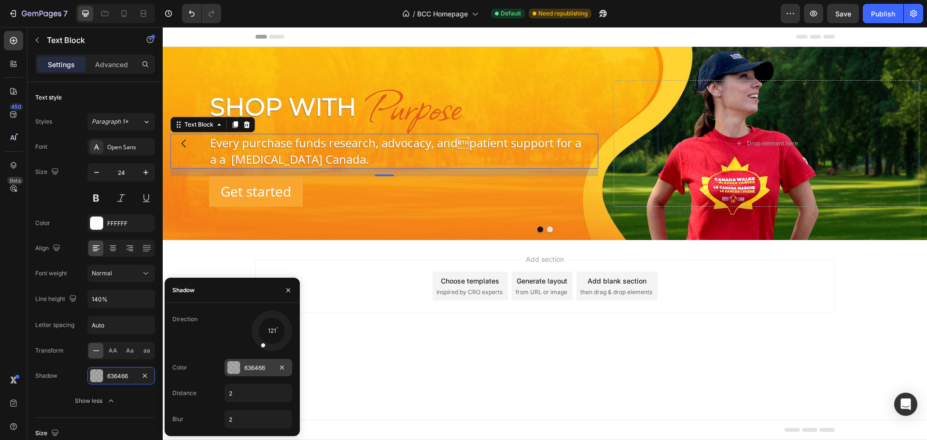
click at [246, 370] on div "636466" at bounding box center [258, 367] width 28 height 9
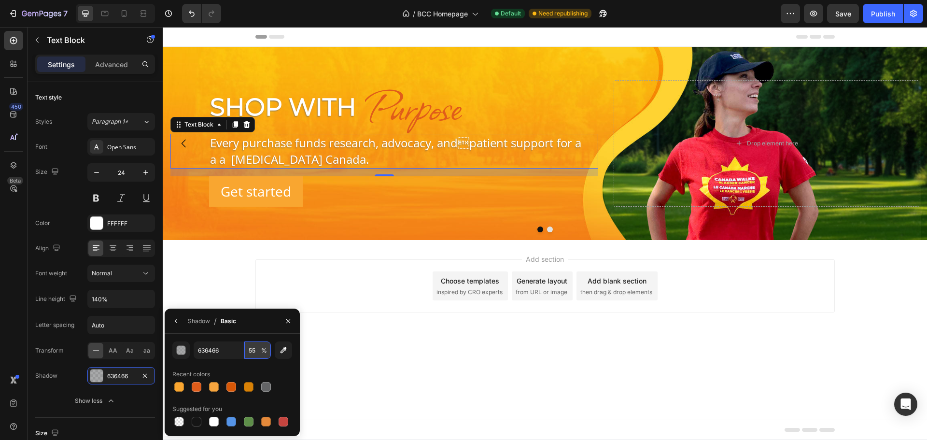
click at [258, 353] on input "55" at bounding box center [257, 349] width 27 height 17
type input "65"
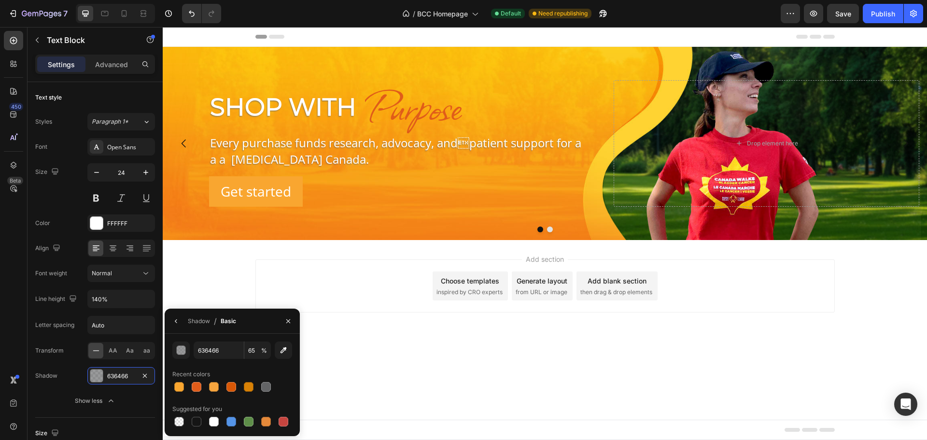
click at [823, 310] on div "Add section Choose templates inspired by CRO experts Generate layout from URL o…" at bounding box center [544, 285] width 579 height 53
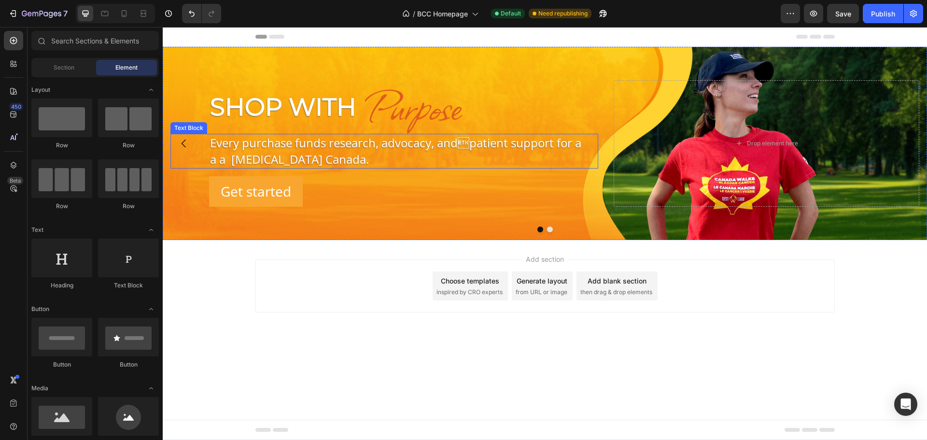
click at [367, 148] on p "Every purchase funds research, advocacy, andpatient support for a a a [MEDICAL…" at bounding box center [397, 151] width 375 height 32
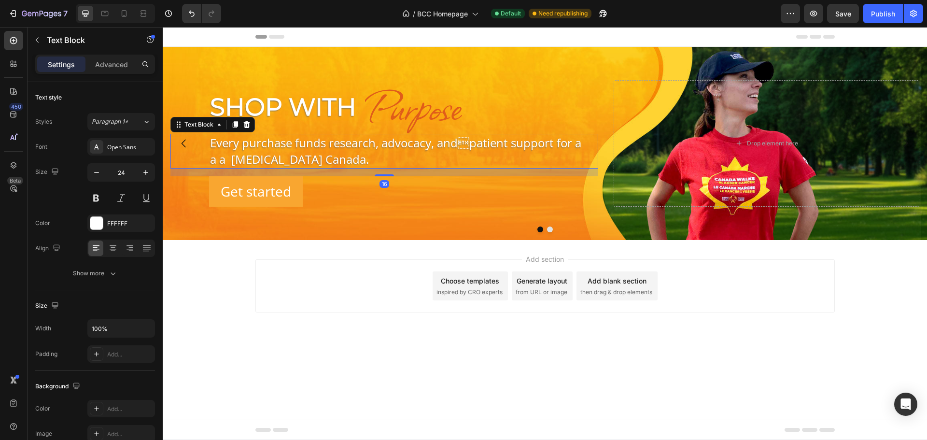
click at [809, 292] on div "Add section Choose templates inspired by CRO experts Generate layout from URL o…" at bounding box center [544, 285] width 579 height 53
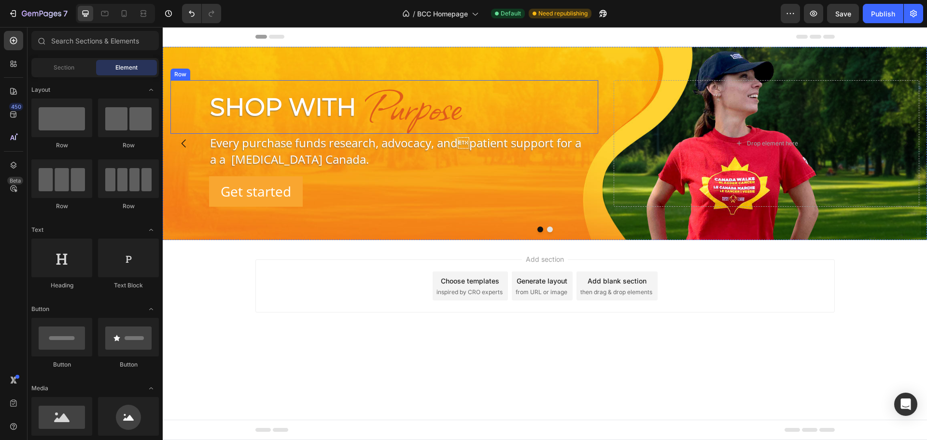
click at [185, 113] on div "Shop With Heading Purpose Heading Row" at bounding box center [384, 107] width 428 height 54
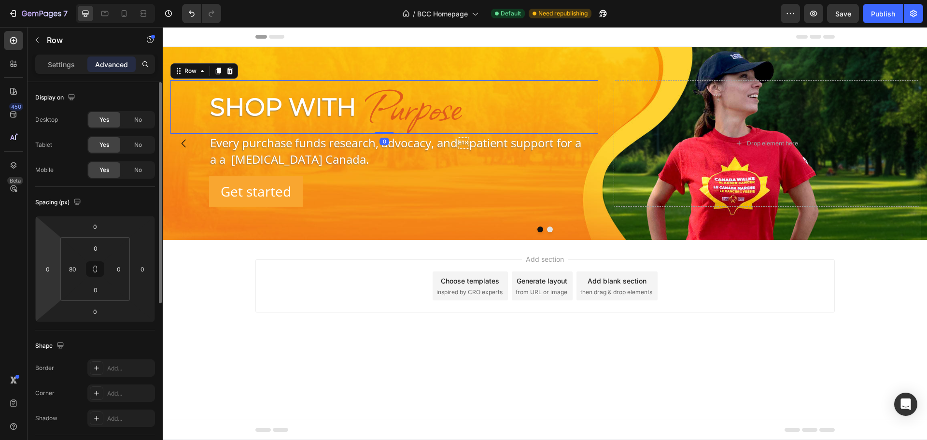
scroll to position [285, 0]
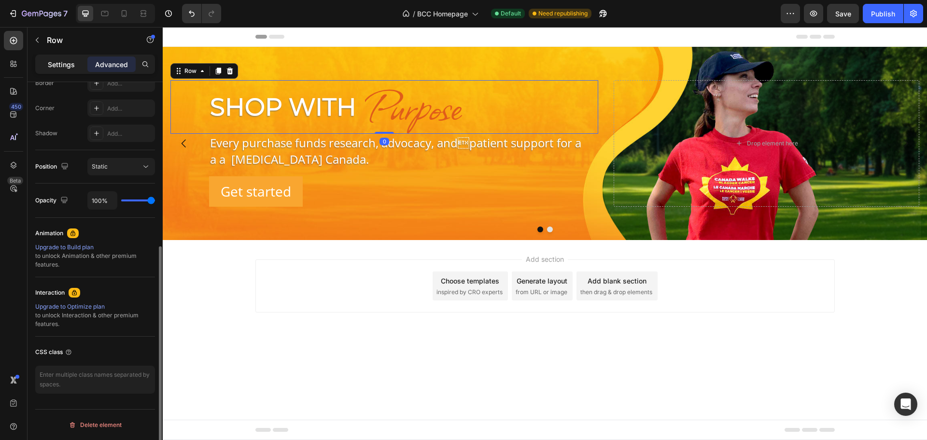
click at [69, 60] on p "Settings" at bounding box center [61, 64] width 27 height 10
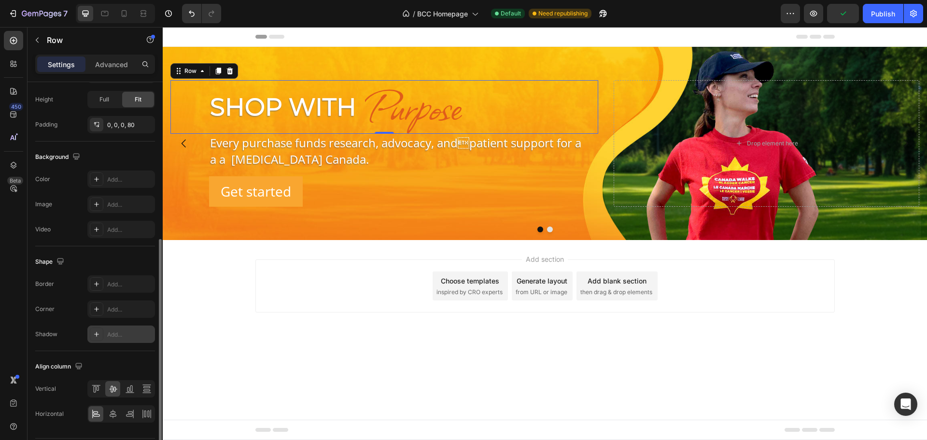
scroll to position [314, 0]
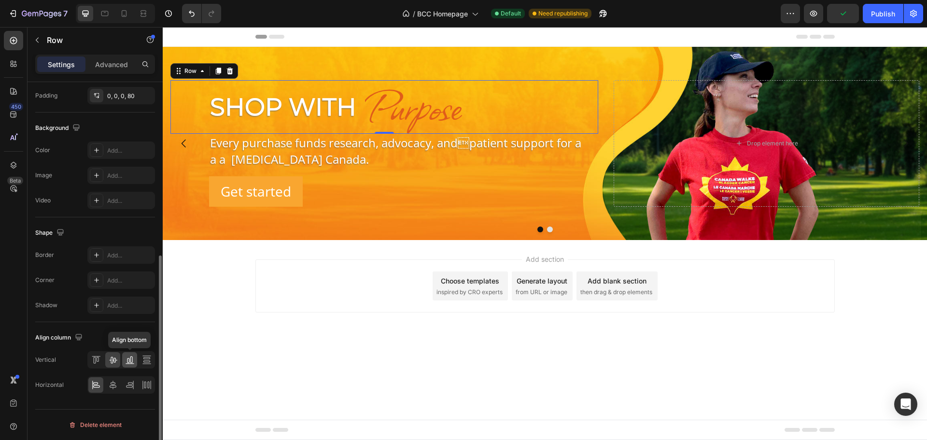
click at [127, 361] on icon at bounding box center [128, 360] width 2 height 5
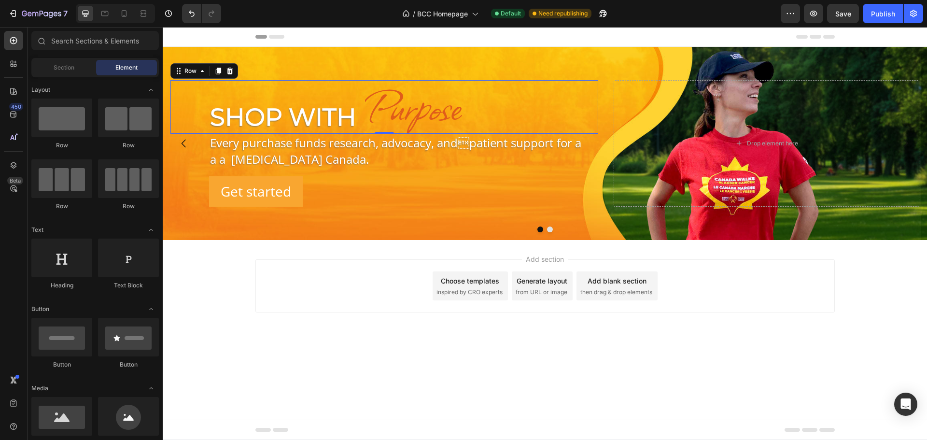
click at [810, 321] on div "Add section Choose templates inspired by CRO experts Generate layout from URL o…" at bounding box center [545, 299] width 764 height 119
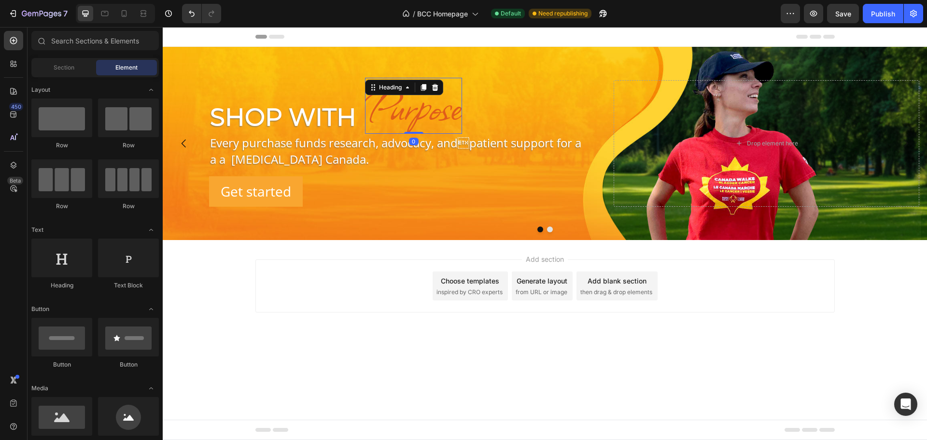
click at [384, 104] on p "Purpose" at bounding box center [413, 106] width 95 height 54
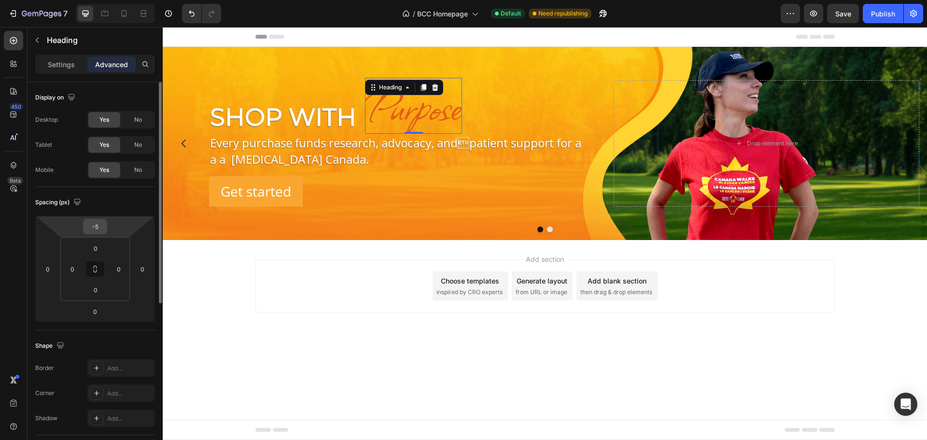
click at [106, 227] on div "-5" at bounding box center [95, 226] width 24 height 15
click at [95, 227] on input "-5" at bounding box center [94, 226] width 19 height 14
type input "0"
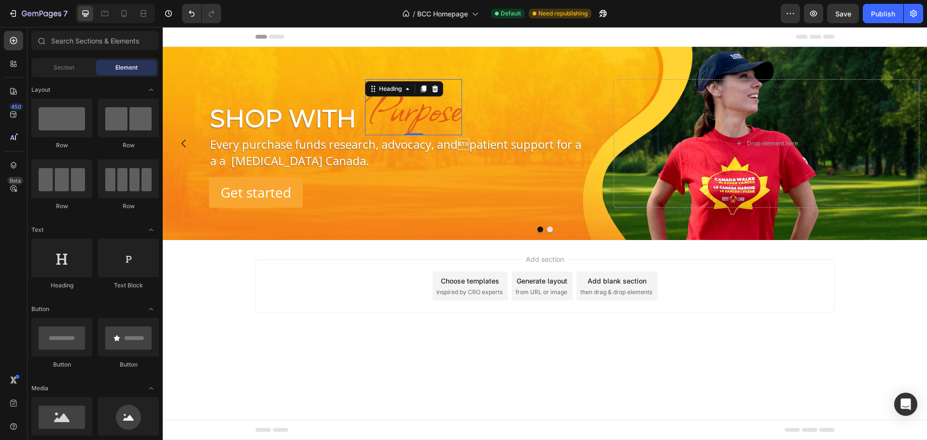
click at [833, 292] on div "Add section Choose templates inspired by CRO experts Generate layout from URL o…" at bounding box center [544, 285] width 579 height 53
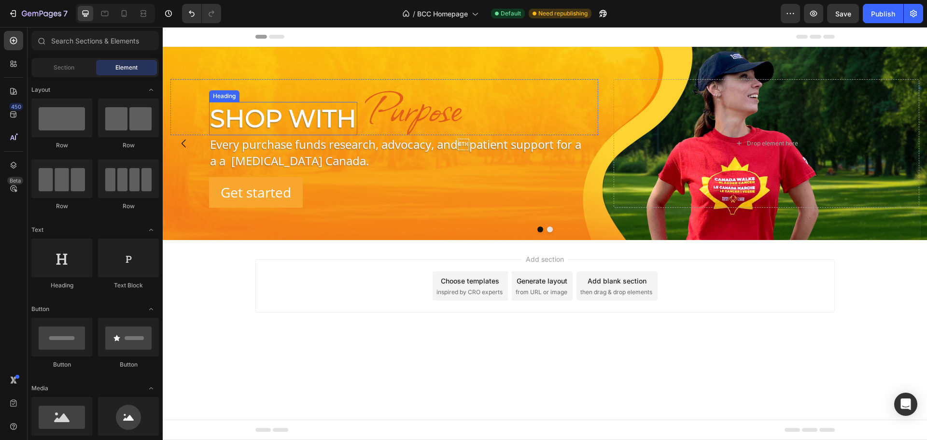
click at [225, 126] on p "Shop With" at bounding box center [283, 118] width 146 height 31
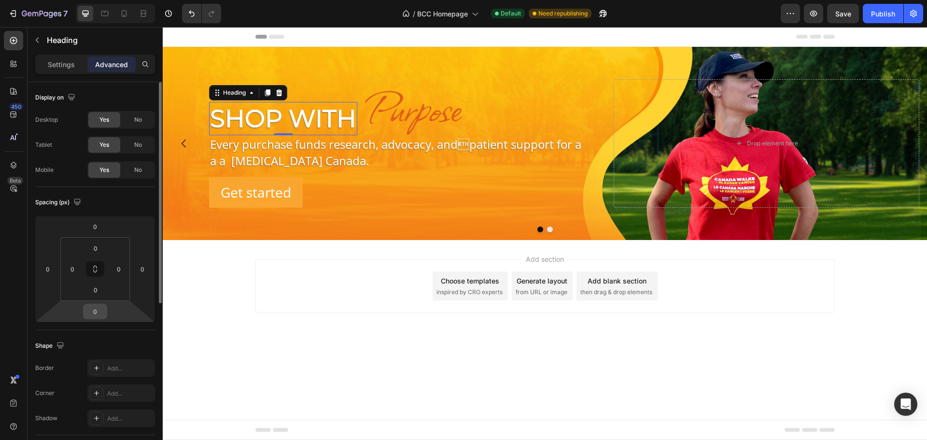
click at [95, 317] on input "0" at bounding box center [94, 311] width 19 height 14
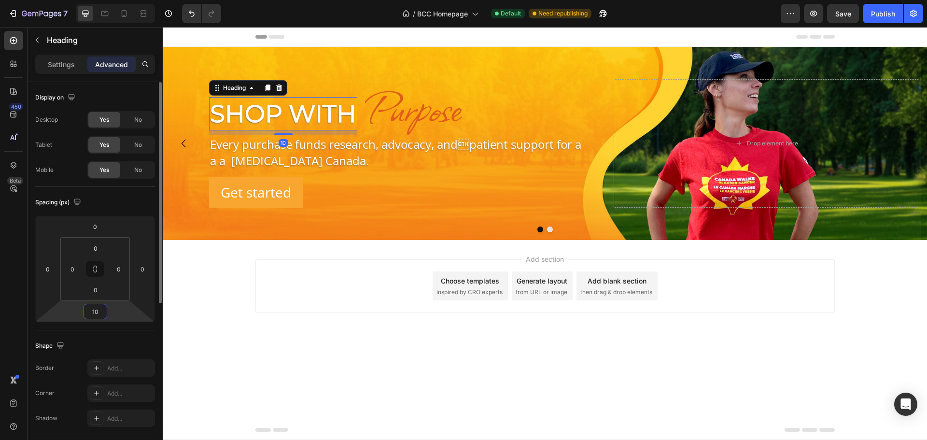
type input "10"
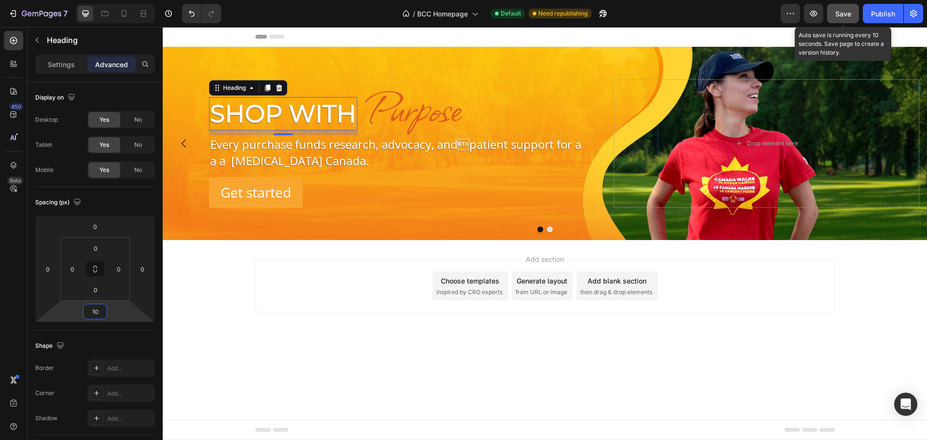
click at [852, 16] on button "Save" at bounding box center [843, 13] width 32 height 19
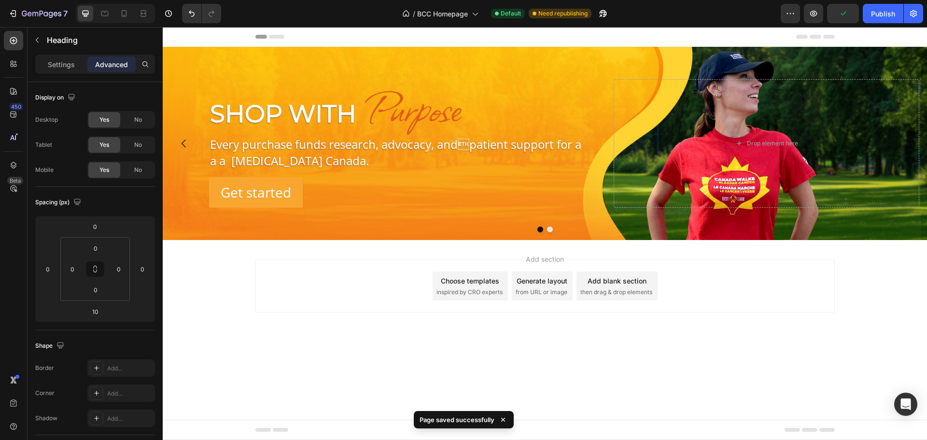
click at [189, 311] on div "Add section Choose templates inspired by CRO experts Generate layout from URL o…" at bounding box center [545, 299] width 764 height 119
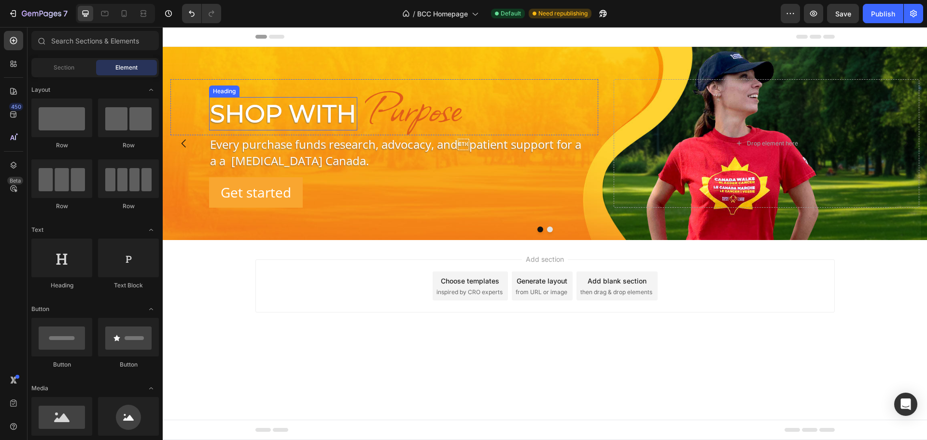
click at [270, 101] on p "Shop With" at bounding box center [283, 113] width 146 height 31
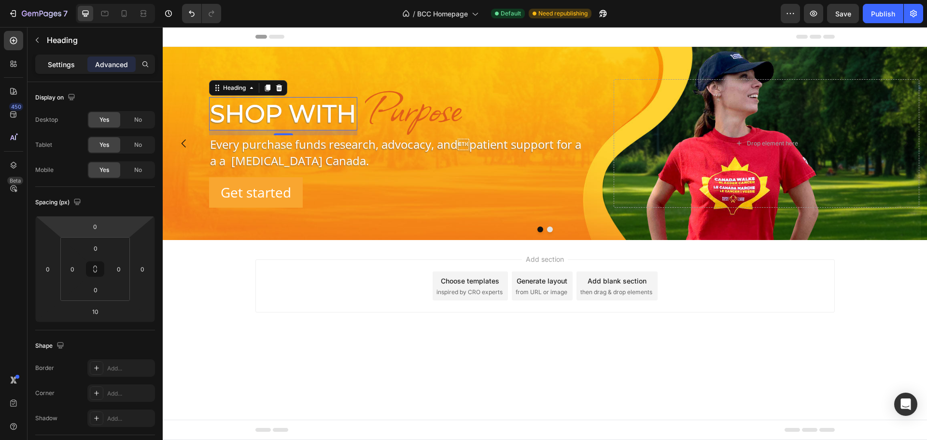
click at [58, 66] on p "Settings" at bounding box center [61, 64] width 27 height 10
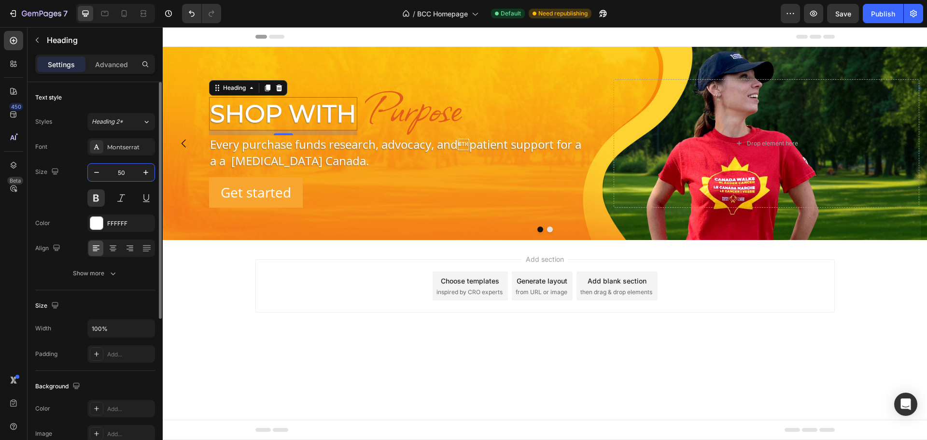
click at [129, 173] on input "50" at bounding box center [121, 172] width 32 height 17
type input "64"
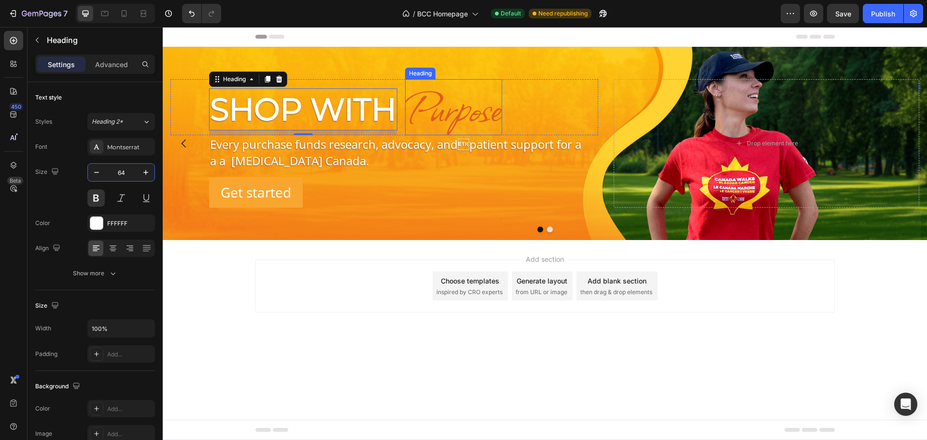
click at [481, 123] on p "Purpose" at bounding box center [453, 107] width 95 height 54
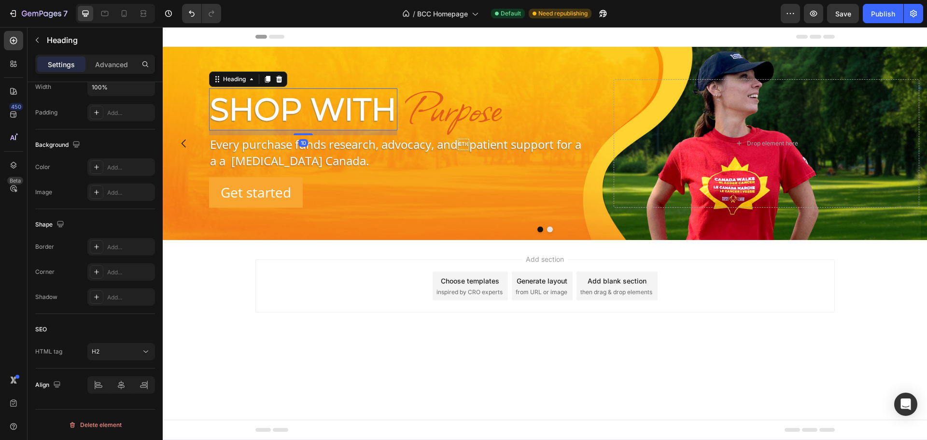
click at [272, 115] on p "Shop With" at bounding box center [303, 109] width 186 height 40
click at [40, 42] on icon "button" at bounding box center [37, 40] width 8 height 8
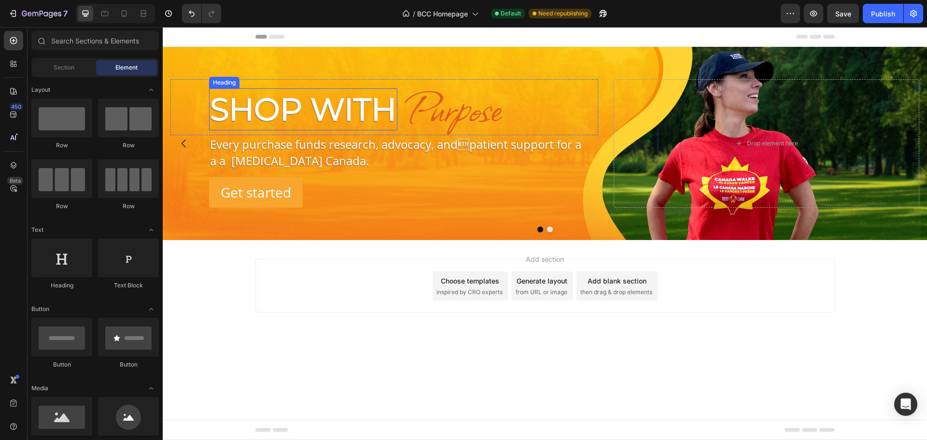
click at [230, 107] on p "Shop With" at bounding box center [303, 109] width 186 height 40
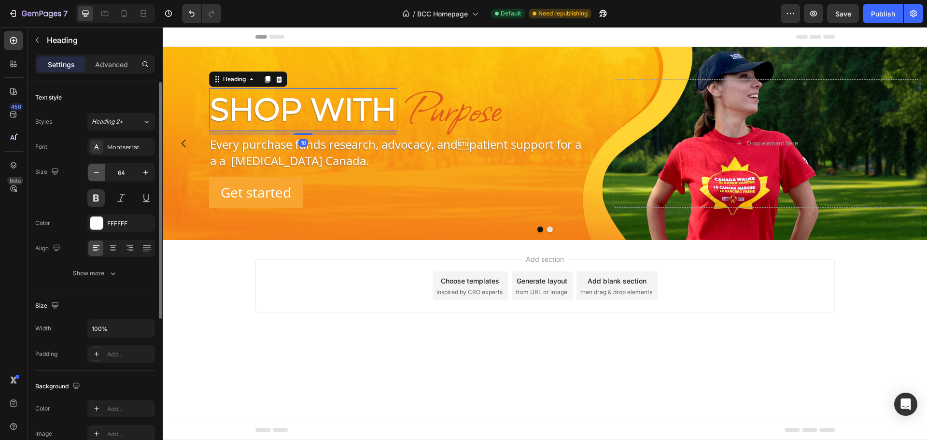
click at [97, 172] on icon "button" at bounding box center [96, 172] width 5 height 1
type input "60"
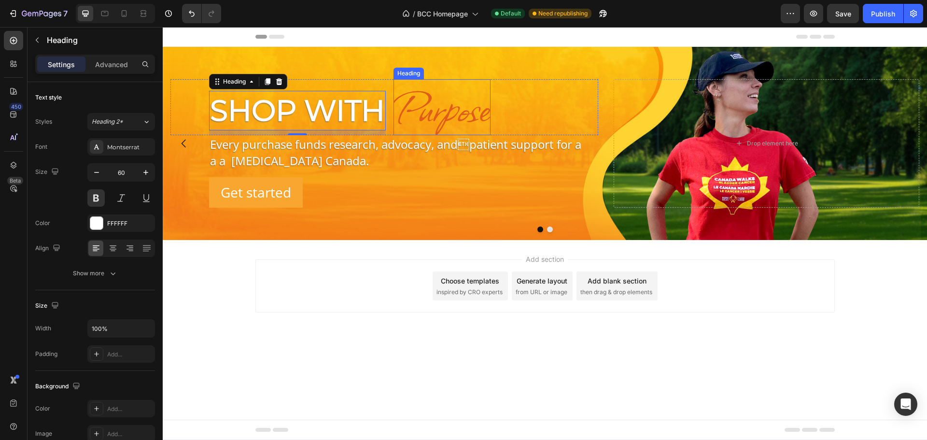
click at [446, 117] on p "Purpose" at bounding box center [441, 107] width 95 height 54
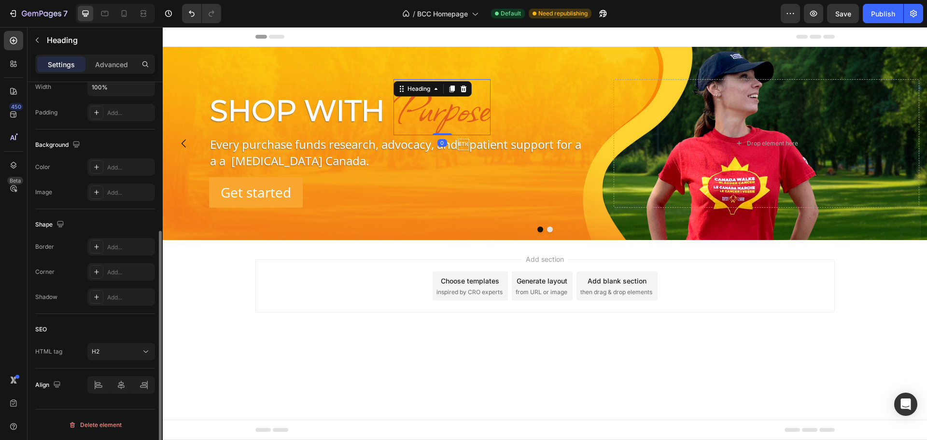
scroll to position [0, 0]
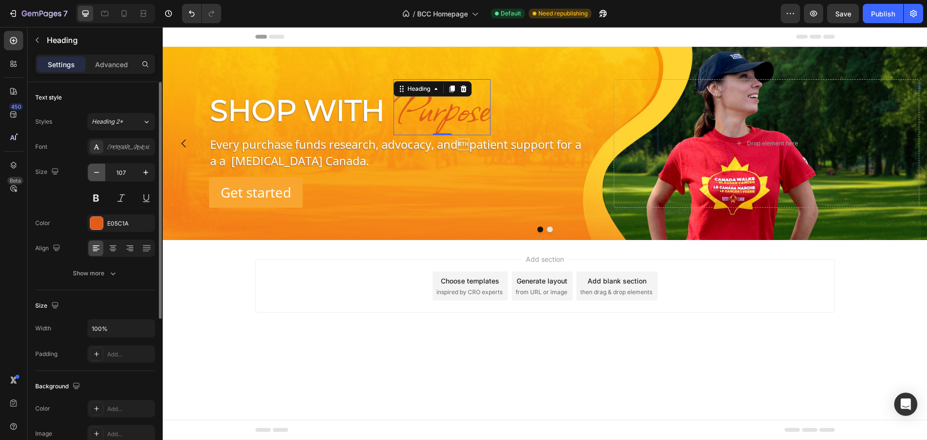
click at [93, 174] on icon "button" at bounding box center [97, 172] width 10 height 10
type input "105"
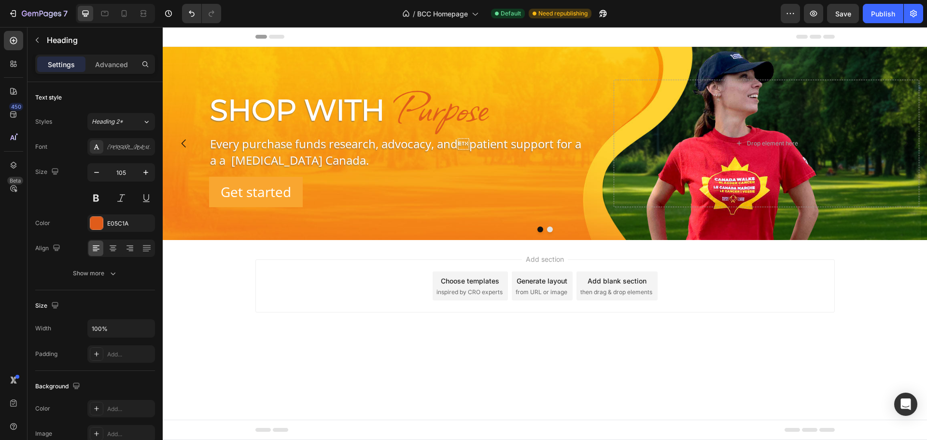
click at [755, 303] on div "Add section Choose templates inspired by CRO experts Generate layout from URL o…" at bounding box center [544, 285] width 579 height 53
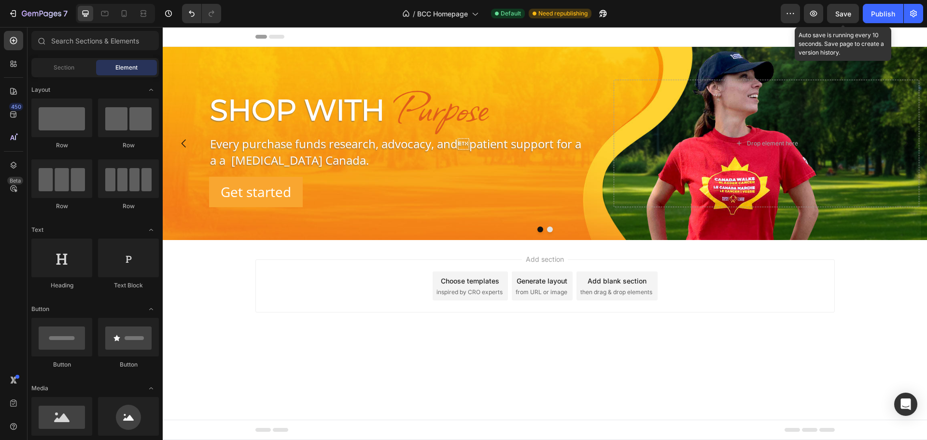
click at [843, 14] on span "Save" at bounding box center [843, 14] width 16 height 8
